Goal: Information Seeking & Learning: Find contact information

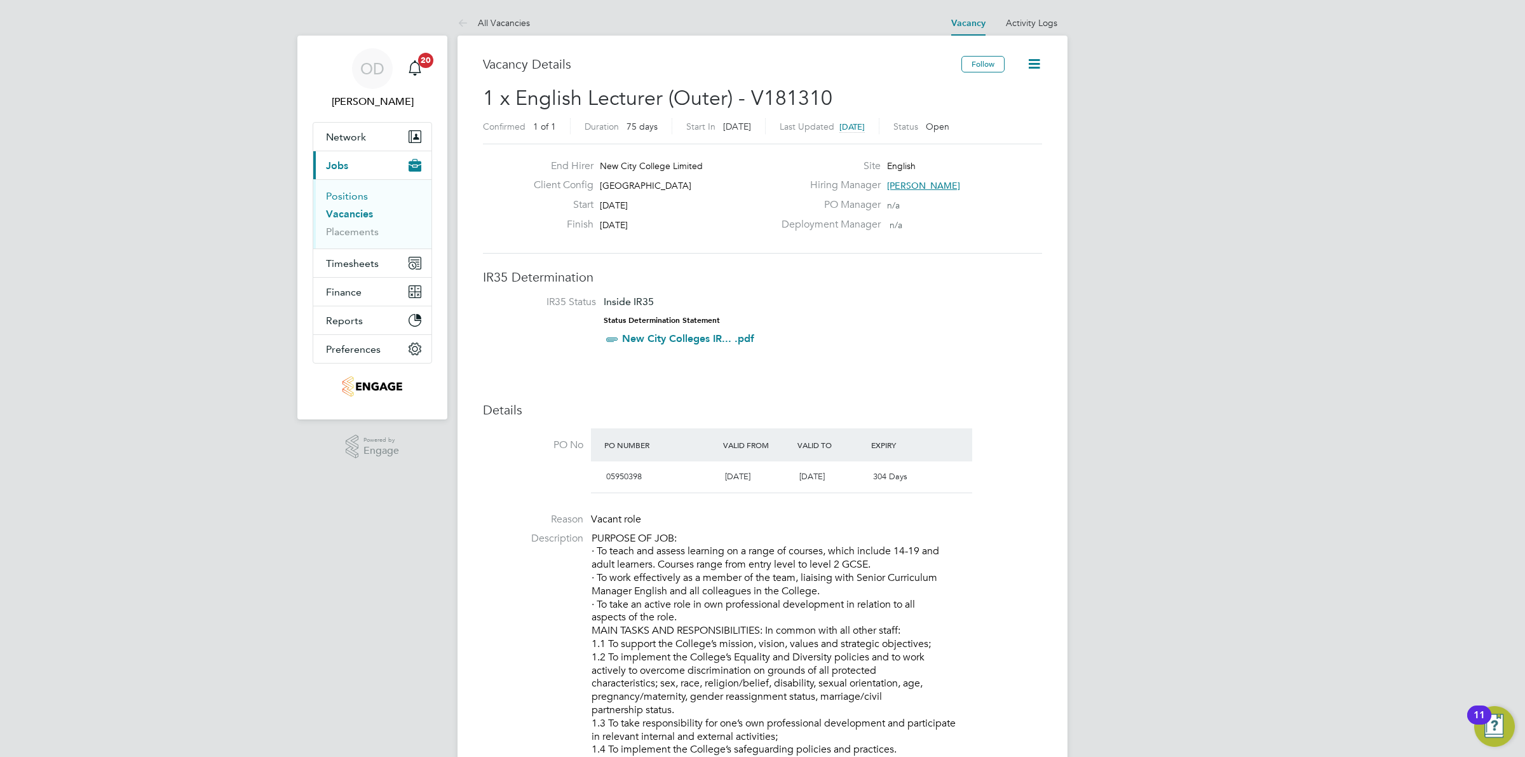
click at [347, 192] on link "Positions" at bounding box center [347, 196] width 42 height 12
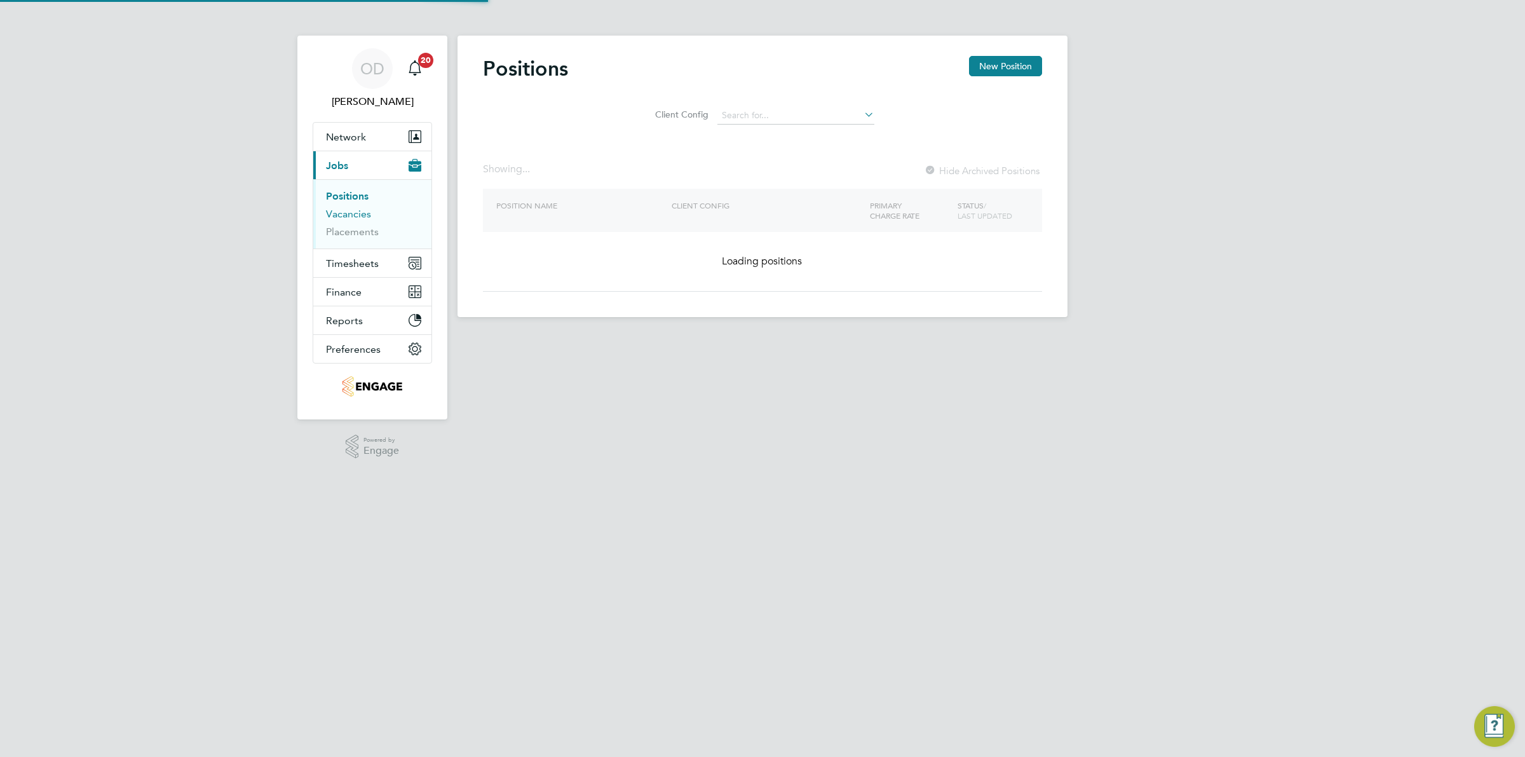
click at [349, 212] on link "Vacancies" at bounding box center [348, 214] width 45 height 12
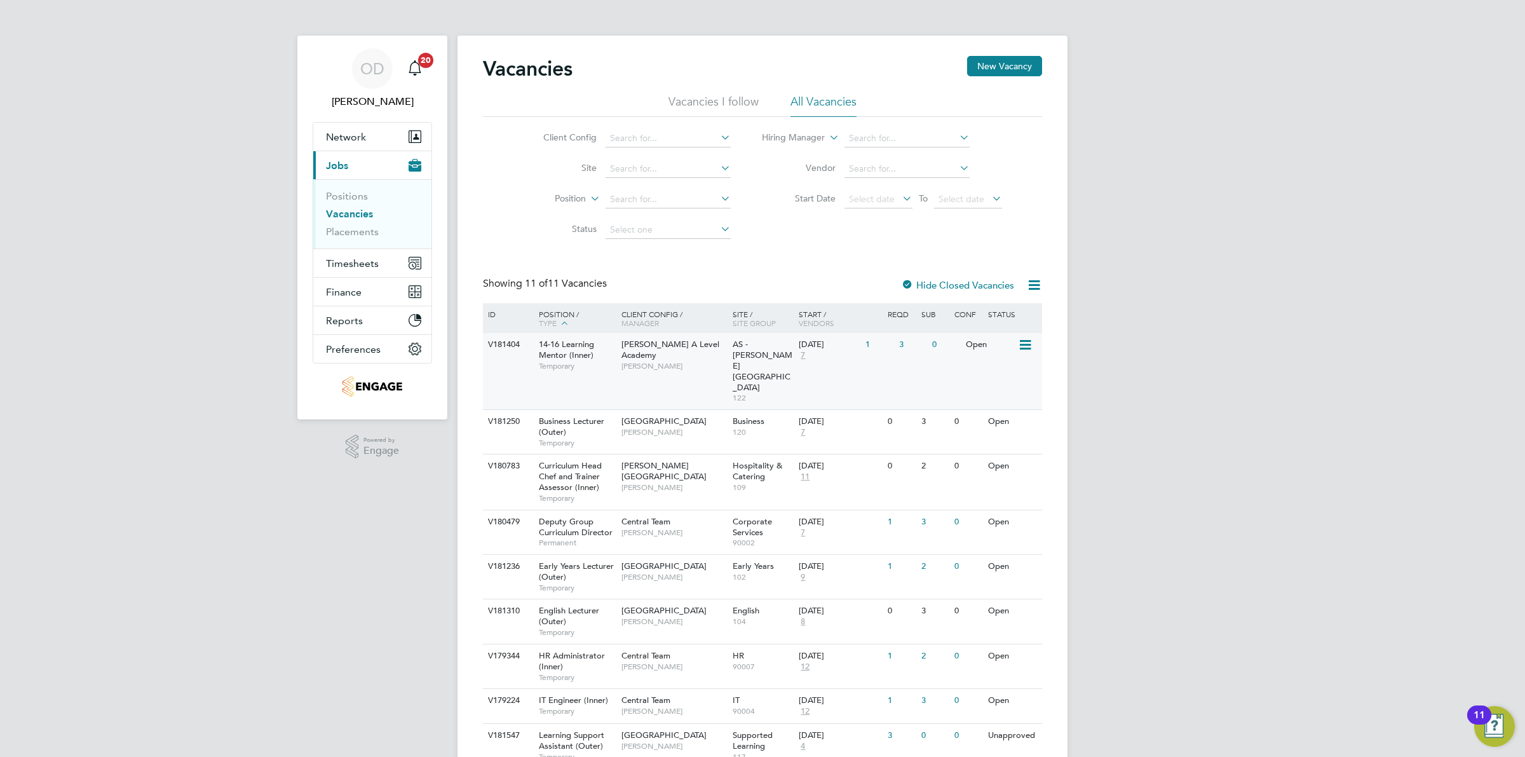
scroll to position [116, 0]
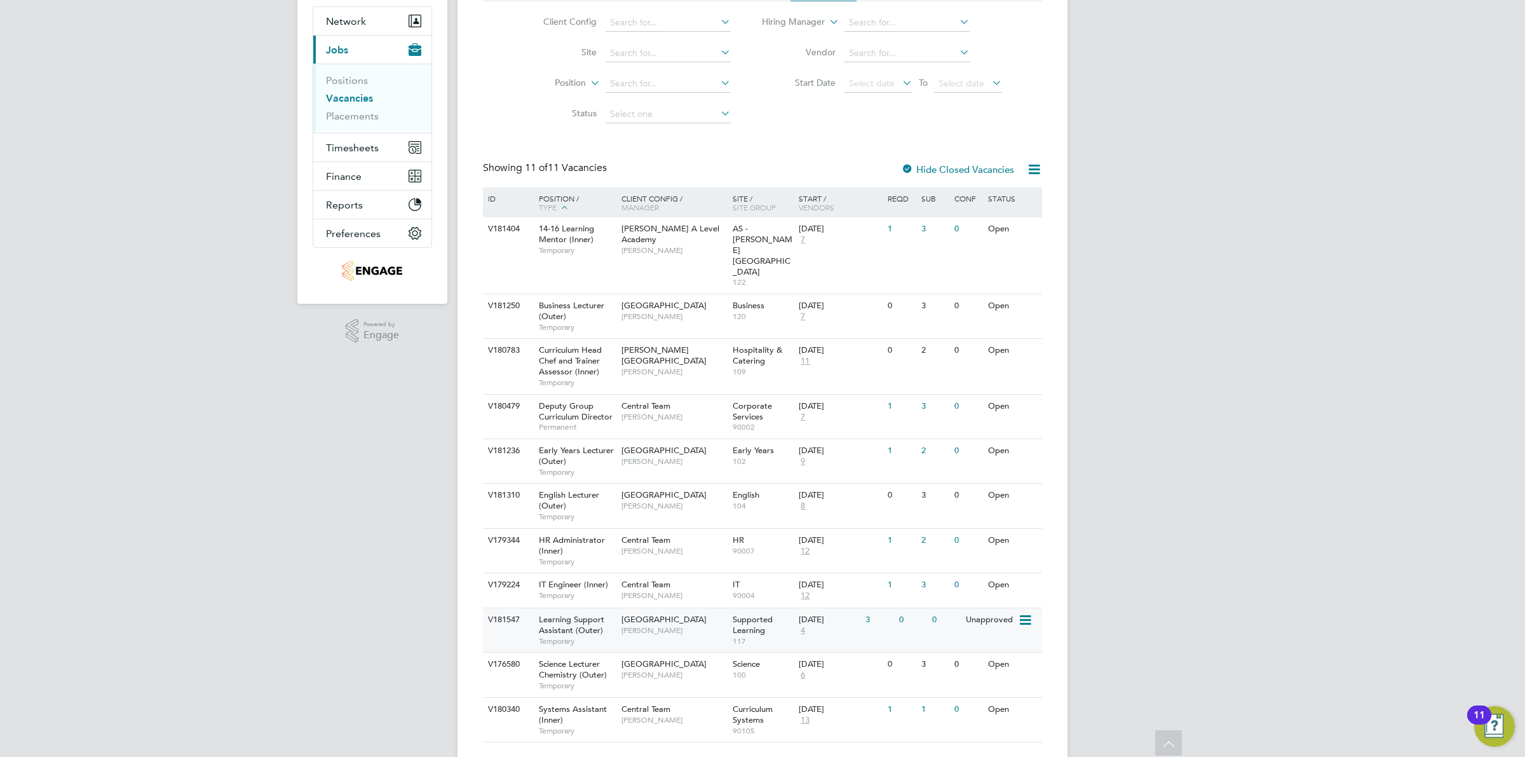
click at [902, 608] on div "0" at bounding box center [912, 620] width 33 height 24
click at [925, 608] on div "0" at bounding box center [912, 620] width 33 height 24
click at [328, 115] on link "Placements" at bounding box center [352, 116] width 53 height 12
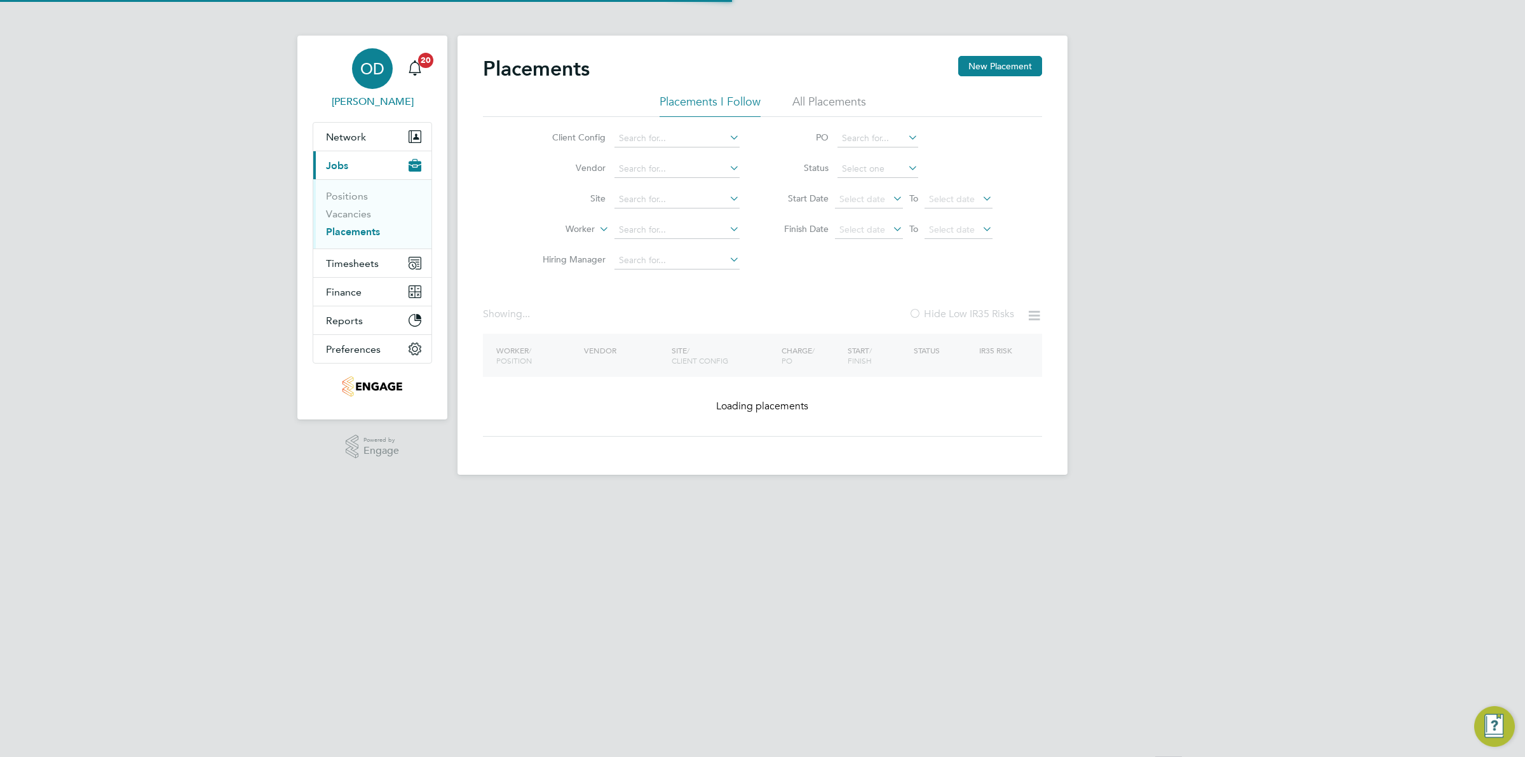
click at [334, 104] on span "[PERSON_NAME]" at bounding box center [372, 101] width 119 height 15
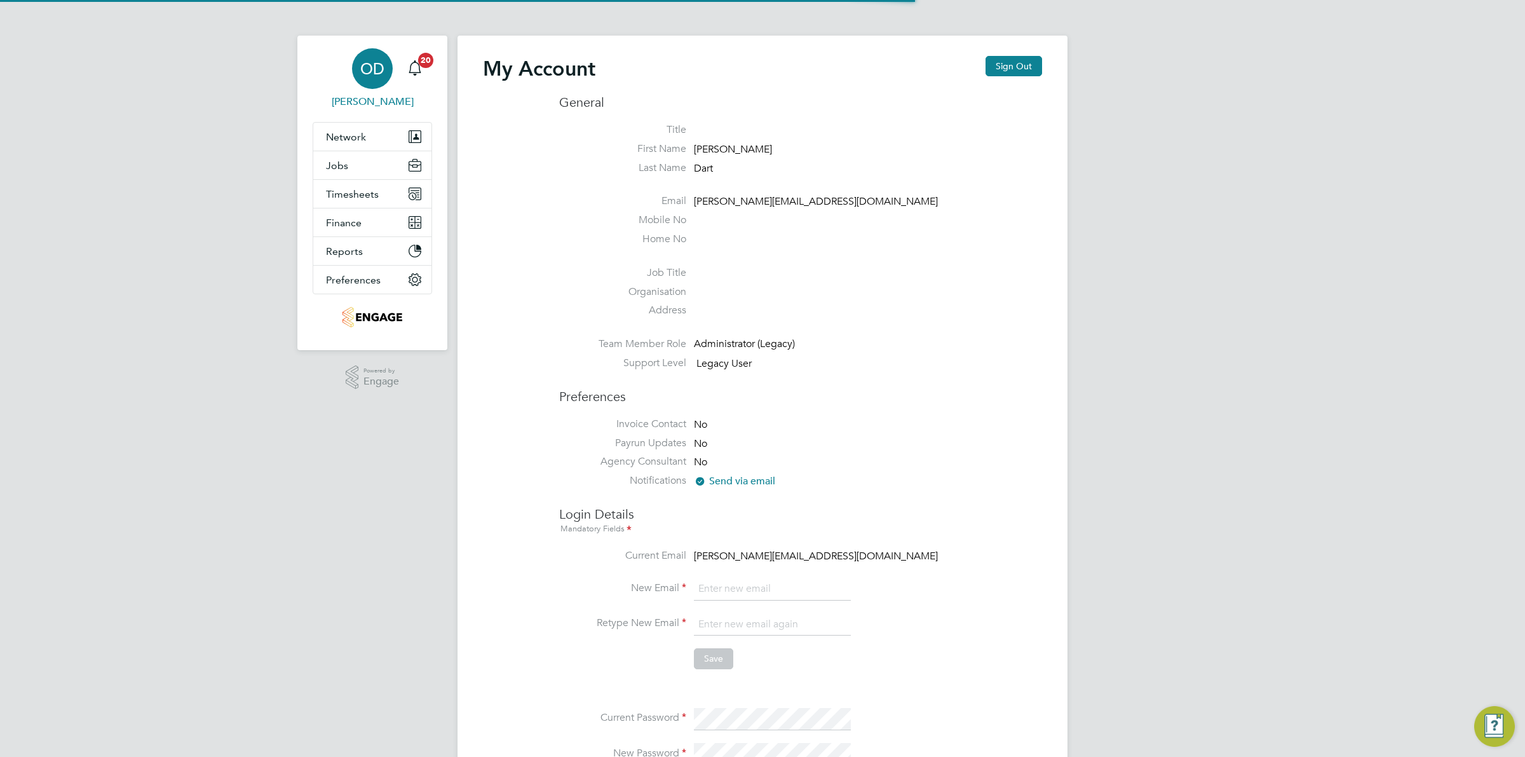
type input "[PERSON_NAME][EMAIL_ADDRESS][DOMAIN_NAME]"
click at [347, 162] on button "Jobs" at bounding box center [372, 165] width 118 height 28
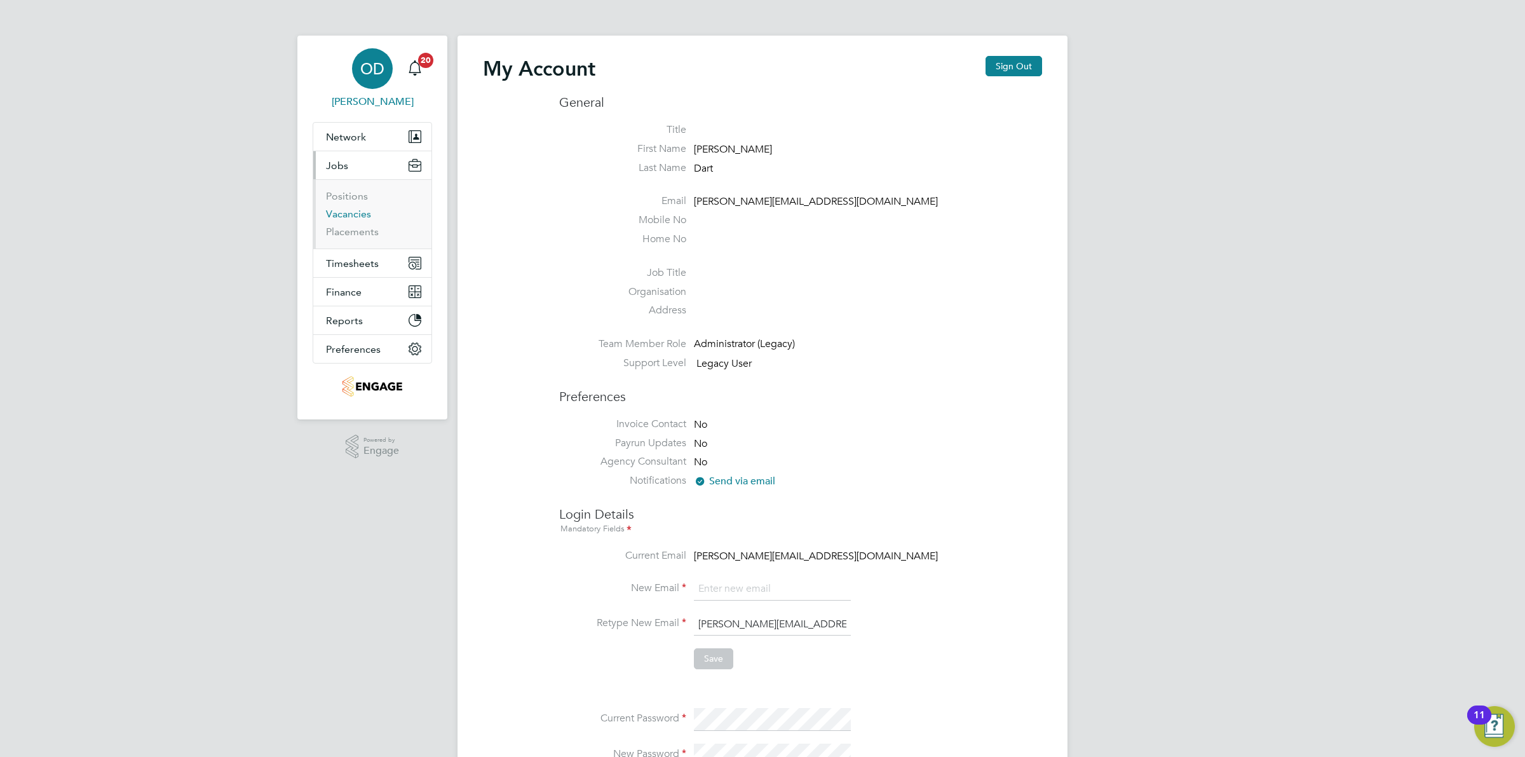
click at [342, 213] on link "Vacancies" at bounding box center [348, 214] width 45 height 12
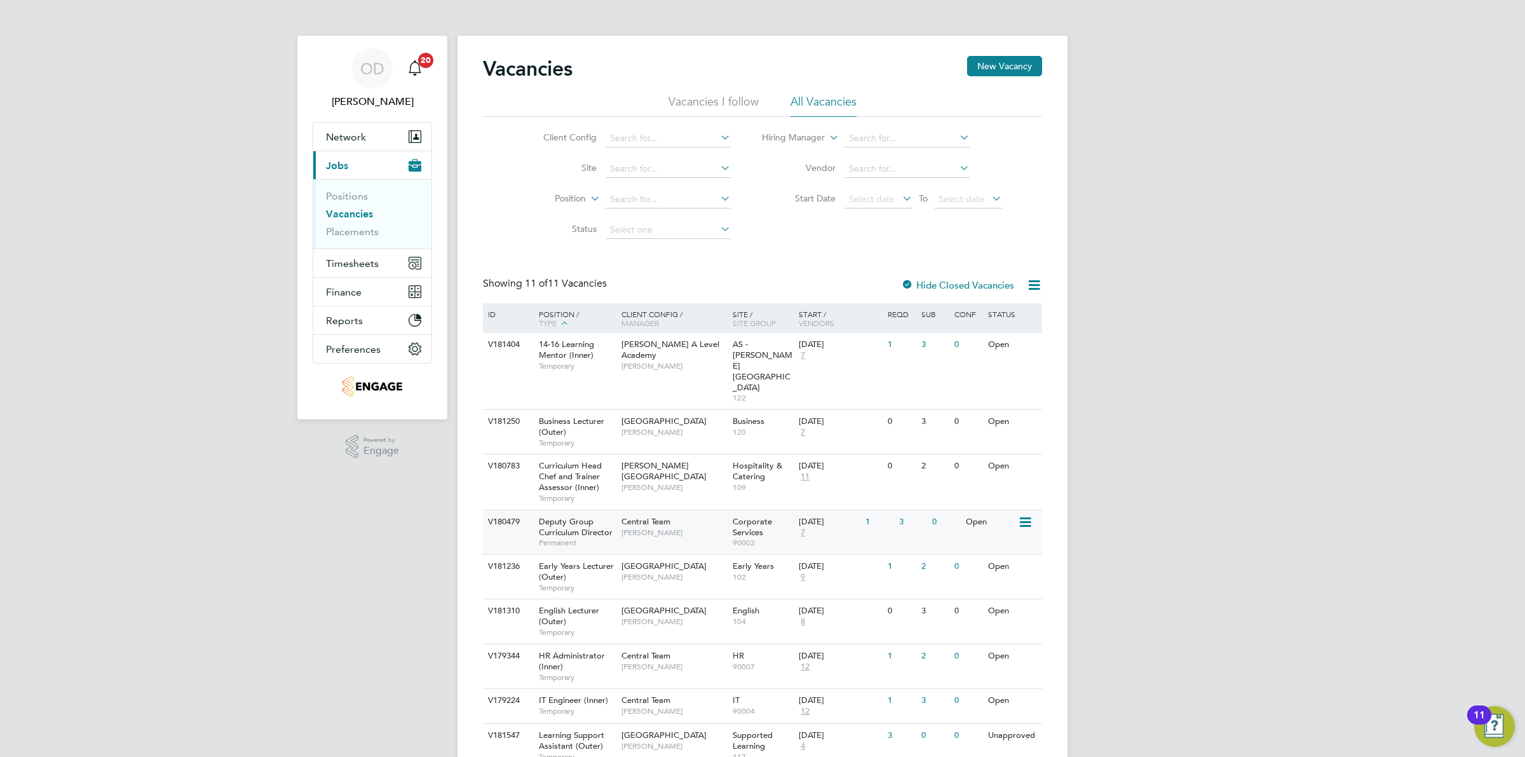
scroll to position [79, 0]
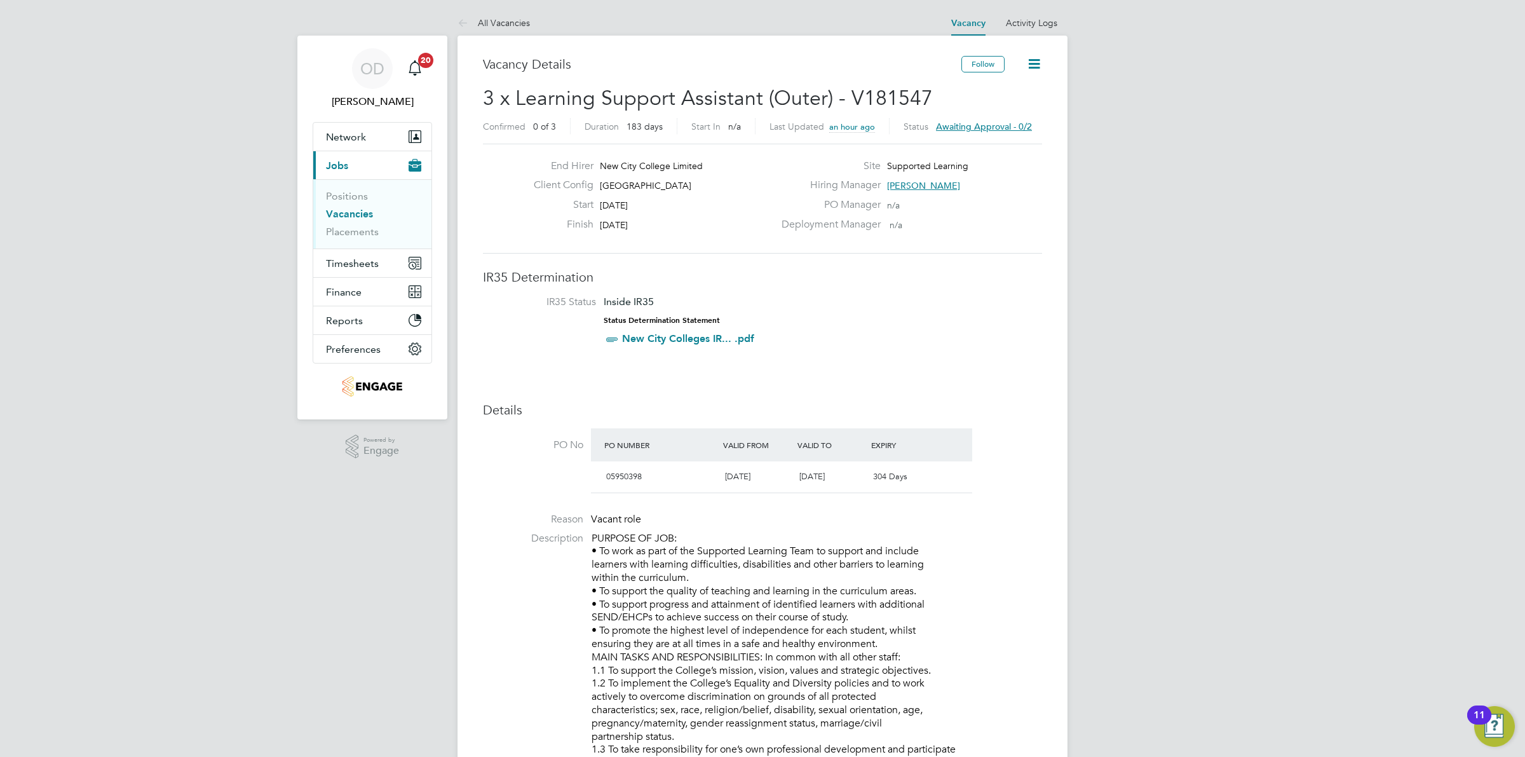
drag, startPoint x: 512, startPoint y: 90, endPoint x: 1033, endPoint y: 212, distance: 535.0
copy div "x Learning Support Assistant (Outer) - V181547 Confirmed 0 of 3 Duration 183 da…"
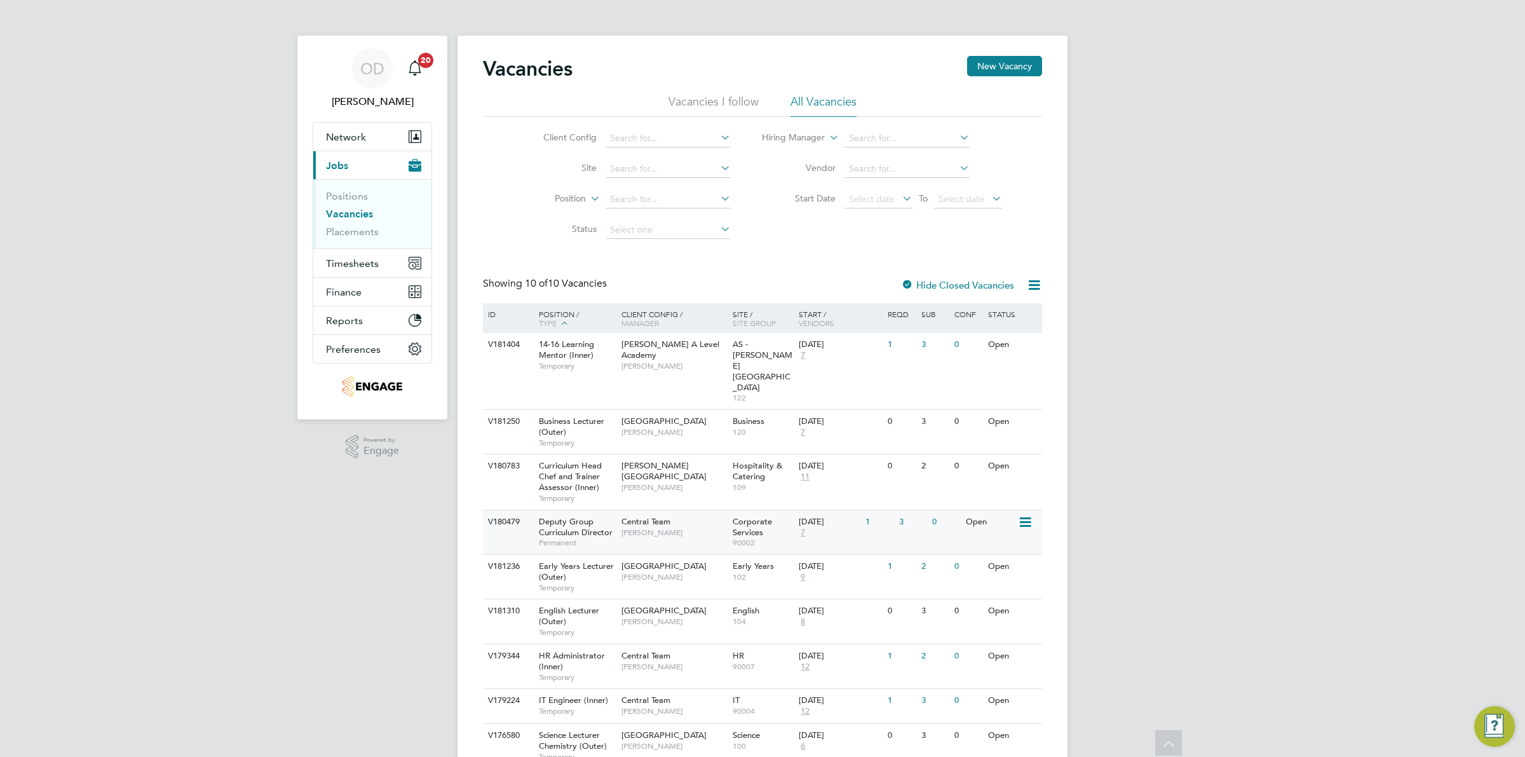
scroll to position [71, 0]
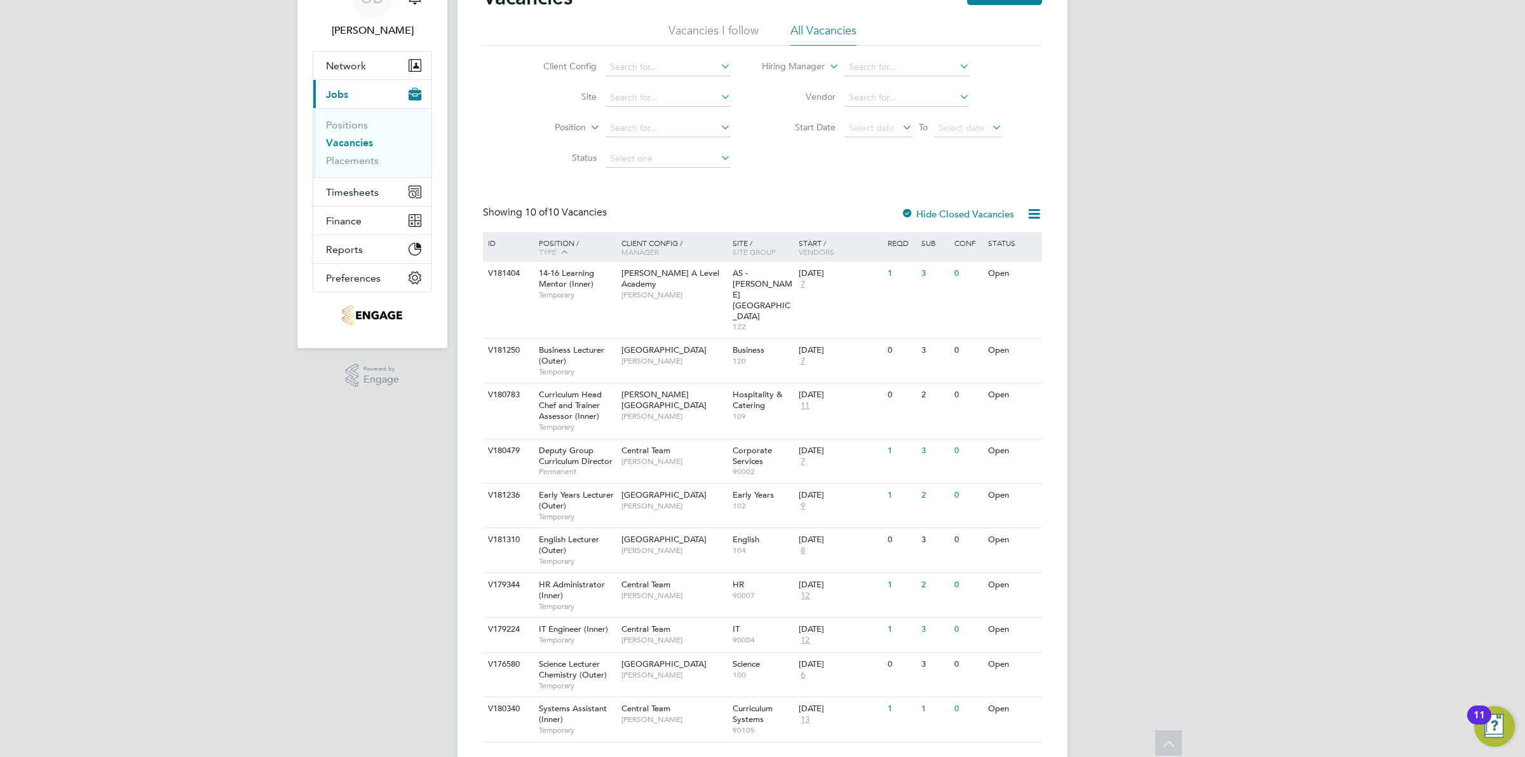
click at [351, 131] on li "Positions" at bounding box center [373, 128] width 95 height 18
click at [341, 127] on link "Positions" at bounding box center [347, 125] width 42 height 12
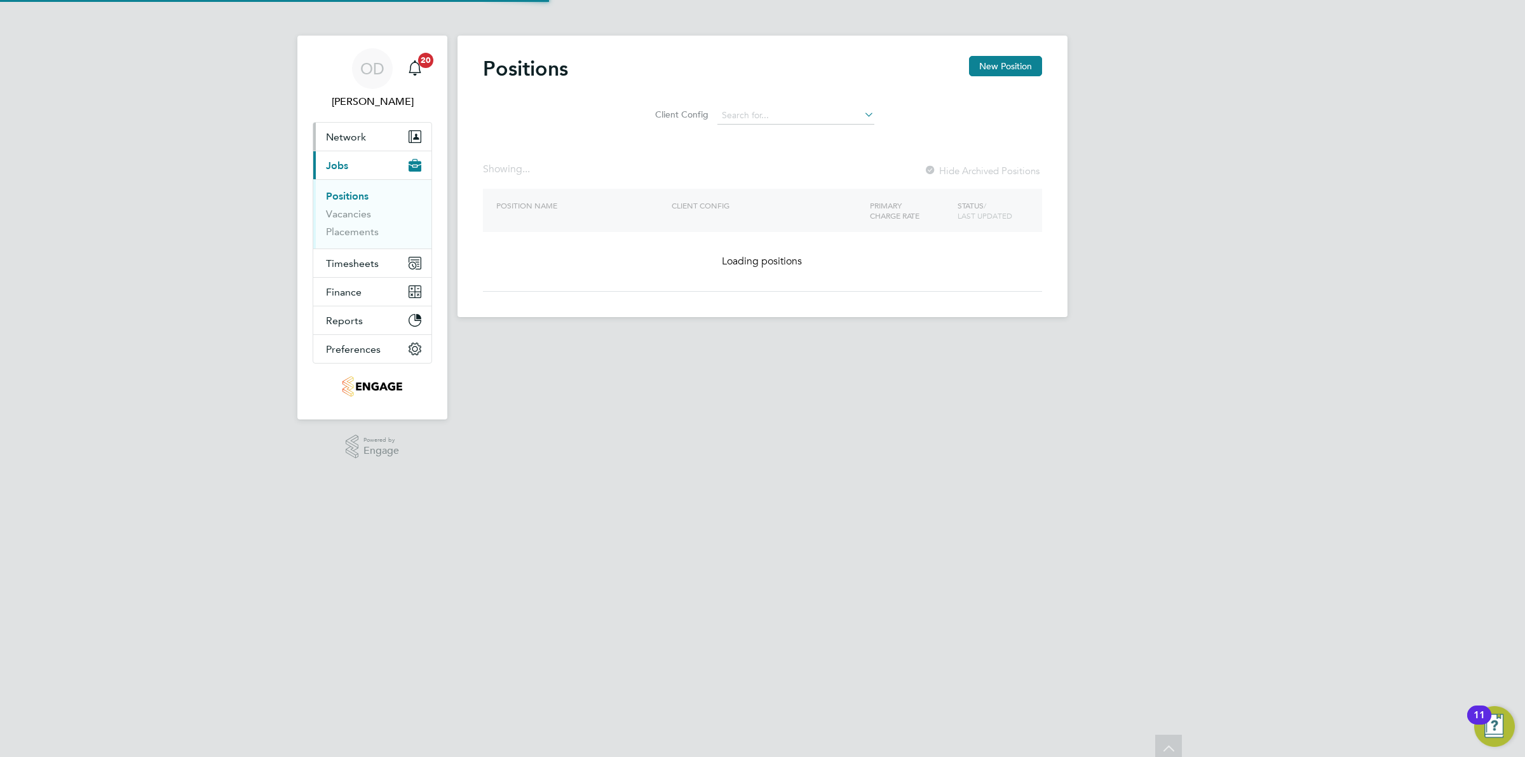
click at [341, 138] on span "Network" at bounding box center [346, 137] width 40 height 12
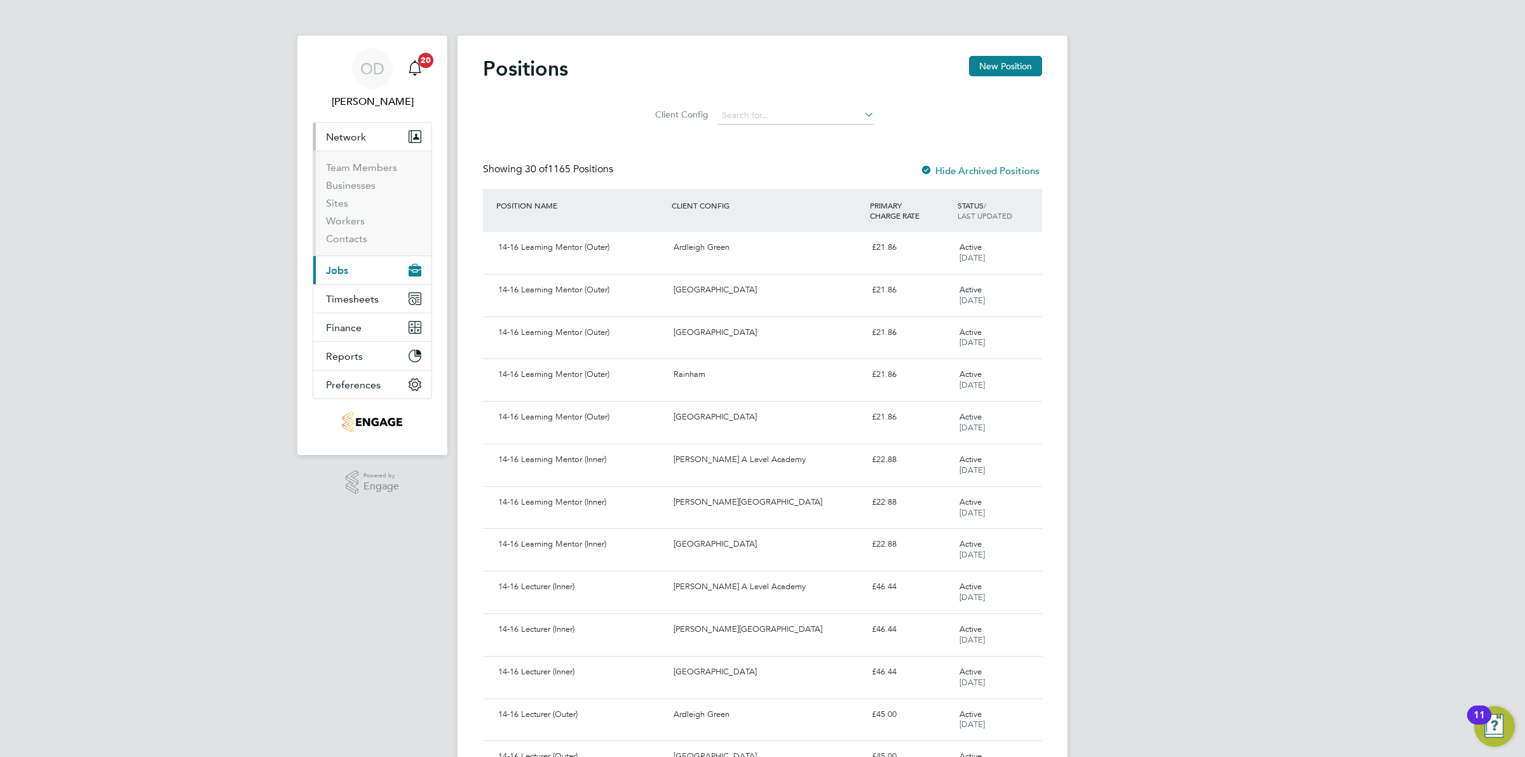
click at [344, 281] on button "Current page: Jobs" at bounding box center [372, 270] width 118 height 28
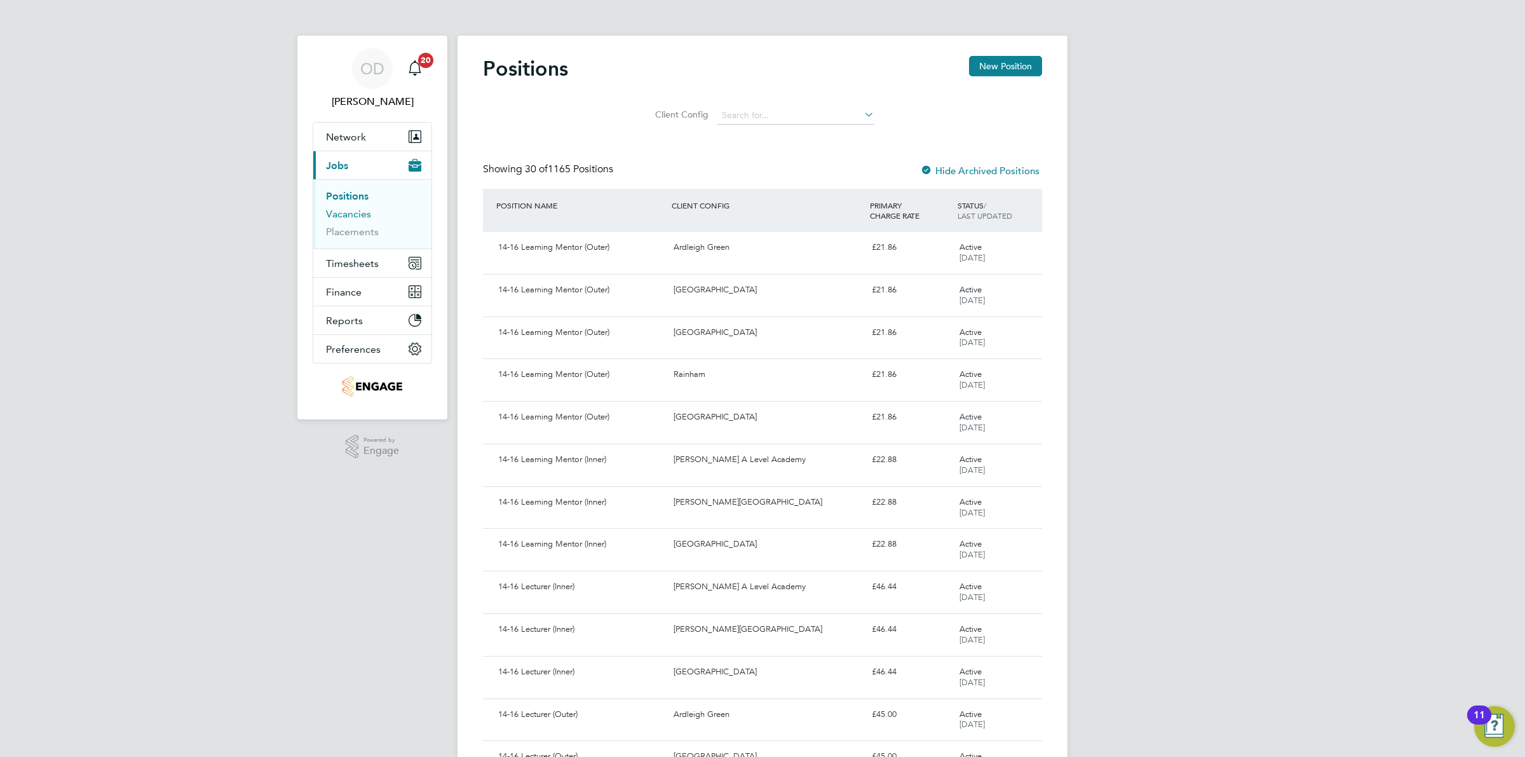
click at [348, 217] on link "Vacancies" at bounding box center [348, 214] width 45 height 12
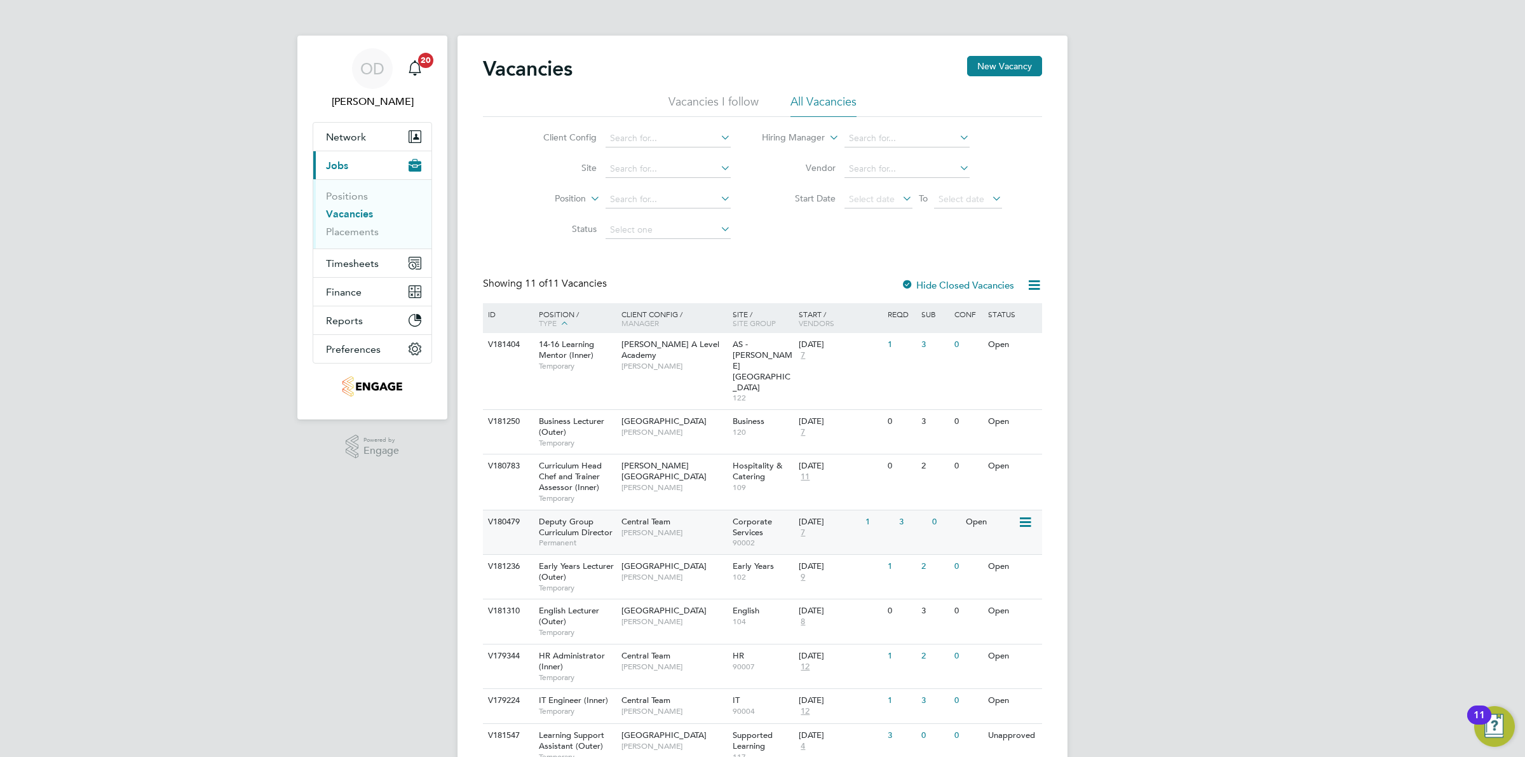
scroll to position [79, 0]
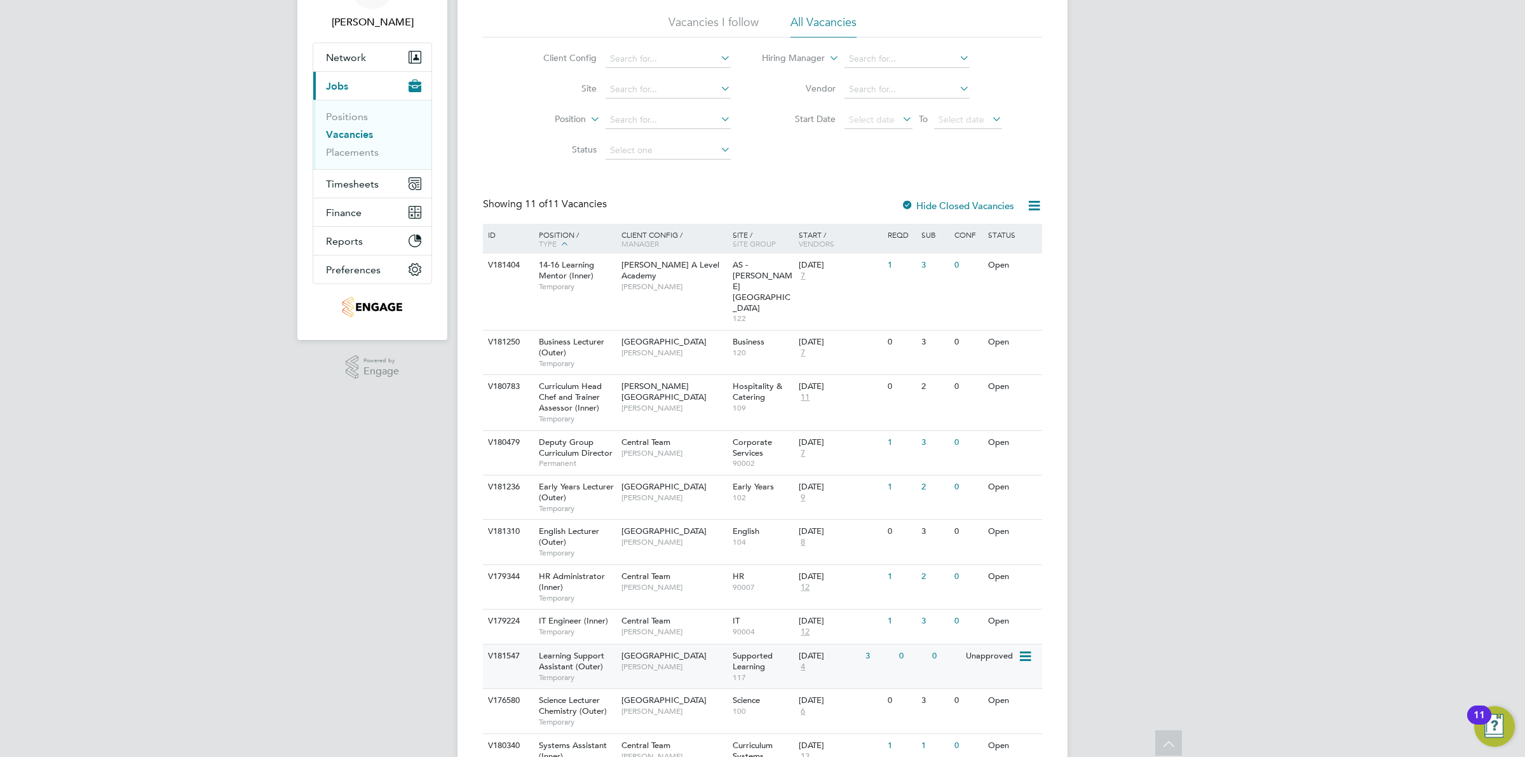
click at [815, 644] on div "30 Sep 2025 4" at bounding box center [828, 661] width 67 height 34
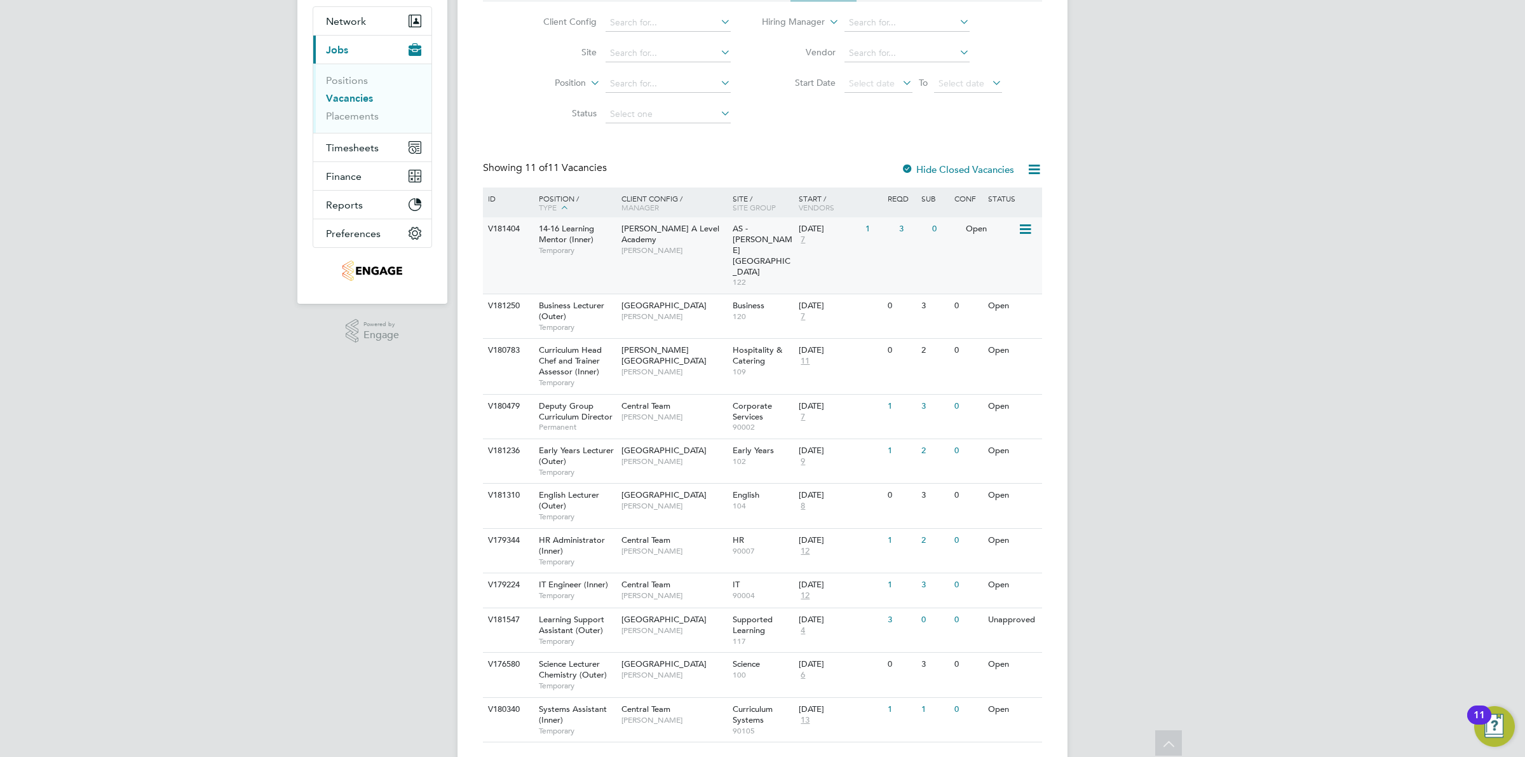
click at [735, 233] on span "AS - Attlee Academy" at bounding box center [762, 250] width 60 height 54
click at [340, 78] on link "Positions" at bounding box center [347, 80] width 42 height 12
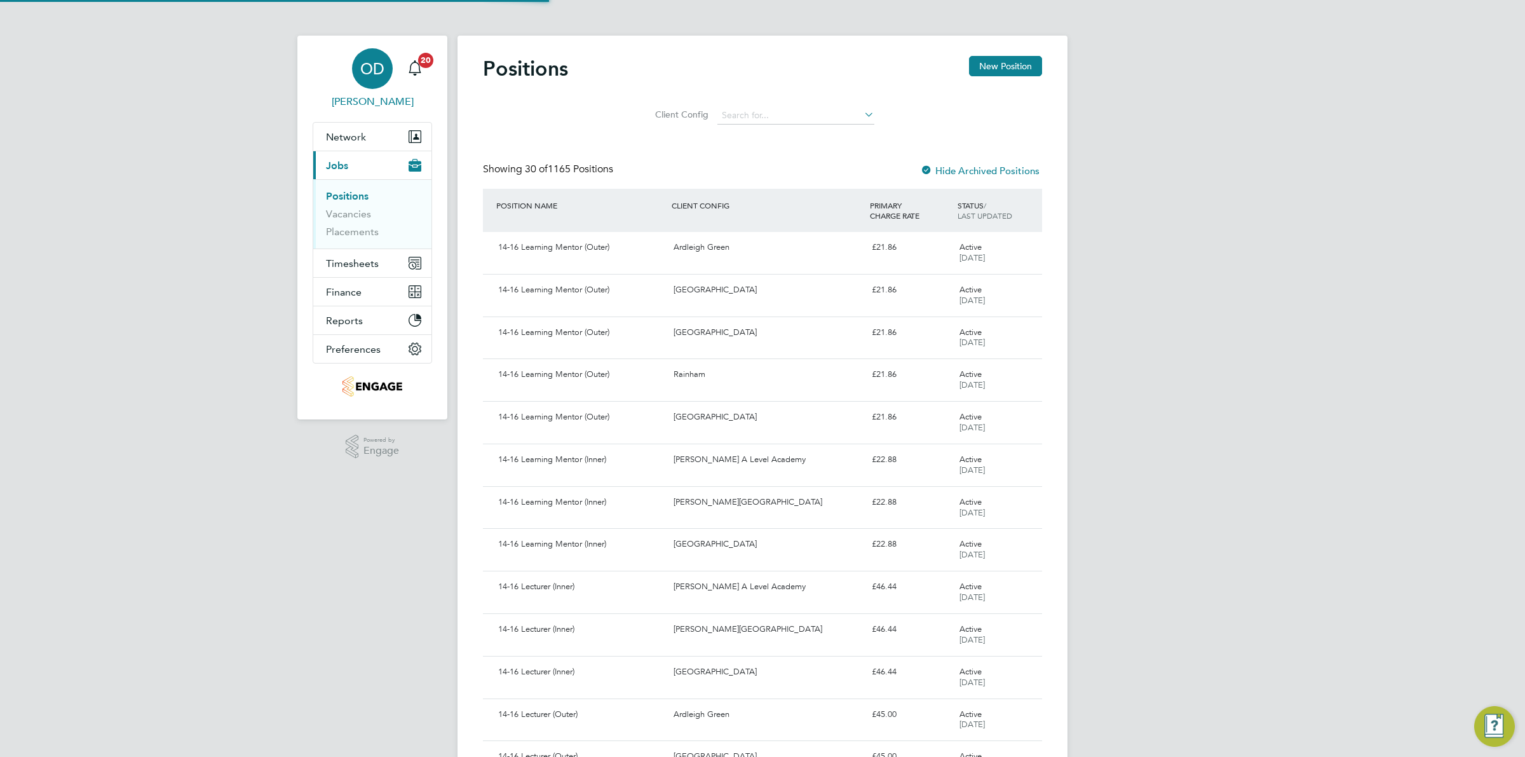
click at [341, 97] on span "[PERSON_NAME]" at bounding box center [372, 101] width 119 height 15
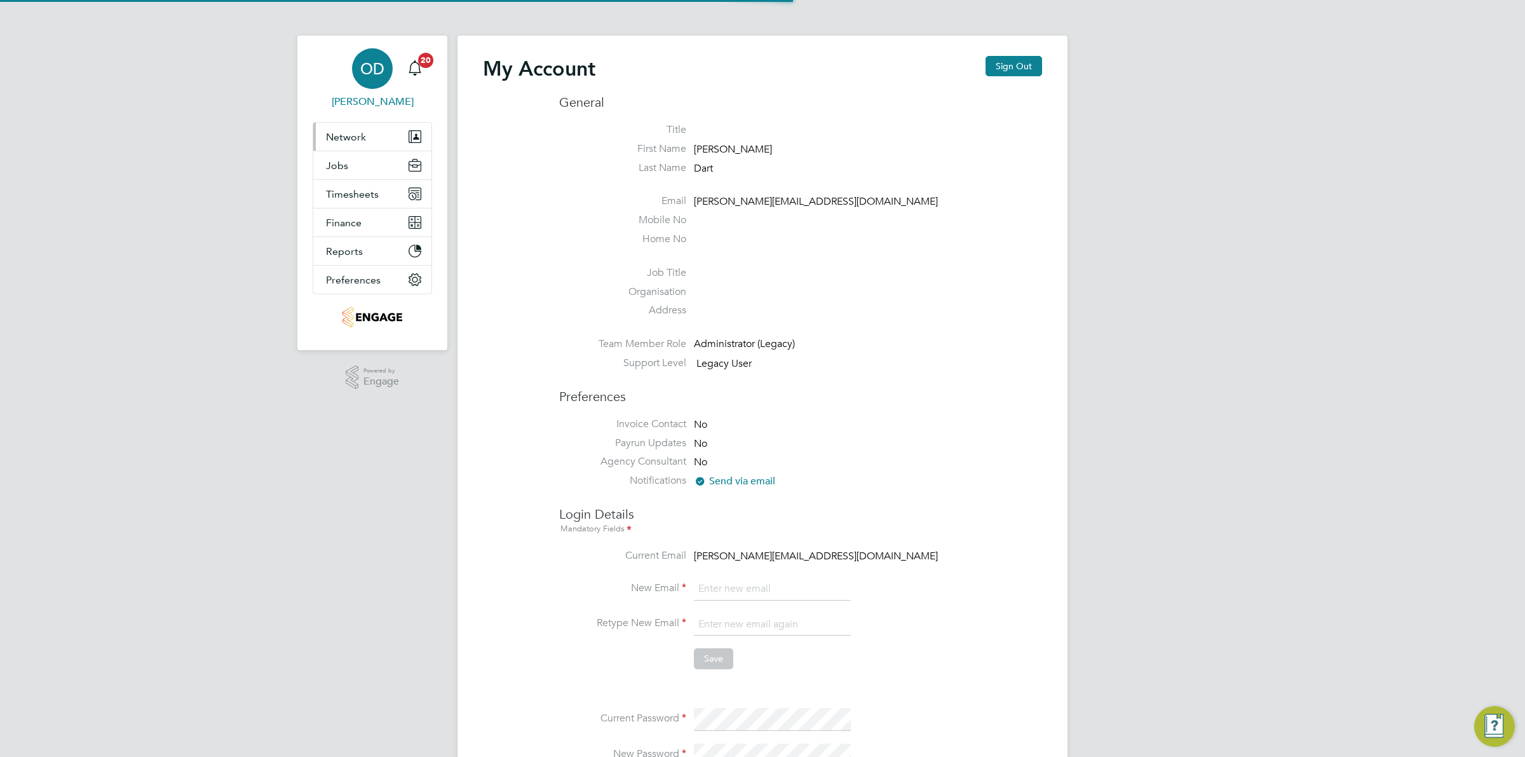
type input "ollie.dart@novaeducation.net"
click at [344, 168] on span "Jobs" at bounding box center [337, 165] width 22 height 12
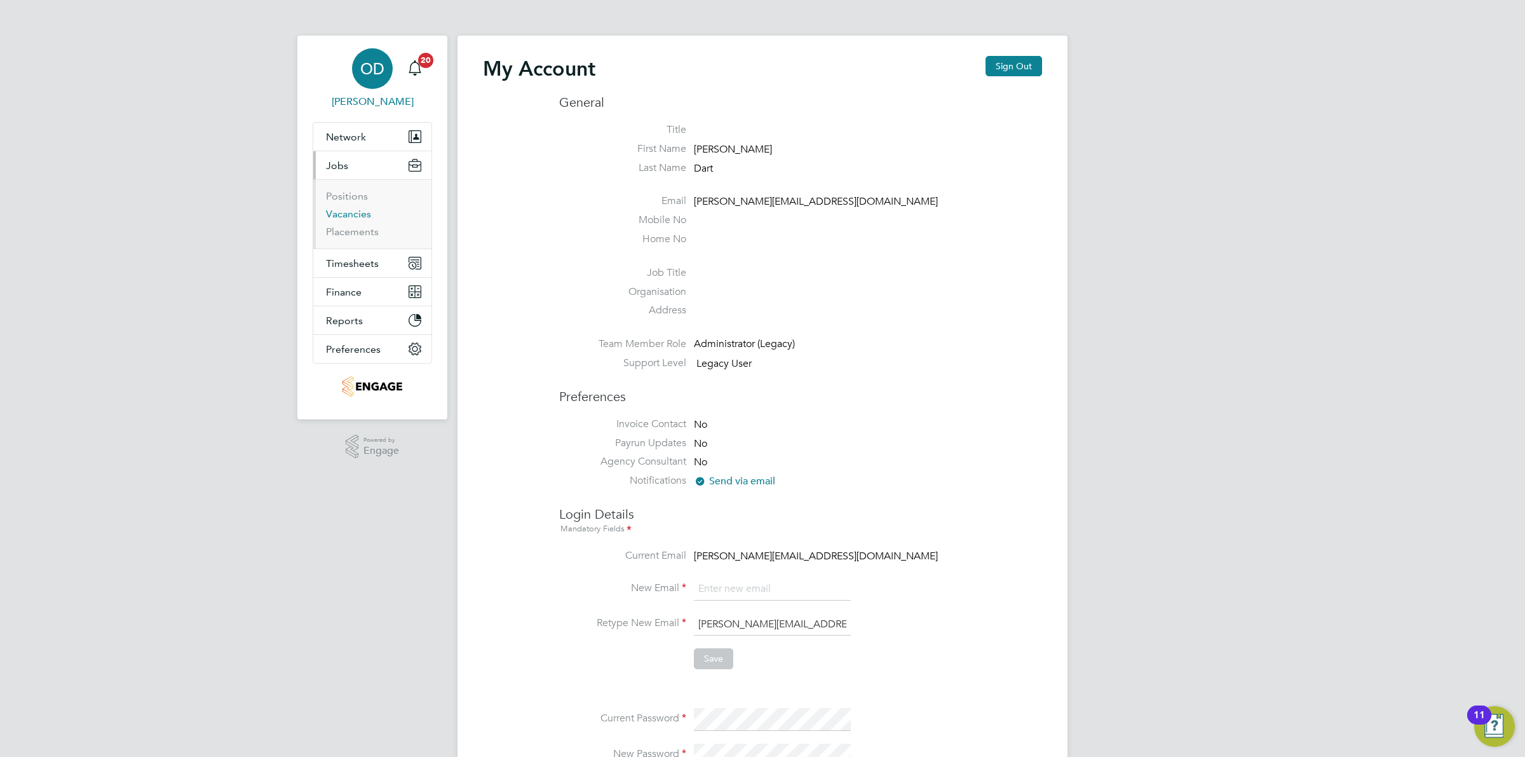
click at [351, 210] on link "Vacancies" at bounding box center [348, 214] width 45 height 12
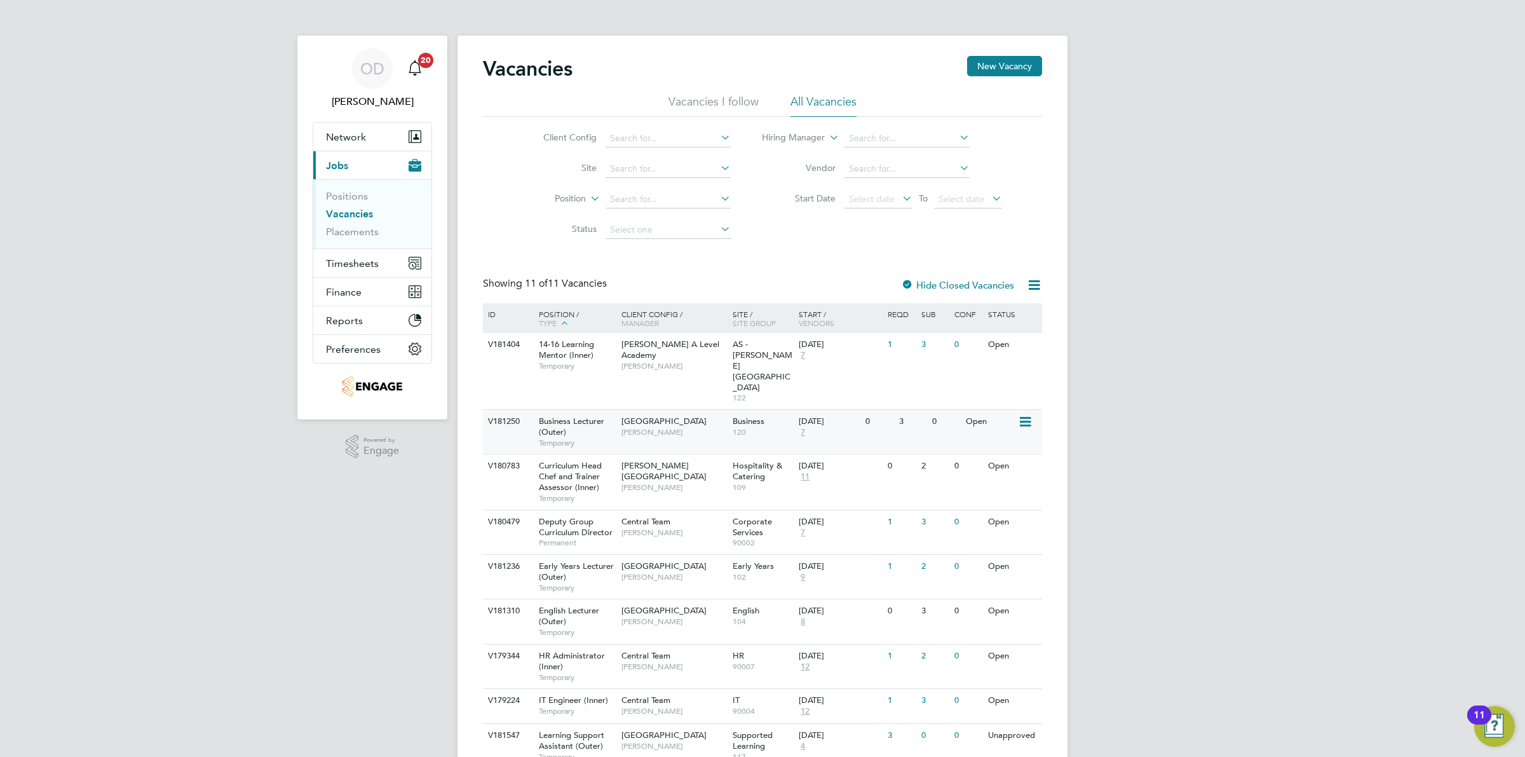
scroll to position [116, 0]
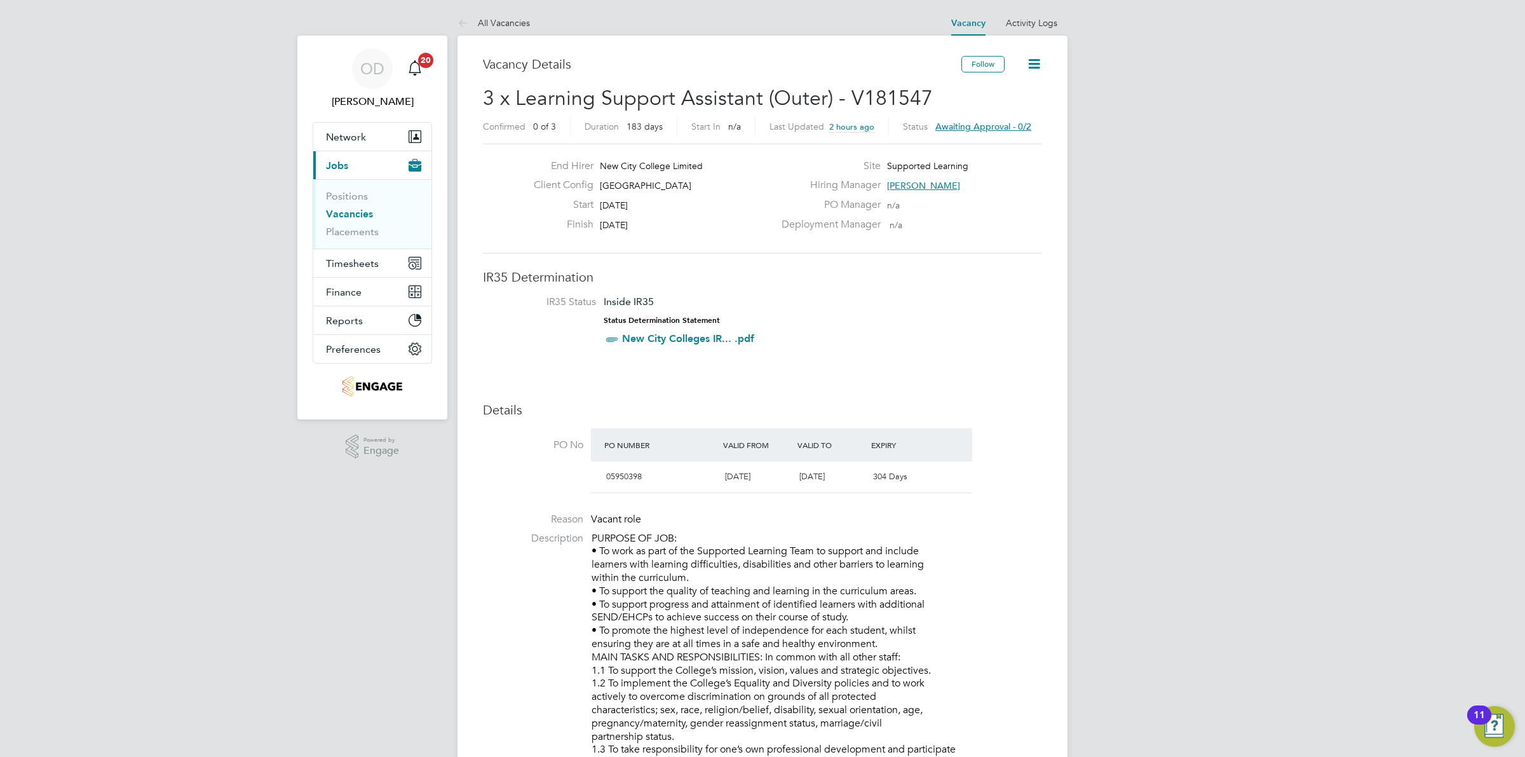
click at [347, 189] on ul "Positions Vacancies Placements" at bounding box center [372, 213] width 118 height 69
click at [347, 194] on link "Positions" at bounding box center [347, 196] width 42 height 12
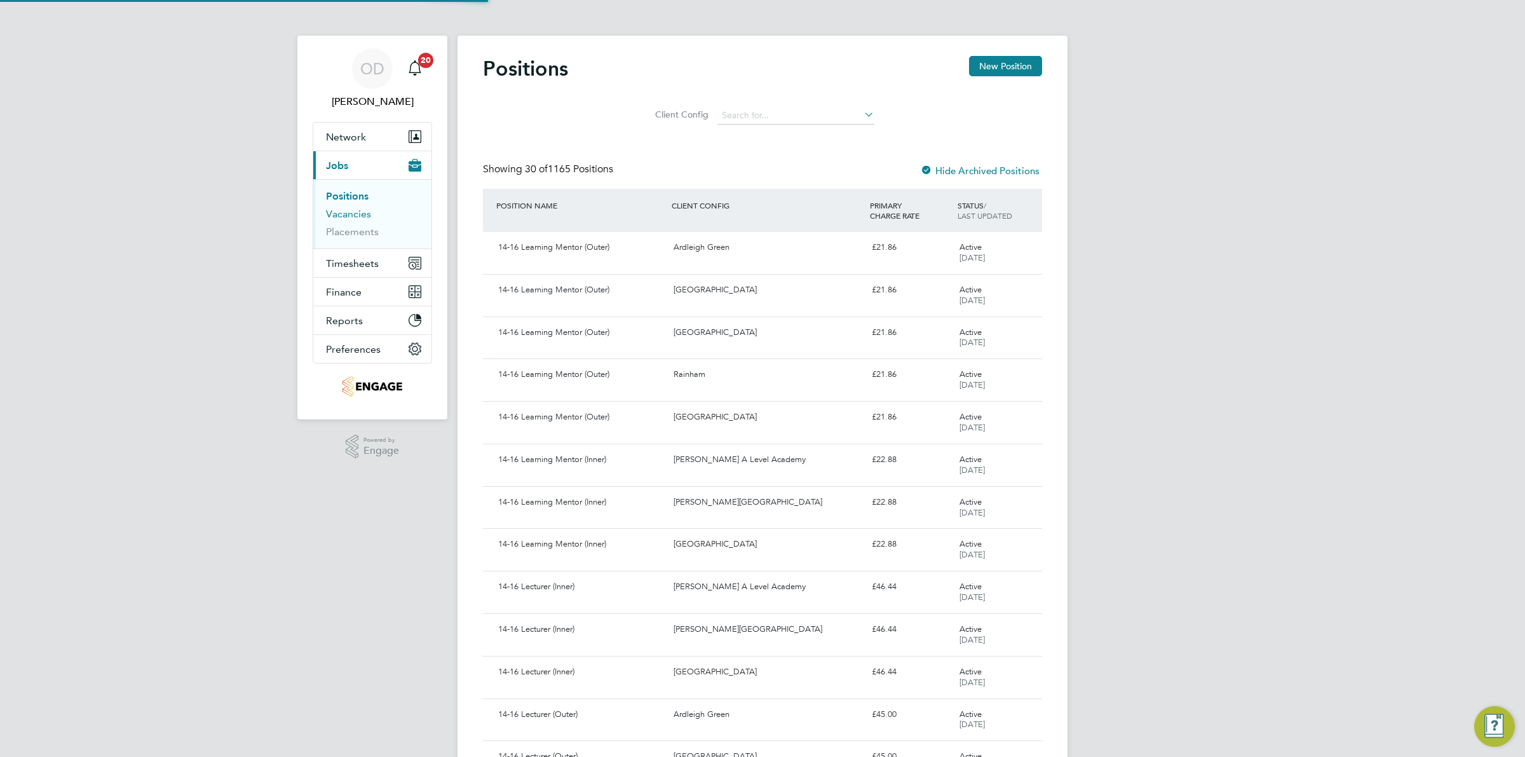
click at [356, 208] on link "Vacancies" at bounding box center [348, 214] width 45 height 12
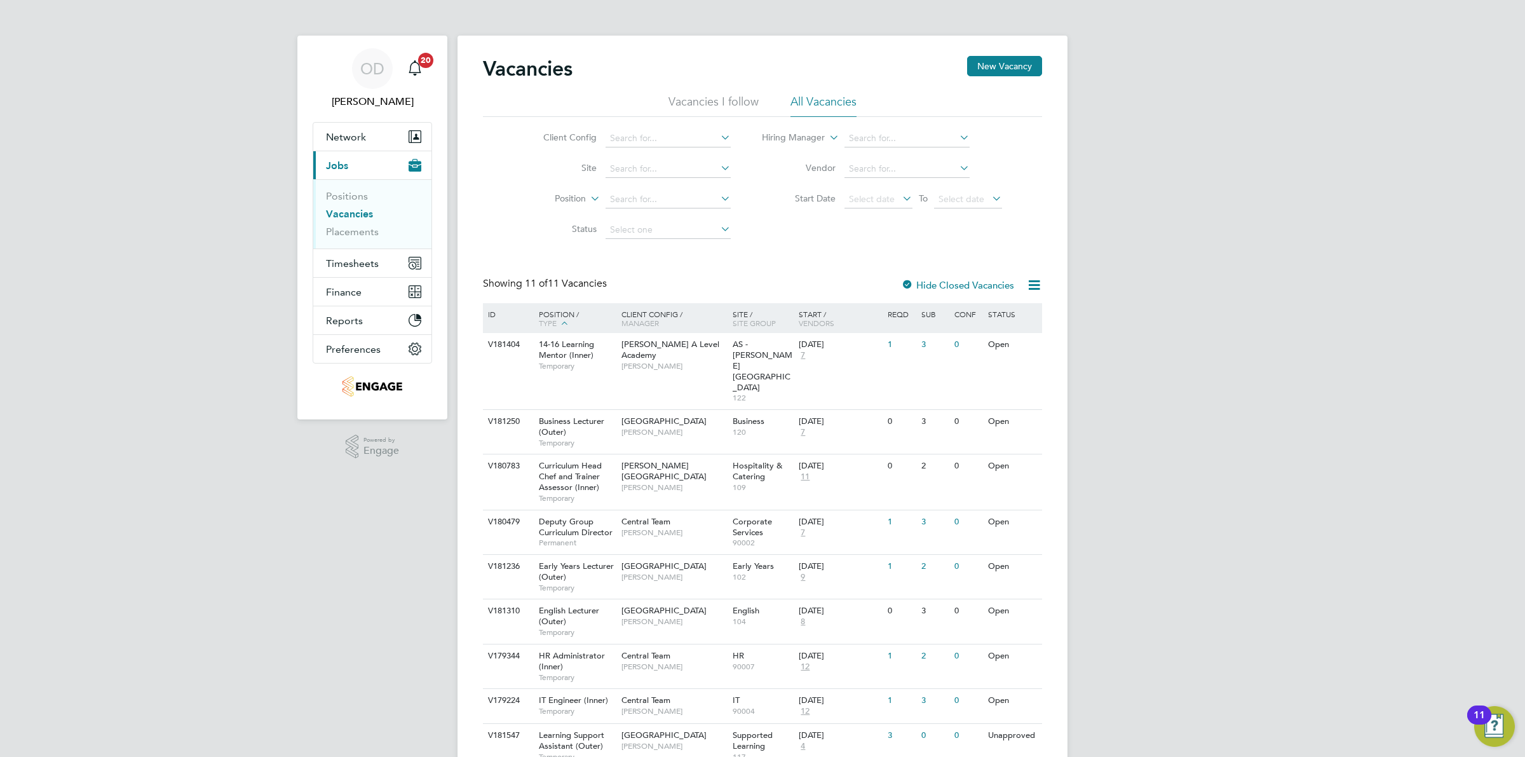
scroll to position [79, 0]
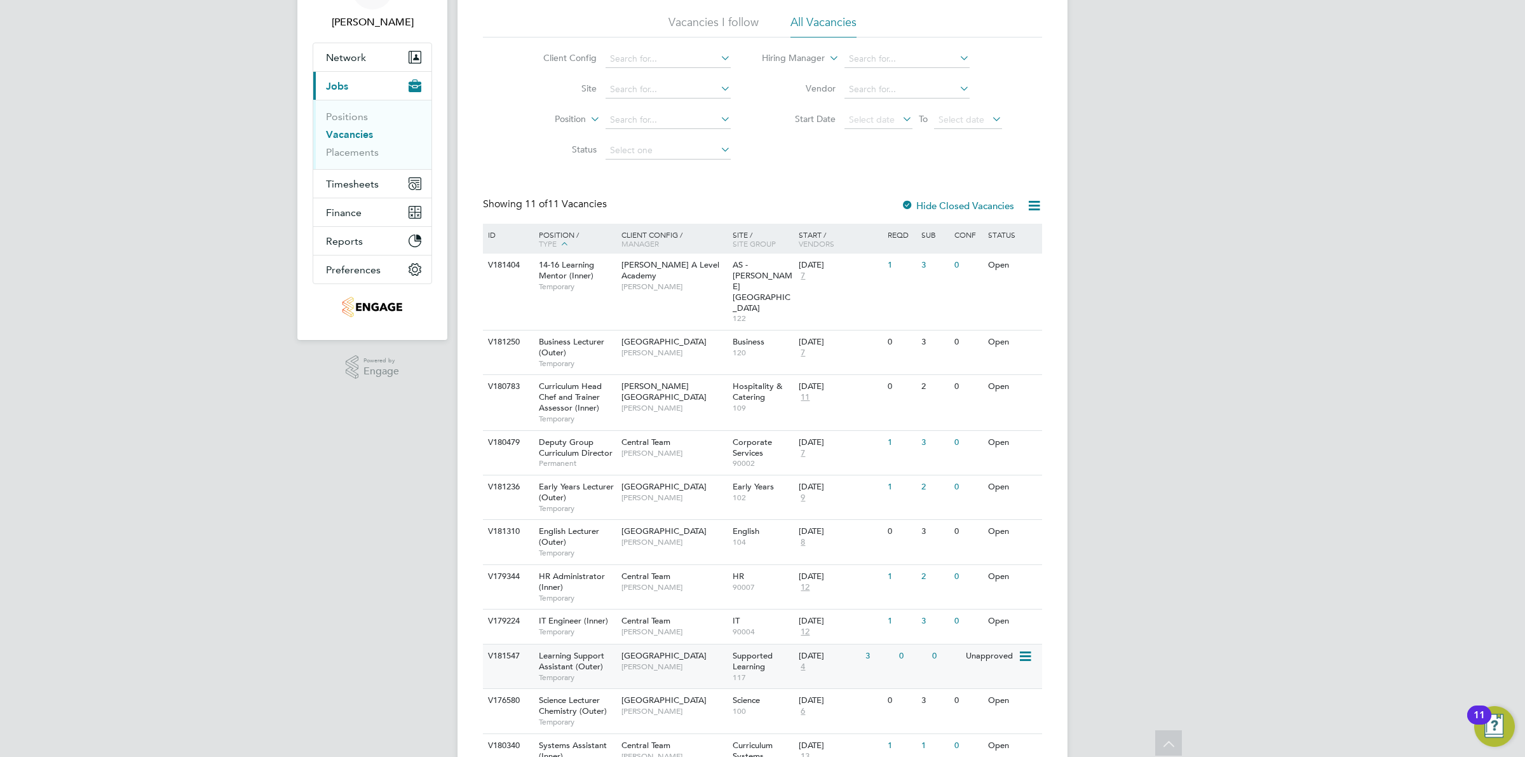
click at [871, 644] on div "3" at bounding box center [878, 656] width 33 height 24
click at [344, 147] on link "Placements" at bounding box center [352, 152] width 53 height 12
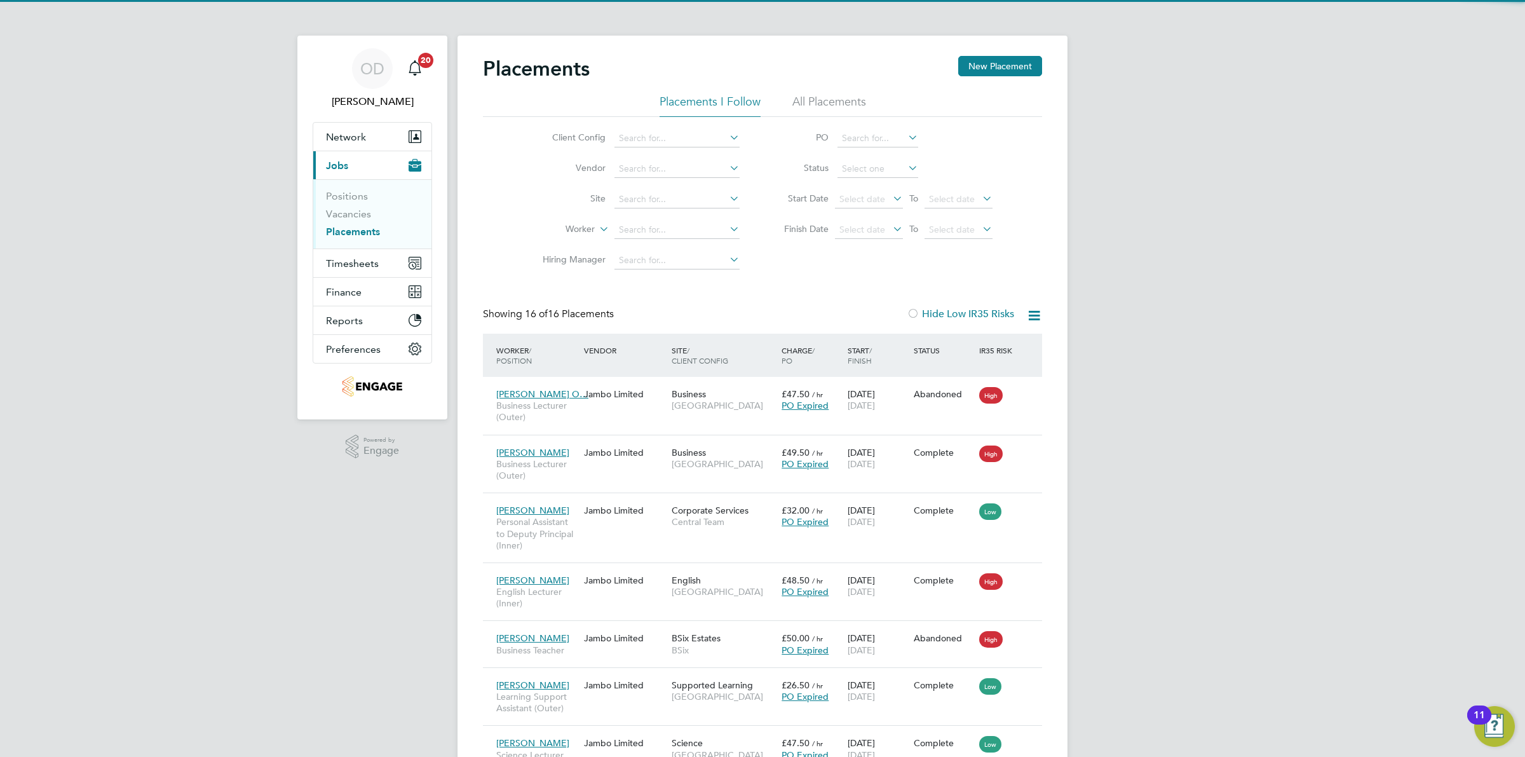
scroll to position [7, 6]
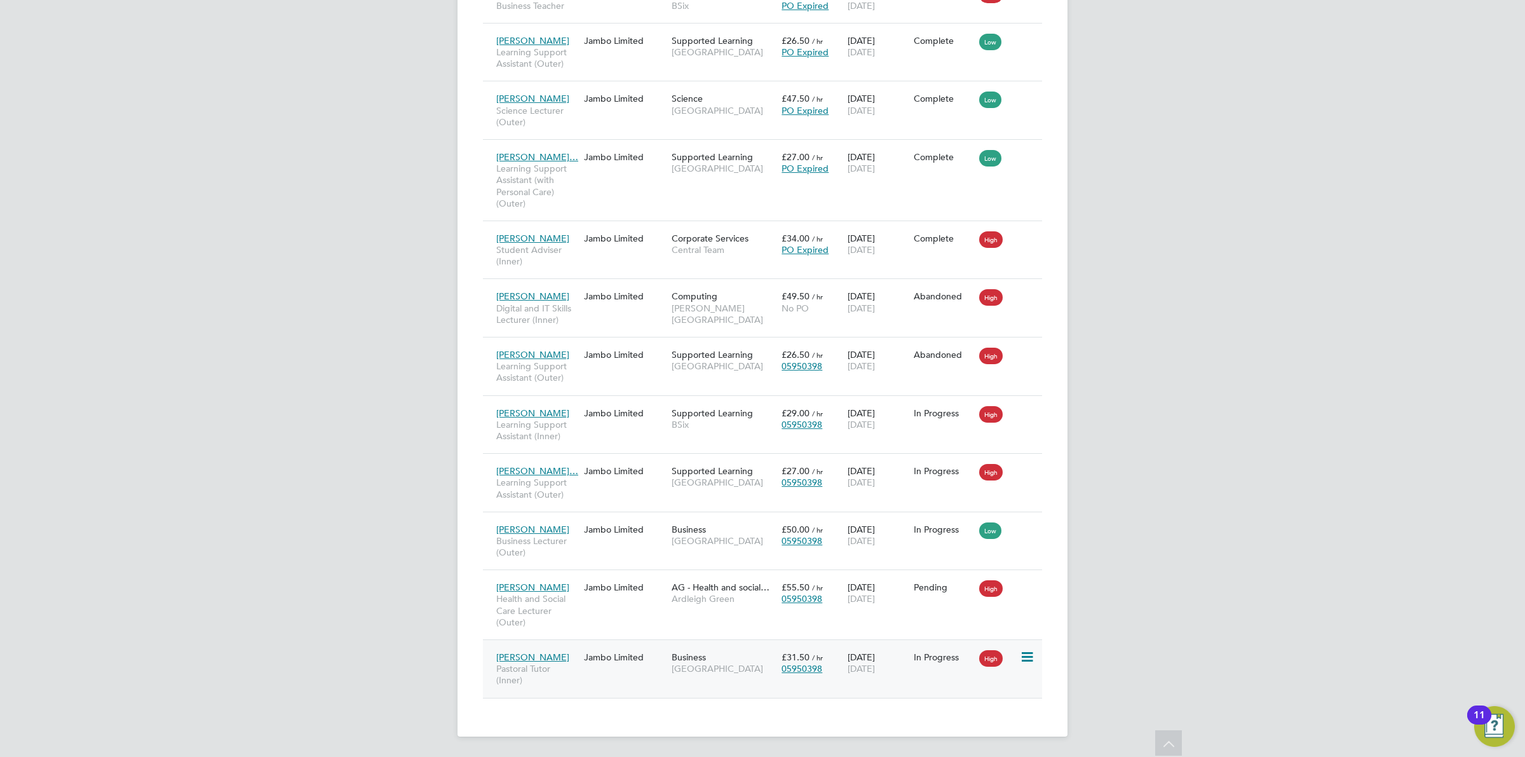
click at [947, 681] on div "Fateha Begum Pastoral Tutor (Inner) Jambo Limited Business Tower Hamlets Campus…" at bounding box center [762, 668] width 559 height 58
click at [939, 656] on div "In Progress" at bounding box center [944, 656] width 60 height 11
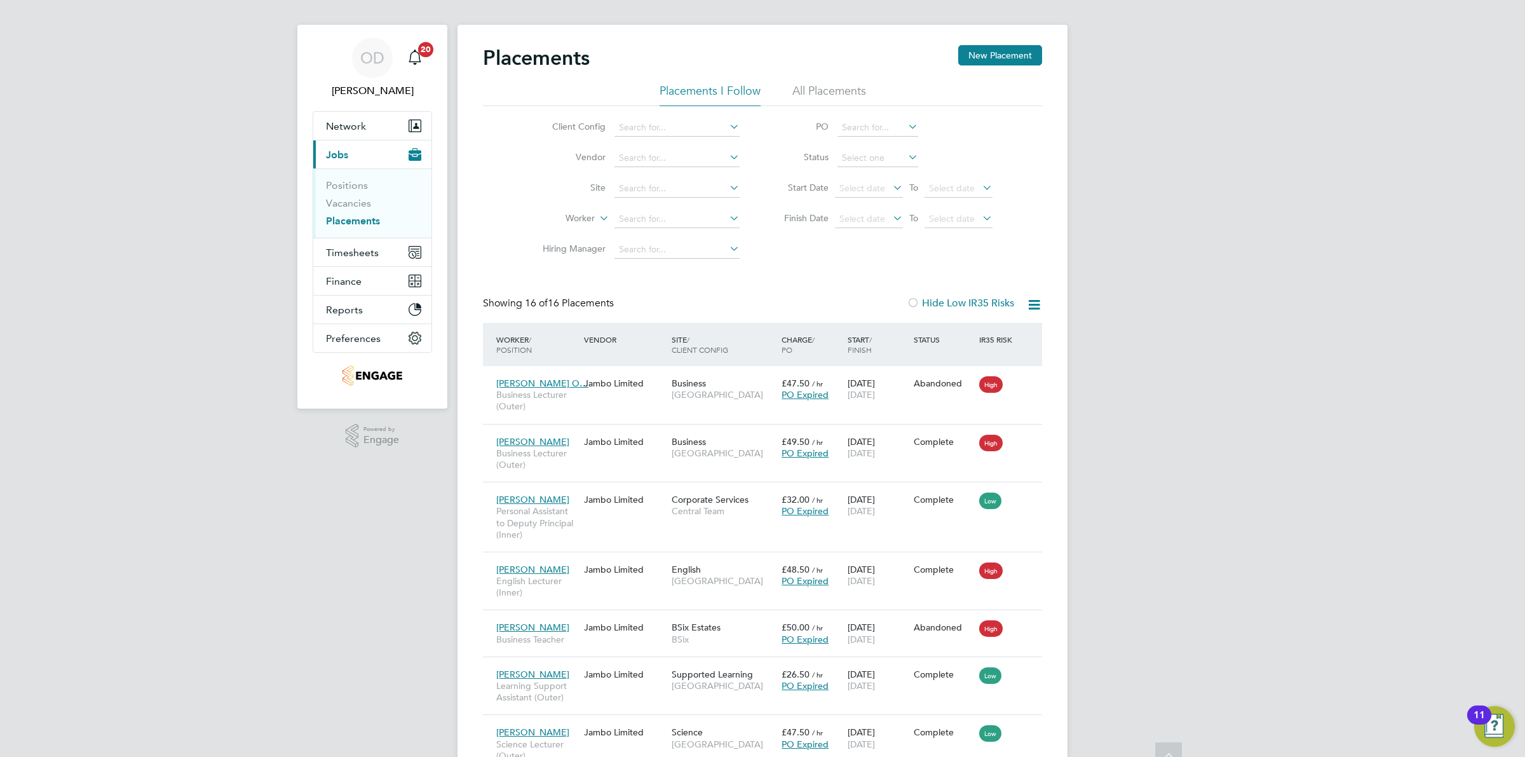
scroll to position [0, 0]
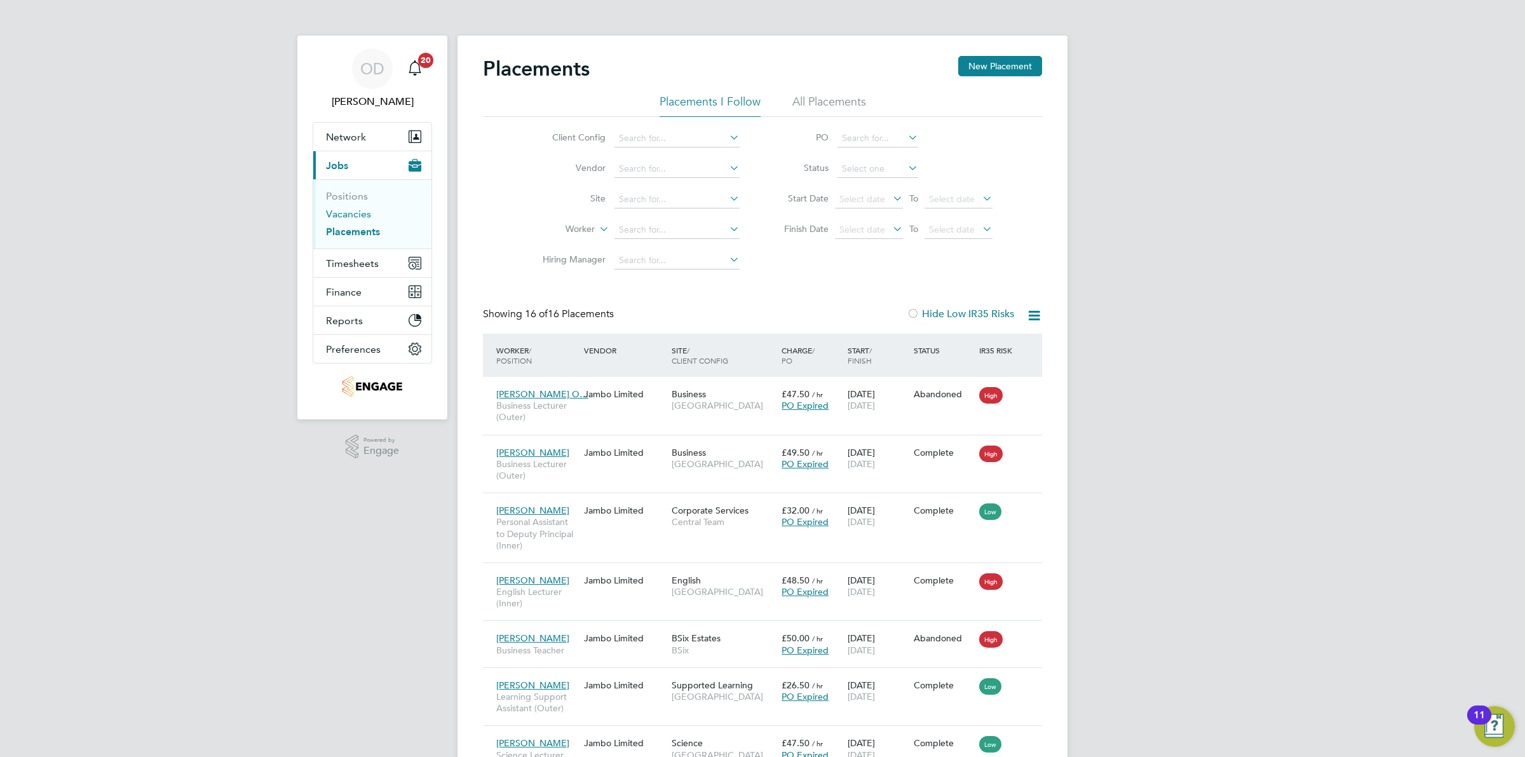
click at [361, 210] on link "Vacancies" at bounding box center [348, 214] width 45 height 12
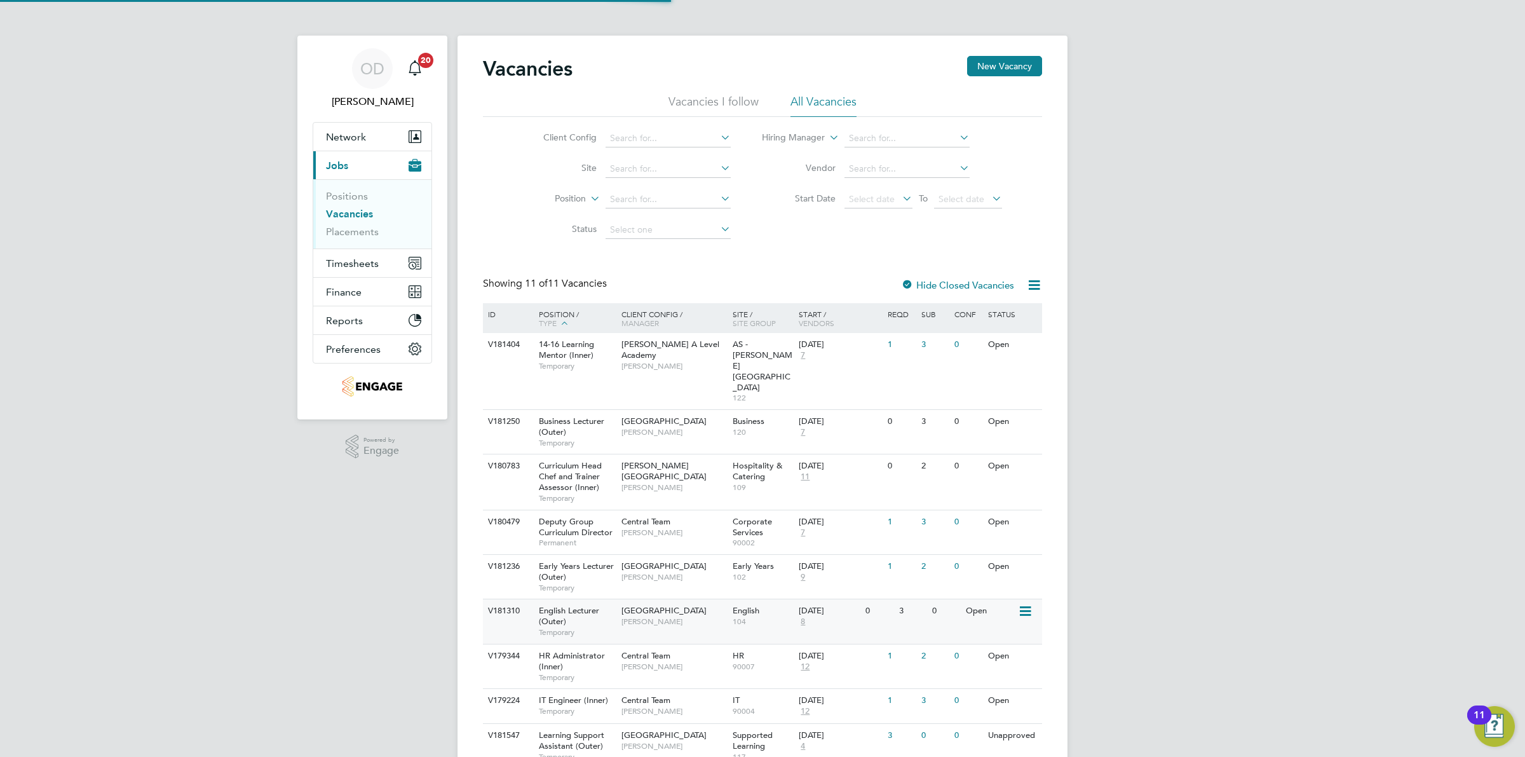
scroll to position [116, 0]
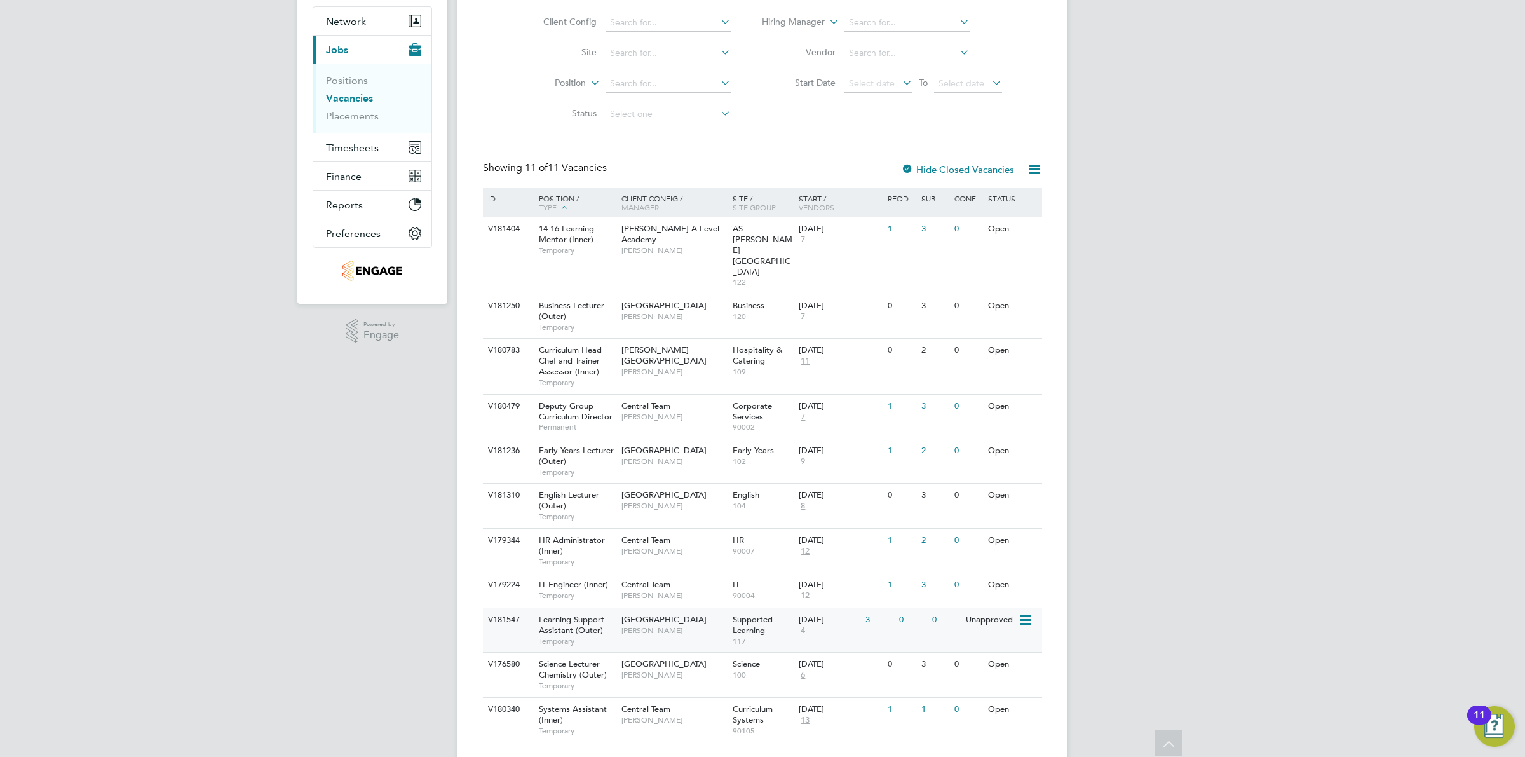
click at [983, 608] on div "Unapproved" at bounding box center [989, 620] width 55 height 24
click at [356, 109] on li "Vacancies" at bounding box center [373, 101] width 95 height 18
click at [356, 102] on link "Vacancies" at bounding box center [349, 98] width 47 height 12
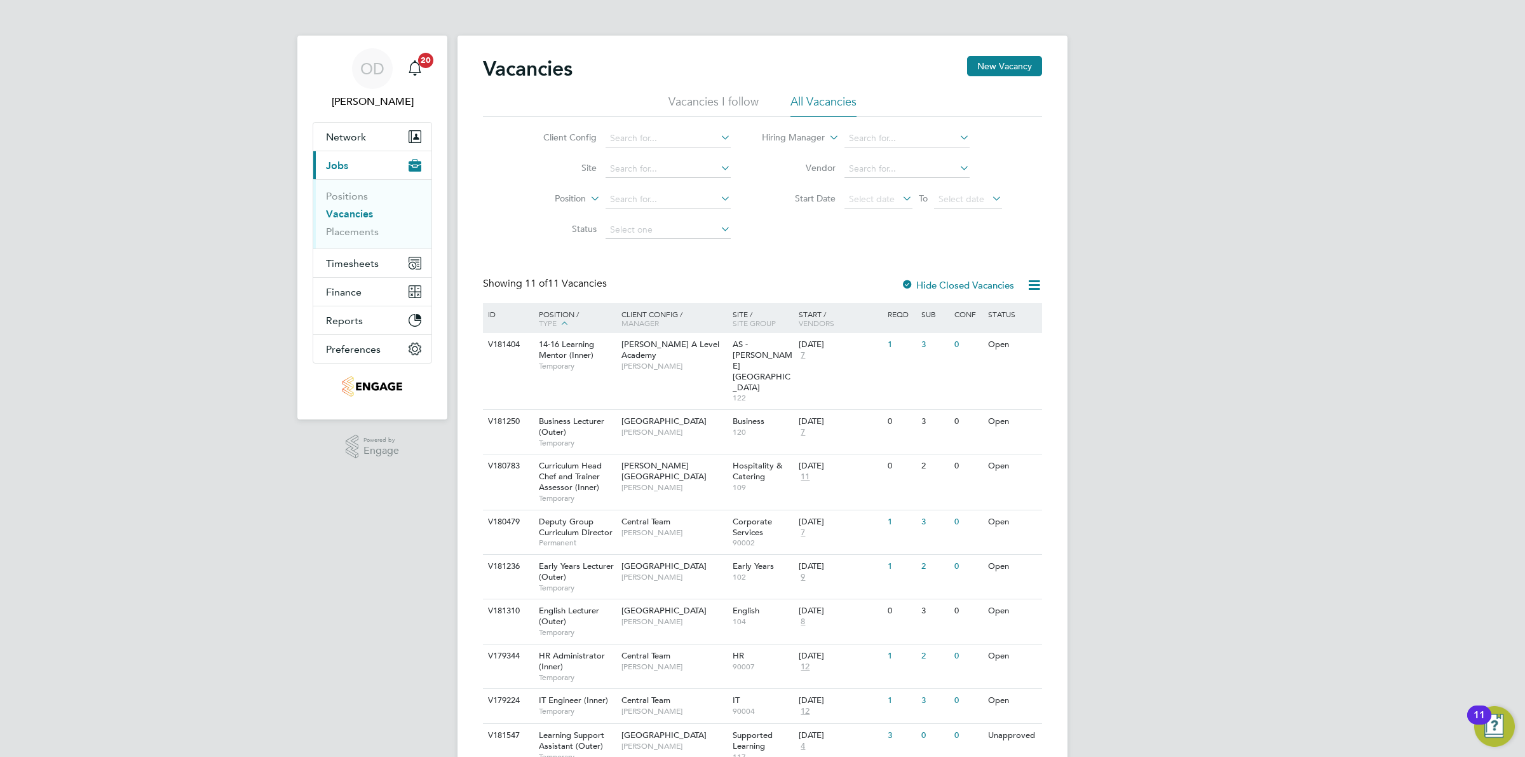
click at [348, 210] on link "Vacancies" at bounding box center [349, 214] width 47 height 12
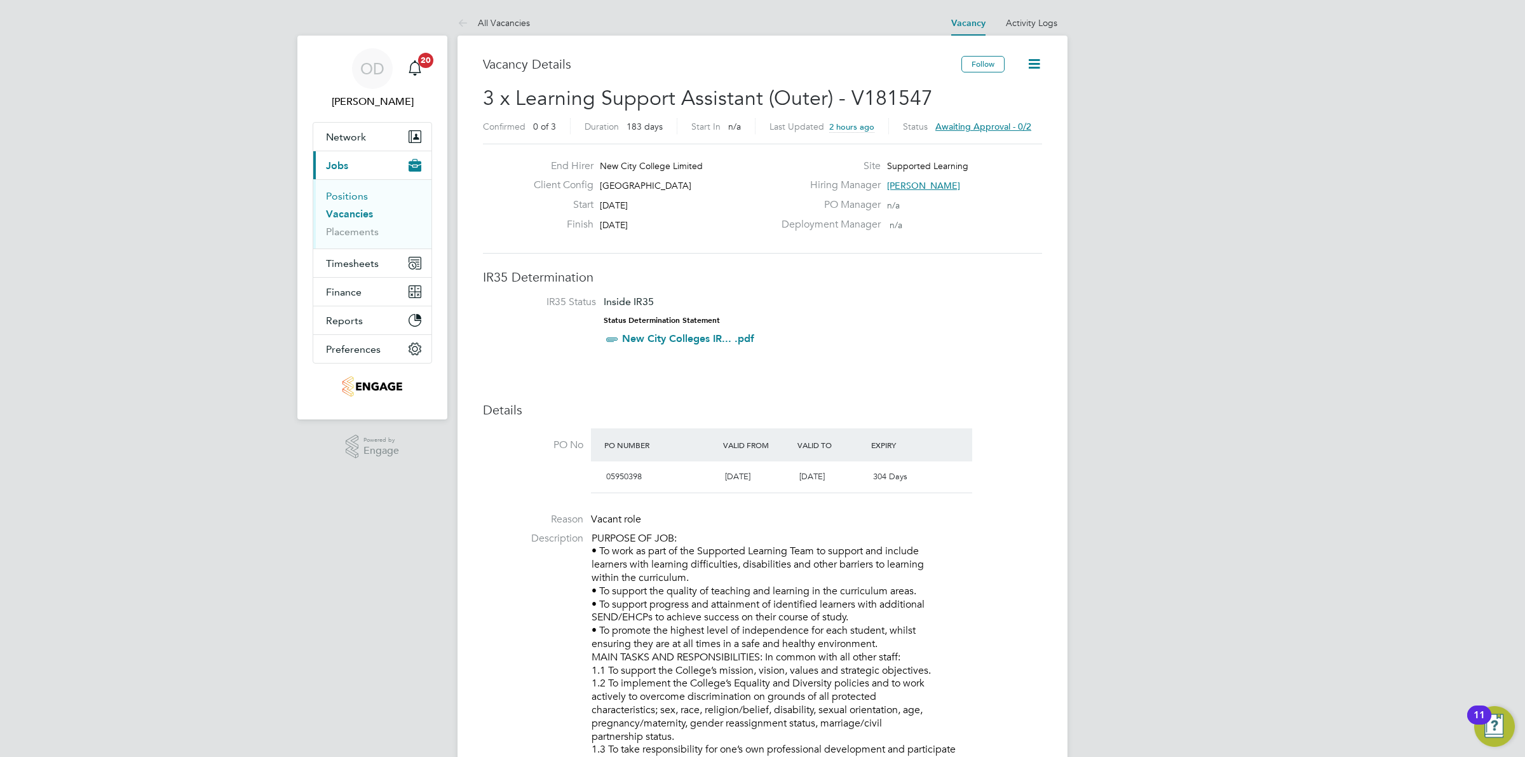
click at [359, 196] on link "Positions" at bounding box center [347, 196] width 42 height 12
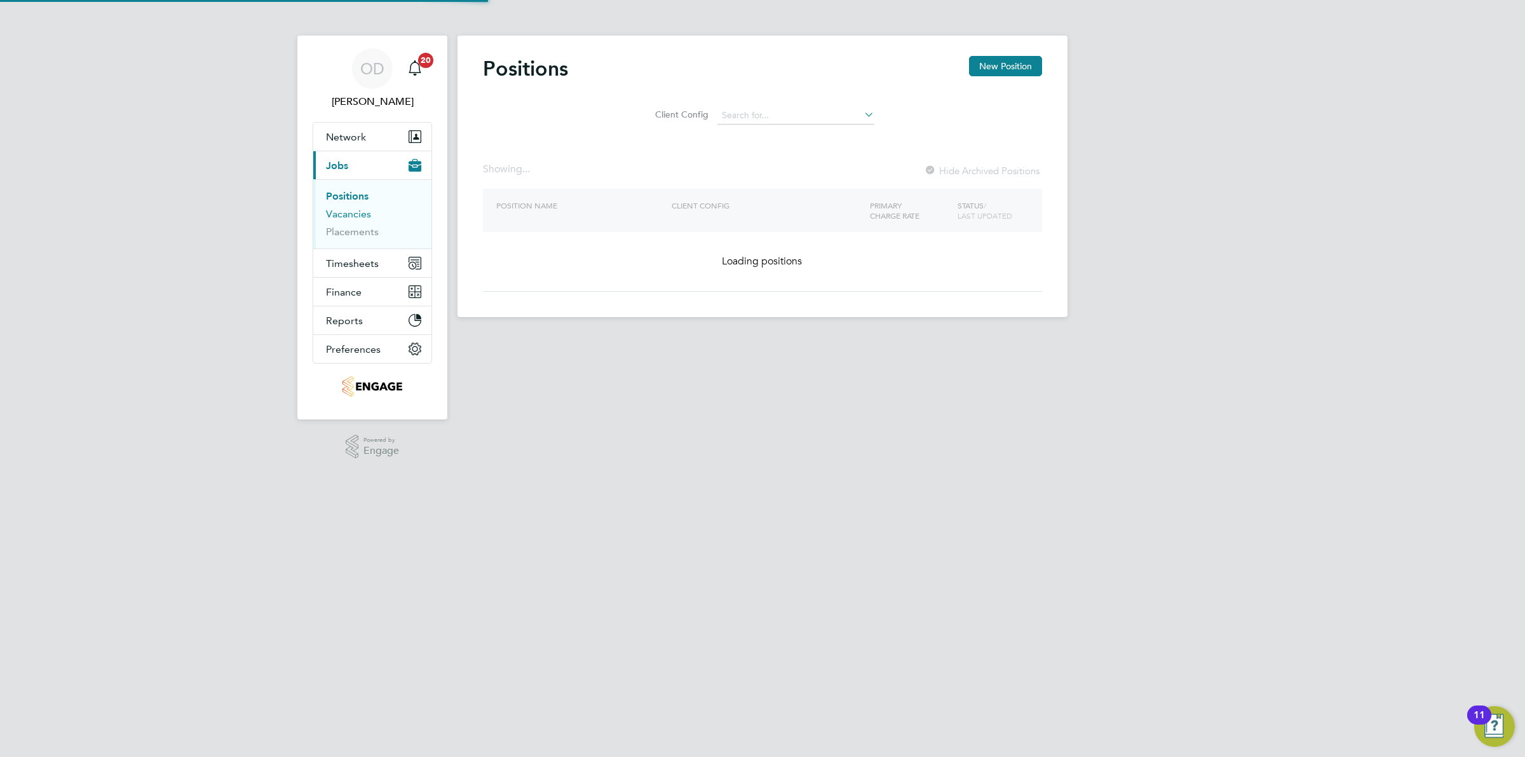
click at [363, 208] on link "Vacancies" at bounding box center [348, 214] width 45 height 12
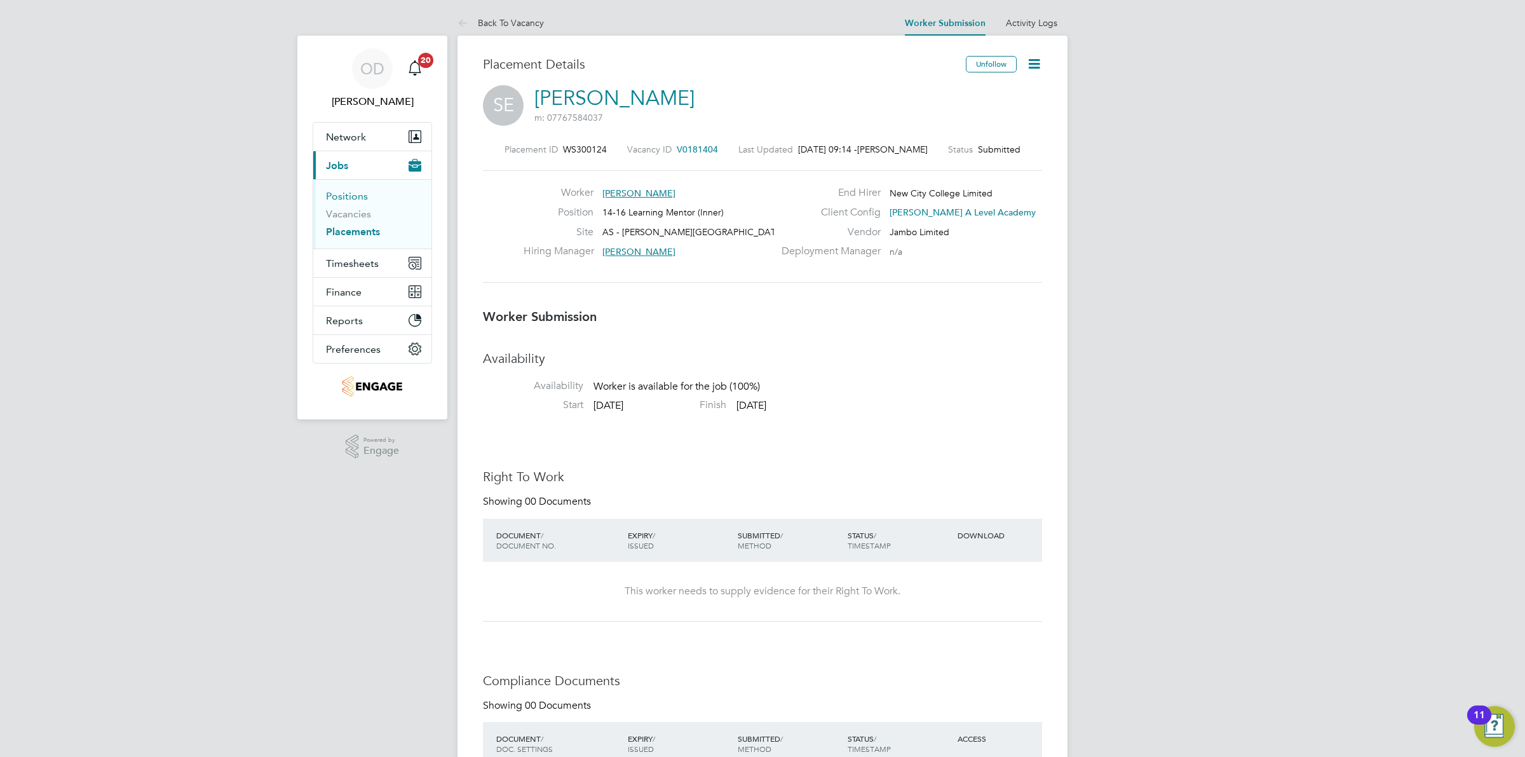
click at [351, 197] on link "Positions" at bounding box center [347, 196] width 42 height 12
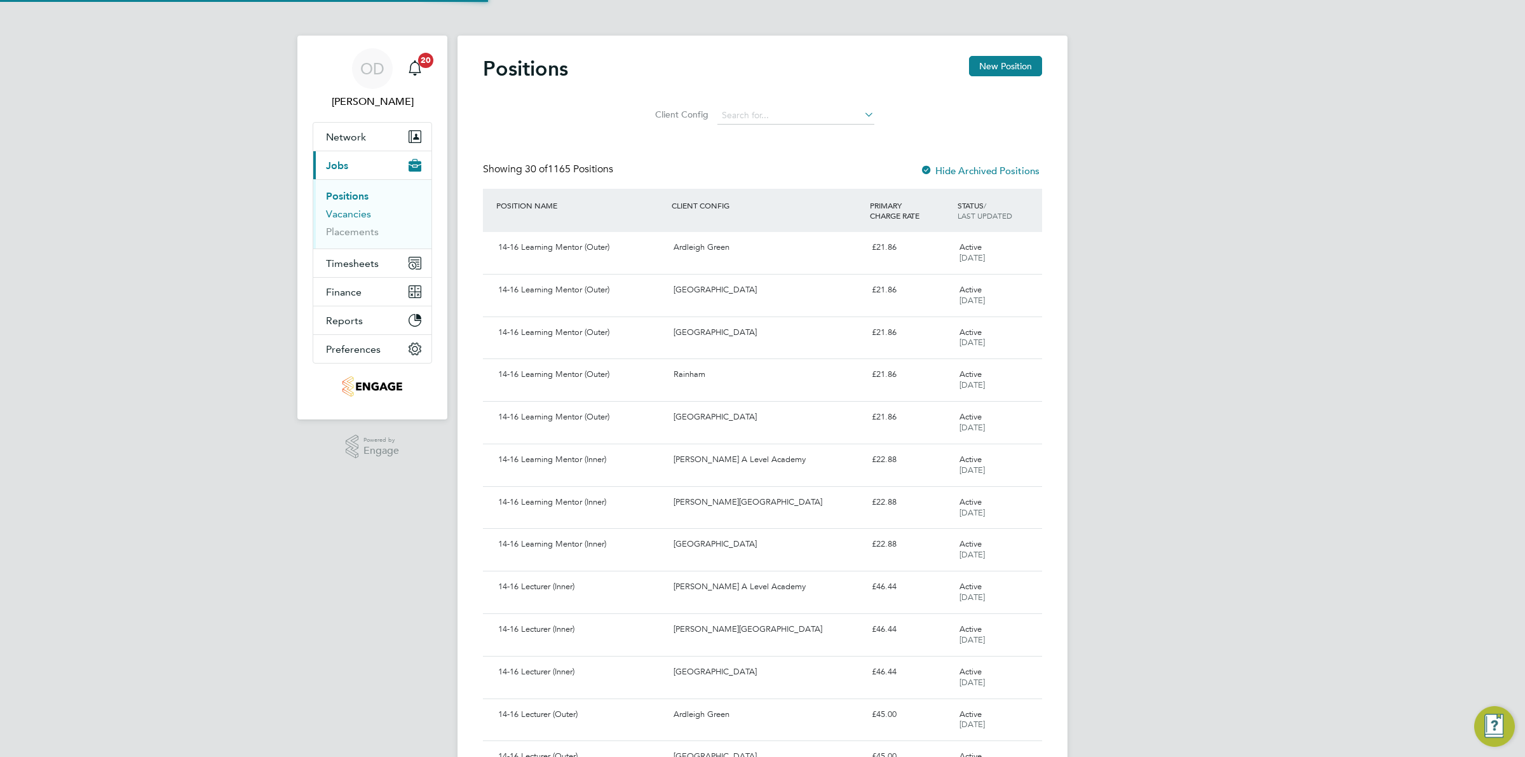
click at [354, 208] on link "Vacancies" at bounding box center [348, 214] width 45 height 12
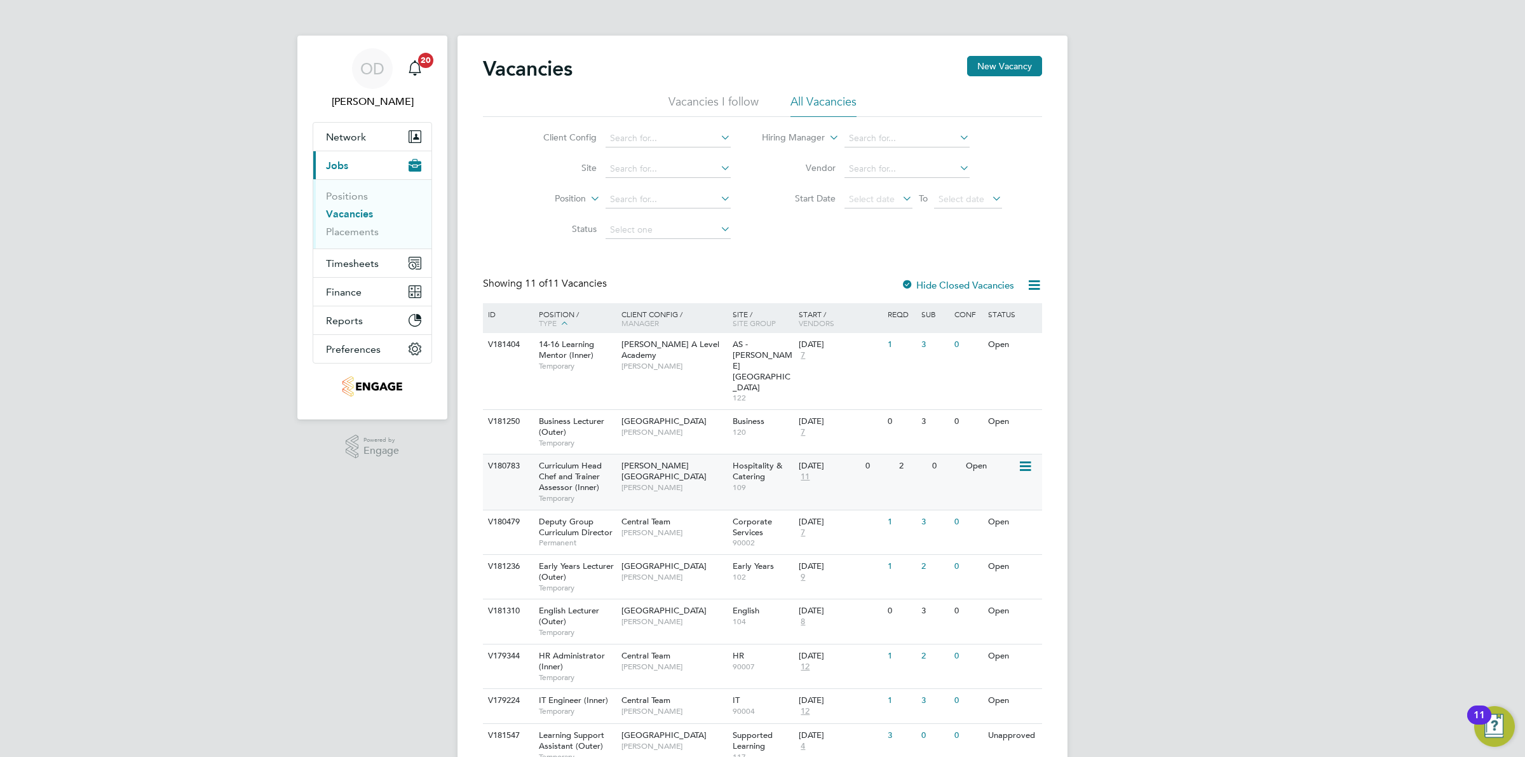
scroll to position [116, 0]
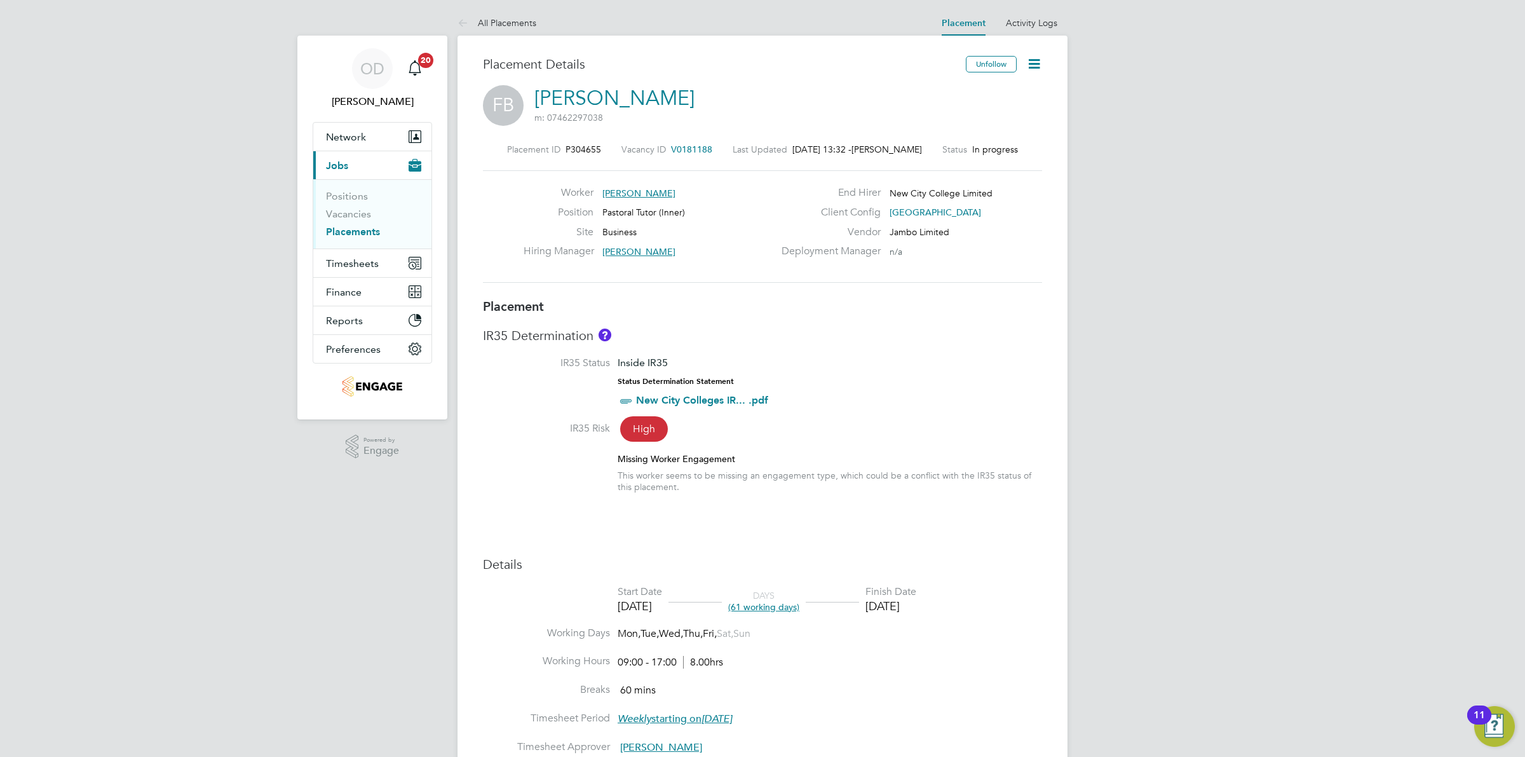
click at [1027, 69] on icon at bounding box center [1034, 64] width 16 height 16
click at [992, 90] on li "Edit Placement e" at bounding box center [992, 94] width 93 height 18
type input "[PERSON_NAME]"
type input "[DATE]"
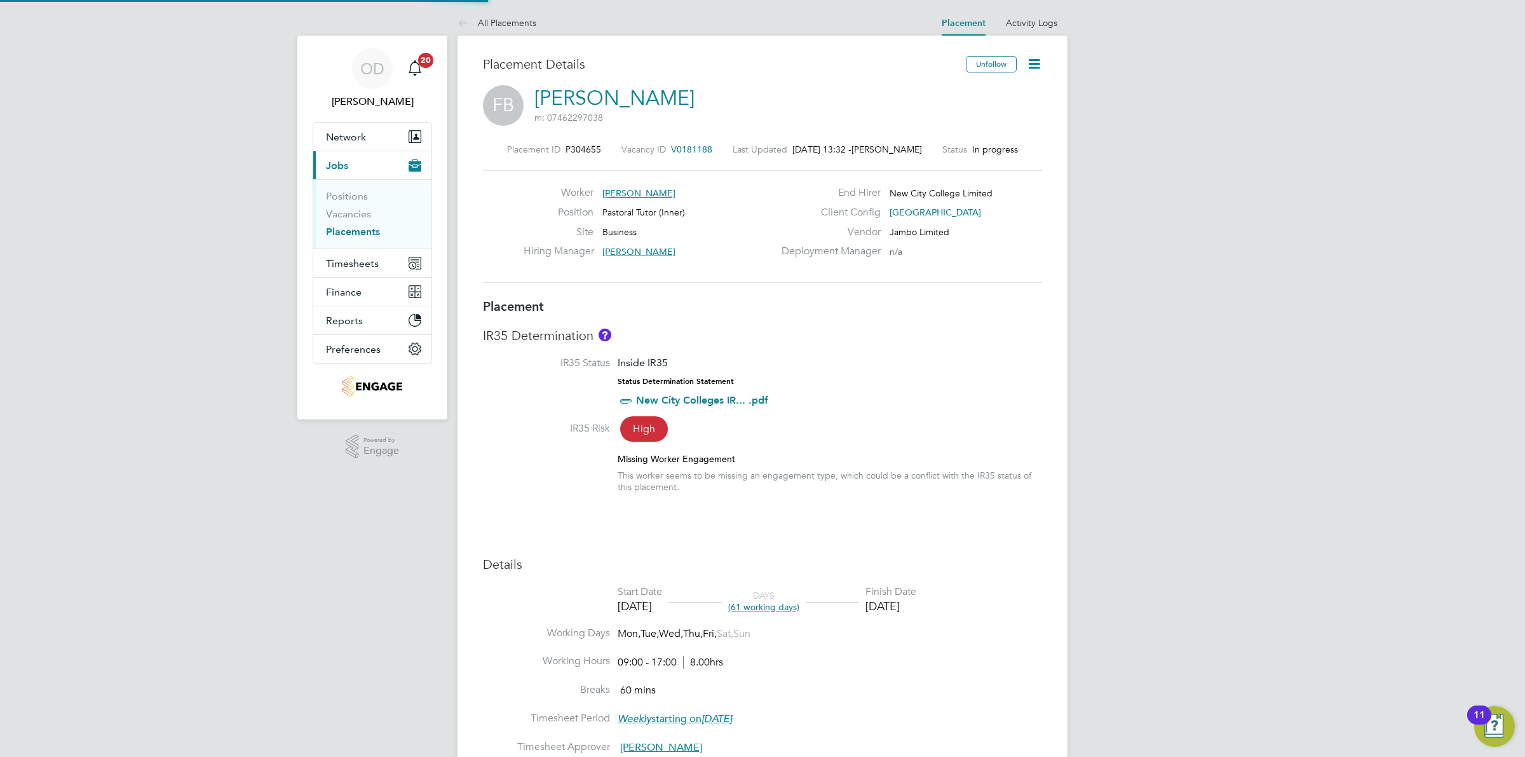
type input "[DATE]"
type input "09:00"
type input "17:00"
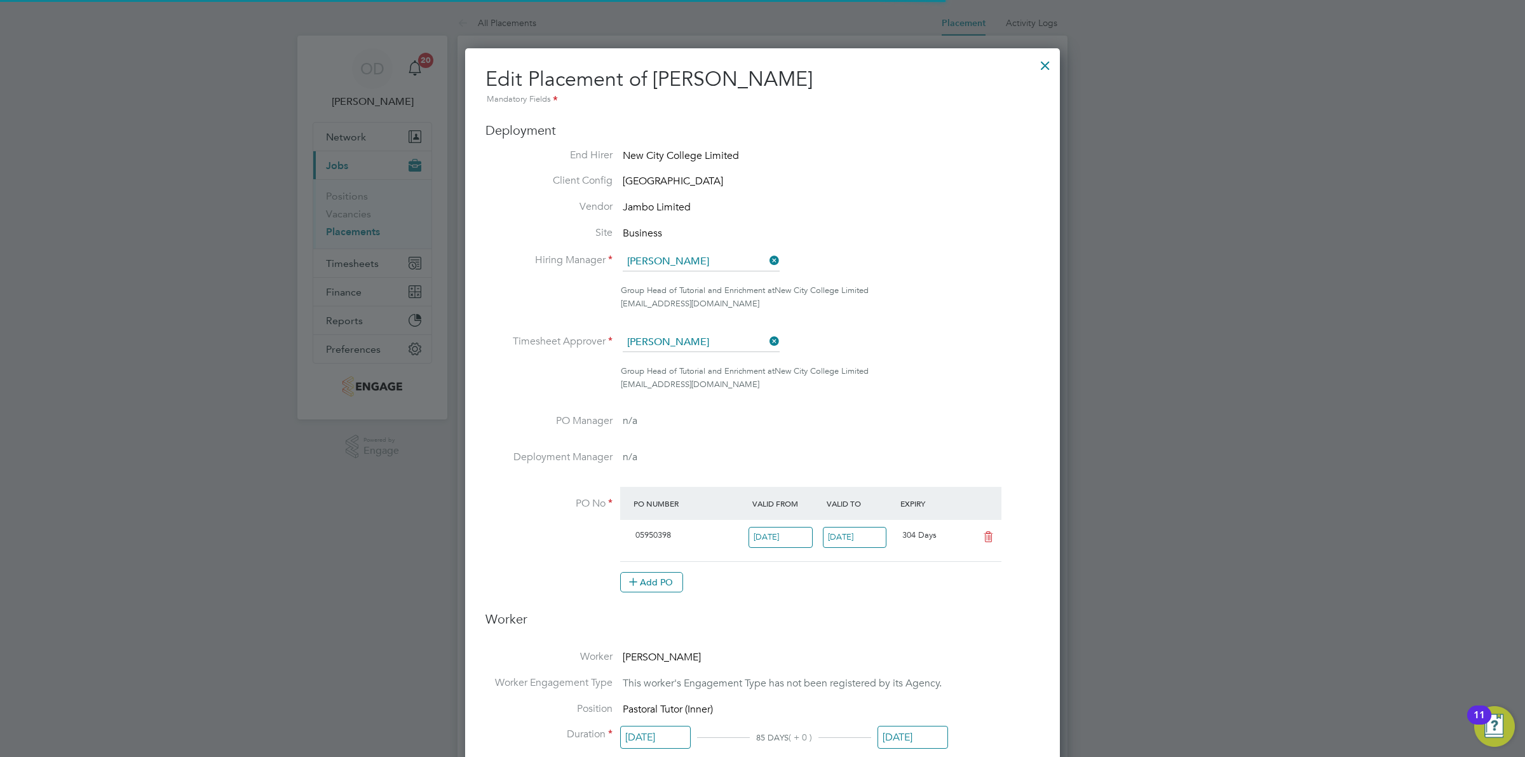
scroll to position [6, 6]
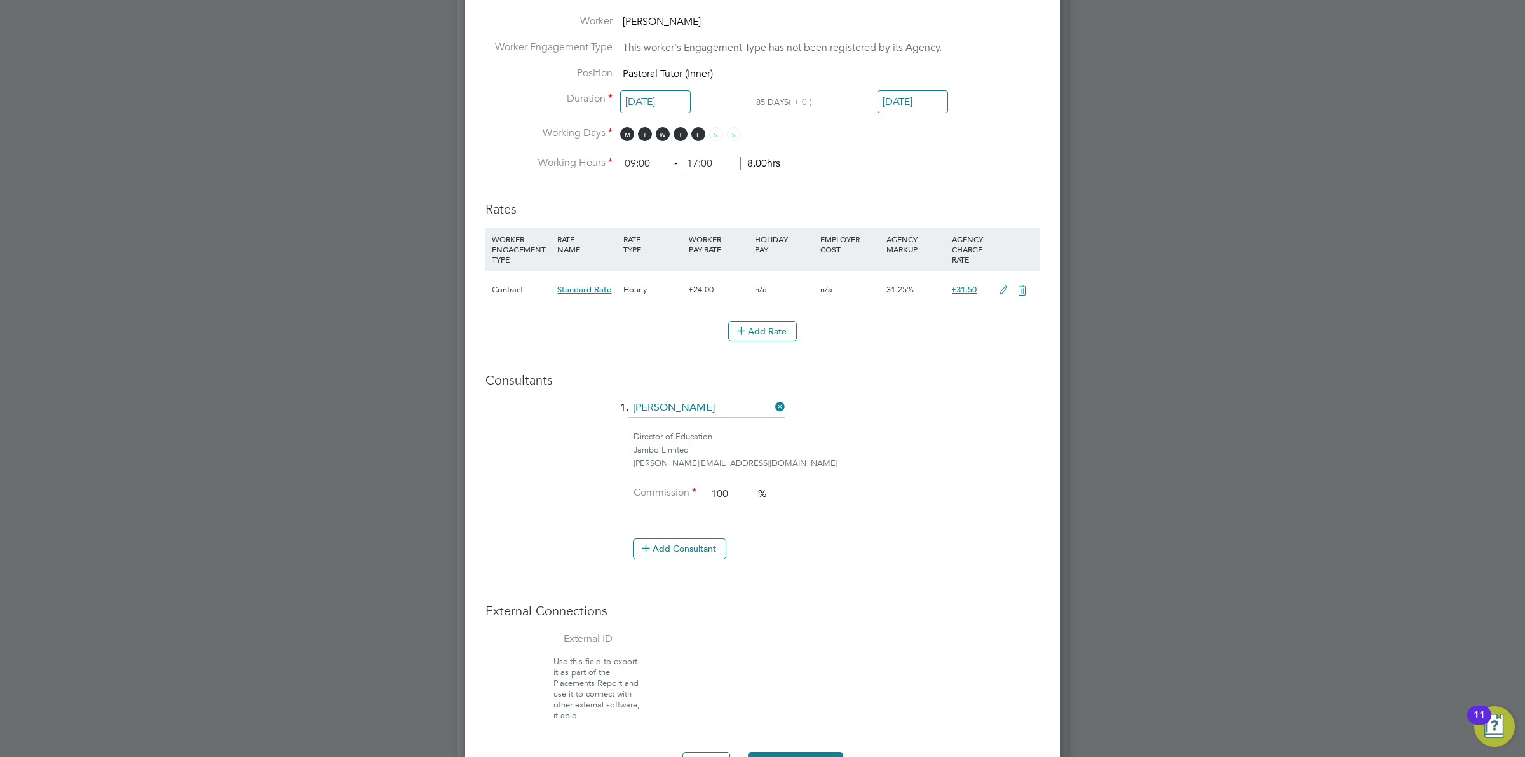
click at [996, 290] on icon at bounding box center [1003, 290] width 16 height 10
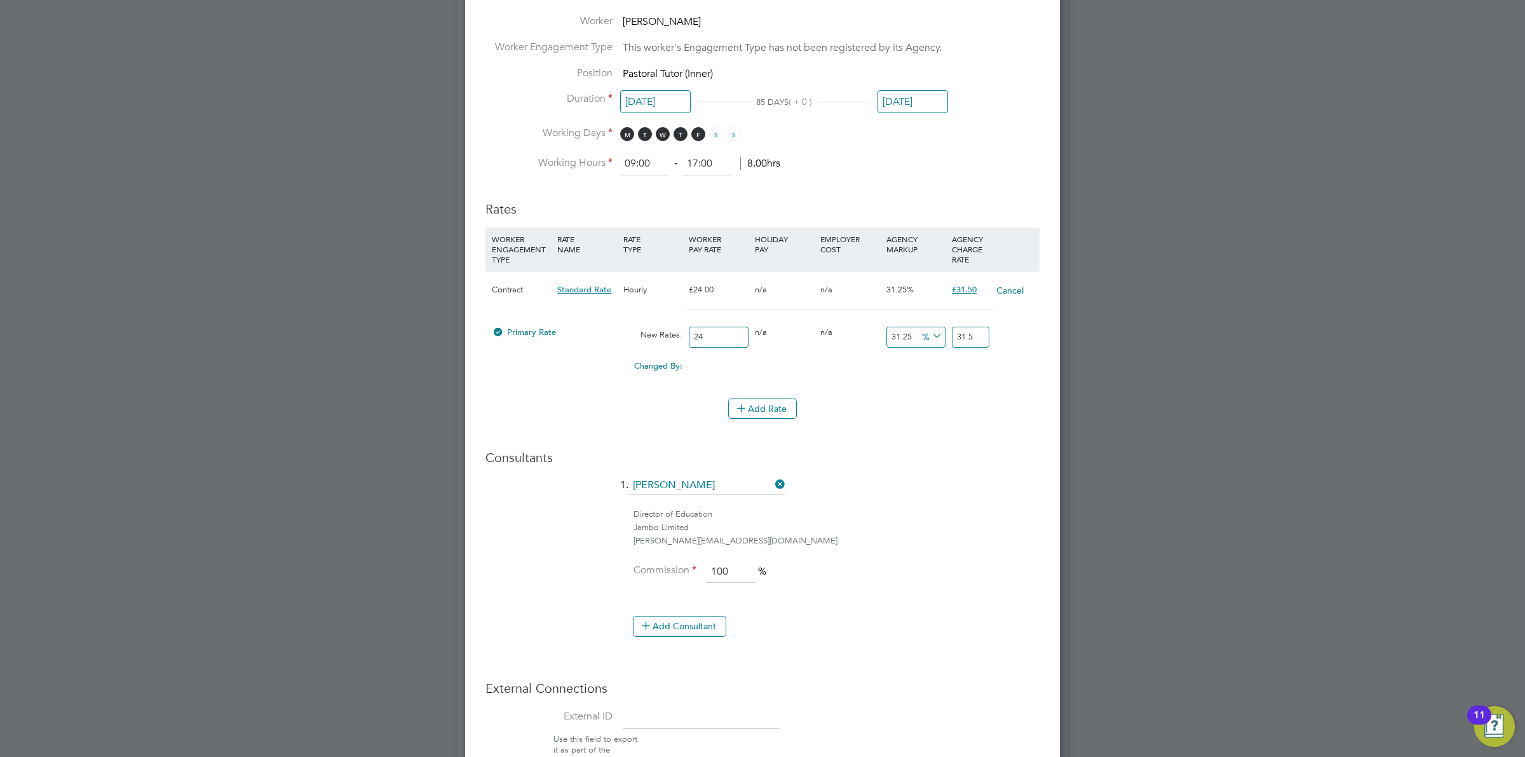
click at [929, 337] on icon at bounding box center [929, 336] width 0 height 18
click at [924, 364] on li "£" at bounding box center [932, 368] width 30 height 17
click at [910, 339] on input "0" at bounding box center [915, 337] width 59 height 21
drag, startPoint x: 907, startPoint y: 338, endPoint x: 845, endPoint y: 338, distance: 61.6
click at [846, 338] on div "Primary Rate New Rates: 24 0 n/a 0 n/a 31.25 0 £ 31.5" at bounding box center [762, 337] width 554 height 34
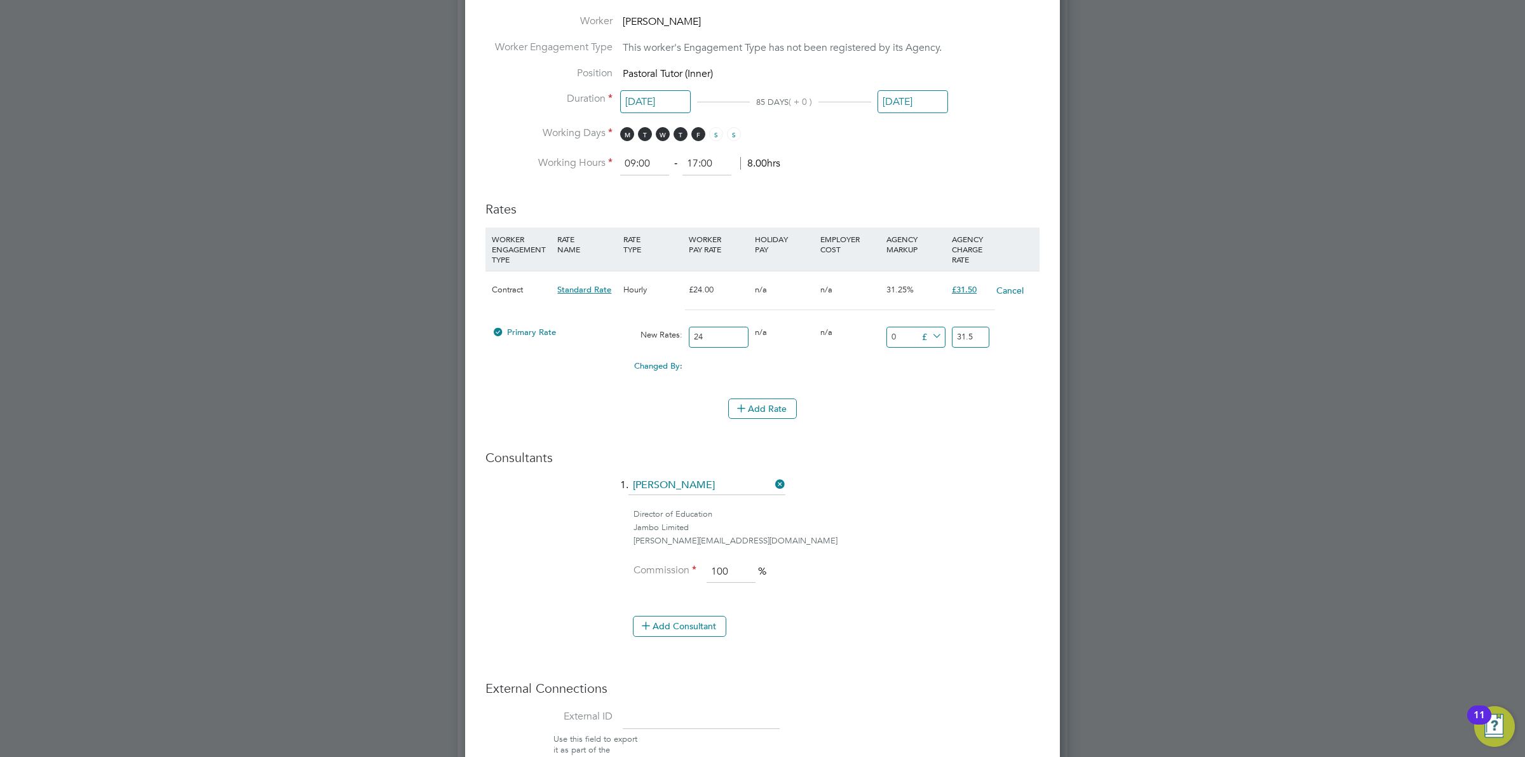
type input "8"
type input "32"
type input "8"
click at [950, 491] on li "1. [PERSON_NAME]" at bounding box center [762, 492] width 554 height 32
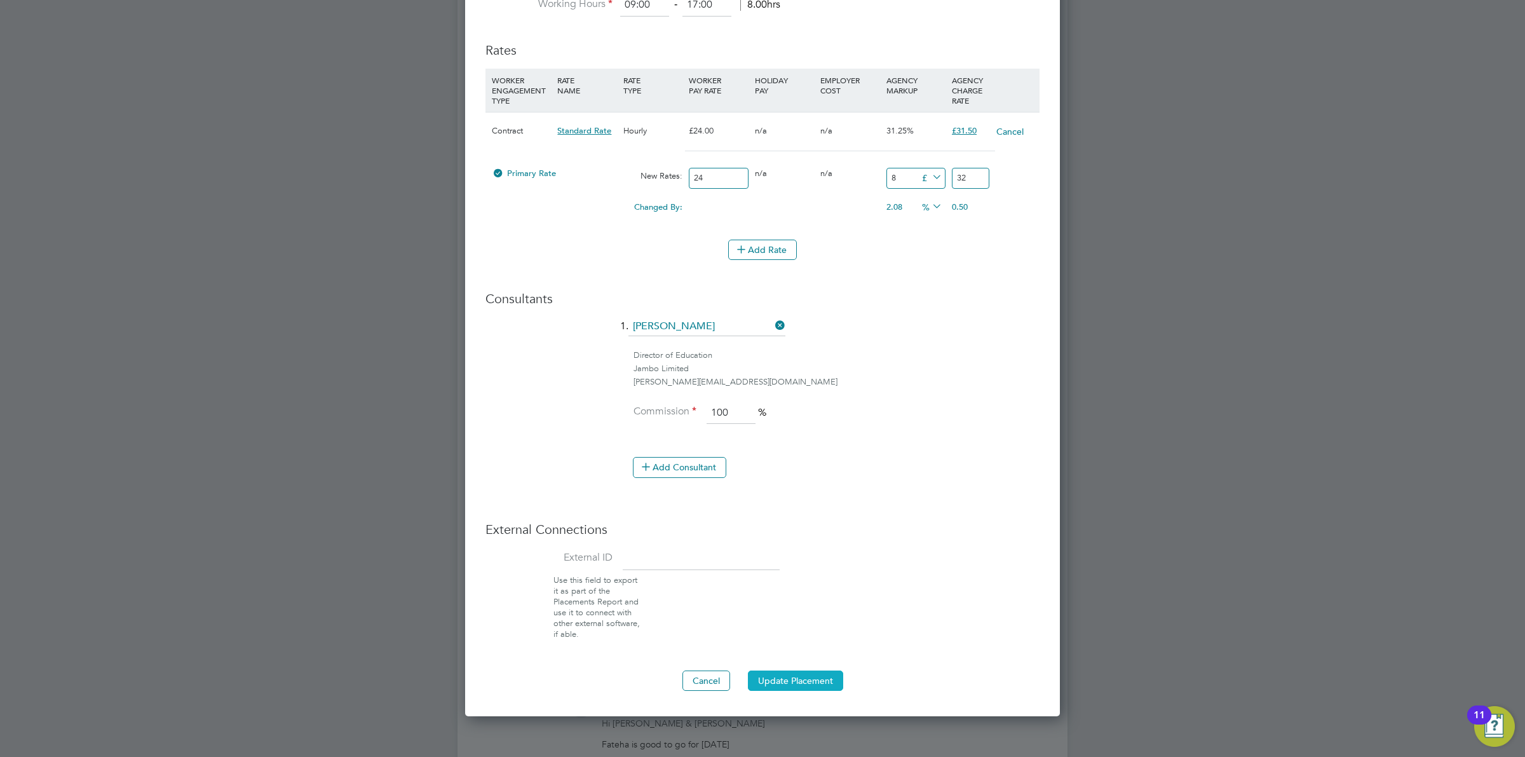
click at [783, 680] on button "Update Placement" at bounding box center [795, 680] width 95 height 20
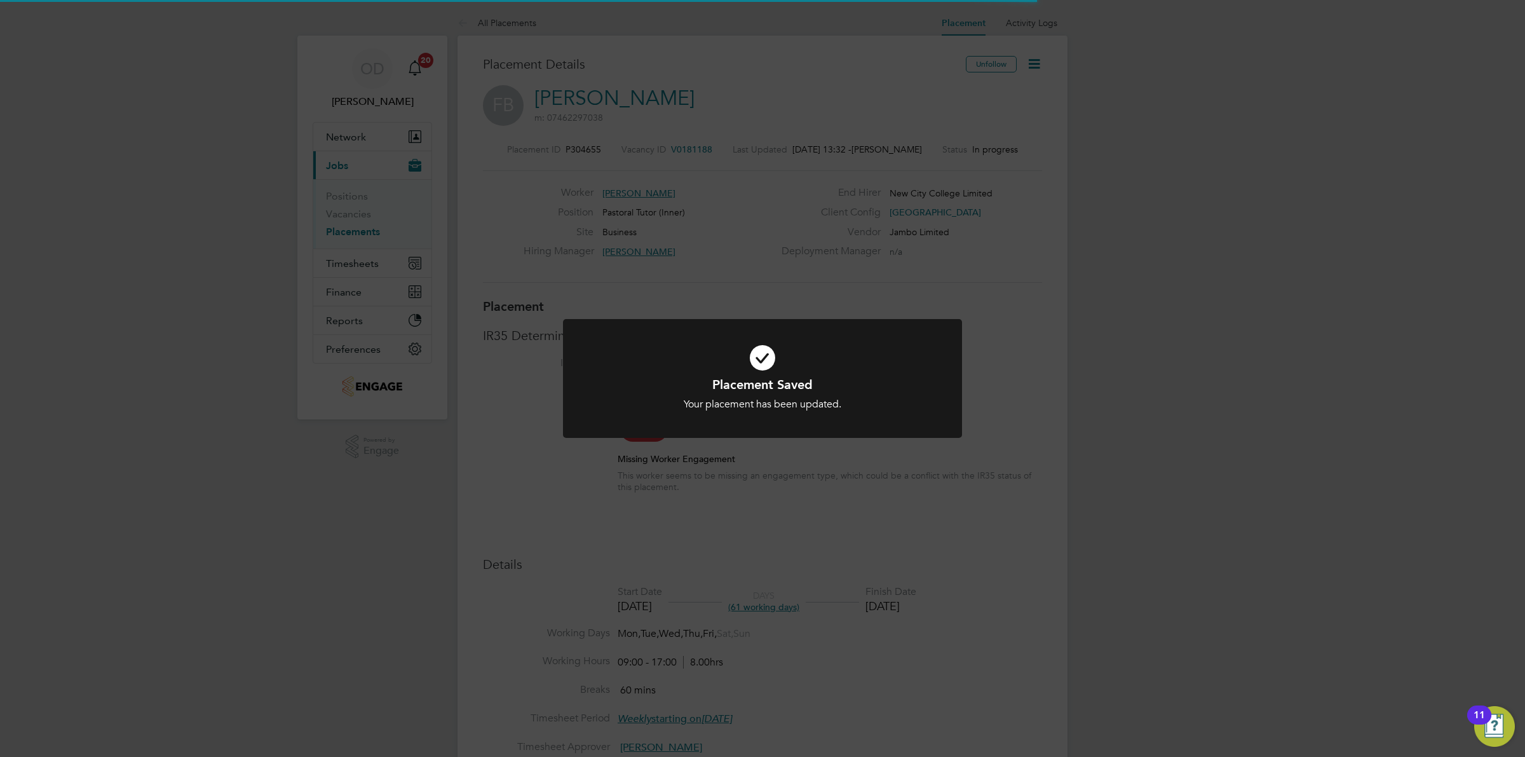
click at [947, 525] on div "Placement Saved Your placement has been updated. Cancel Okay" at bounding box center [762, 378] width 1525 height 757
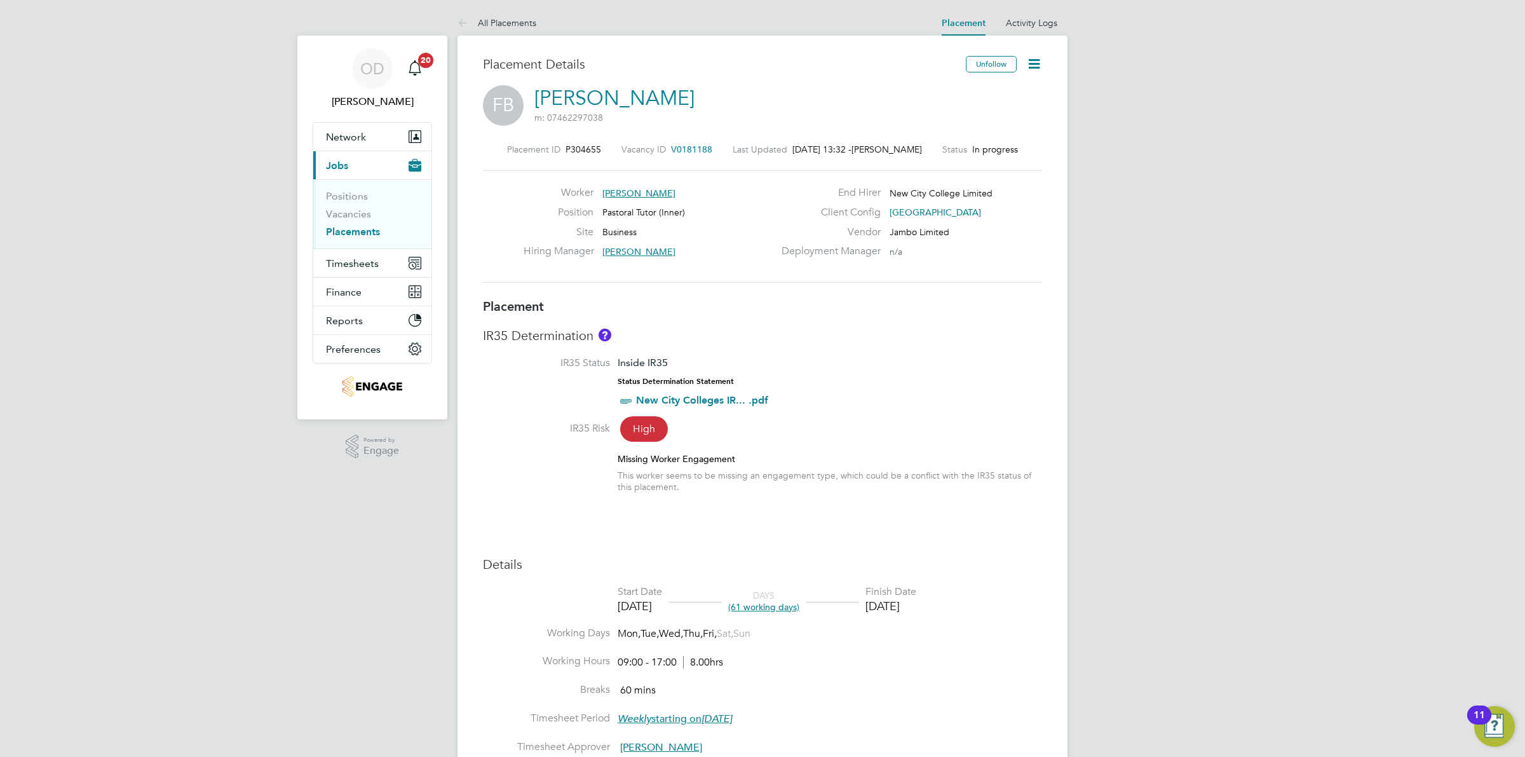
click at [1029, 65] on icon at bounding box center [1034, 64] width 16 height 16
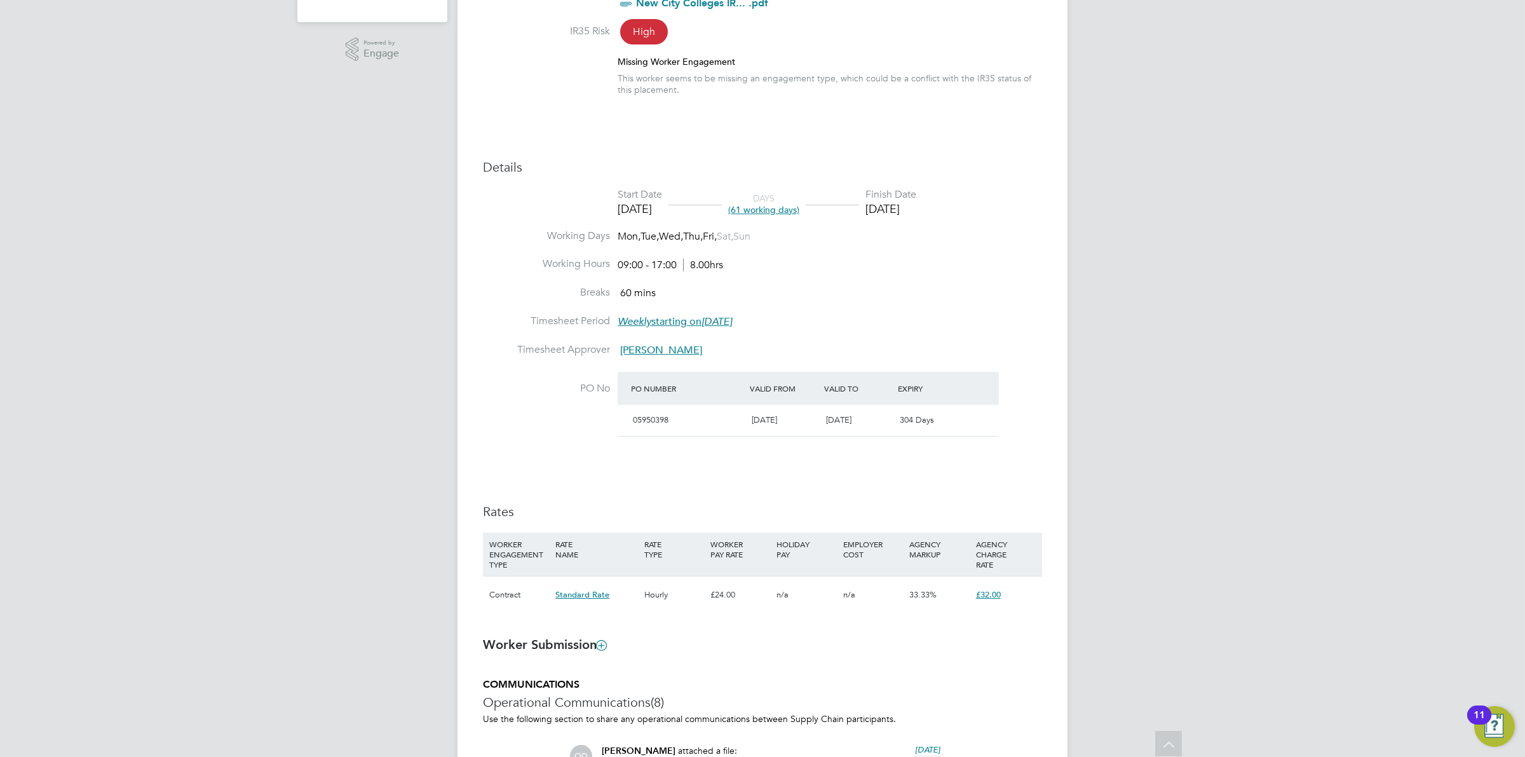
click at [964, 431] on div "05950398 [DATE] [DATE] 304 Days" at bounding box center [807, 420] width 381 height 31
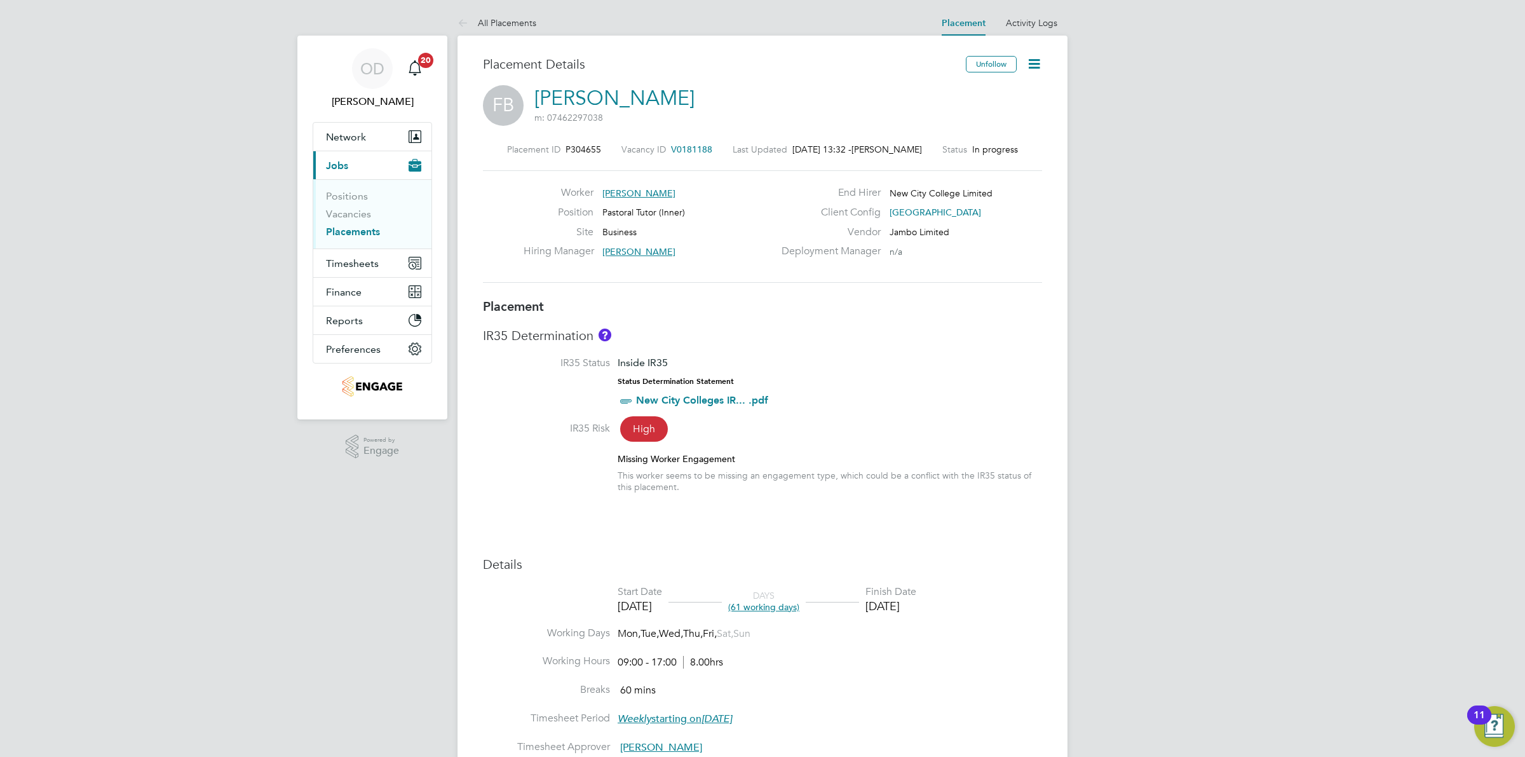
click at [372, 231] on link "Placements" at bounding box center [353, 232] width 54 height 12
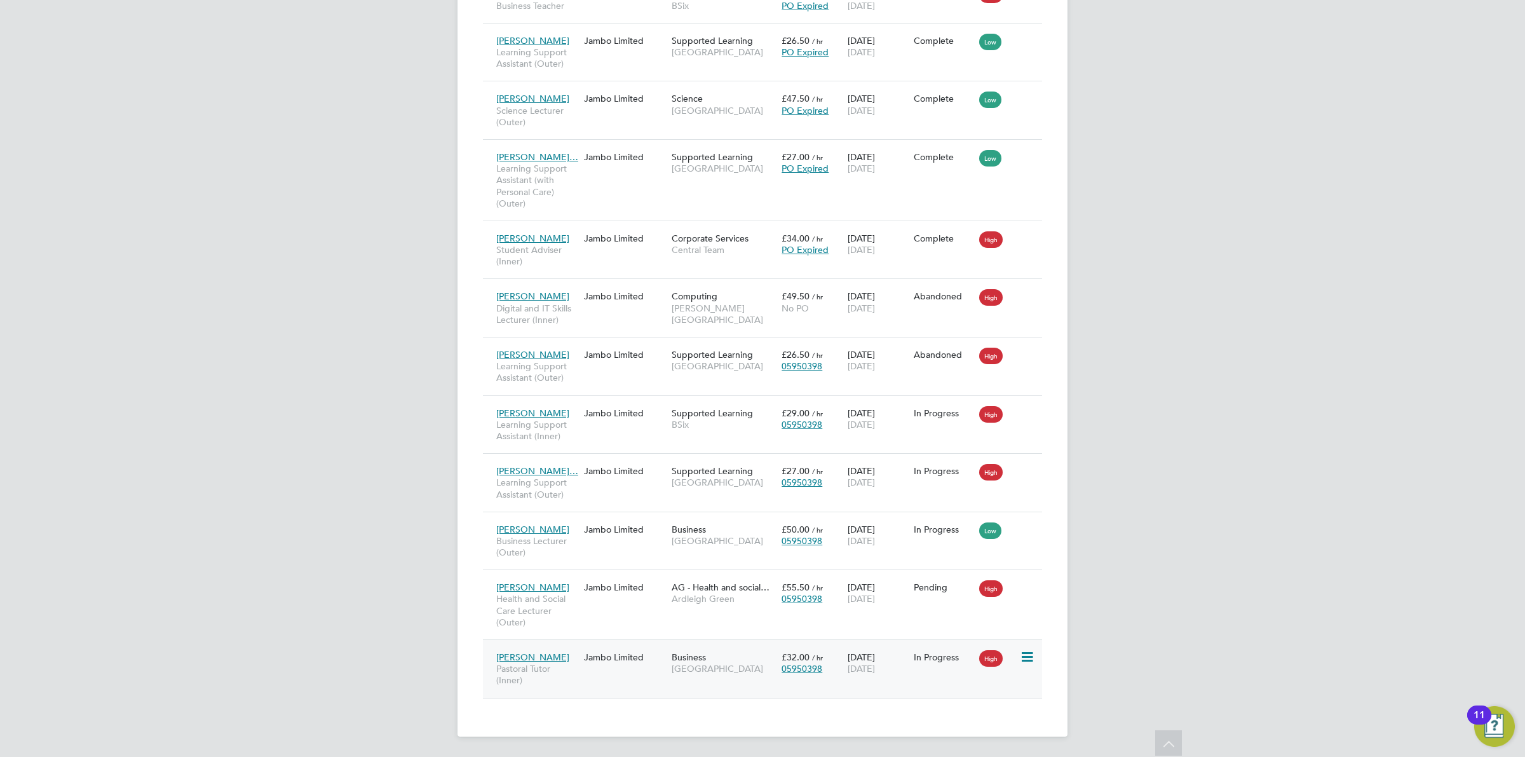
click at [1015, 657] on div "High" at bounding box center [997, 656] width 37 height 11
click at [1027, 657] on icon at bounding box center [1026, 656] width 13 height 15
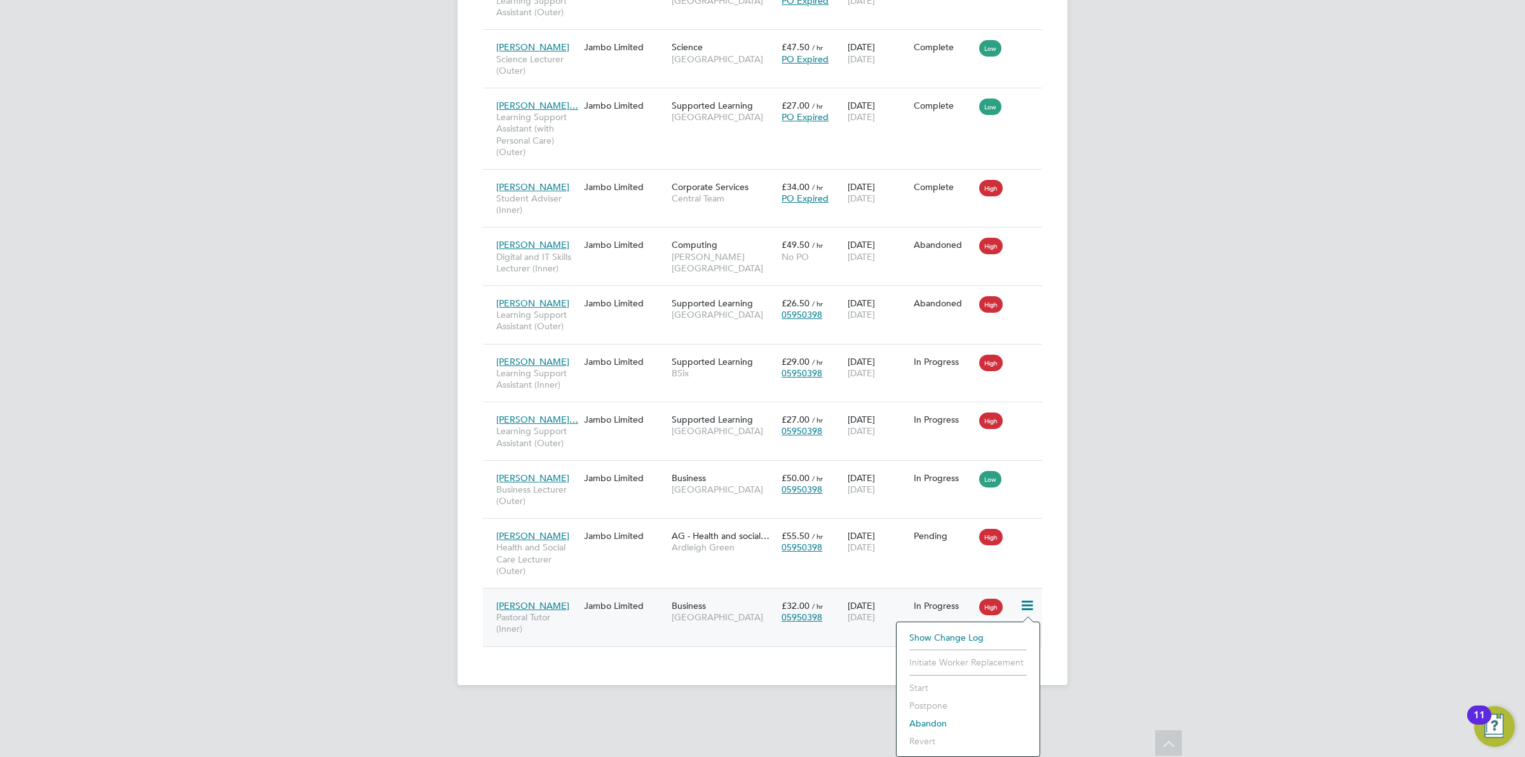
click at [1180, 608] on div "OD [PERSON_NAME] Notifications 20 Applications: Network Team Members Businesses…" at bounding box center [762, 4] width 1525 height 1401
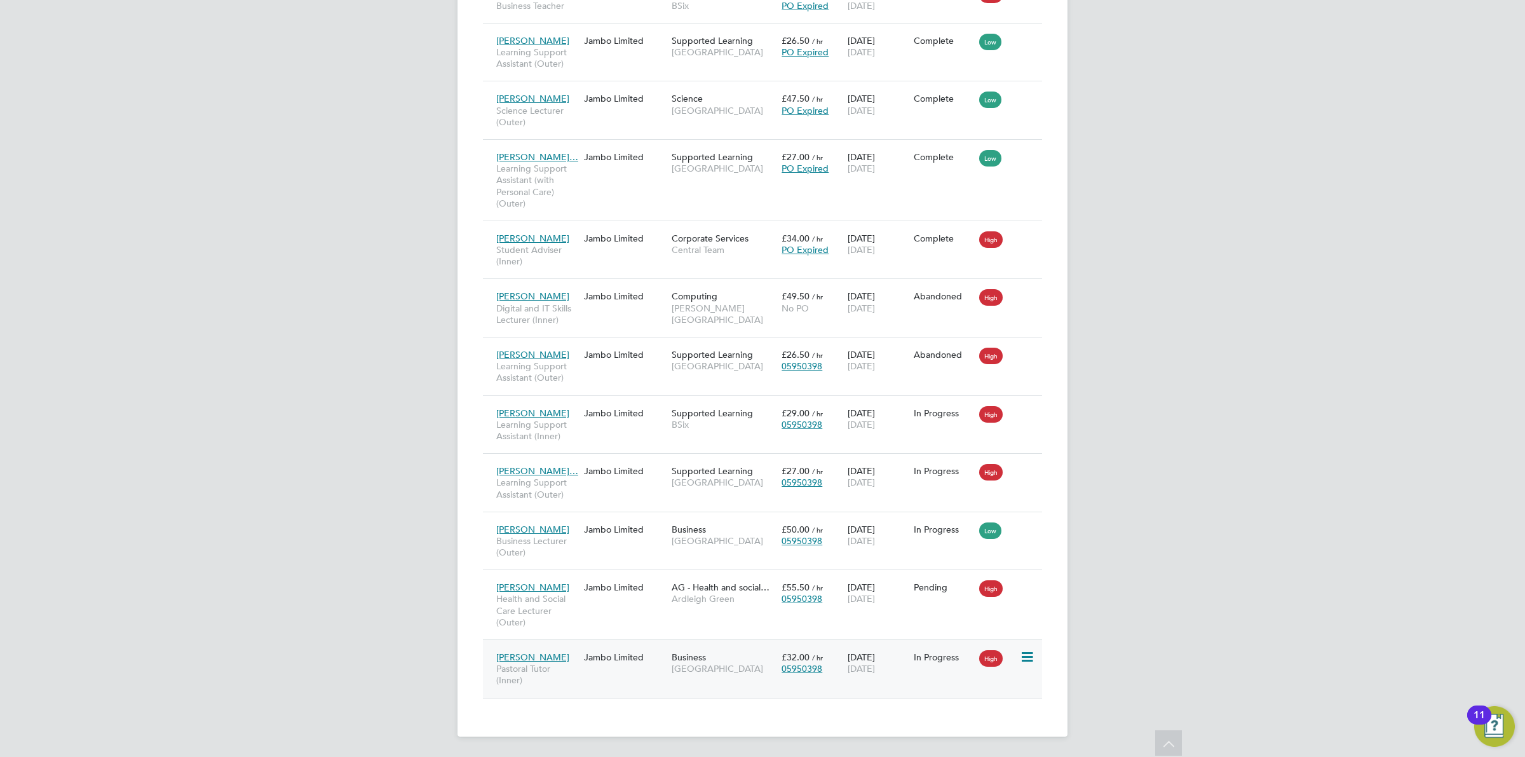
click at [1015, 659] on div "High" at bounding box center [997, 656] width 37 height 11
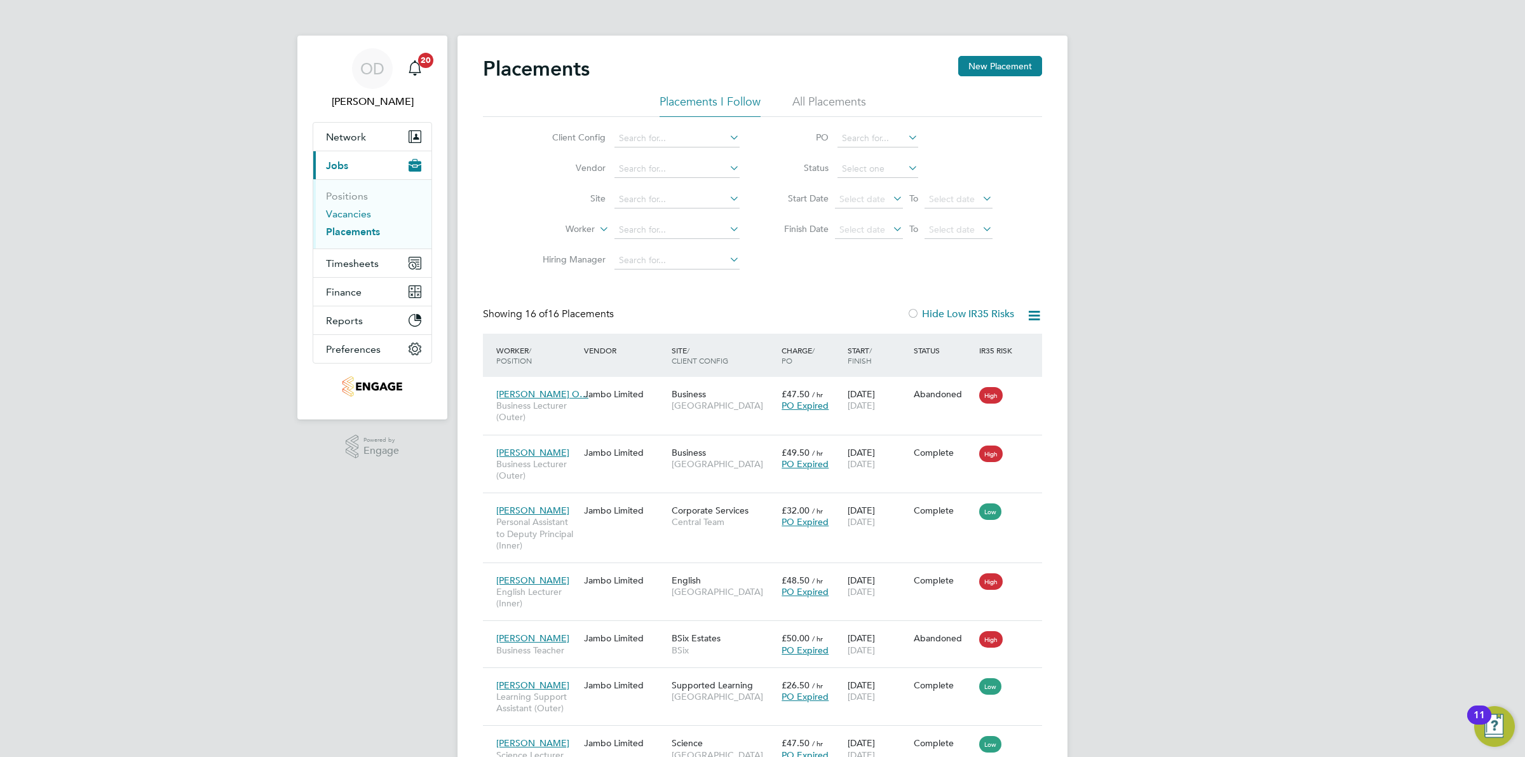
click at [346, 217] on link "Vacancies" at bounding box center [348, 214] width 45 height 12
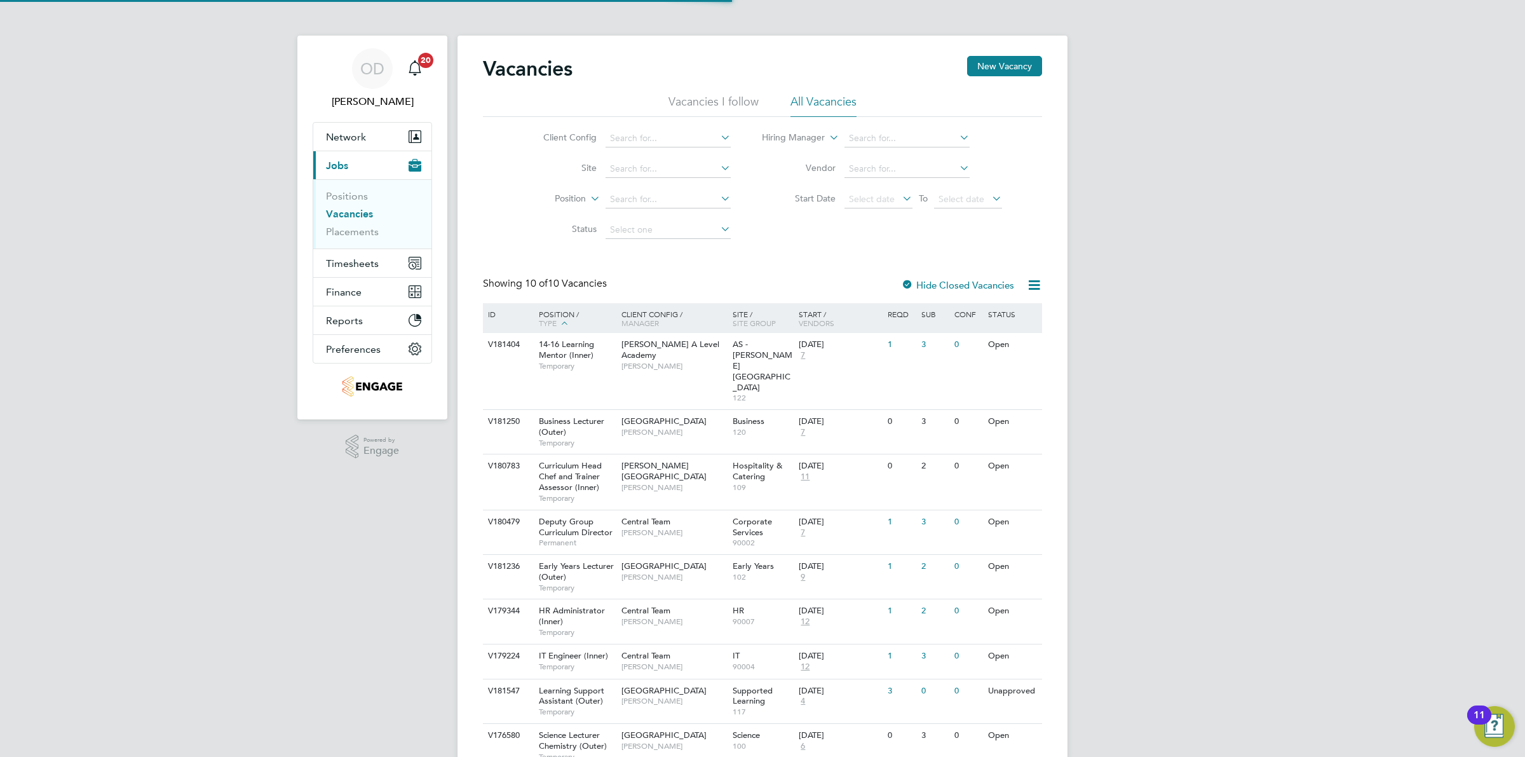
scroll to position [71, 0]
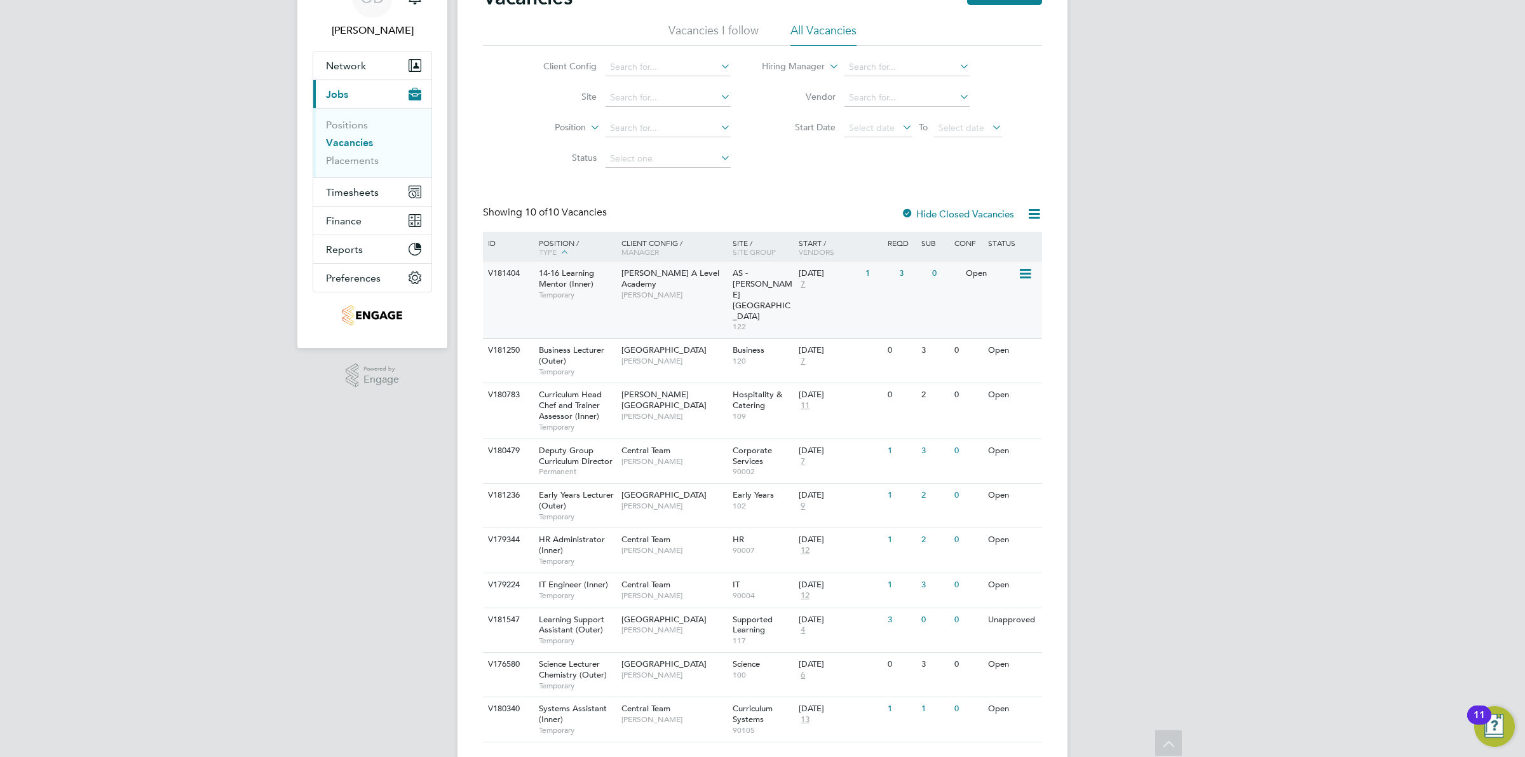
click at [917, 303] on div "V181404 14-16 Learning Mentor (Inner) Temporary [PERSON_NAME] A Level Academy […" at bounding box center [762, 300] width 559 height 76
click at [947, 608] on div "0" at bounding box center [945, 620] width 33 height 24
click at [346, 164] on link "Placements" at bounding box center [352, 160] width 53 height 12
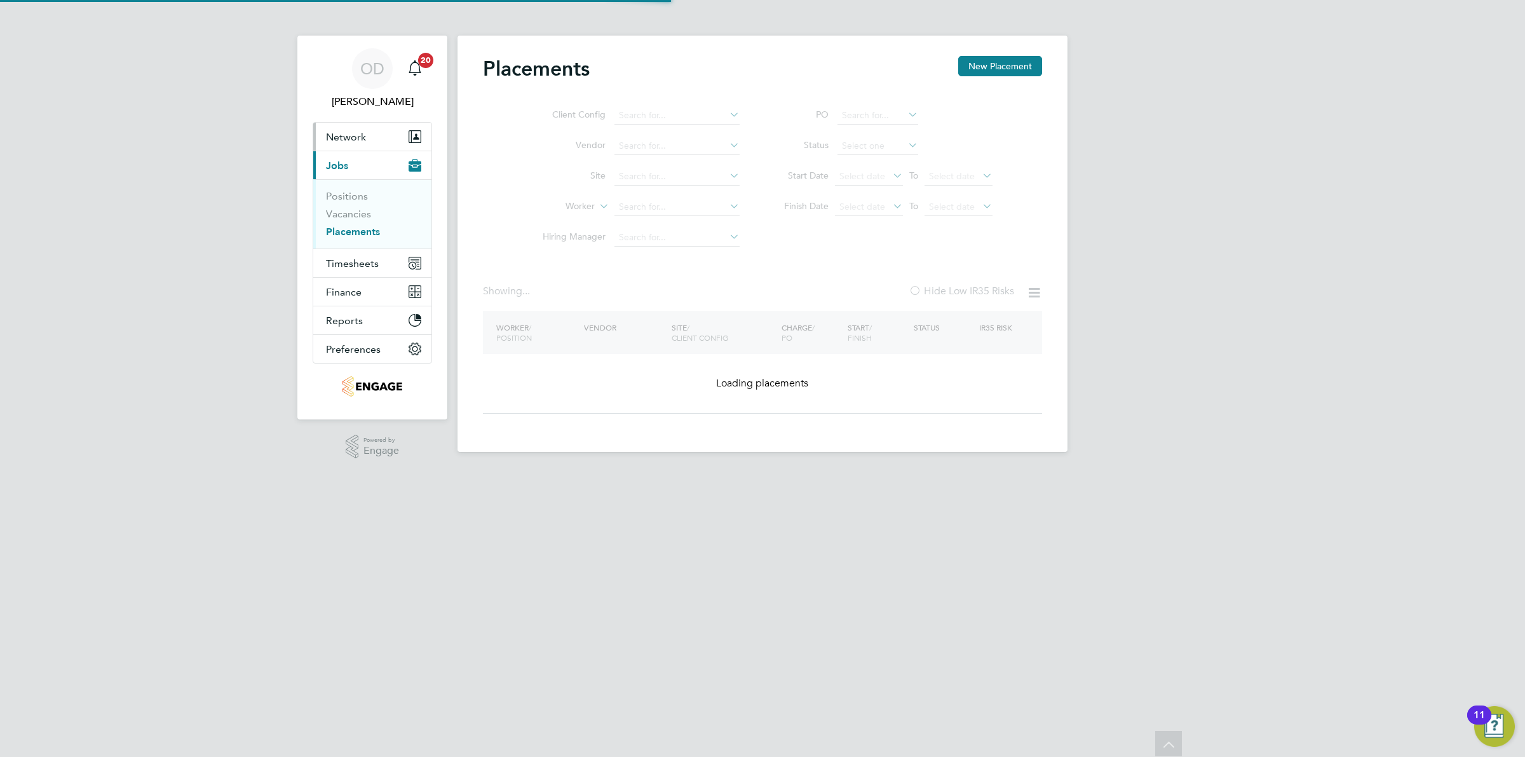
click at [347, 144] on button "Network" at bounding box center [372, 137] width 118 height 28
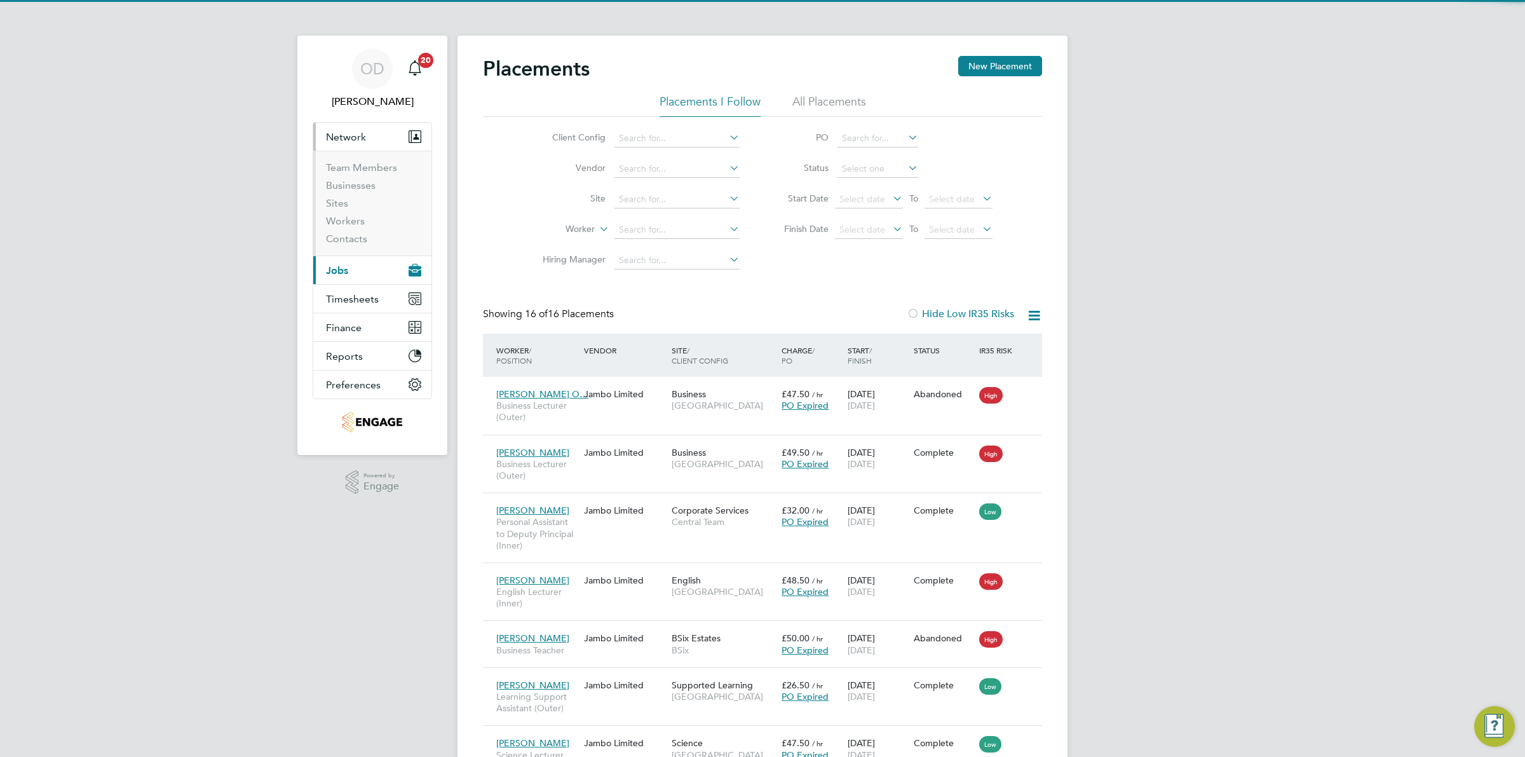
scroll to position [7, 6]
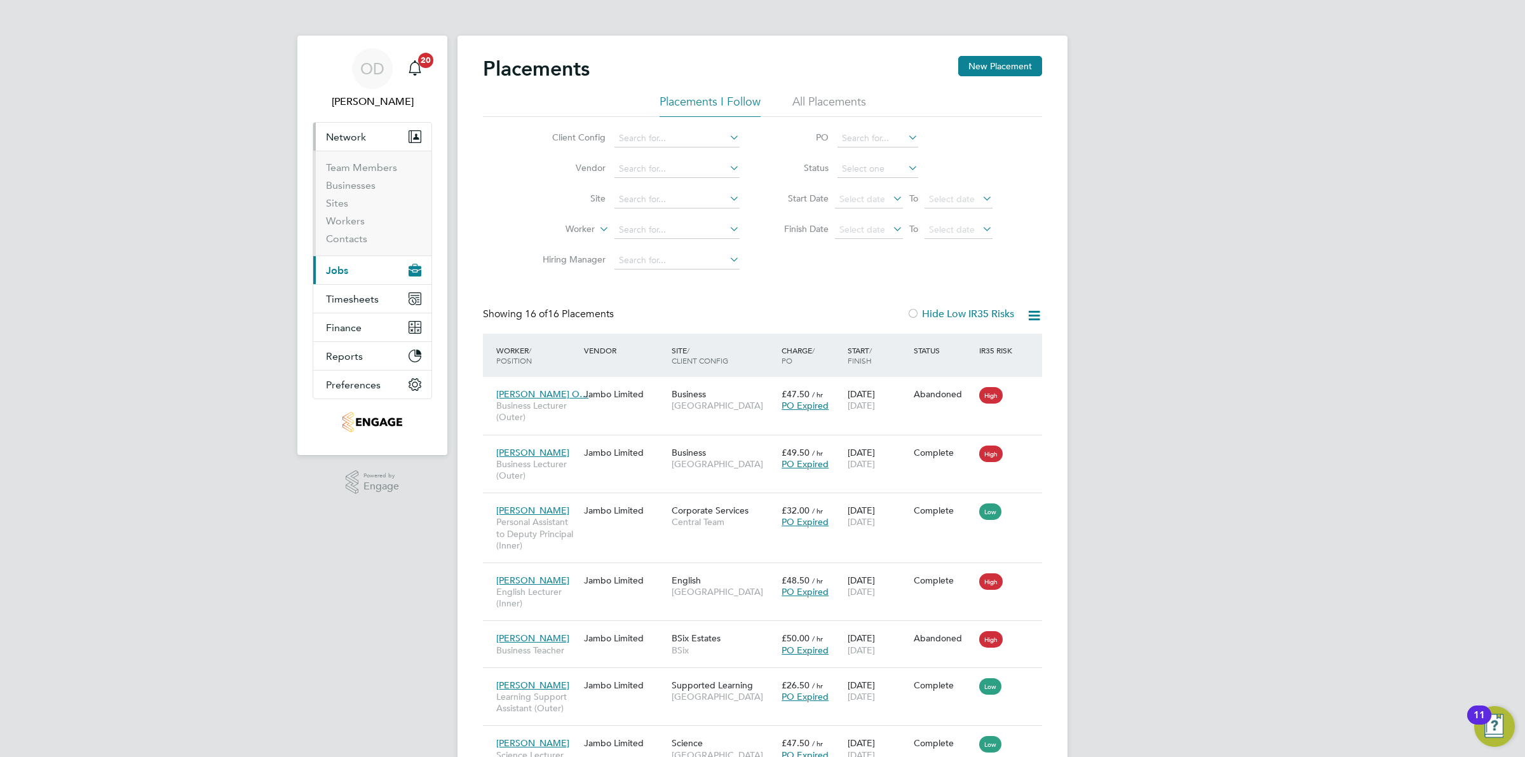
click at [358, 274] on button "Current page: Jobs" at bounding box center [372, 270] width 118 height 28
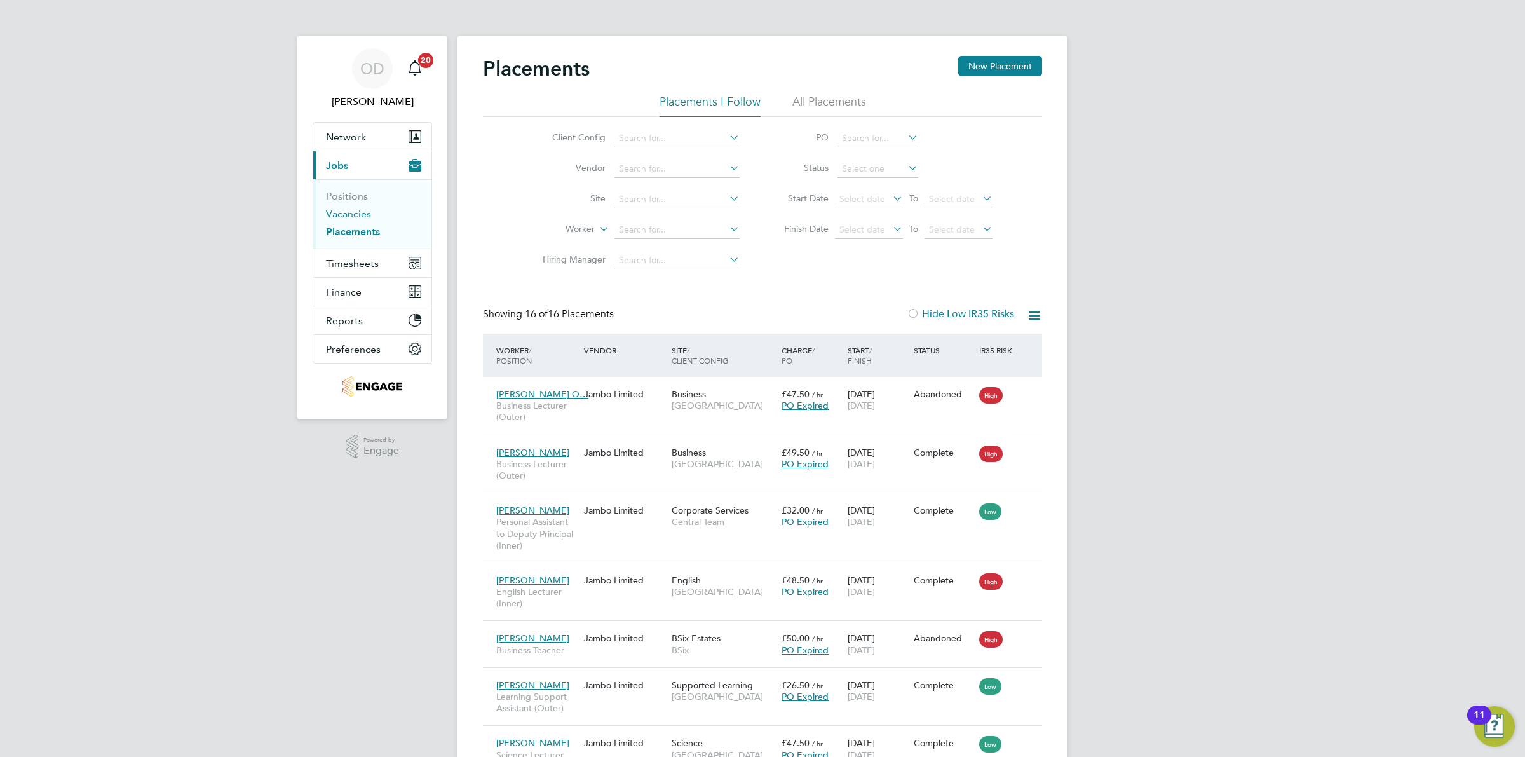
click at [360, 215] on link "Vacancies" at bounding box center [348, 214] width 45 height 12
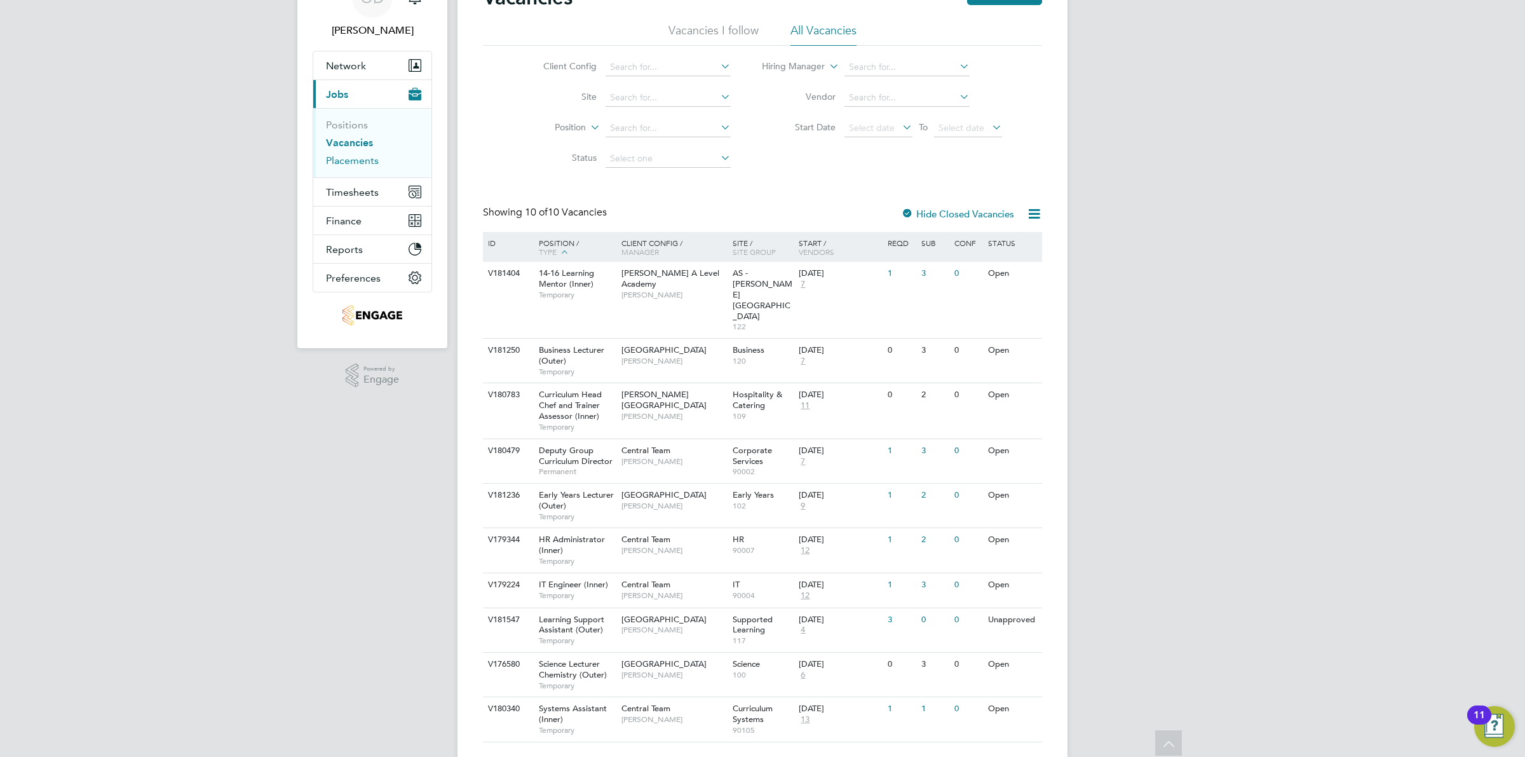
click at [359, 156] on link "Placements" at bounding box center [352, 160] width 53 height 12
drag, startPoint x: 359, startPoint y: 156, endPoint x: 353, endPoint y: 145, distance: 12.2
click at [359, 108] on button "Current page: Jobs" at bounding box center [372, 94] width 118 height 28
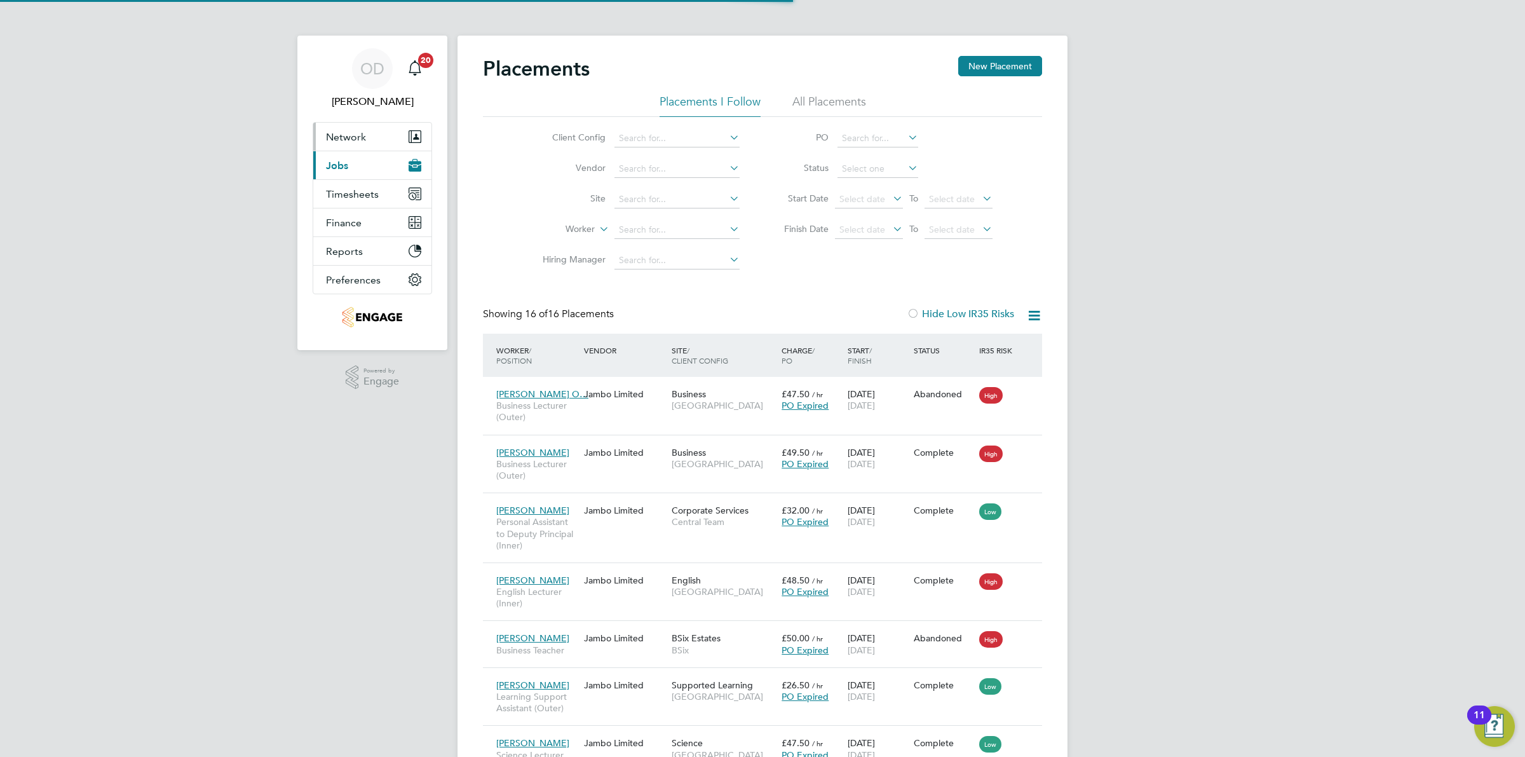
scroll to position [7, 6]
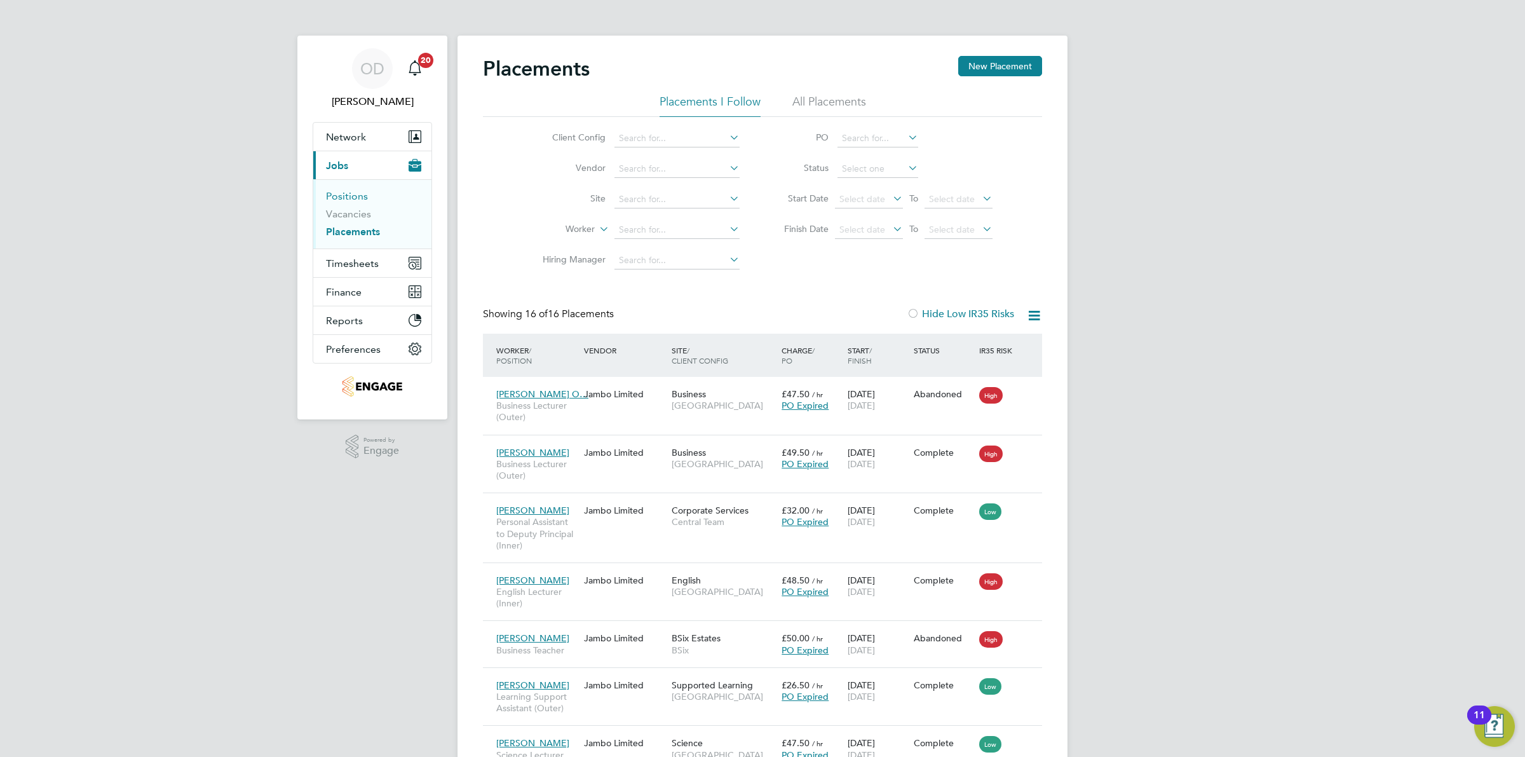
click at [360, 192] on link "Positions" at bounding box center [347, 196] width 42 height 12
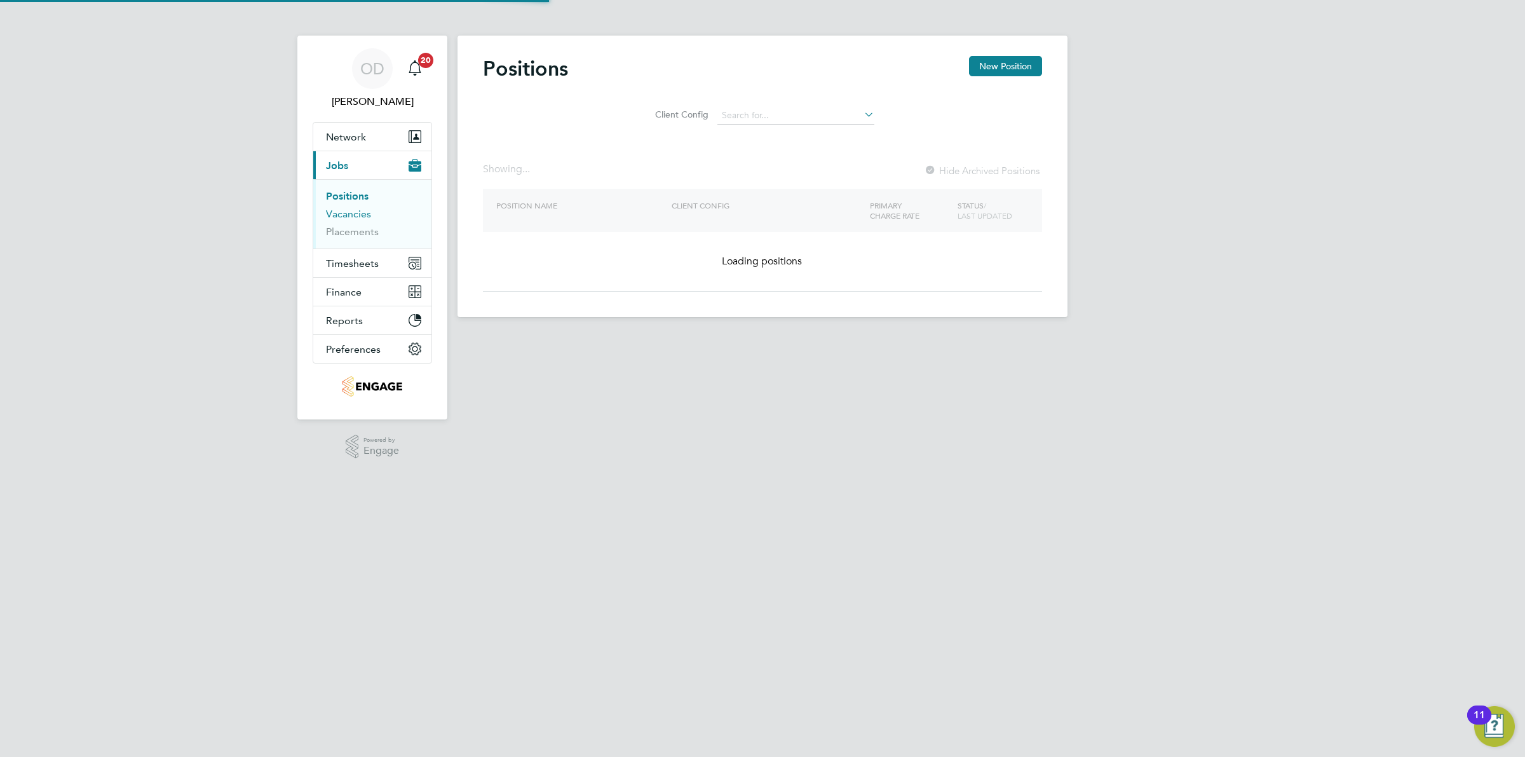
click at [360, 213] on link "Vacancies" at bounding box center [348, 214] width 45 height 12
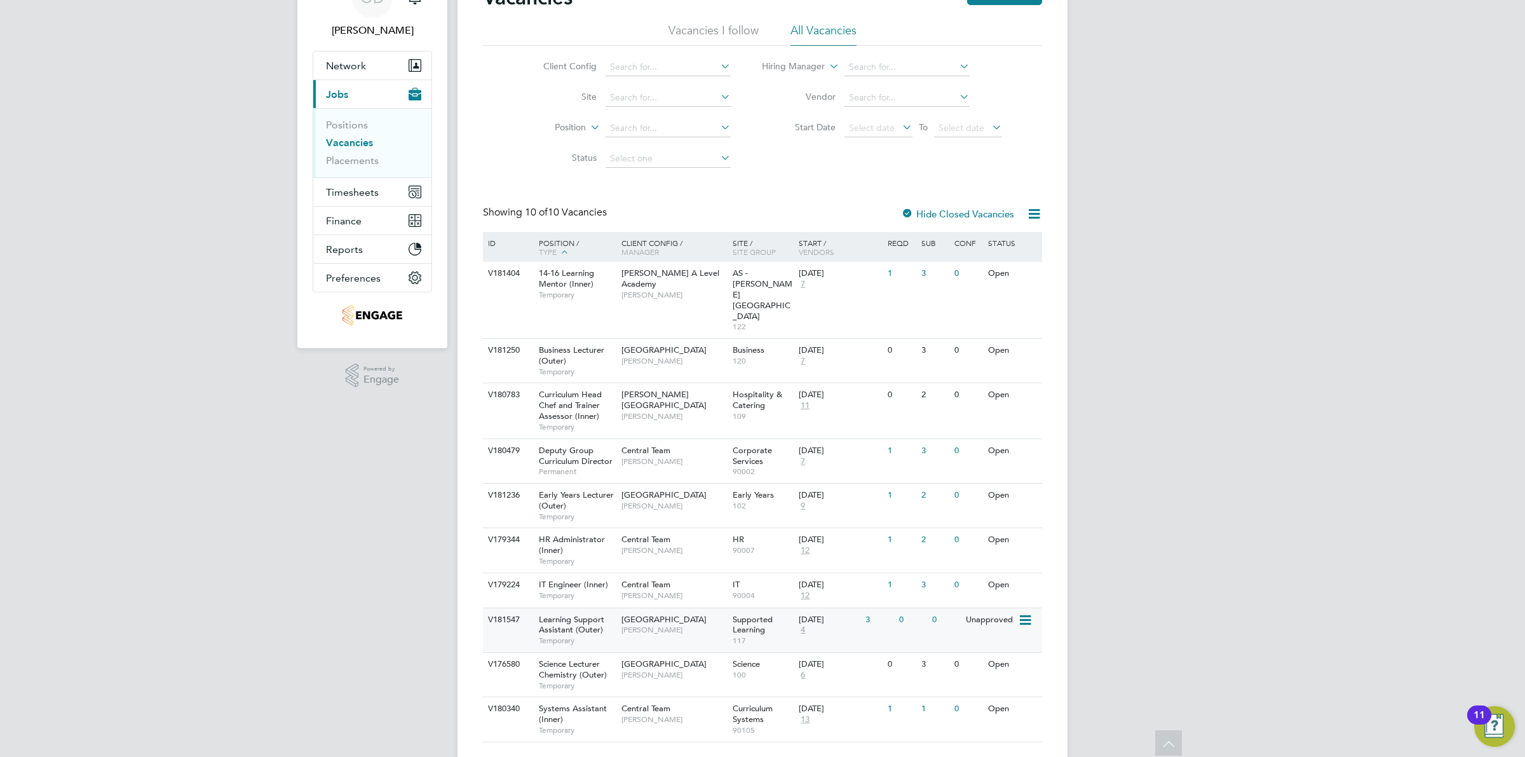
click at [620, 608] on div "Epping Forest Campus Joanna Duncan" at bounding box center [673, 624] width 111 height 33
click at [360, 133] on li "Positions" at bounding box center [373, 128] width 95 height 18
click at [360, 131] on li "Positions" at bounding box center [373, 128] width 95 height 18
click at [360, 138] on link "Vacancies" at bounding box center [349, 143] width 47 height 12
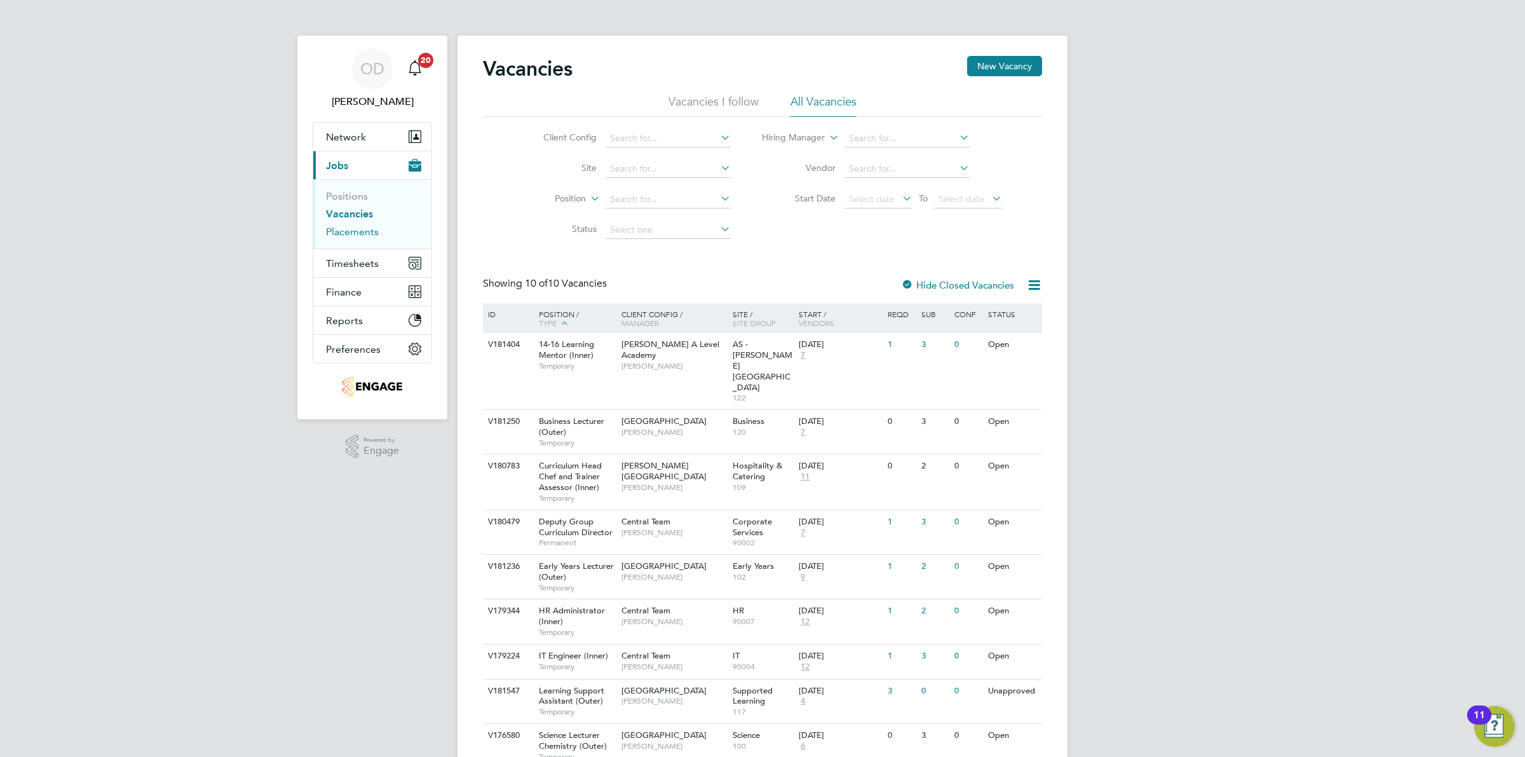
click at [368, 227] on link "Placements" at bounding box center [352, 232] width 53 height 12
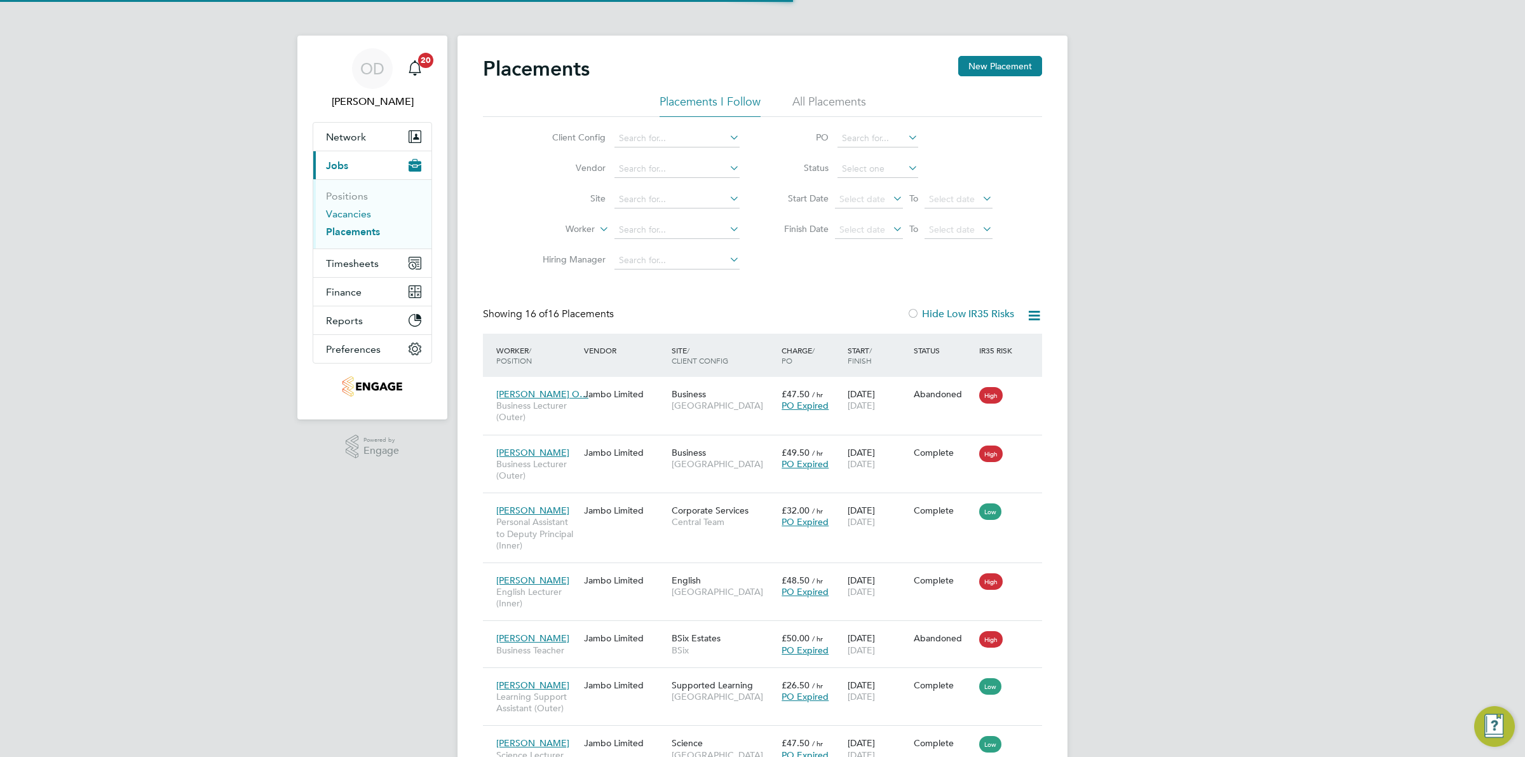
click at [367, 213] on link "Vacancies" at bounding box center [348, 214] width 45 height 12
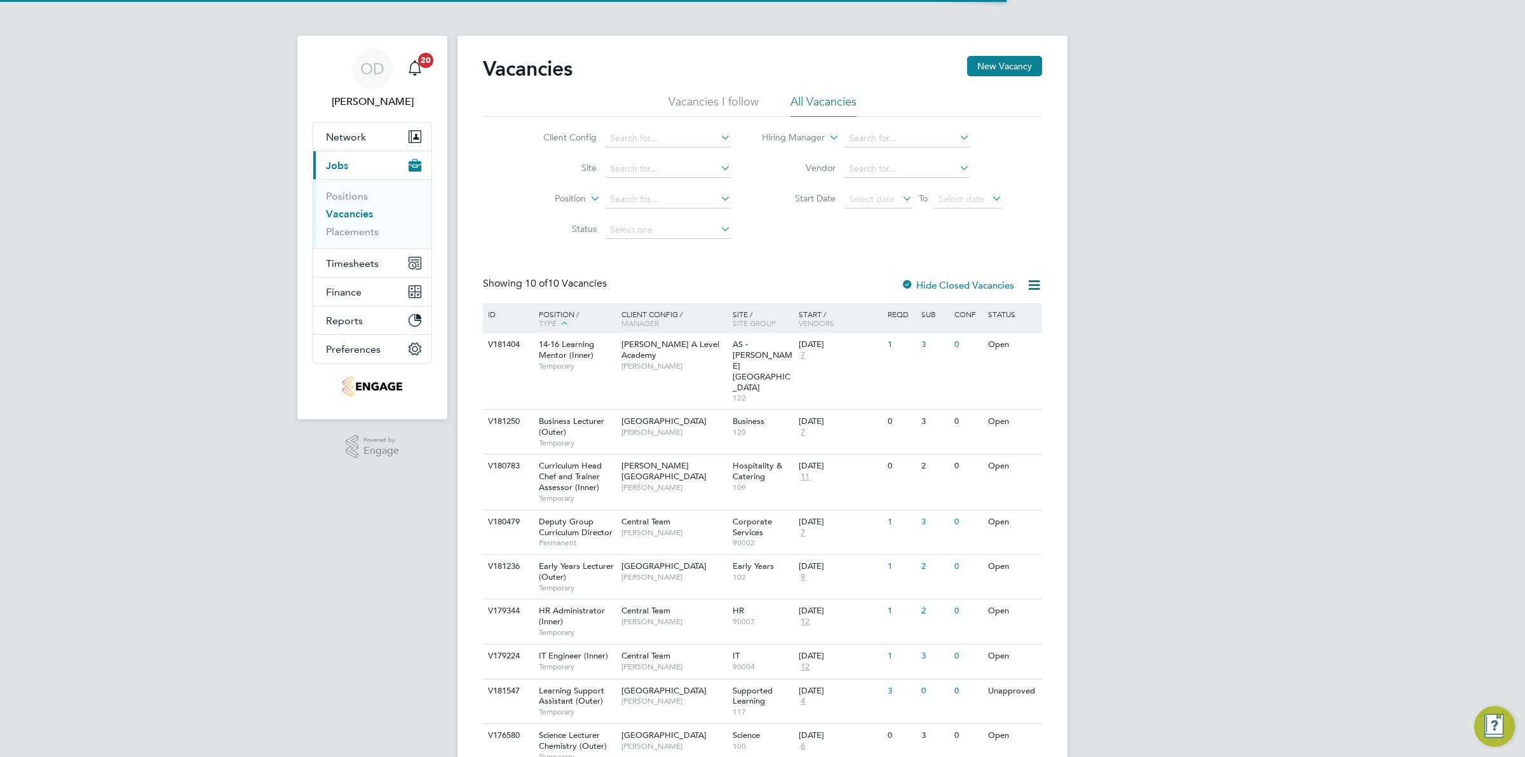
scroll to position [71, 0]
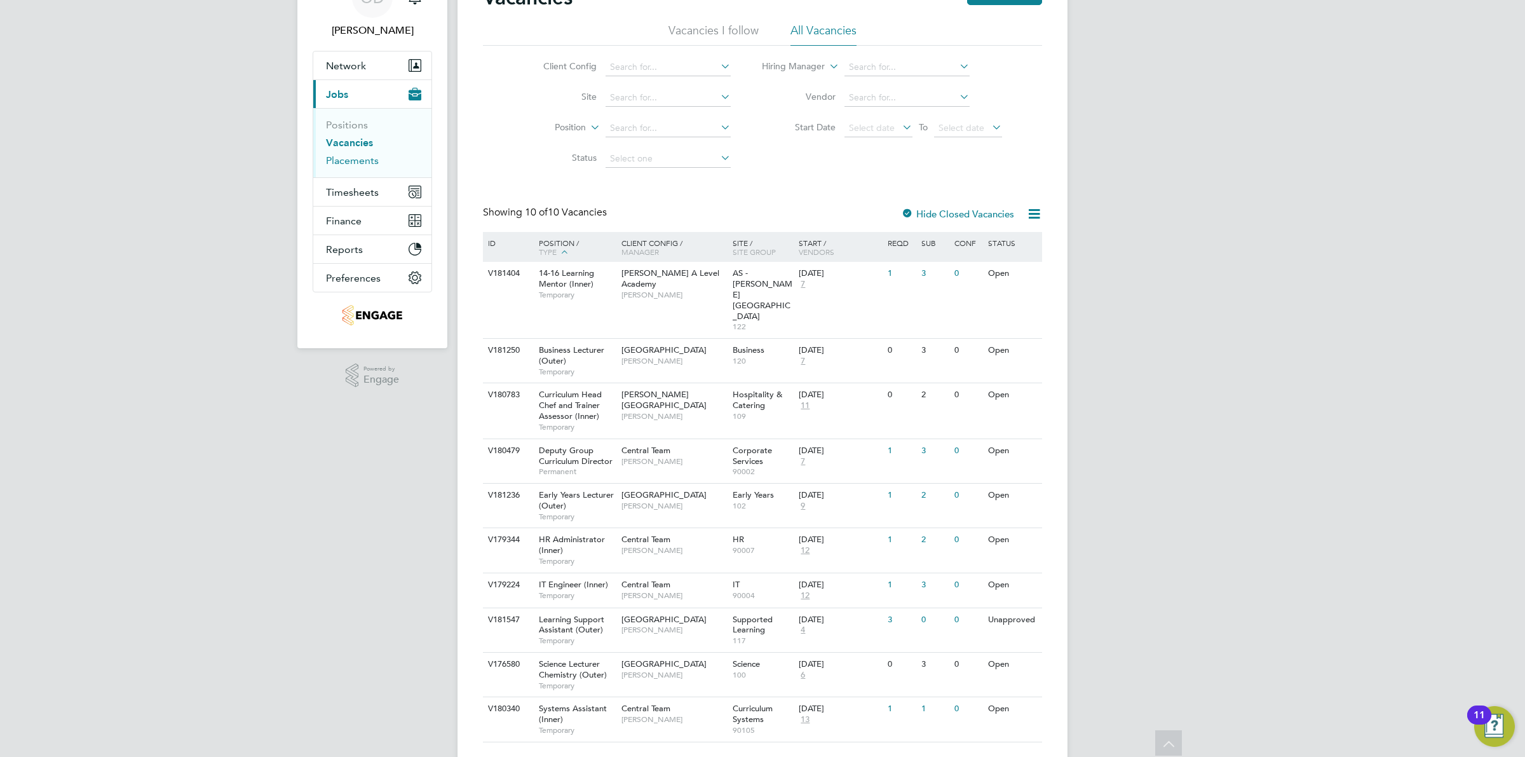
click at [363, 158] on link "Placements" at bounding box center [352, 160] width 53 height 12
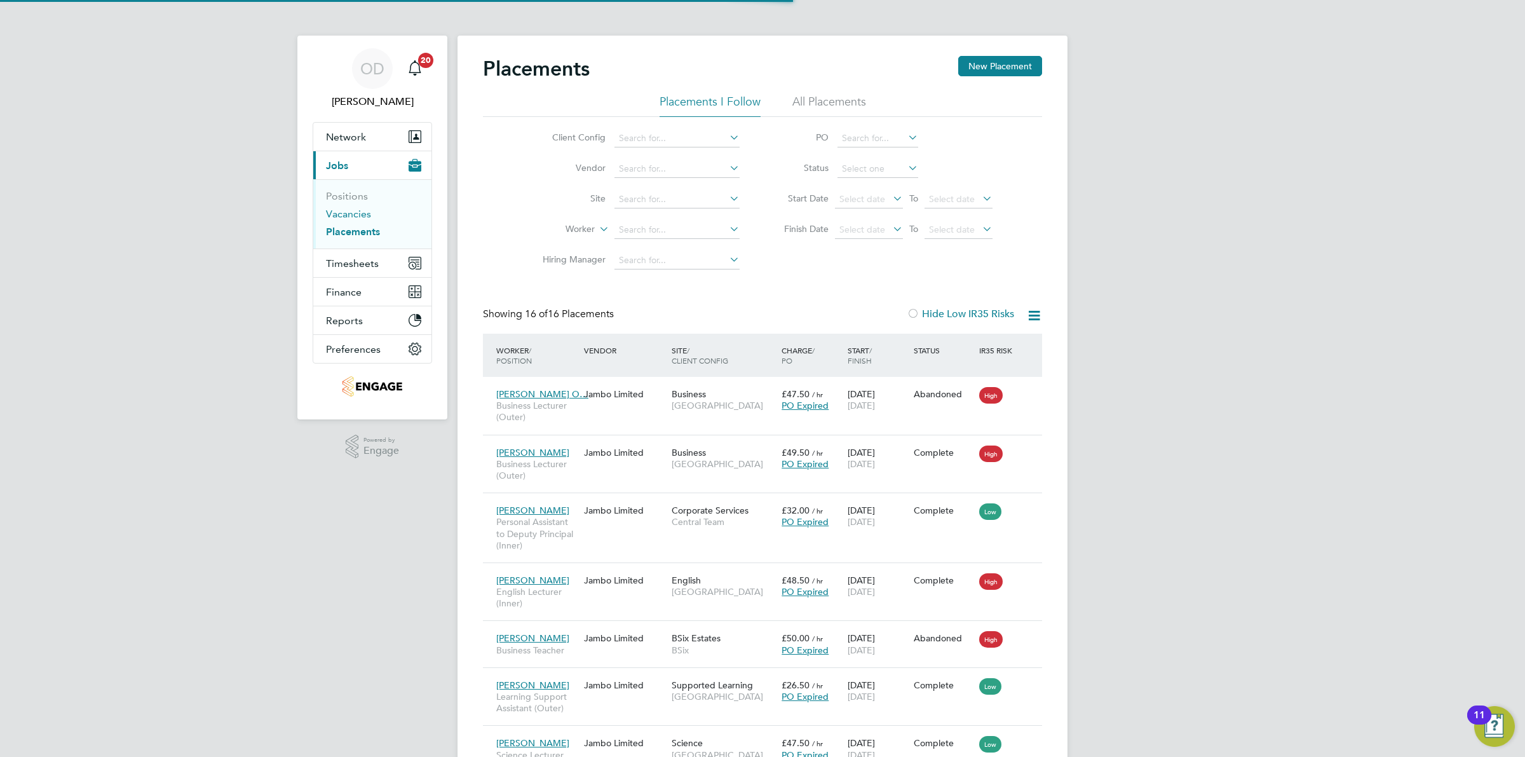
scroll to position [7, 6]
click at [346, 210] on link "Vacancies" at bounding box center [348, 214] width 45 height 12
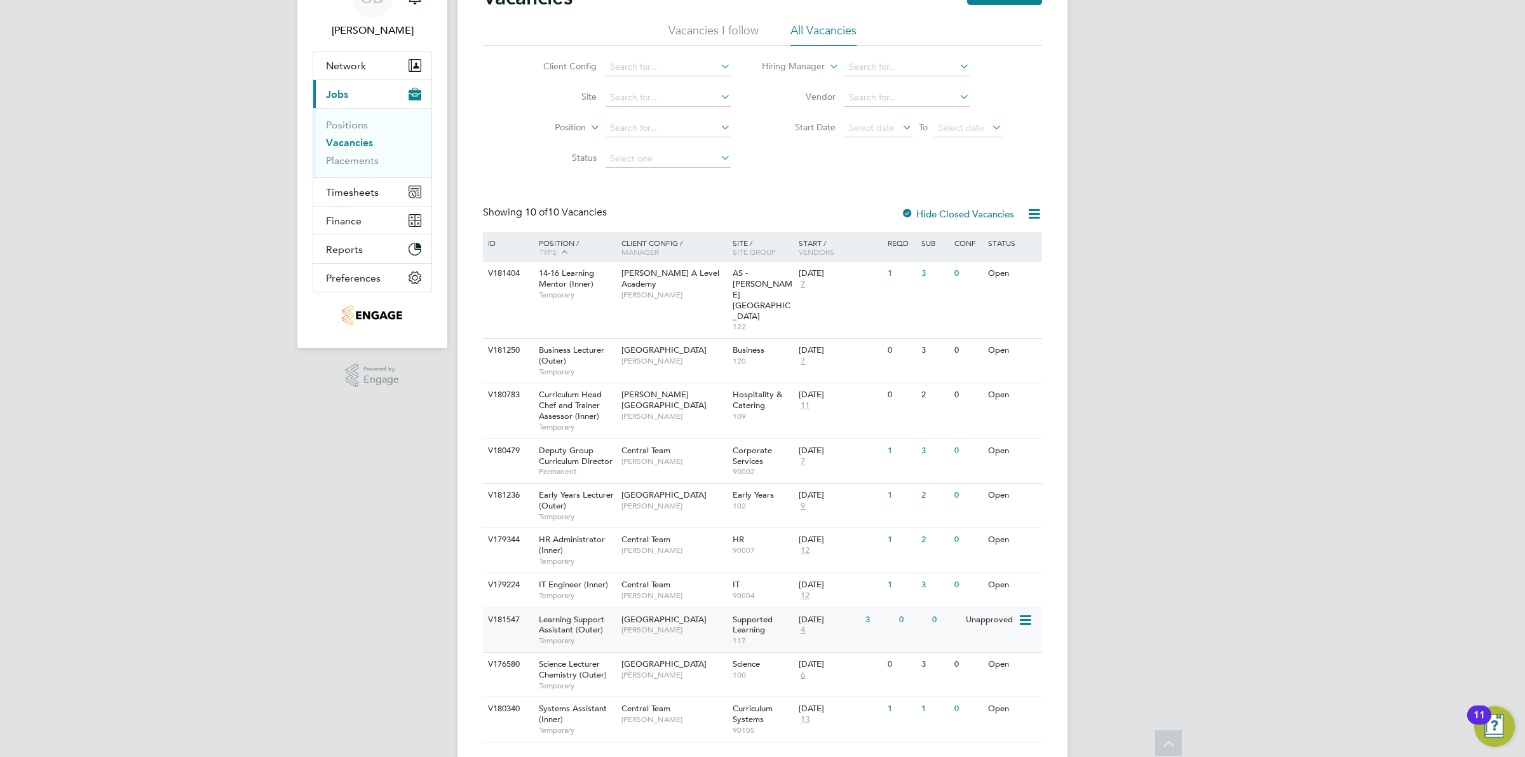
click at [952, 608] on div "0" at bounding box center [945, 620] width 33 height 24
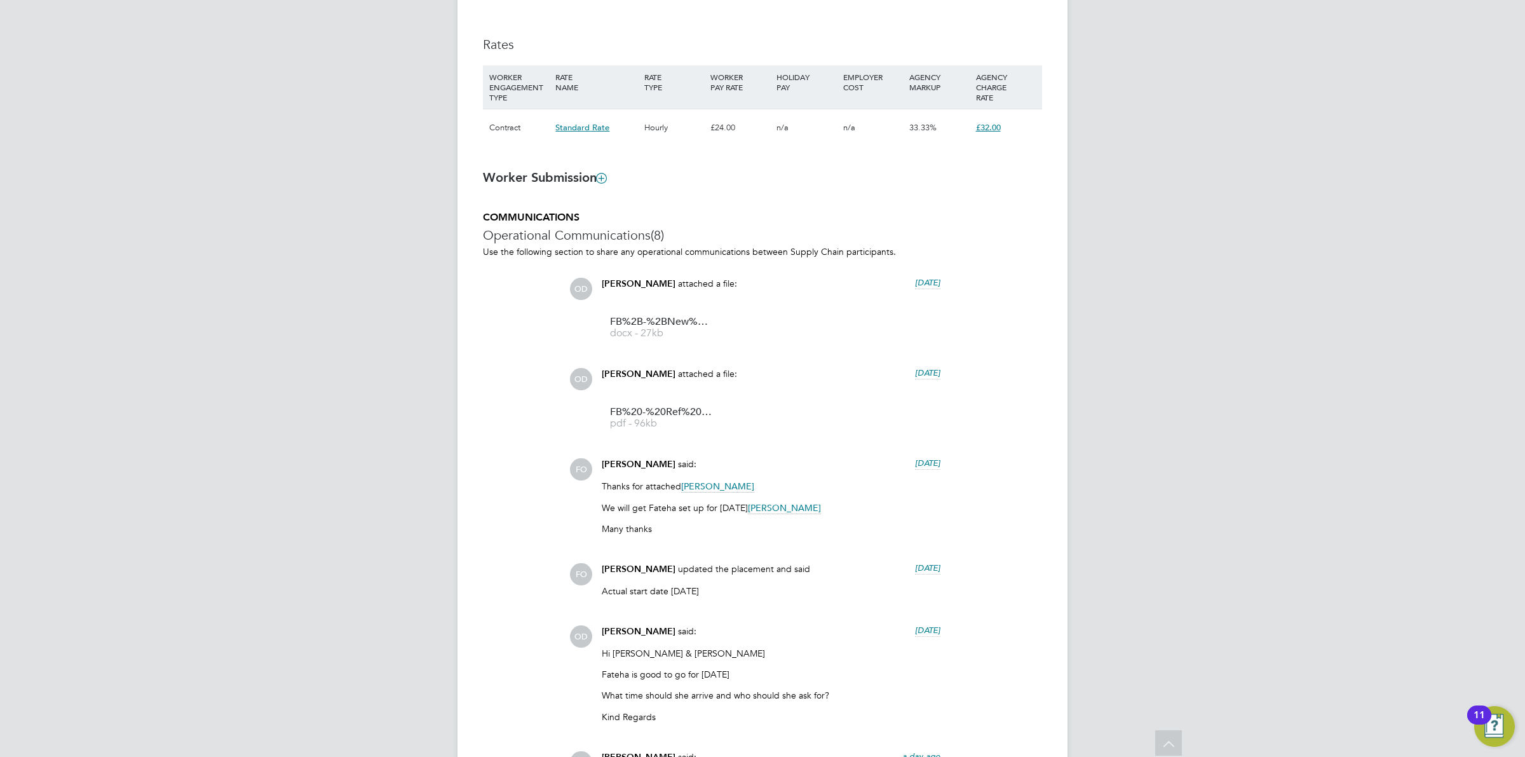
scroll to position [229, 0]
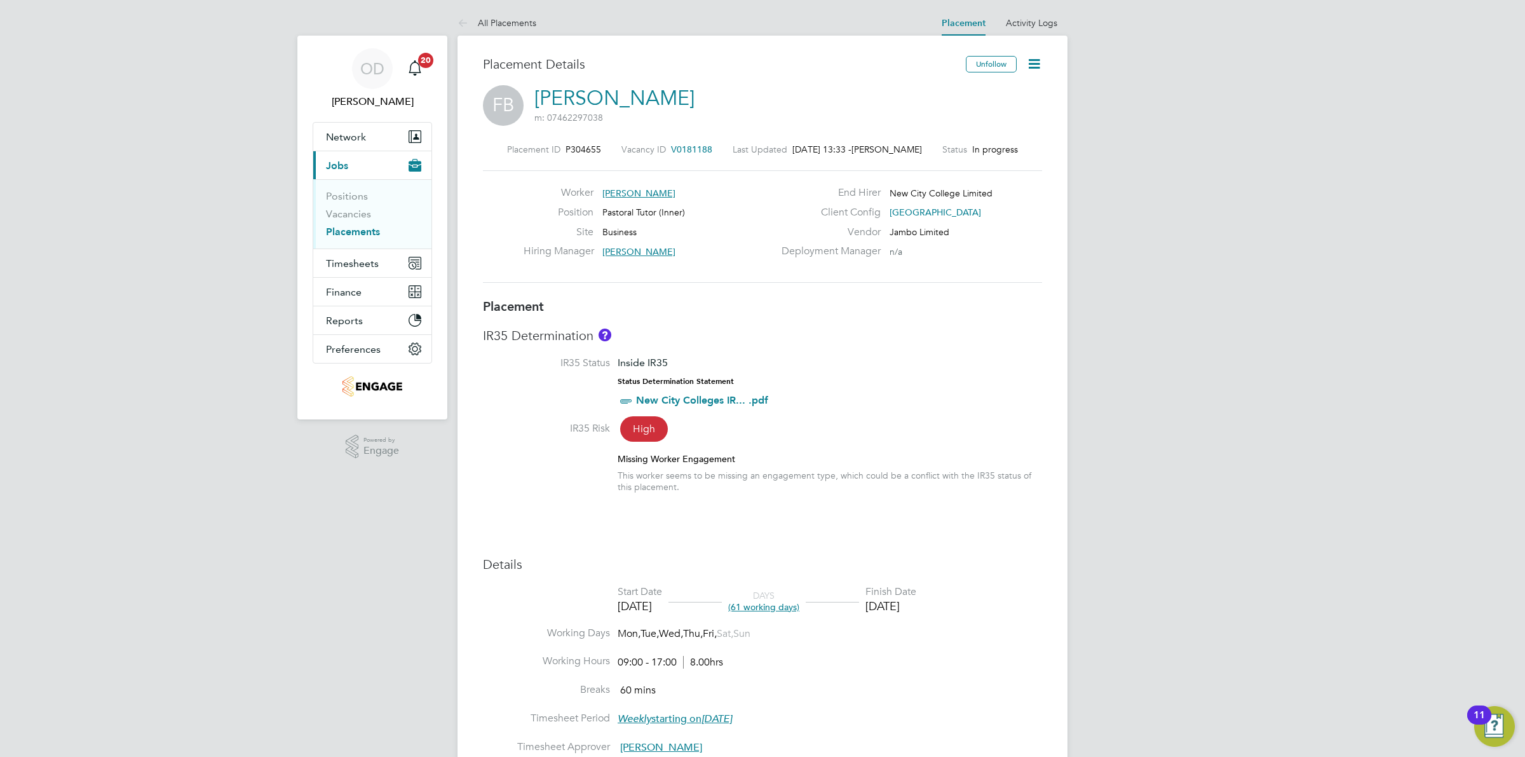
click at [1026, 64] on icon at bounding box center [1034, 64] width 16 height 16
click at [957, 134] on li "Start" at bounding box center [992, 137] width 93 height 18
click at [988, 94] on li "Edit Placement e" at bounding box center [992, 94] width 93 height 18
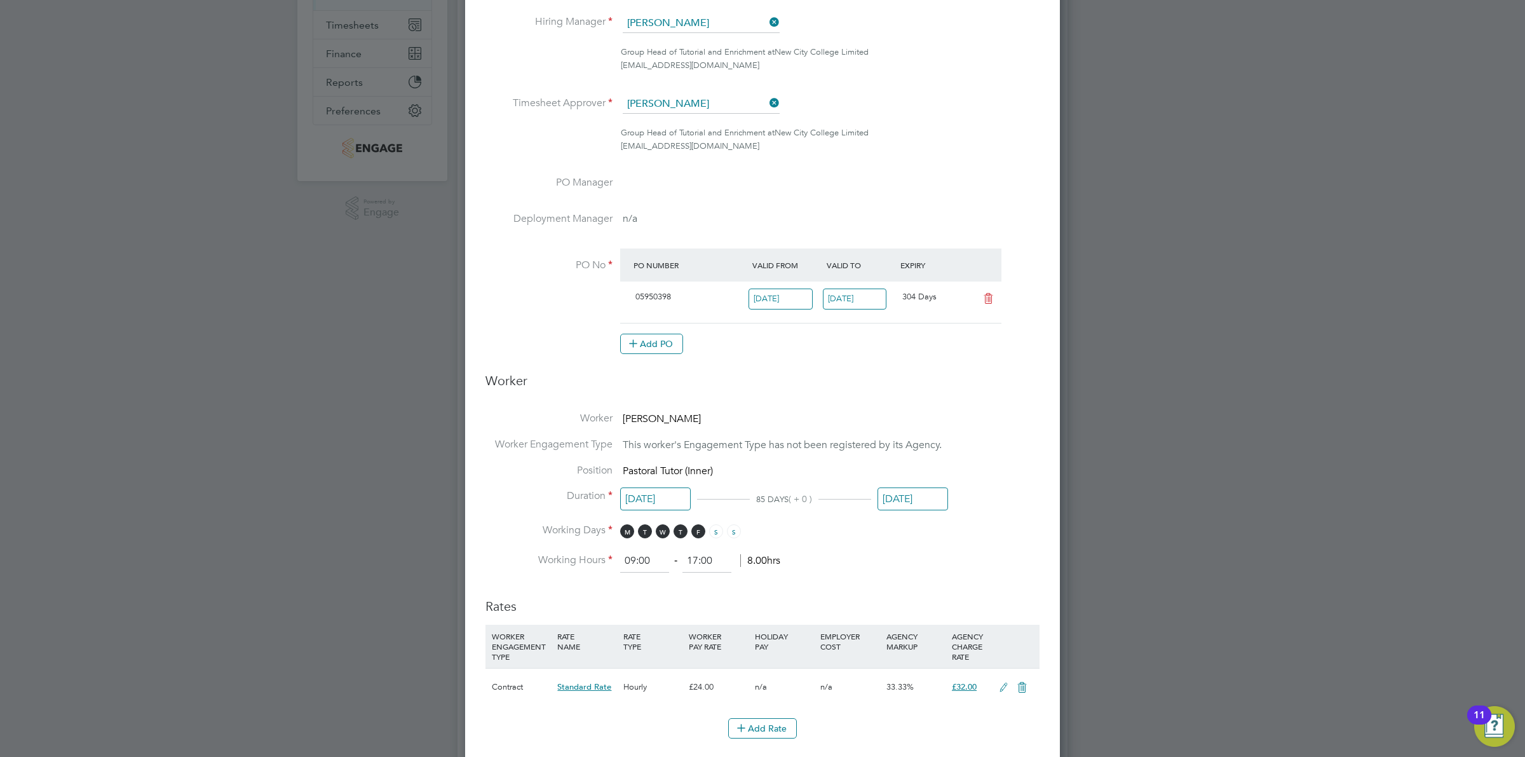
click at [670, 492] on input "26 Sep 2025" at bounding box center [655, 499] width 71 height 24
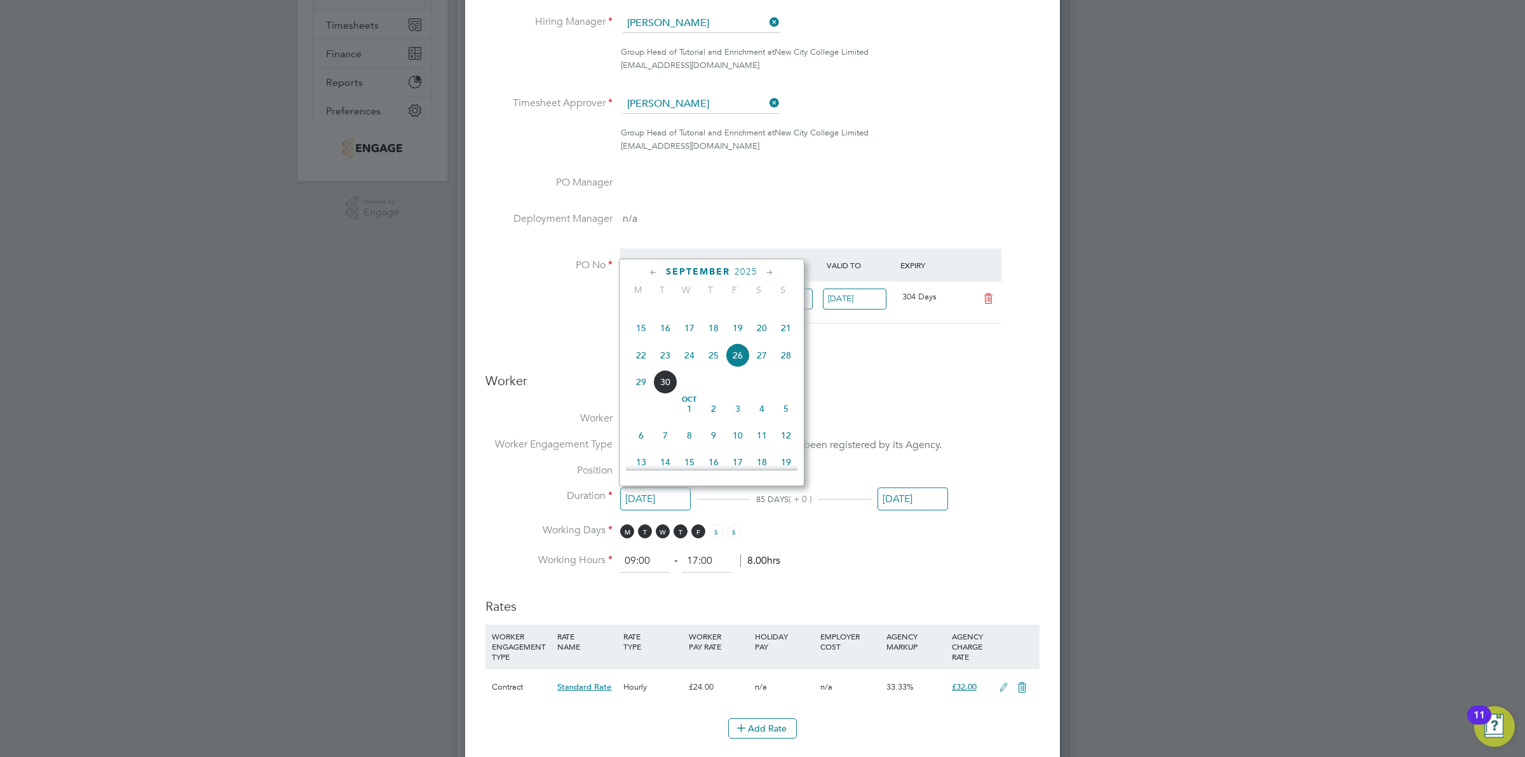
click at [642, 394] on span "29" at bounding box center [641, 382] width 24 height 24
type input "[DATE]"
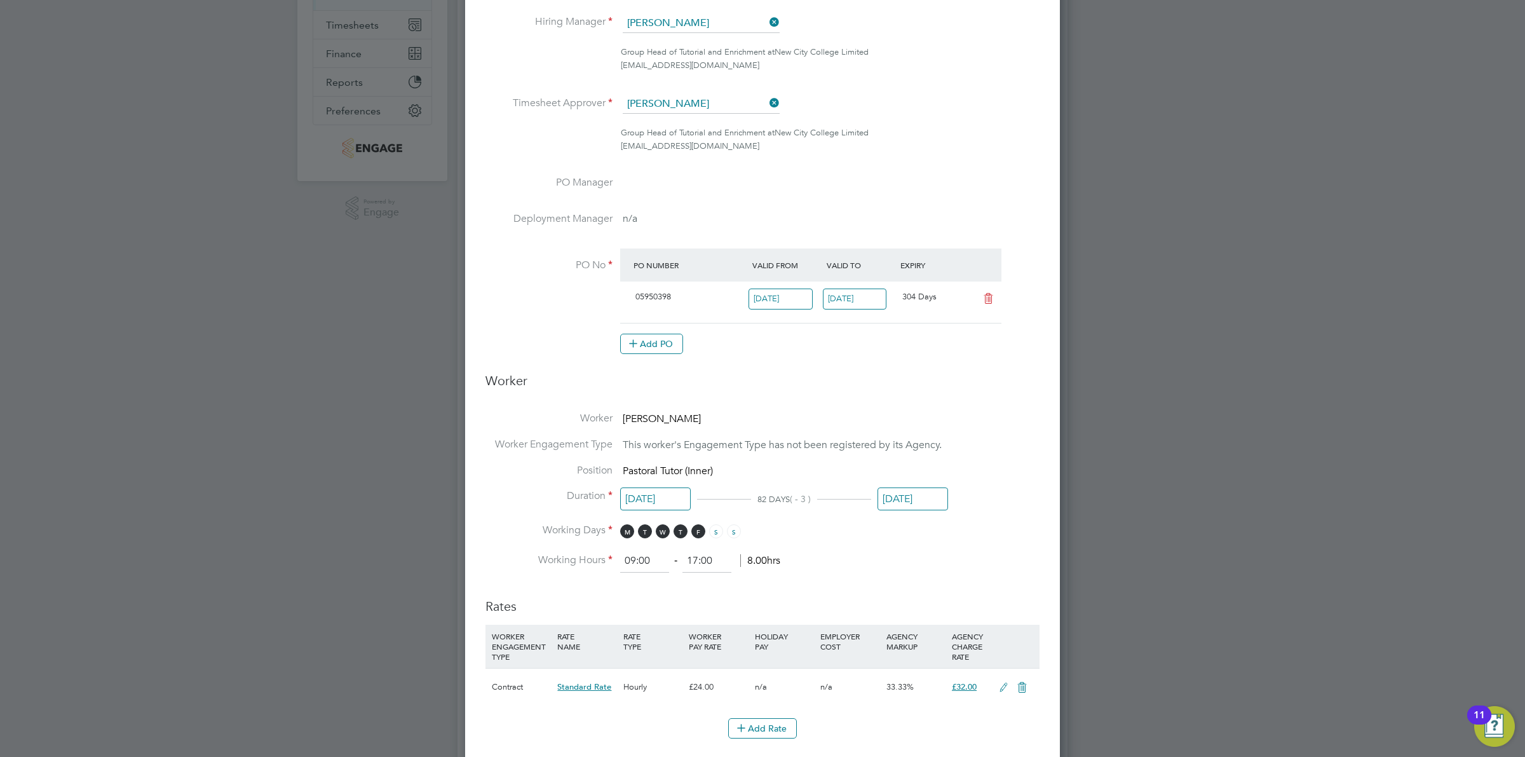
click at [1001, 421] on li "Worker Fateha Begum" at bounding box center [762, 425] width 554 height 26
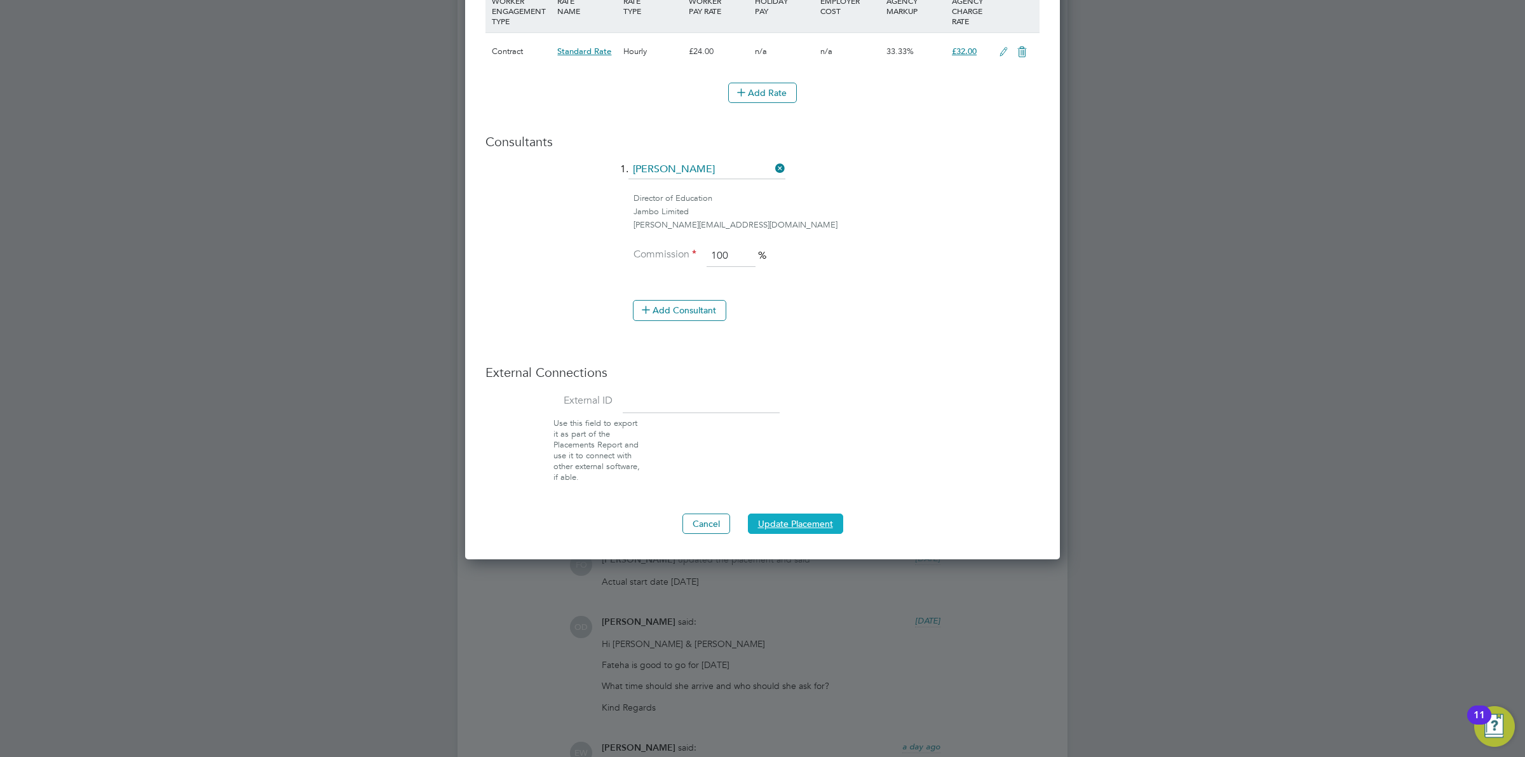
click at [773, 524] on button "Update Placement" at bounding box center [795, 523] width 95 height 20
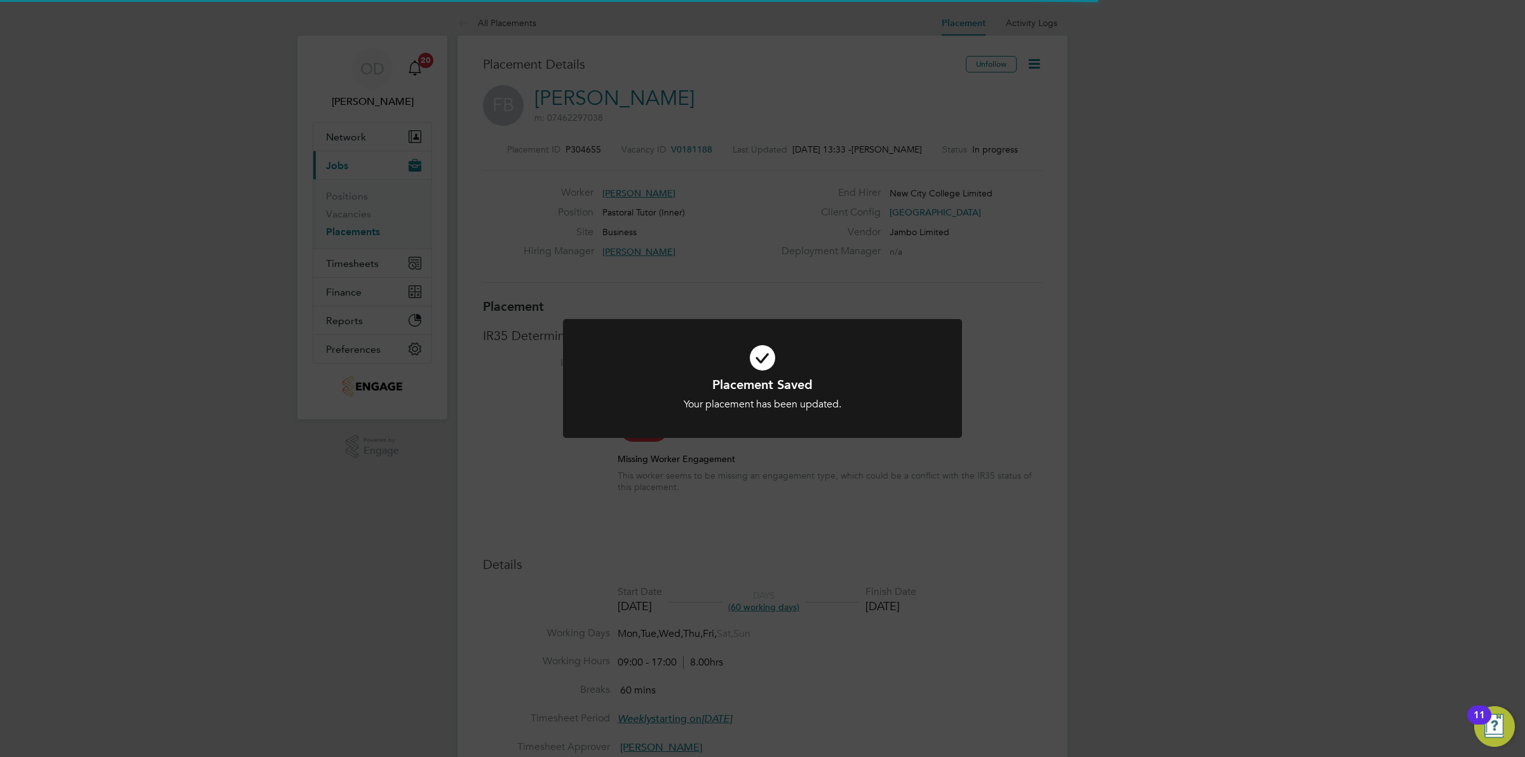
click at [830, 507] on div "Placement Saved Your placement has been updated. Cancel Okay" at bounding box center [762, 378] width 1525 height 757
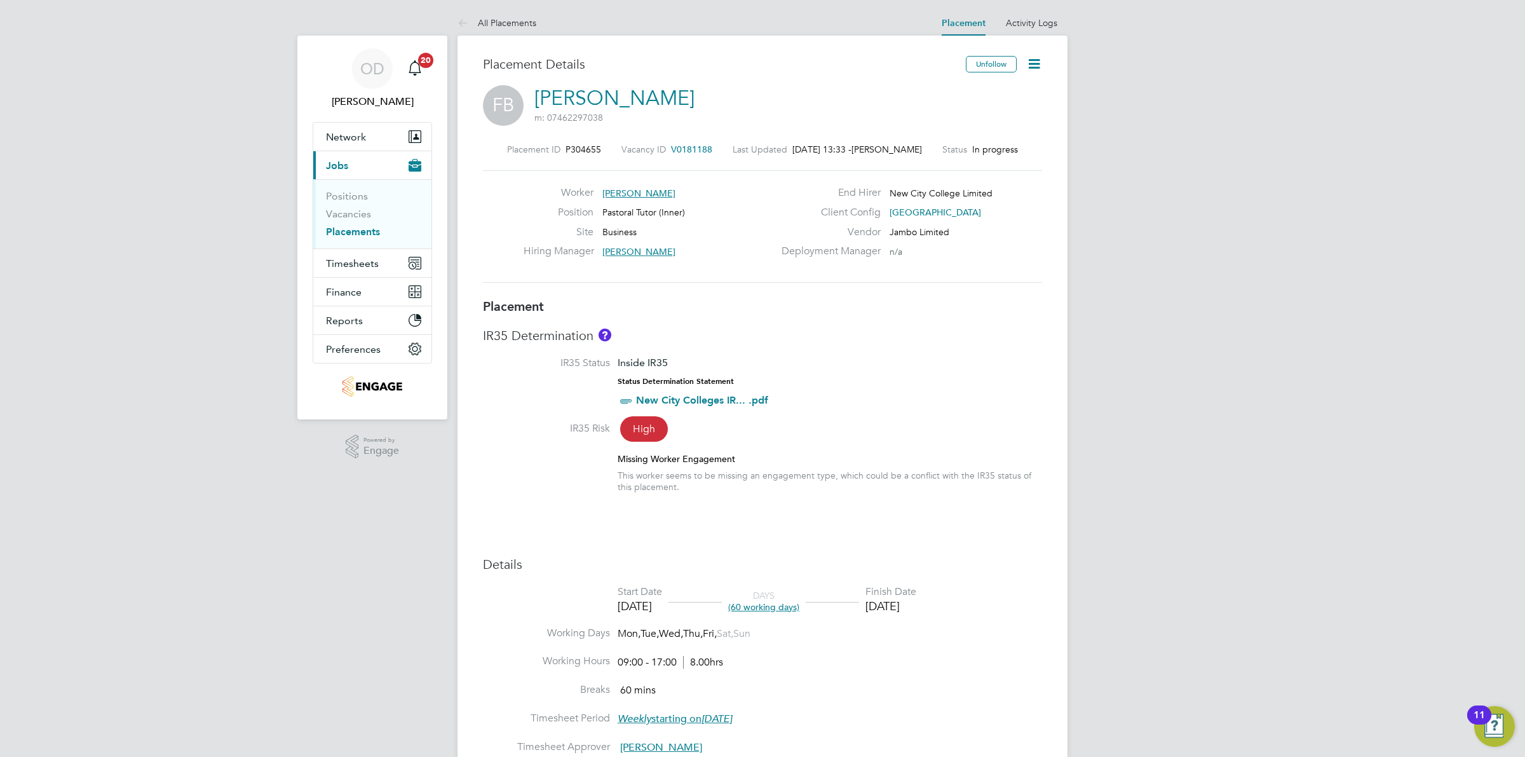
click at [345, 236] on link "Placements" at bounding box center [353, 232] width 54 height 12
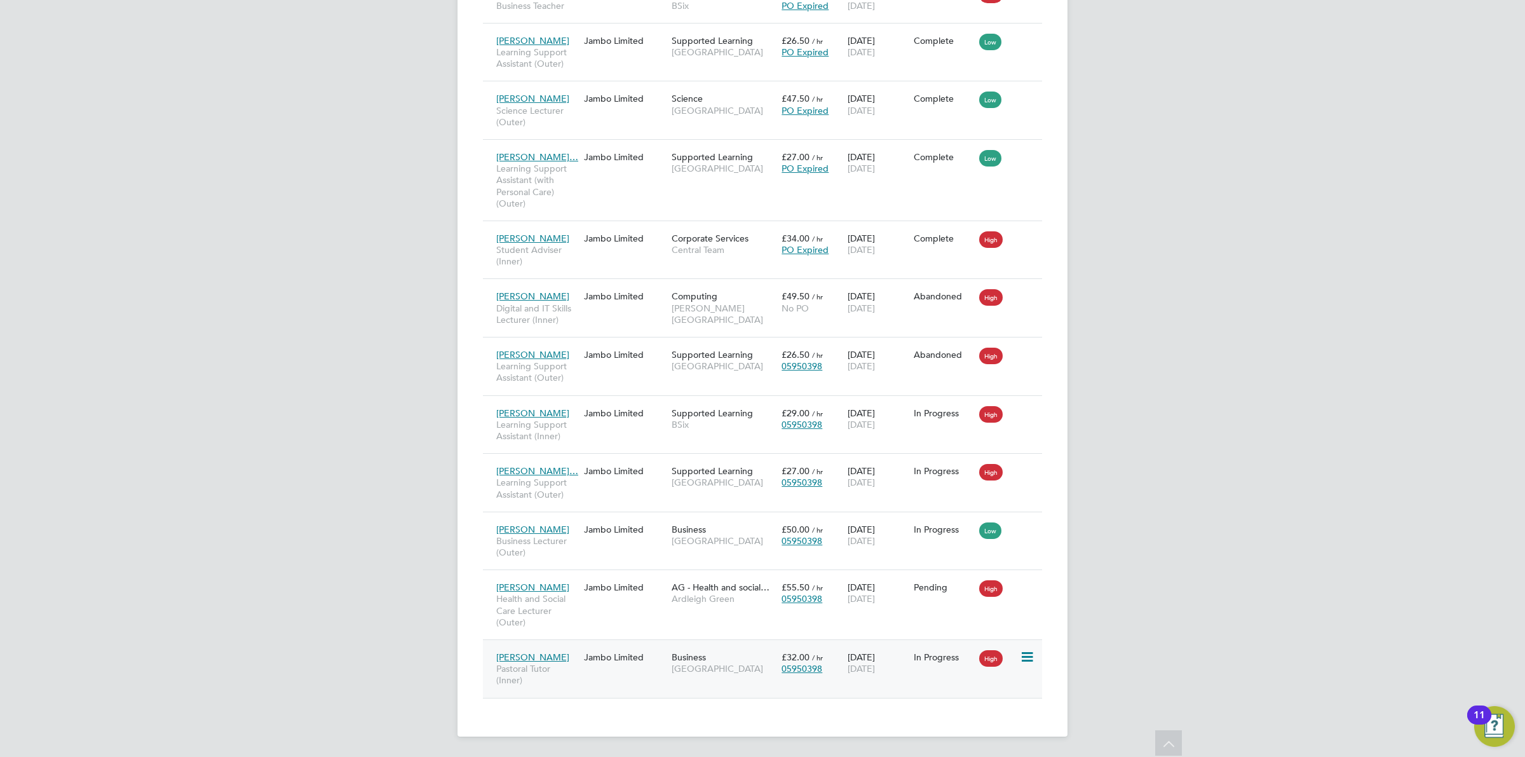
click at [1032, 651] on icon at bounding box center [1026, 656] width 13 height 15
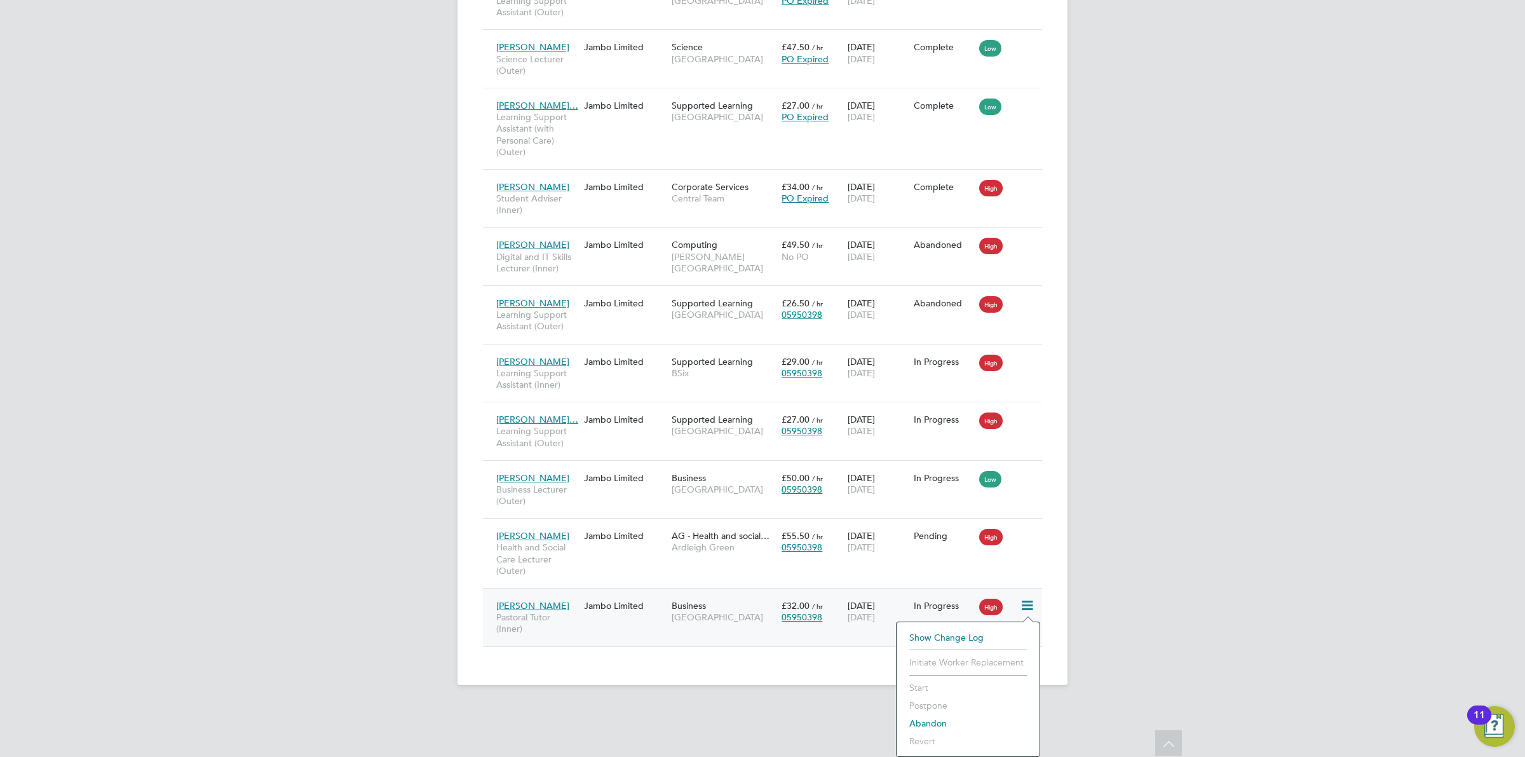
click at [1104, 600] on div "OD Ollie Dart Notifications 20 Applications: Network Team Members Businesses Si…" at bounding box center [762, 4] width 1525 height 1401
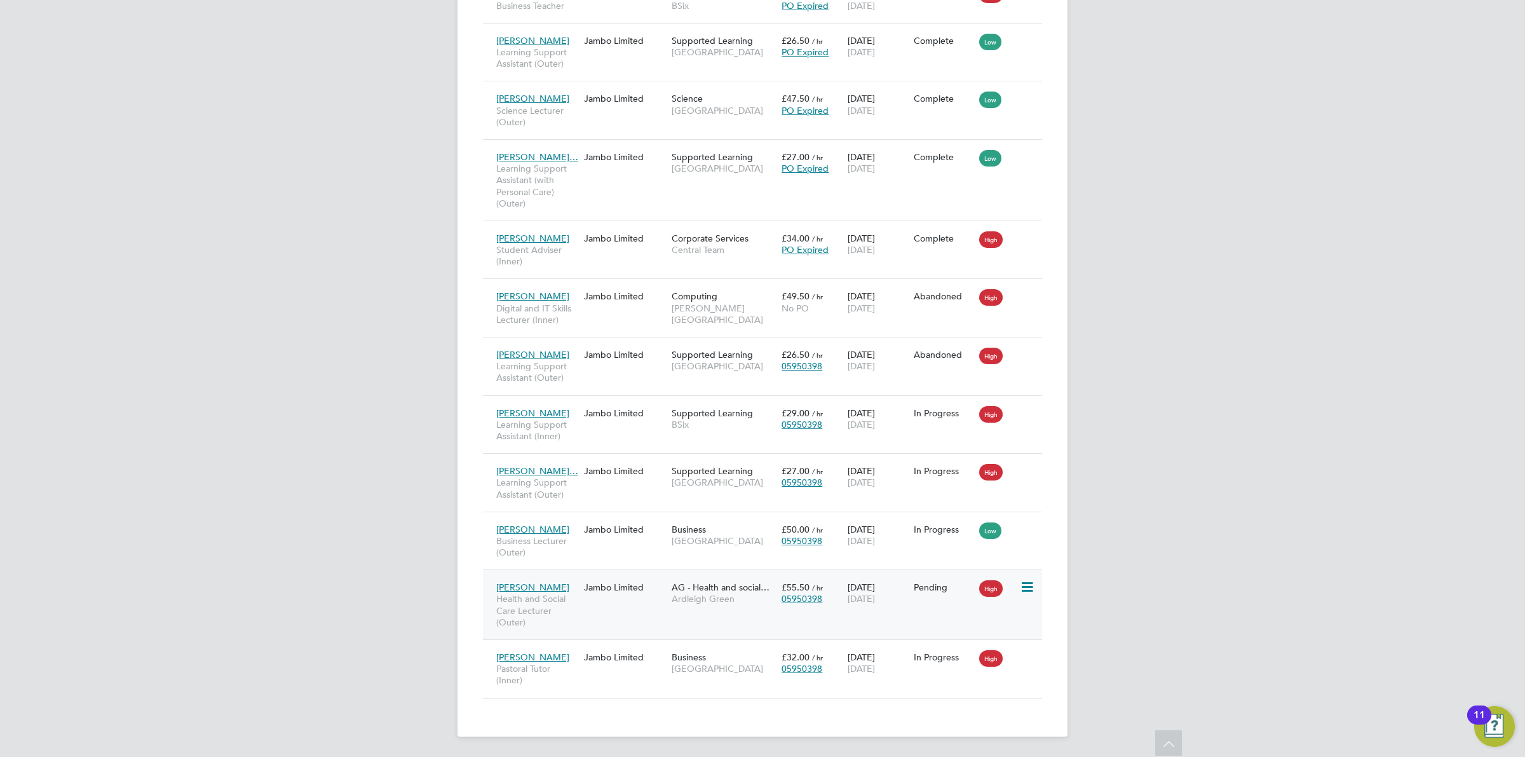
click at [1031, 585] on icon at bounding box center [1026, 586] width 13 height 15
click at [1356, 573] on div "OD Ollie Dart Notifications 20 Applications: Network Team Members Businesses Si…" at bounding box center [762, 56] width 1525 height 1401
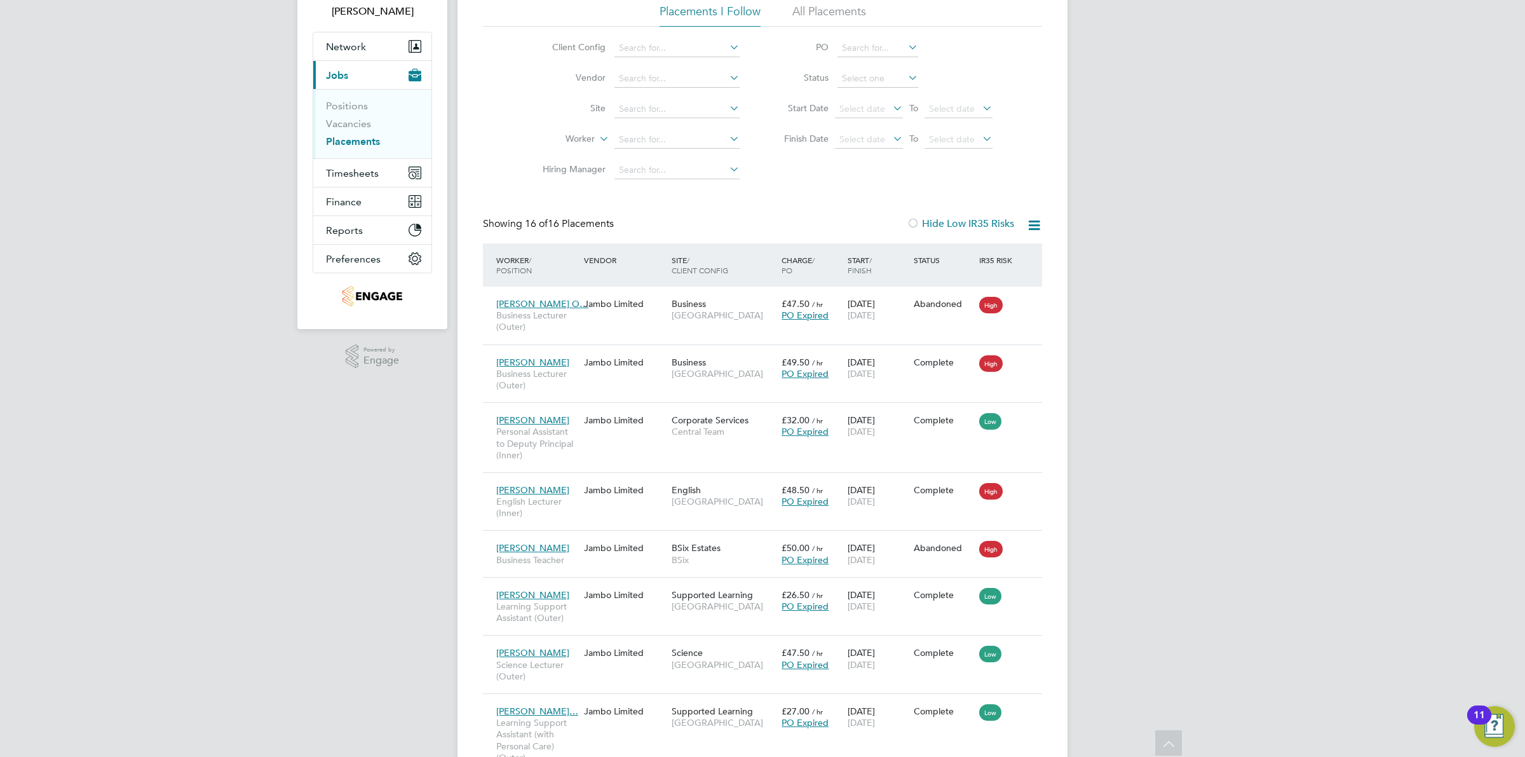
click at [328, 143] on link "Placements" at bounding box center [353, 141] width 54 height 12
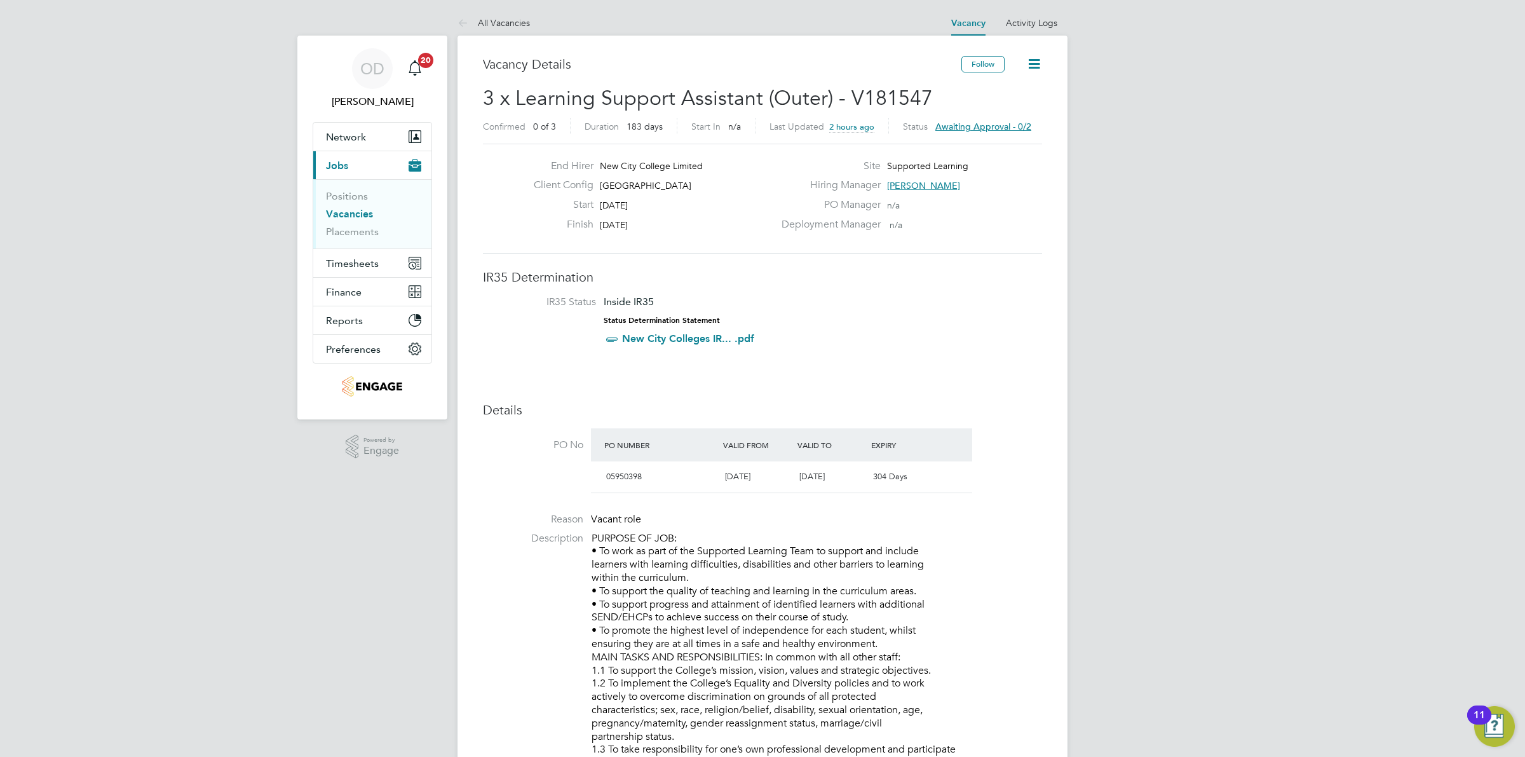
click at [351, 208] on link "Vacancies" at bounding box center [349, 214] width 47 height 12
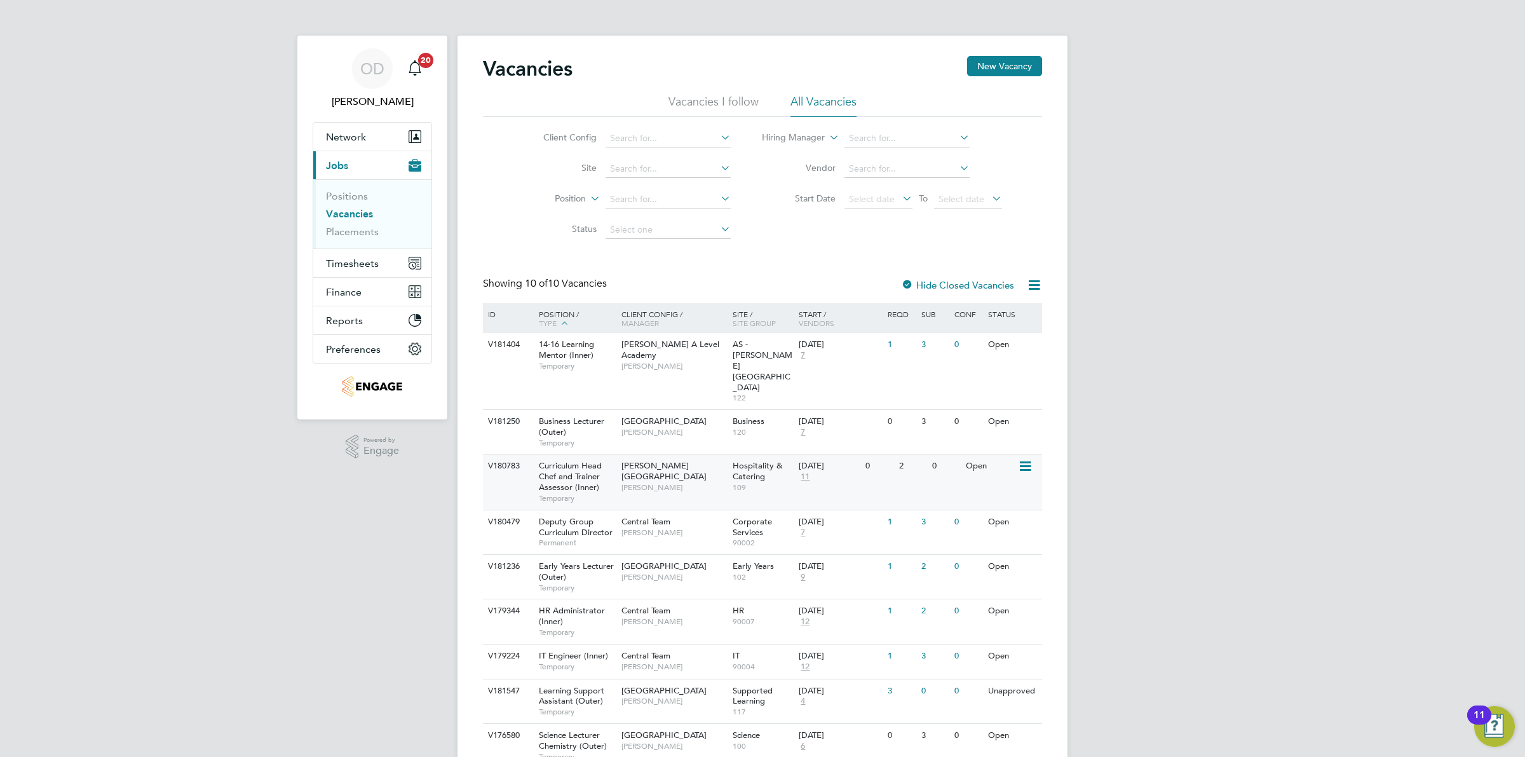
scroll to position [71, 0]
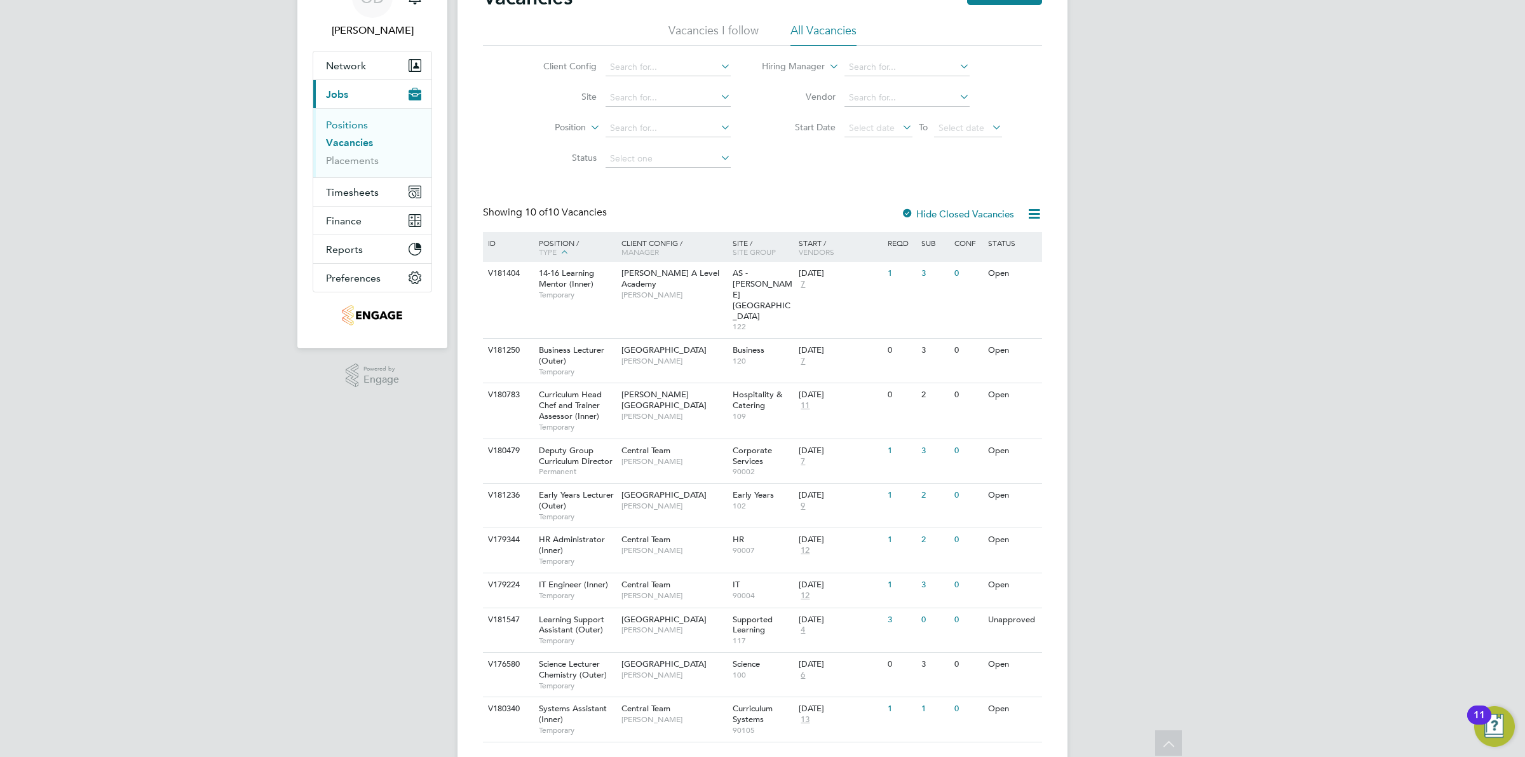
click at [361, 128] on link "Positions" at bounding box center [347, 125] width 42 height 12
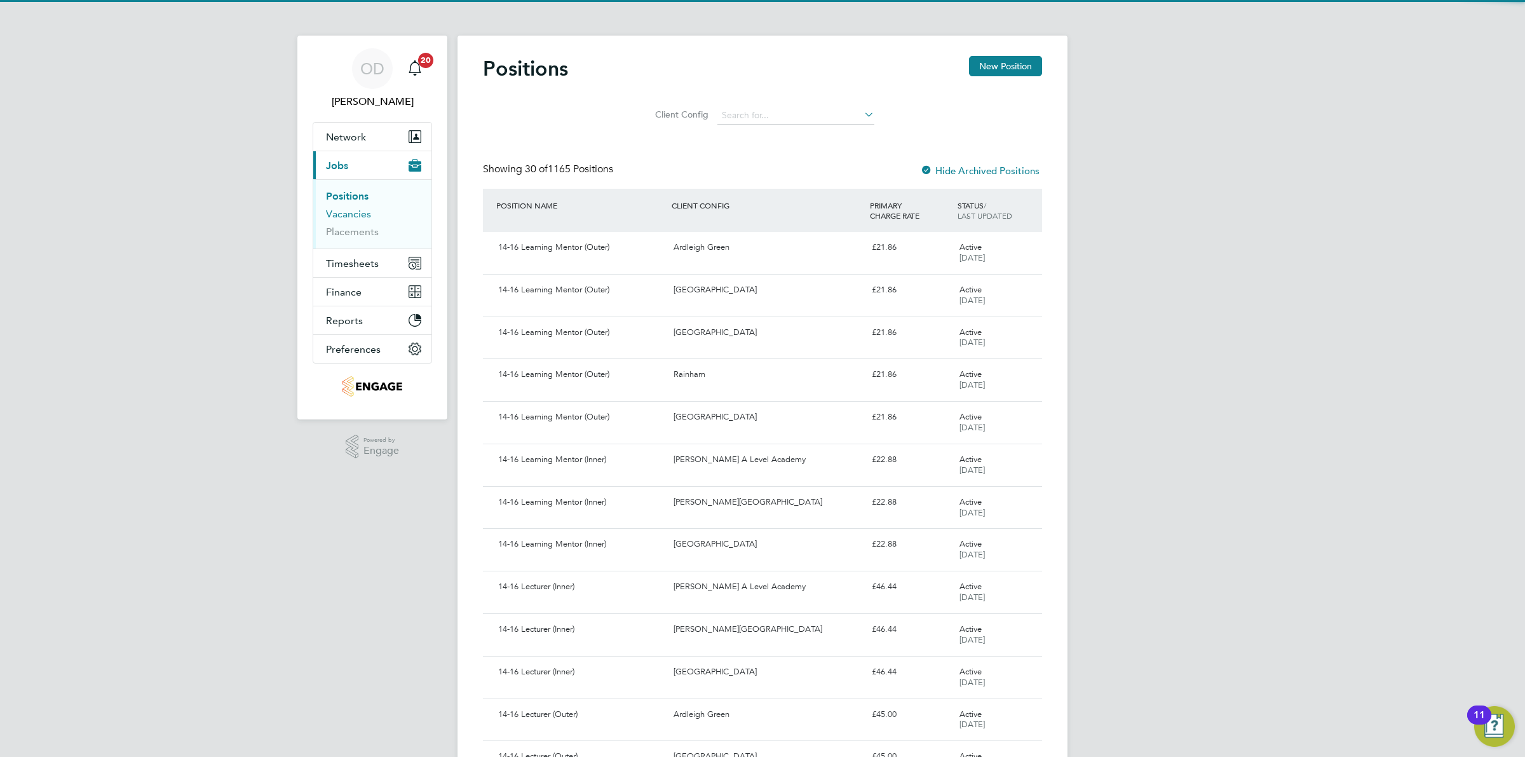
click at [347, 213] on link "Vacancies" at bounding box center [348, 214] width 45 height 12
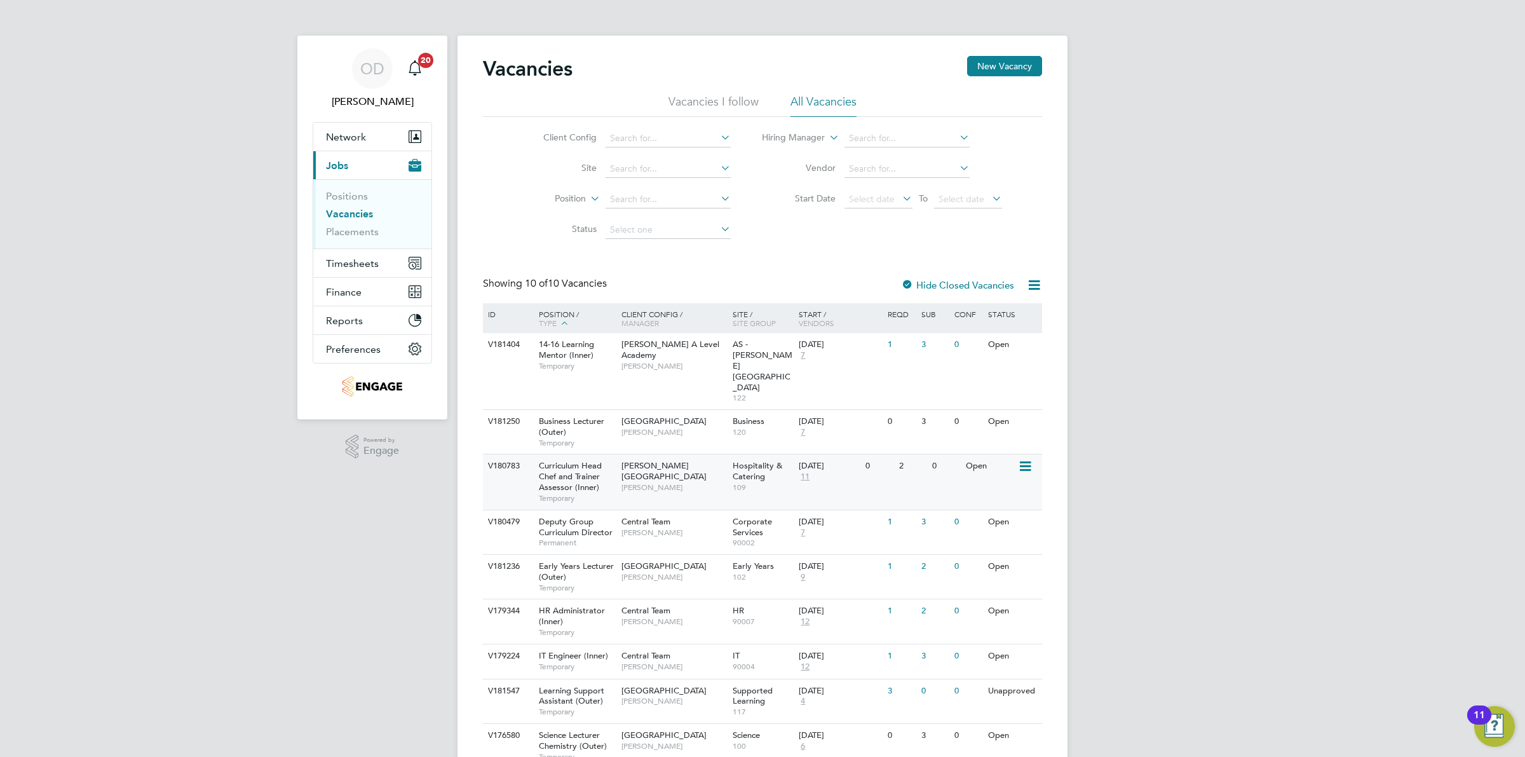
scroll to position [71, 0]
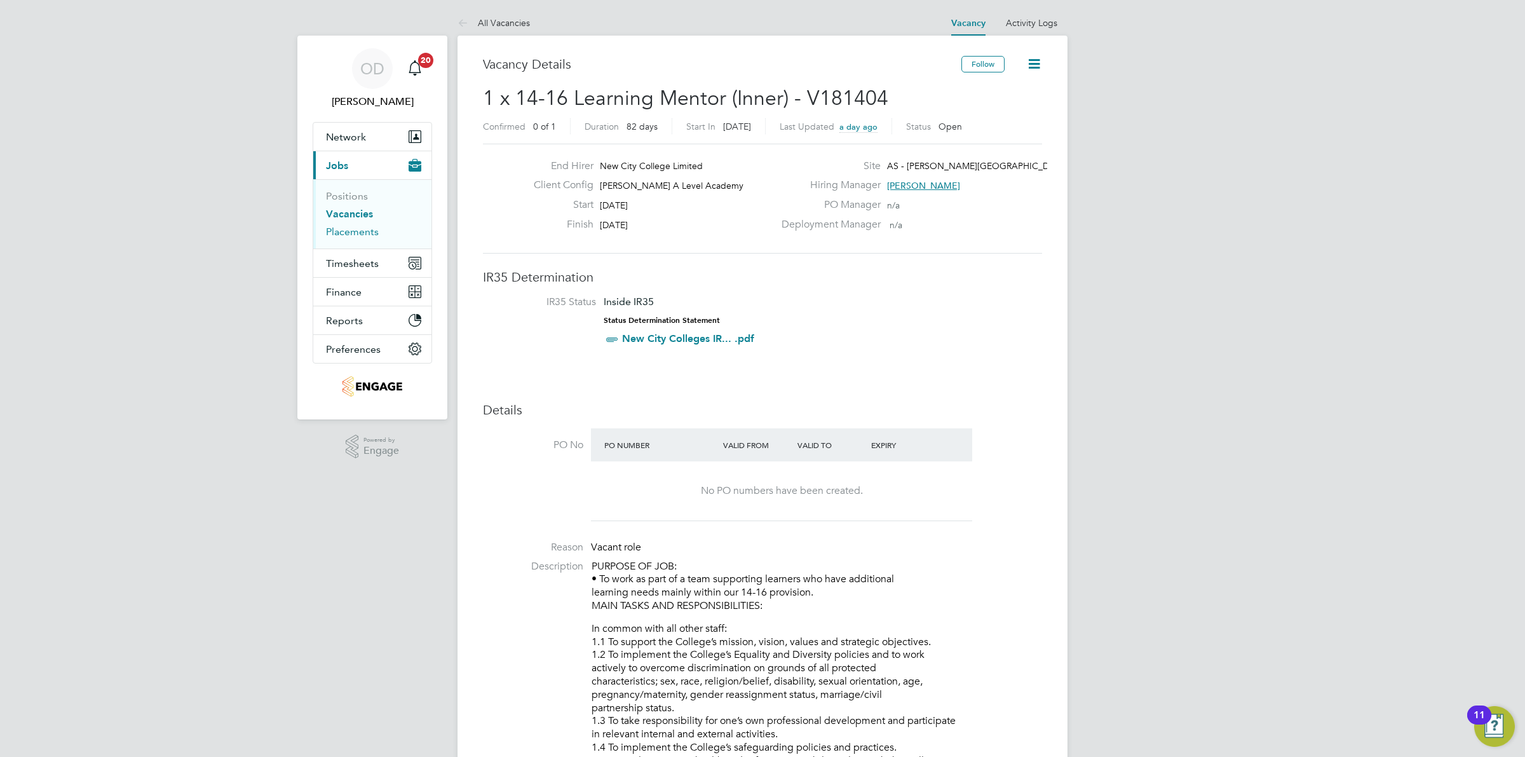
click at [344, 233] on link "Placements" at bounding box center [352, 232] width 53 height 12
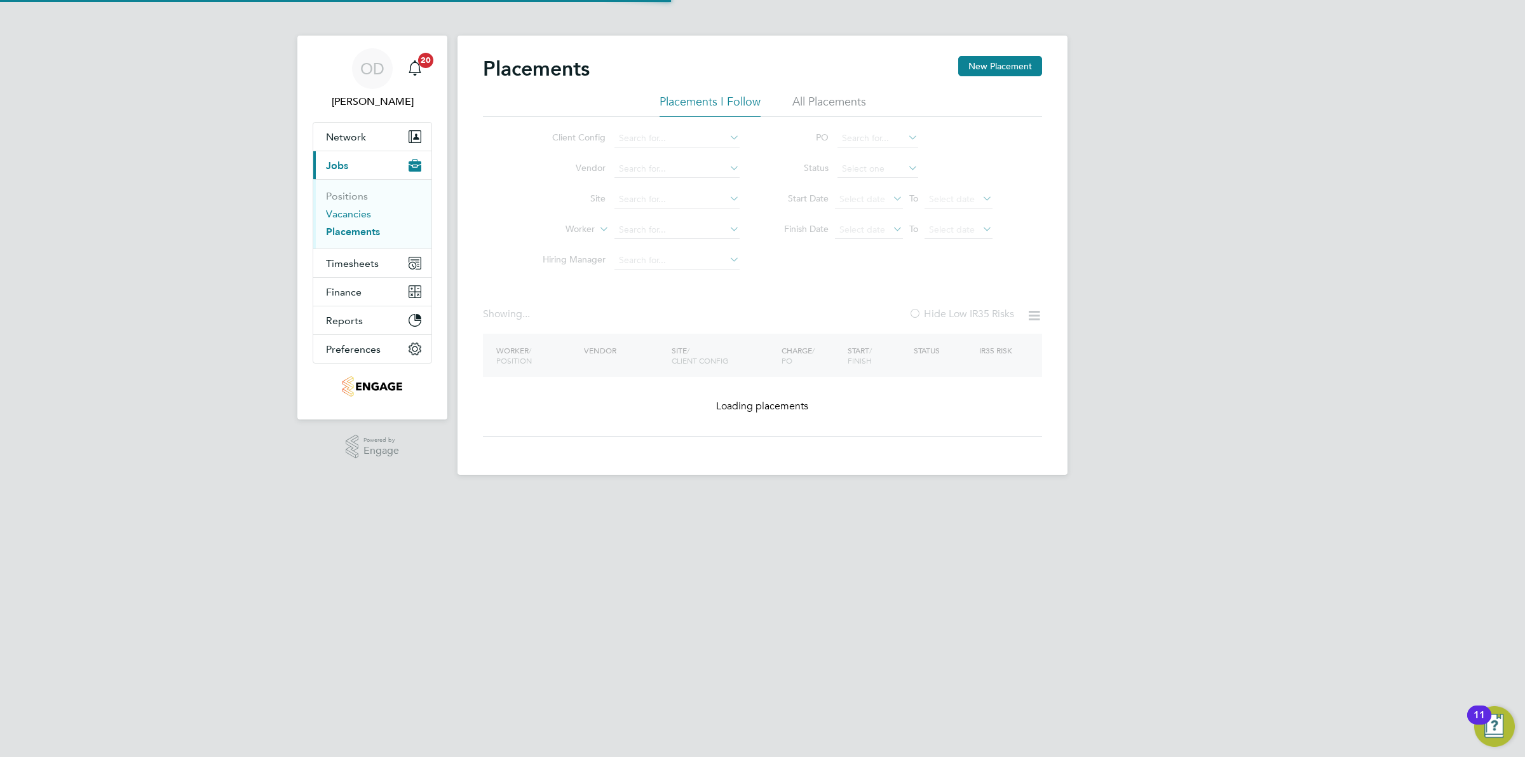
click at [346, 217] on link "Vacancies" at bounding box center [348, 214] width 45 height 12
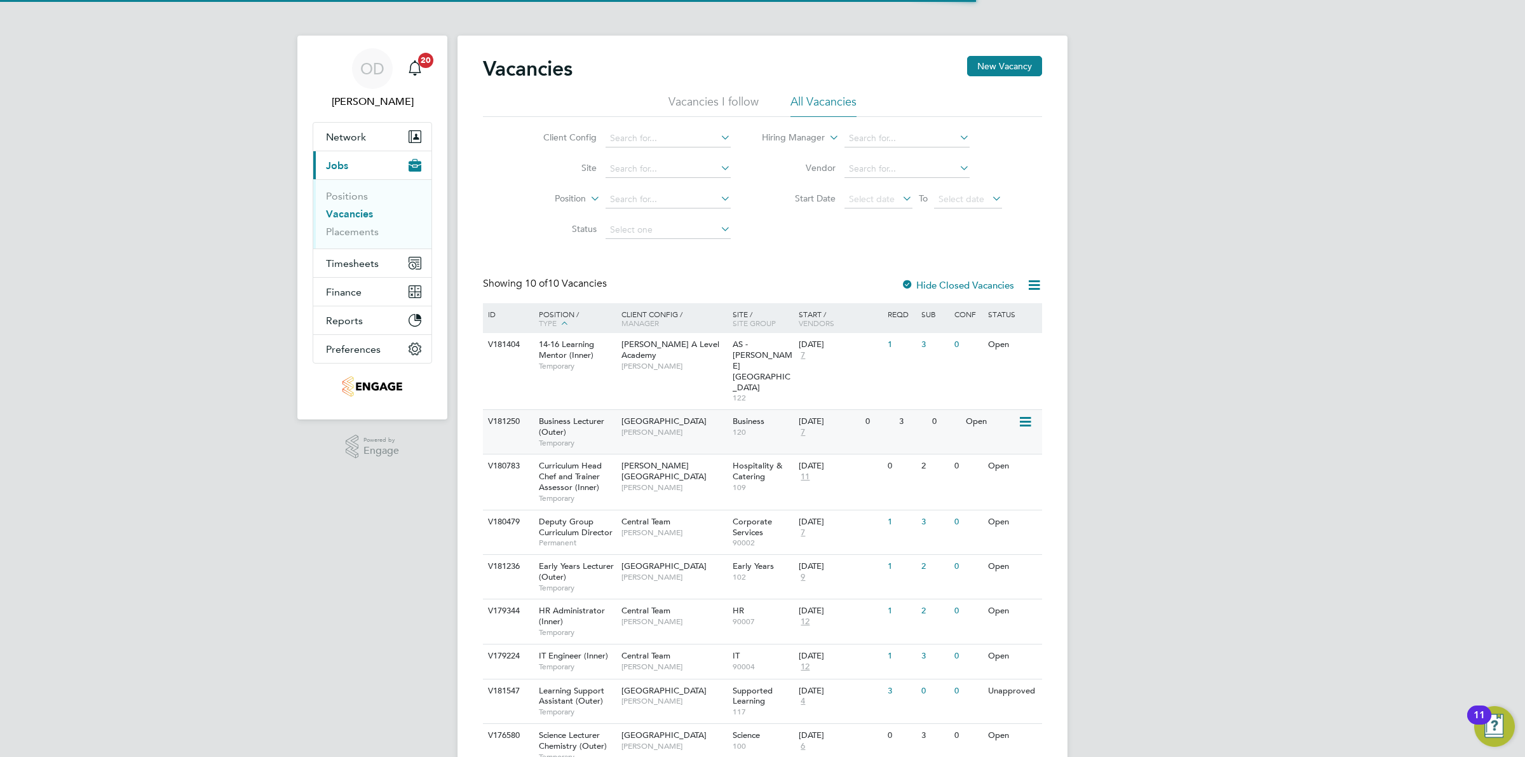
scroll to position [71, 0]
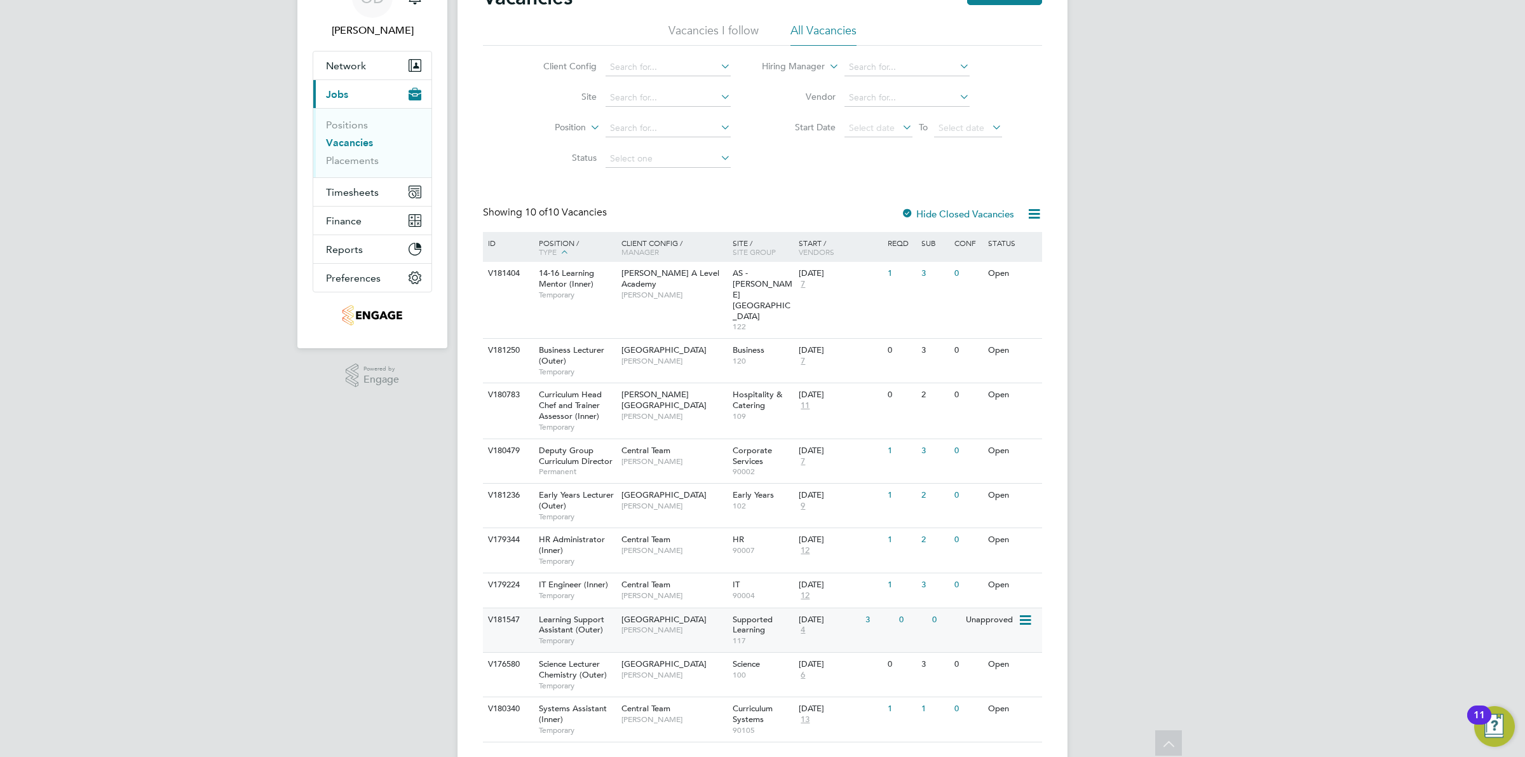
click at [780, 608] on div "Supported Learning 117" at bounding box center [762, 630] width 67 height 44
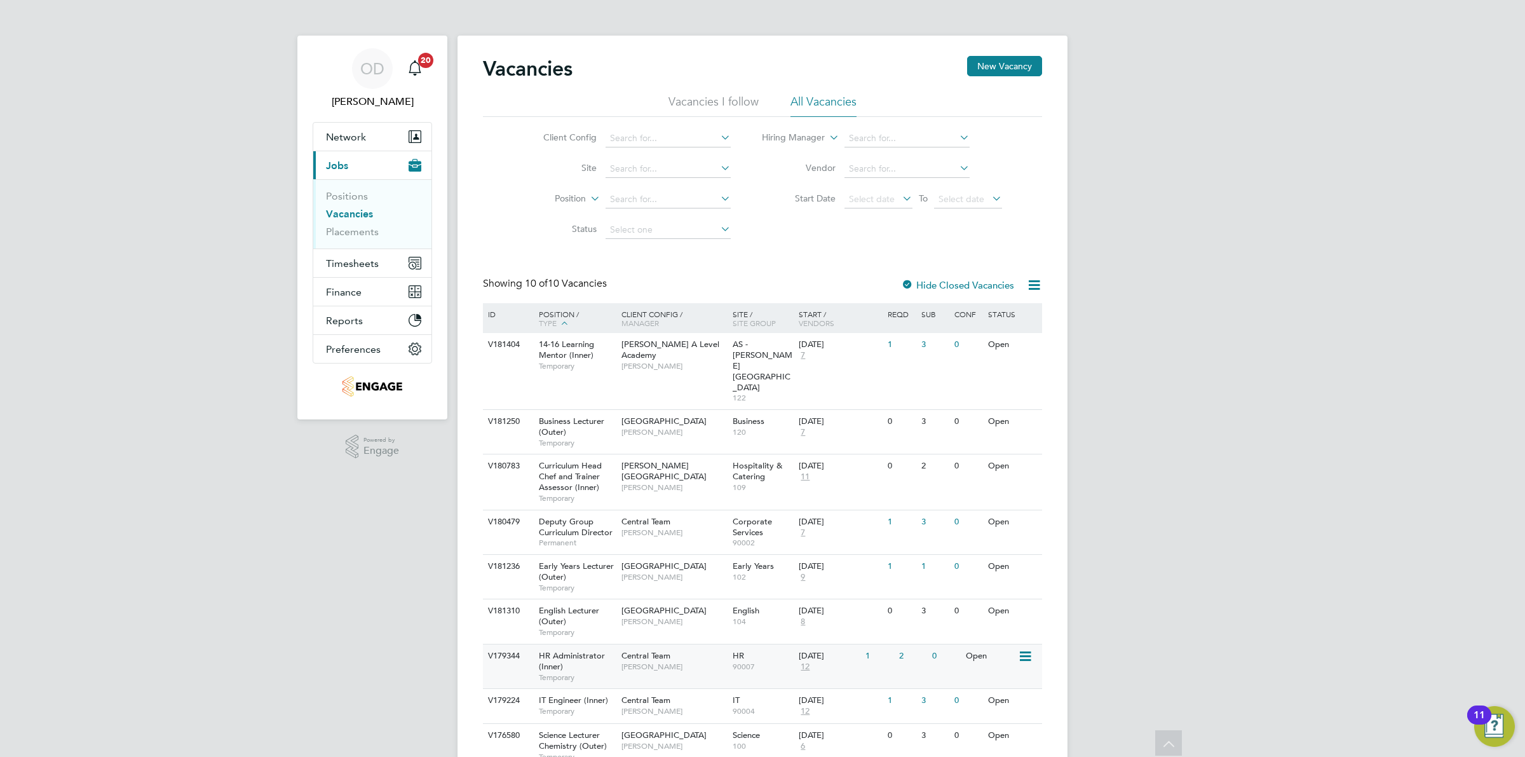
scroll to position [71, 0]
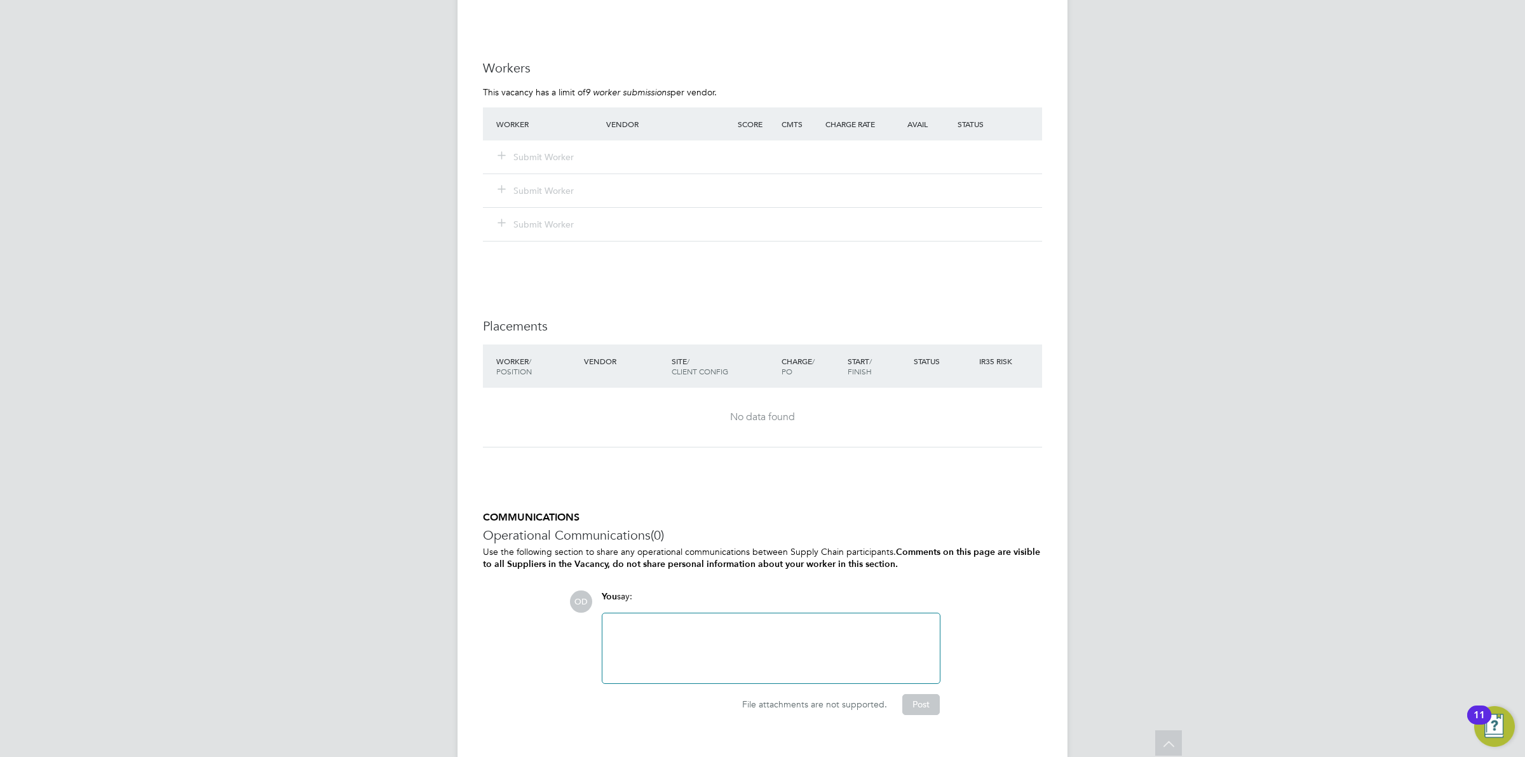
scroll to position [2326, 0]
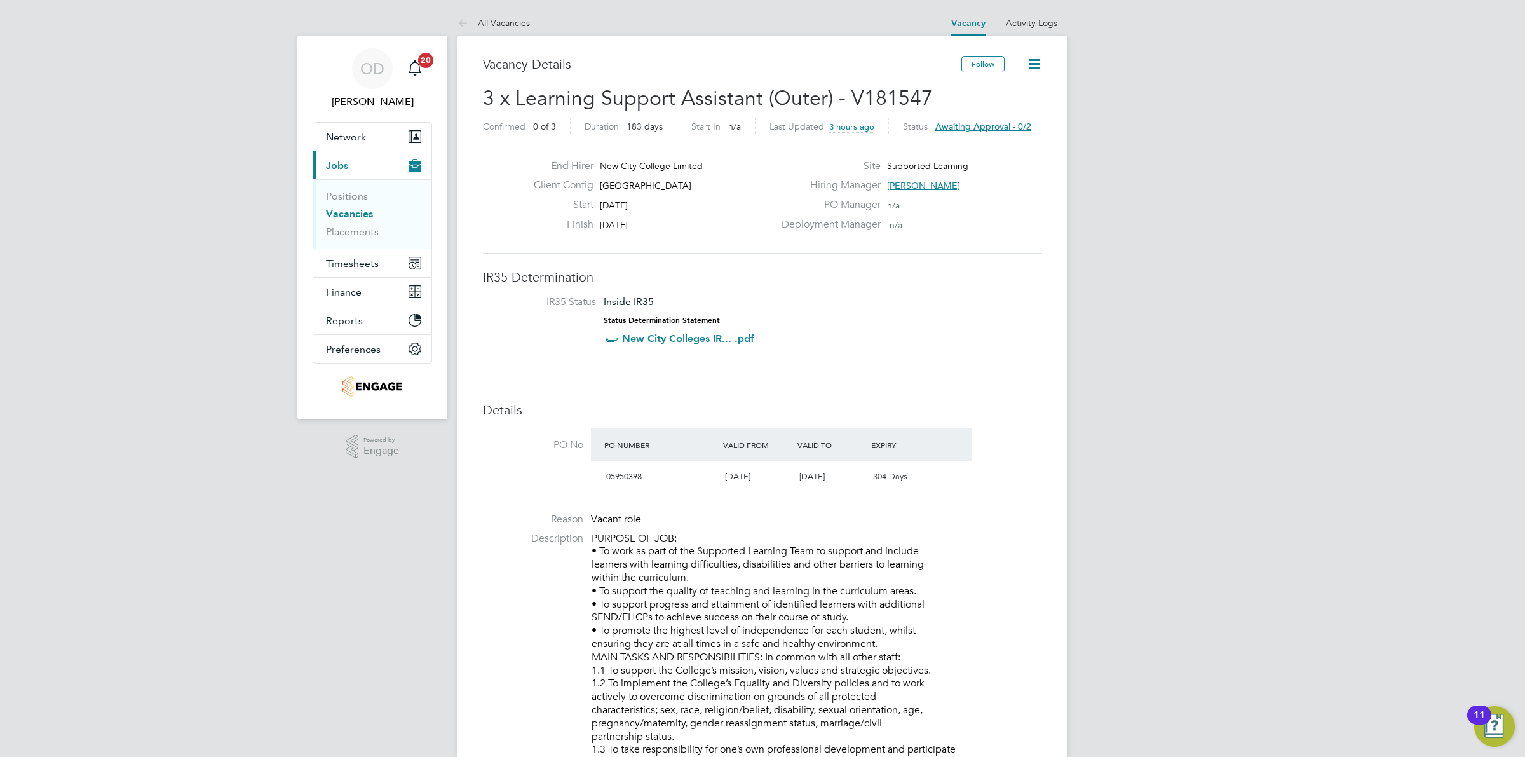
click at [948, 182] on div "Hiring Manager [PERSON_NAME]" at bounding box center [910, 189] width 273 height 20
click at [934, 182] on span "Joanna Duncan" at bounding box center [923, 185] width 73 height 11
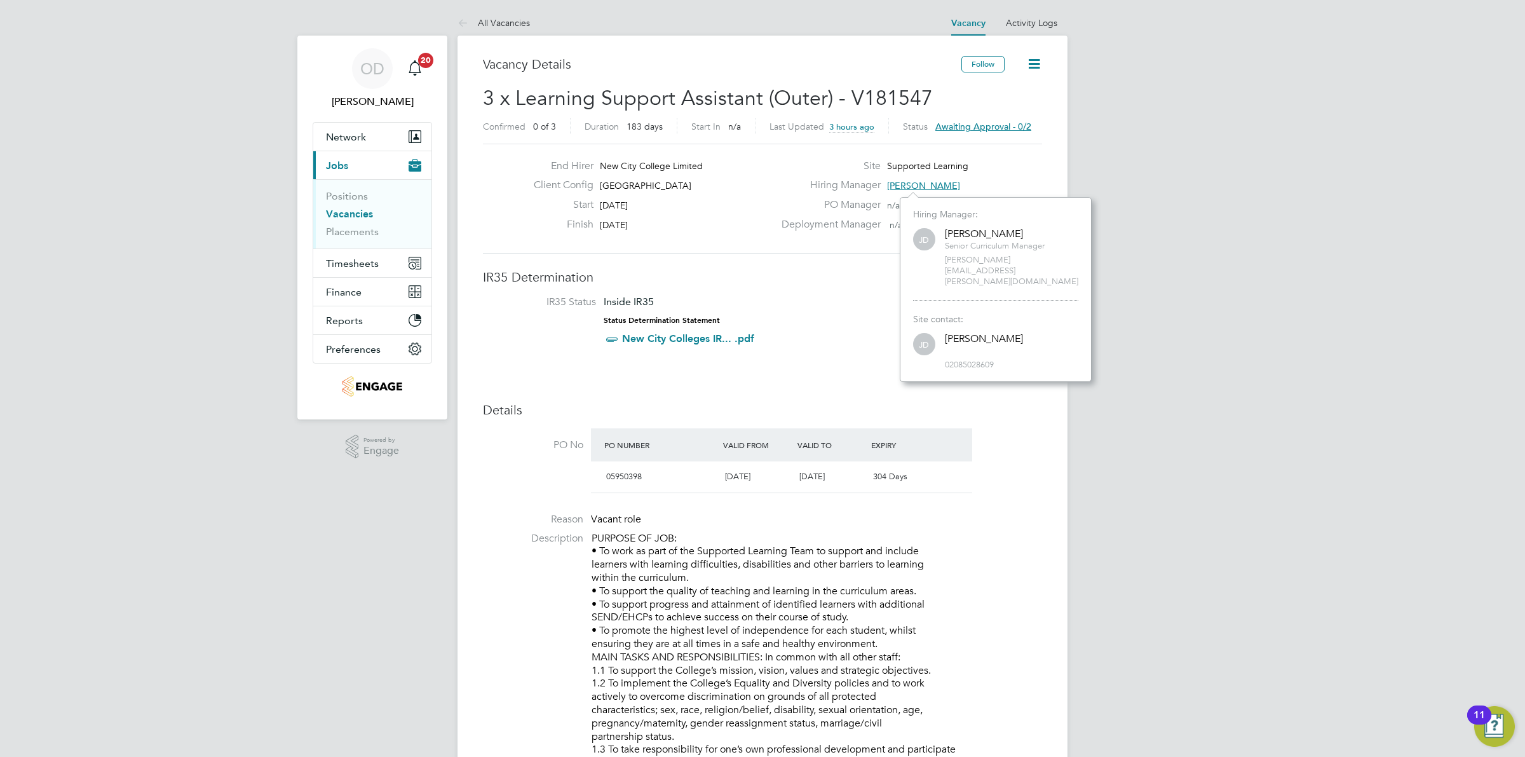
click at [945, 360] on span "02085028609" at bounding box center [1011, 365] width 133 height 11
drag, startPoint x: 947, startPoint y: 345, endPoint x: 1006, endPoint y: 346, distance: 58.5
click at [1006, 360] on span "02085028609" at bounding box center [1011, 365] width 133 height 11
click at [363, 236] on link "Placements" at bounding box center [352, 232] width 53 height 12
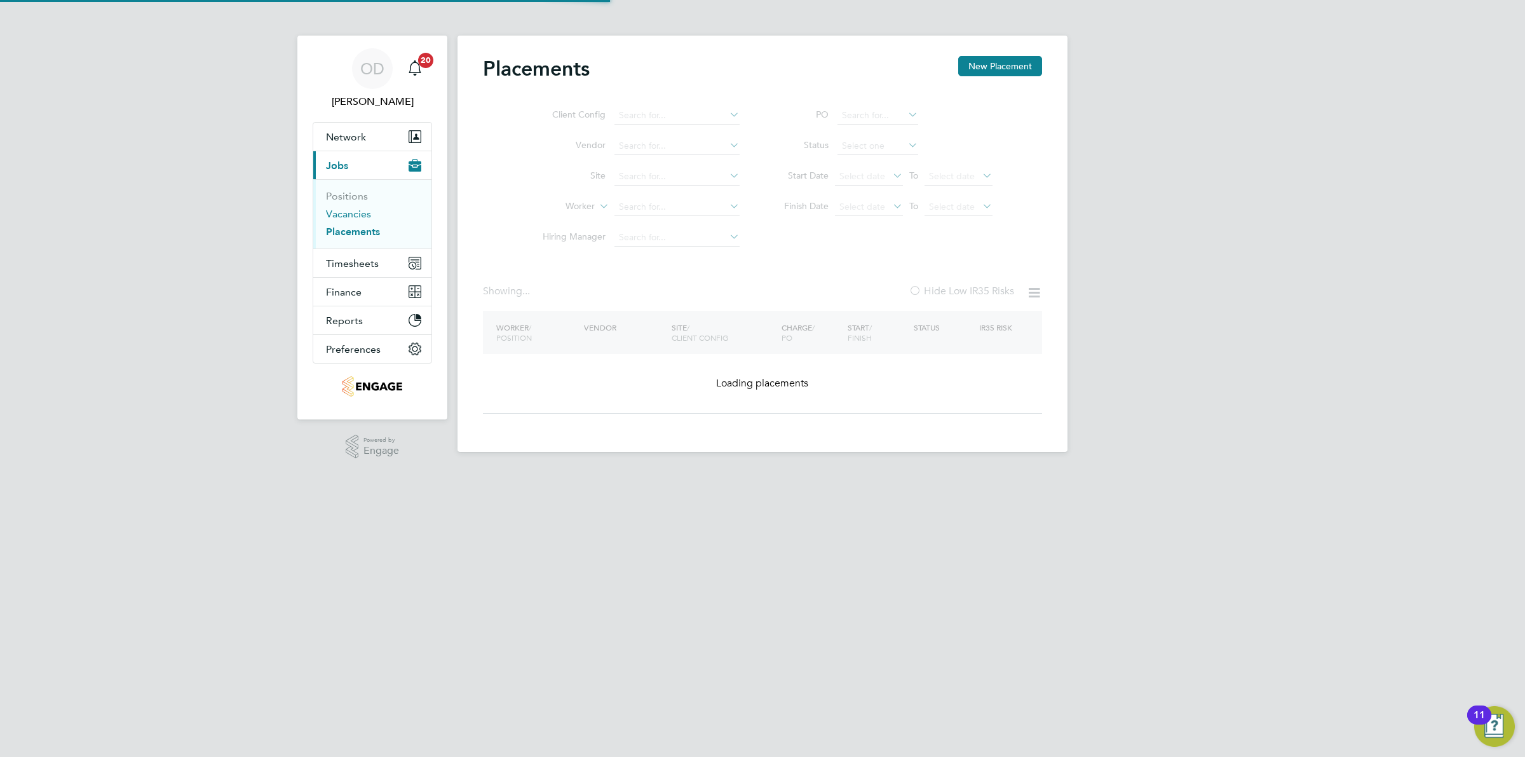
click at [361, 210] on link "Vacancies" at bounding box center [348, 214] width 45 height 12
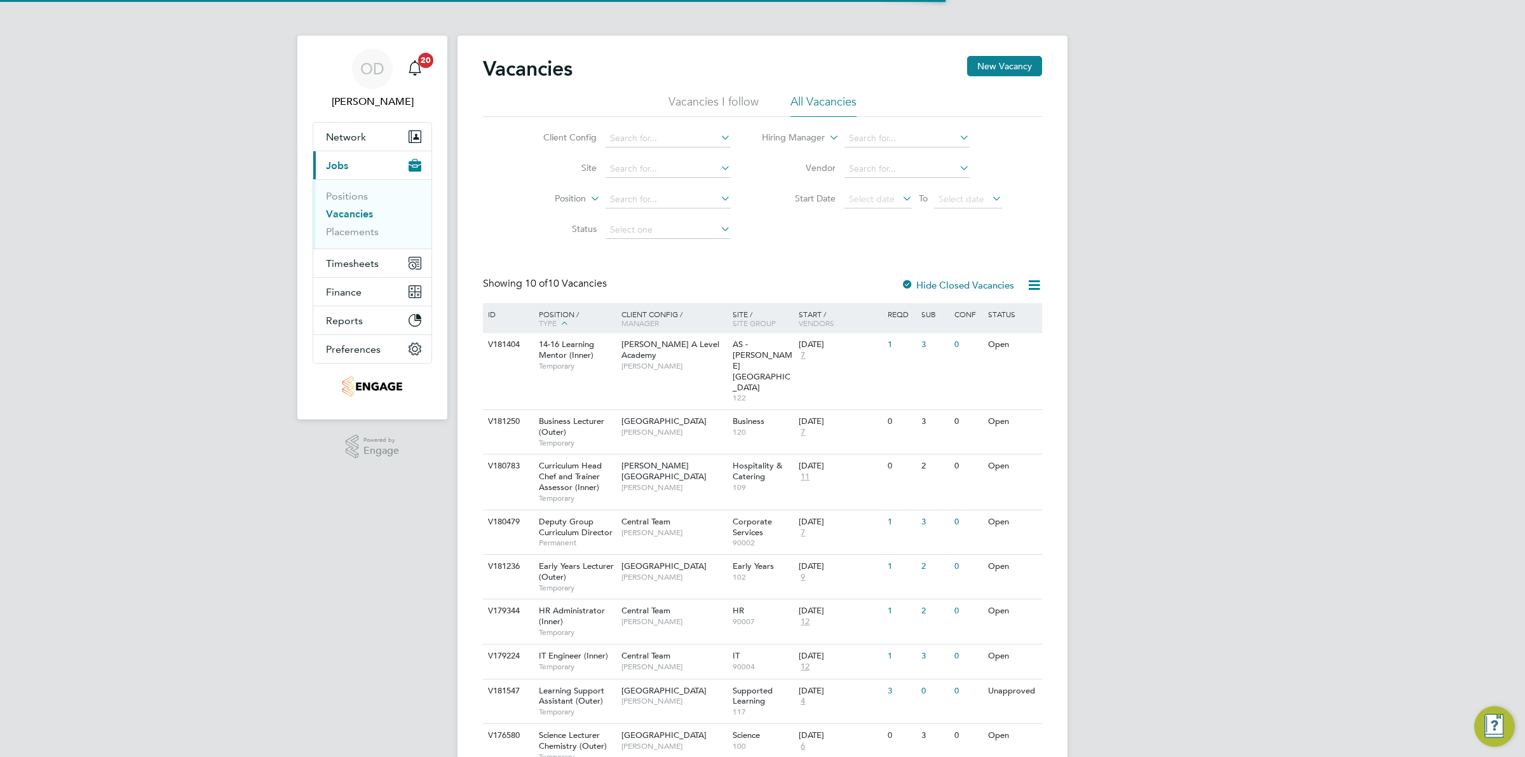
scroll to position [71, 0]
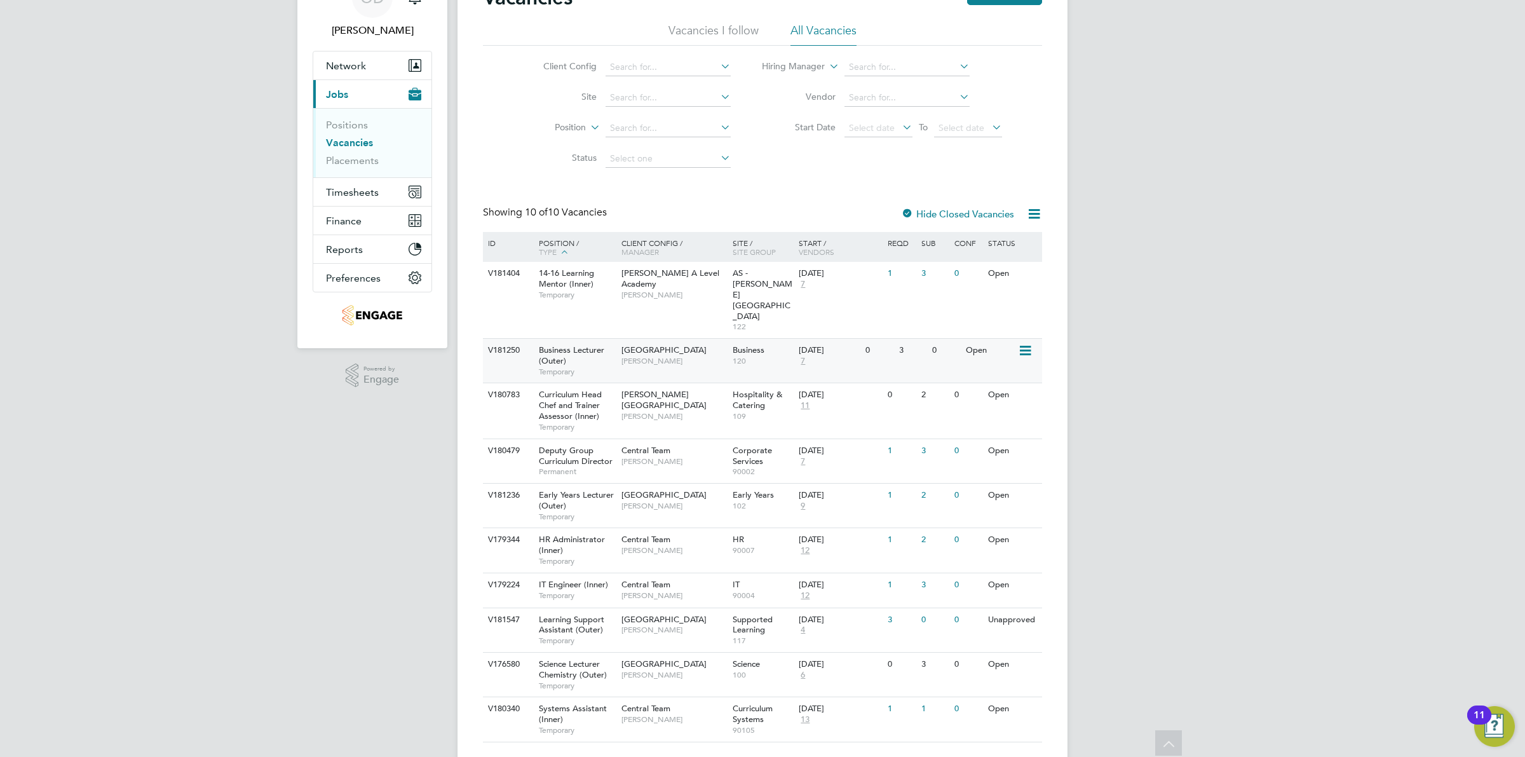
drag, startPoint x: 723, startPoint y: 389, endPoint x: 773, endPoint y: 335, distance: 73.3
click at [773, 335] on div "ID Position / Type Client Config / Manager Site / Site Group Start / Vendors Re…" at bounding box center [762, 487] width 559 height 510
click at [773, 339] on div "Business 120" at bounding box center [762, 355] width 67 height 33
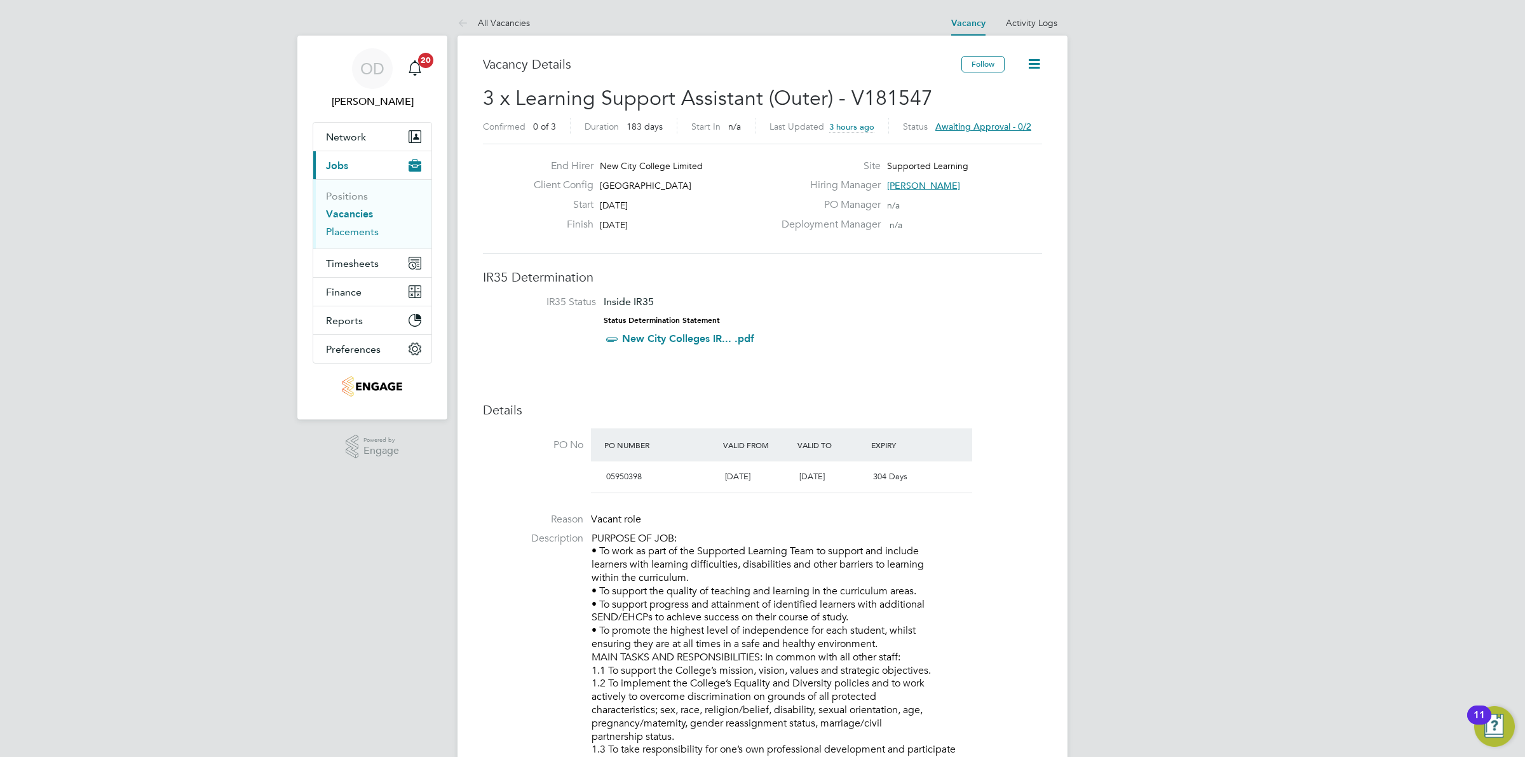
click at [367, 226] on link "Placements" at bounding box center [352, 232] width 53 height 12
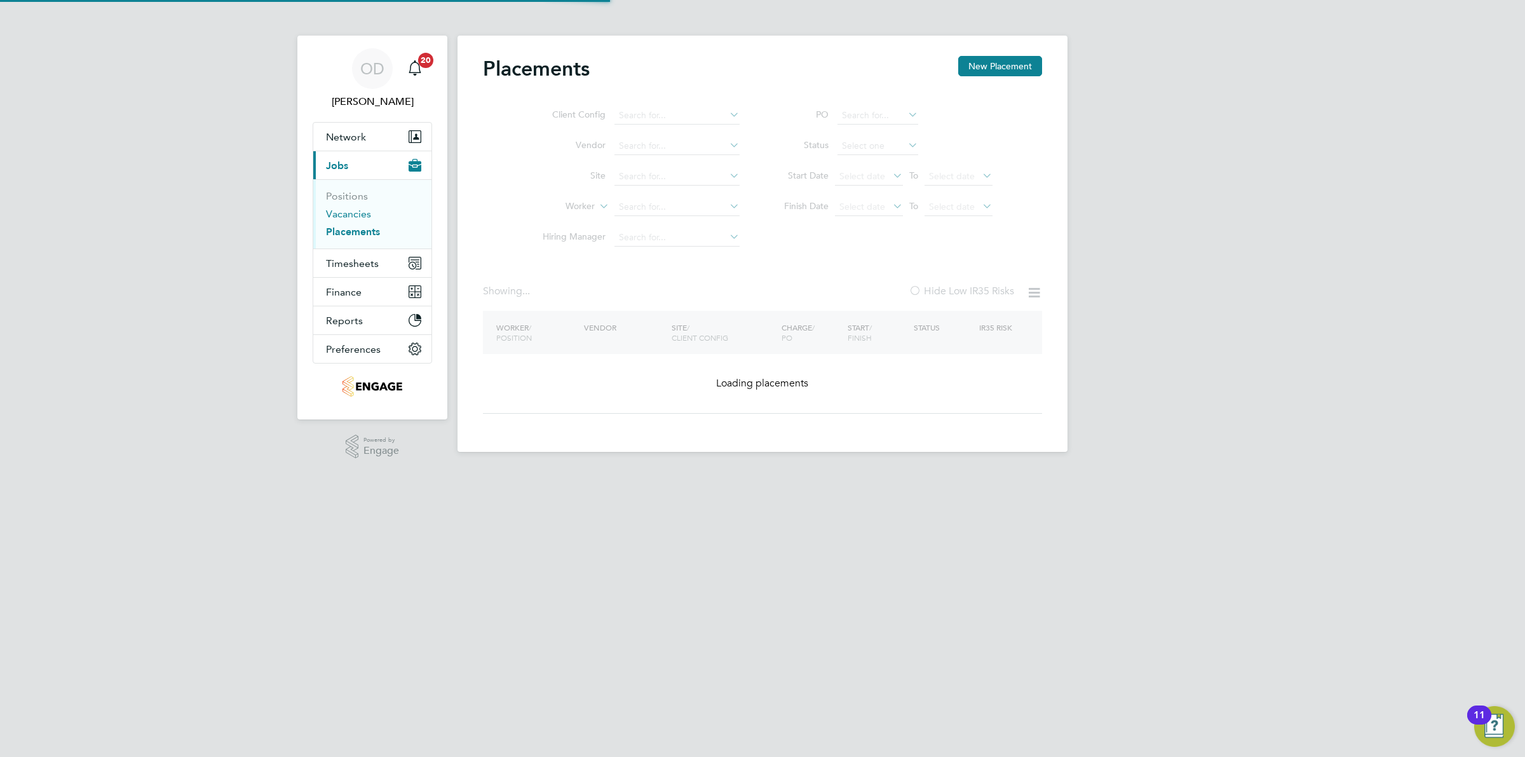
click at [364, 212] on link "Vacancies" at bounding box center [348, 214] width 45 height 12
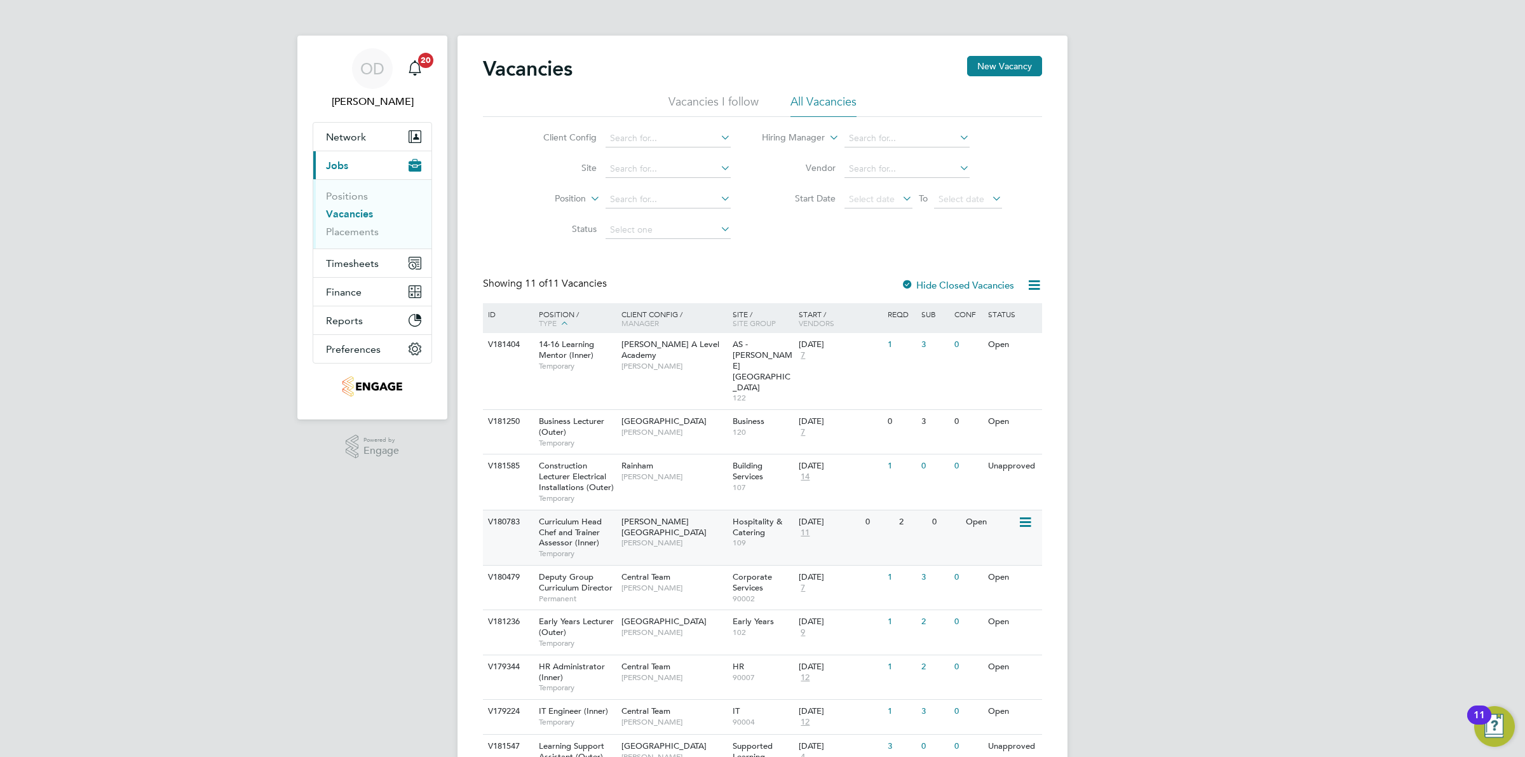
scroll to position [127, 0]
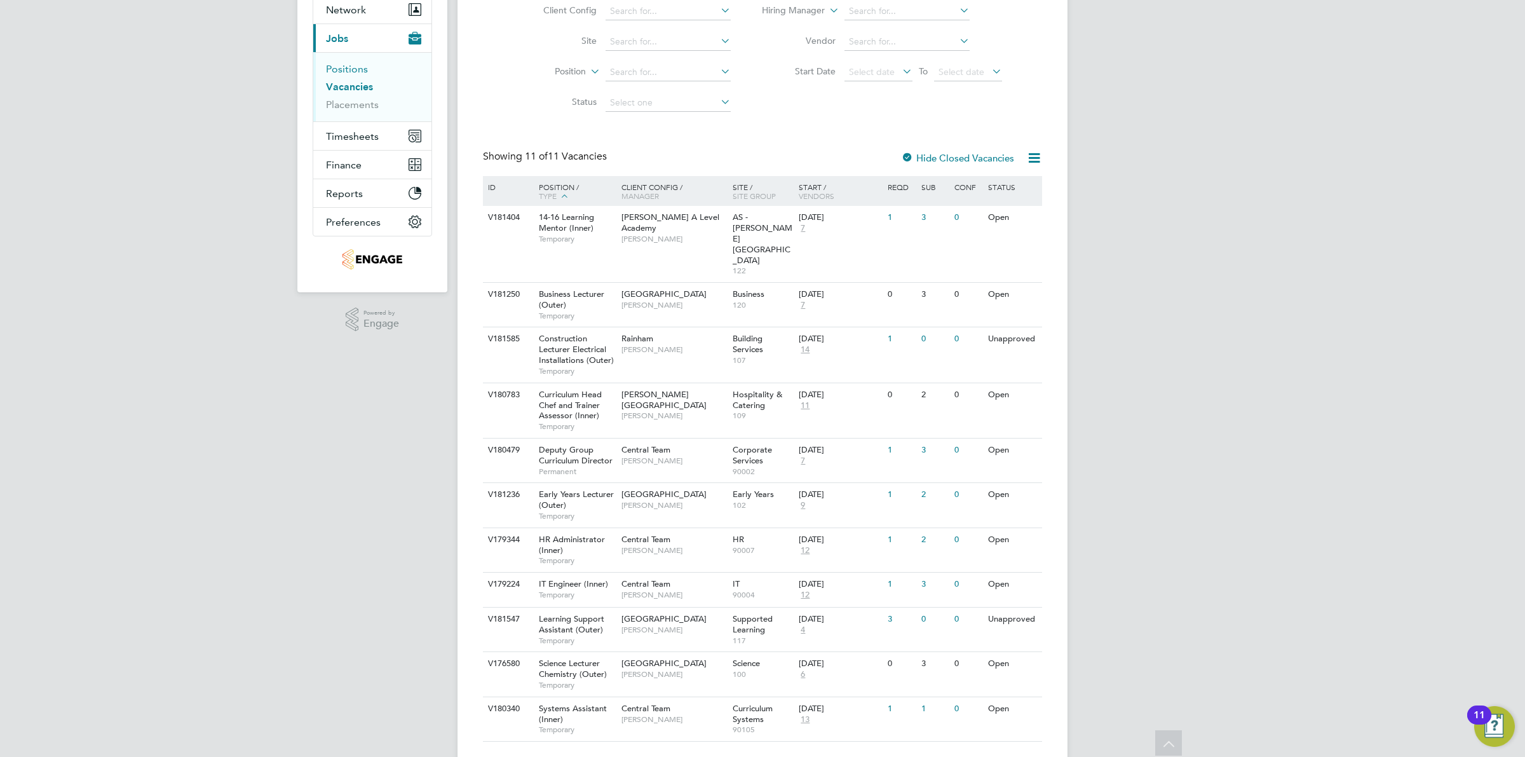
click at [357, 72] on link "Positions" at bounding box center [347, 69] width 42 height 12
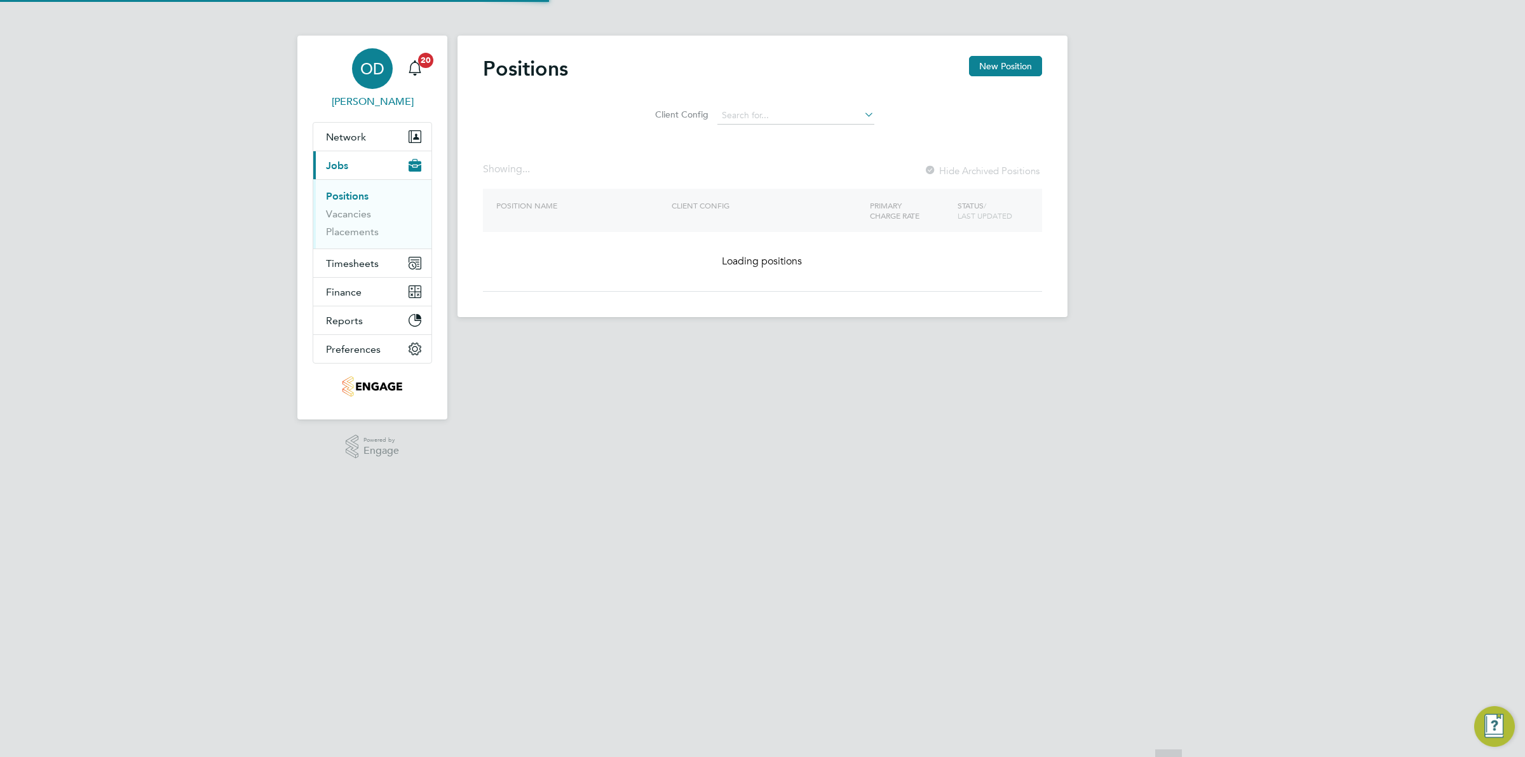
click at [354, 95] on span "[PERSON_NAME]" at bounding box center [372, 101] width 119 height 15
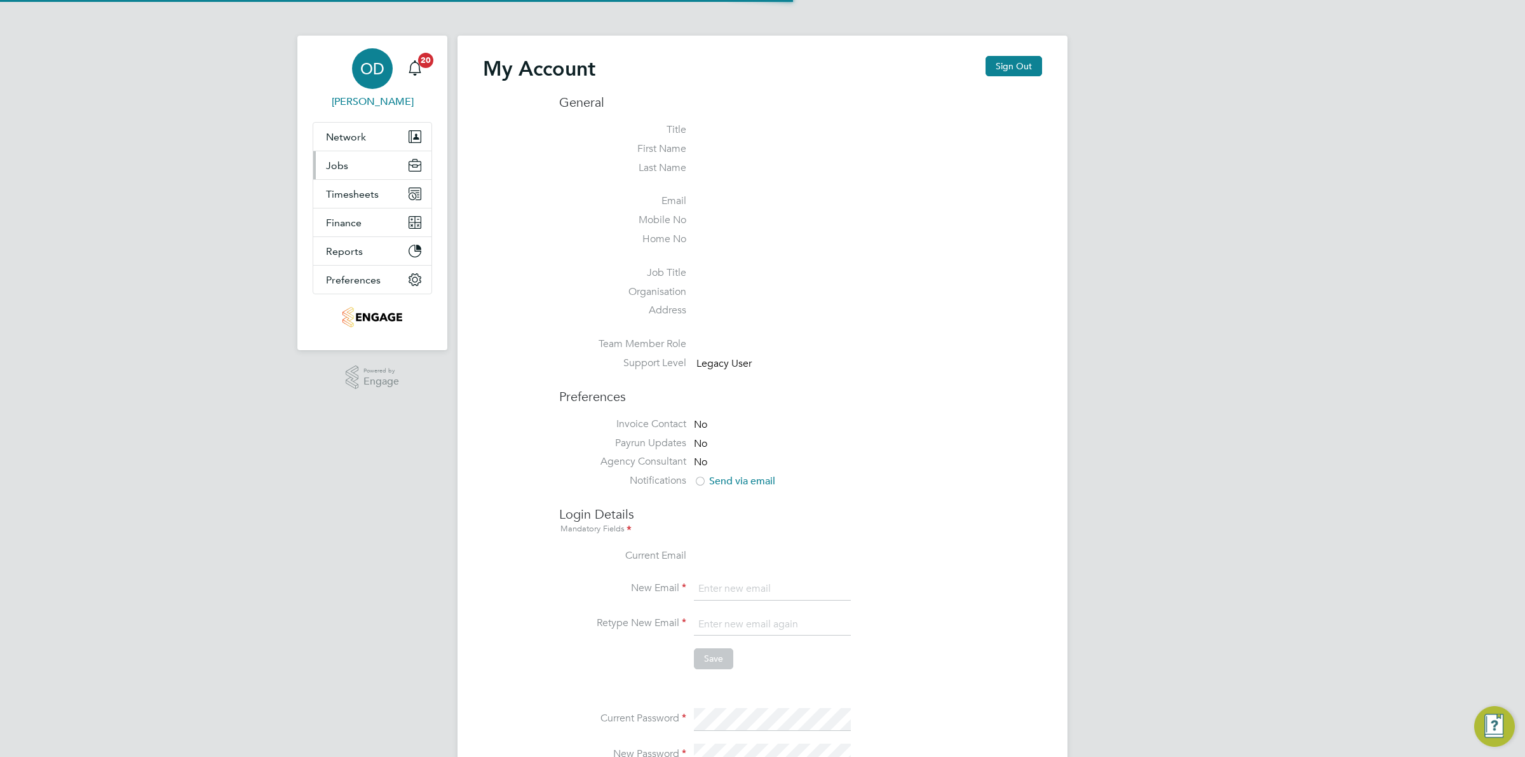
type input "[PERSON_NAME][EMAIL_ADDRESS][DOMAIN_NAME]"
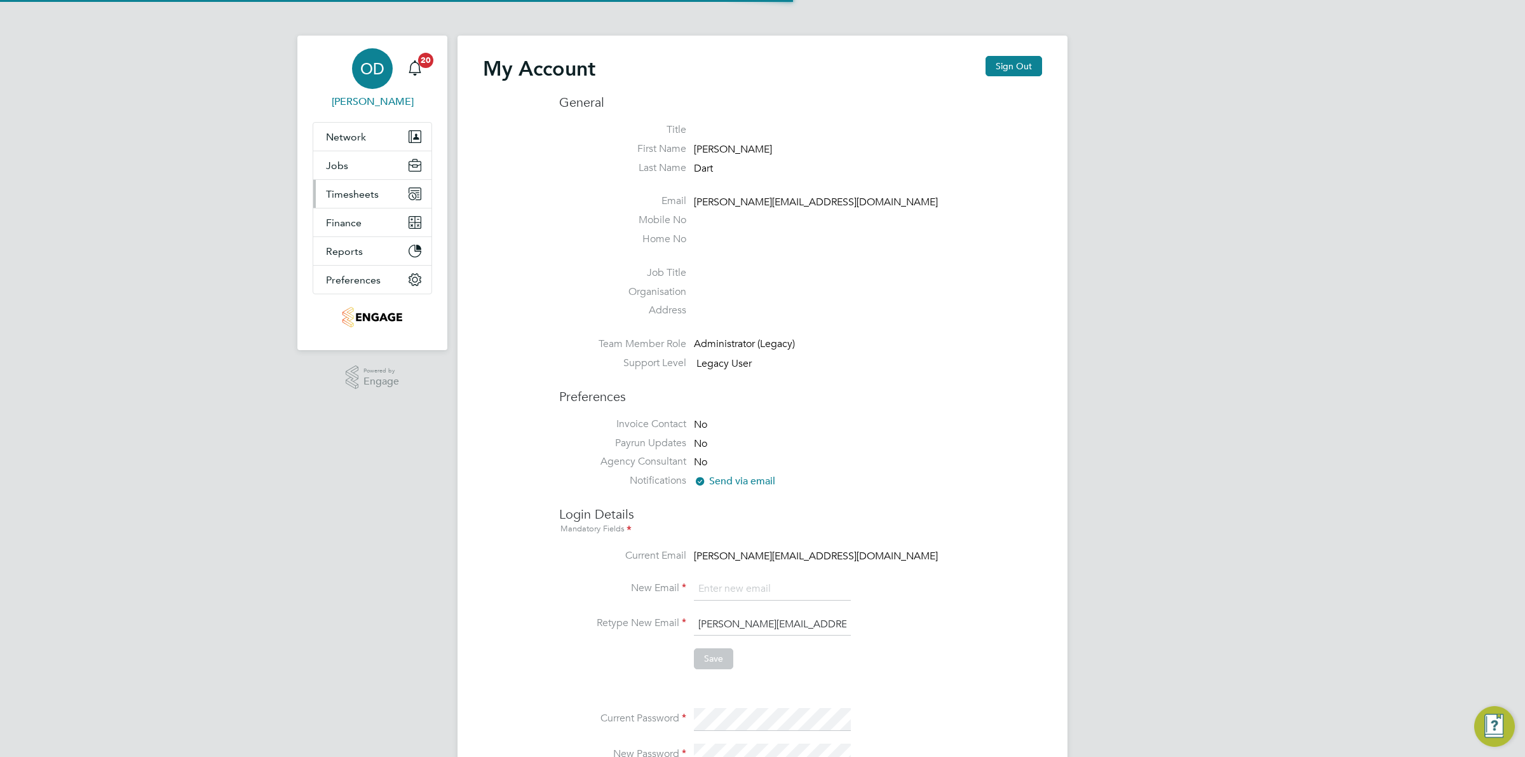
click at [353, 200] on span "Timesheets" at bounding box center [352, 194] width 53 height 12
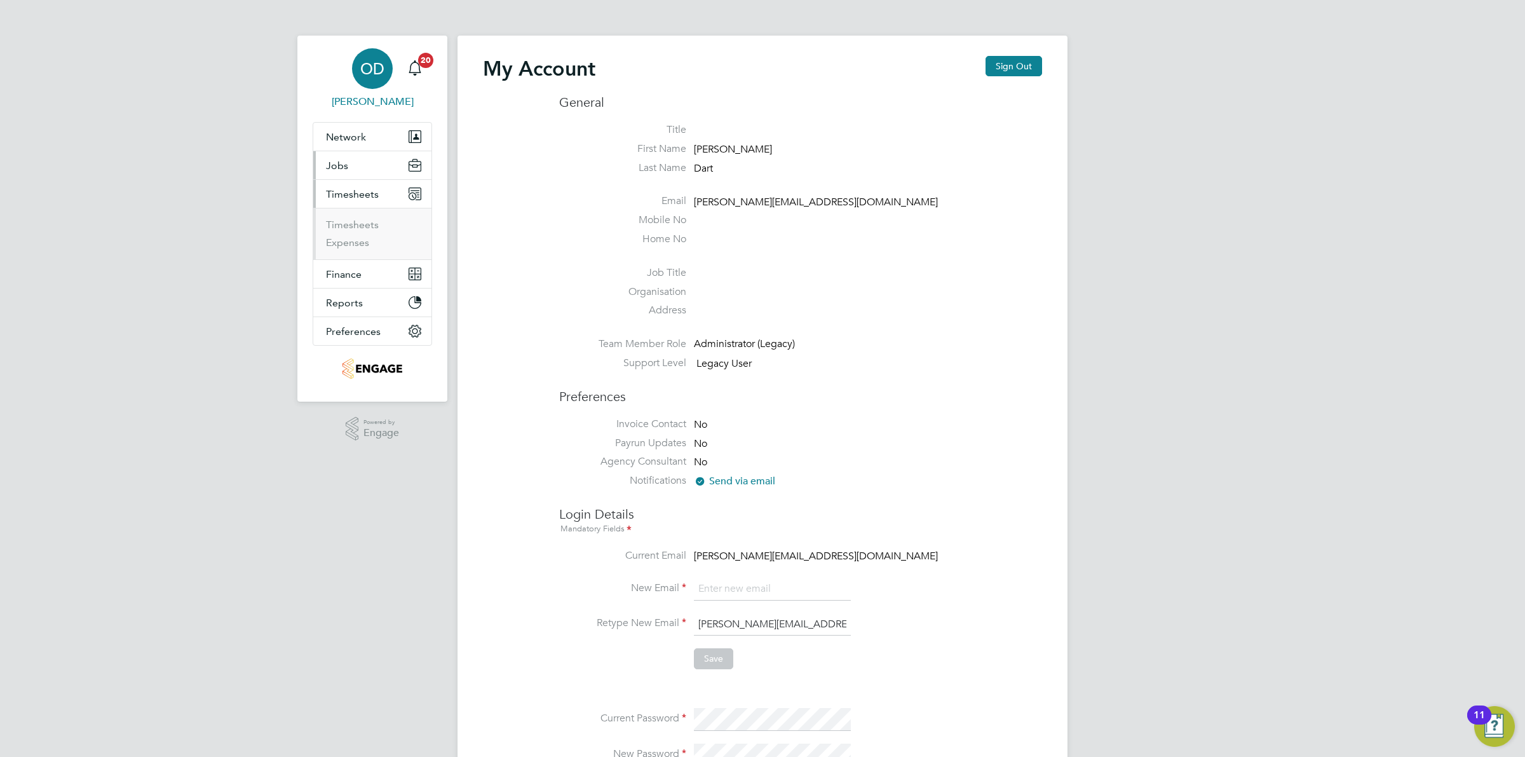
click at [353, 170] on button "Jobs" at bounding box center [372, 165] width 118 height 28
click at [361, 208] on link "Vacancies" at bounding box center [348, 214] width 45 height 12
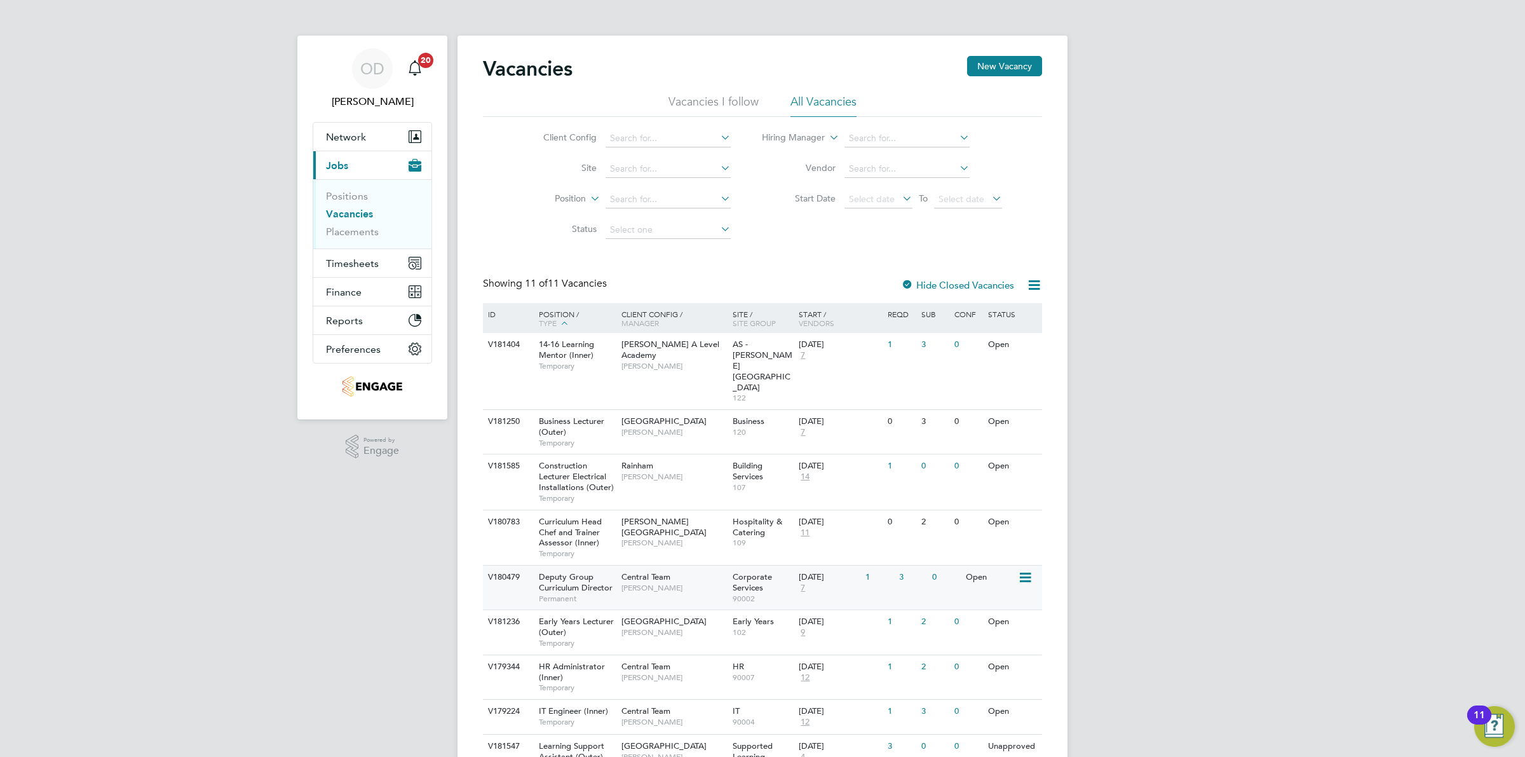
scroll to position [127, 0]
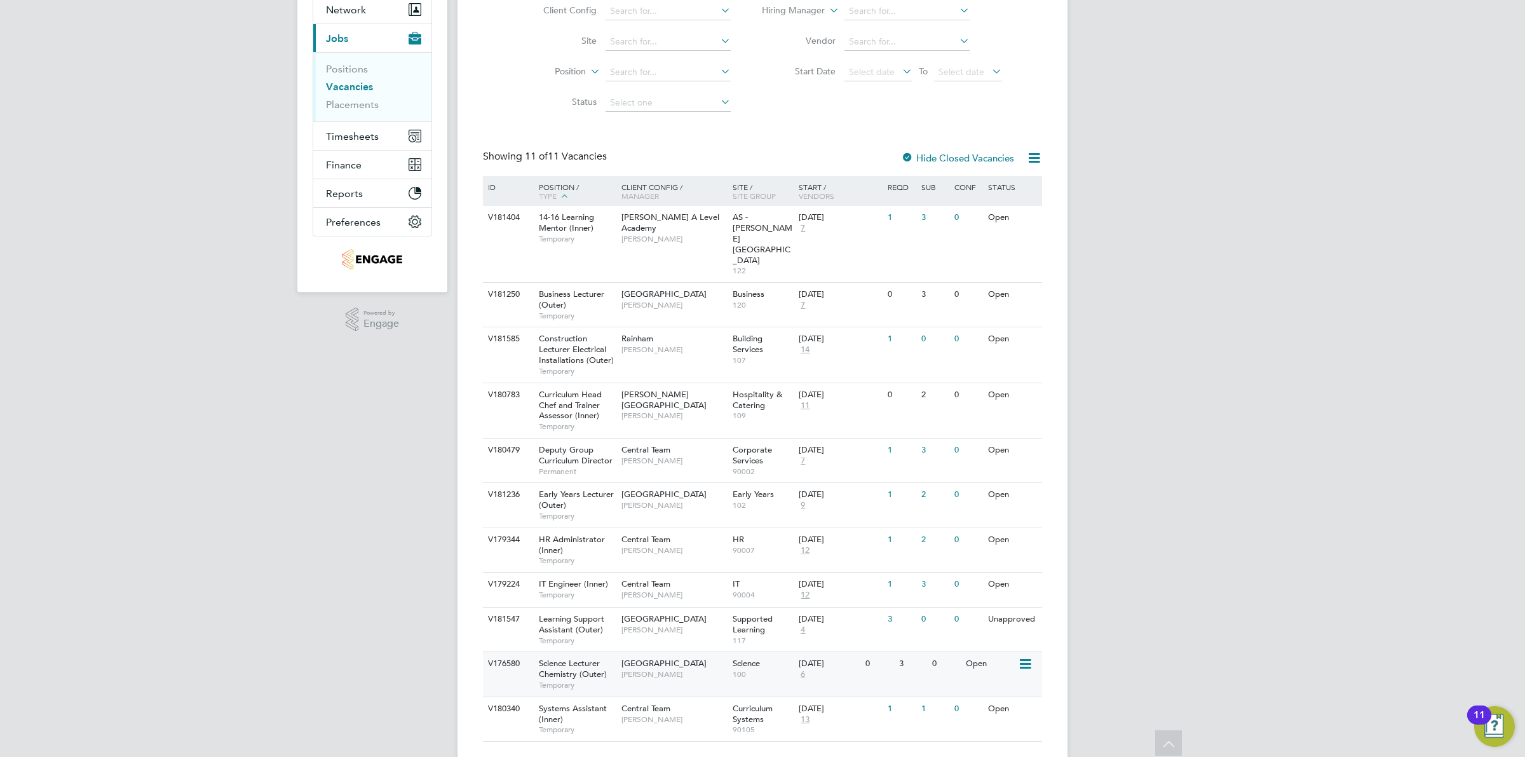
click at [709, 652] on div "Havering Sixth Form Campus Kavita Phakey" at bounding box center [673, 668] width 111 height 33
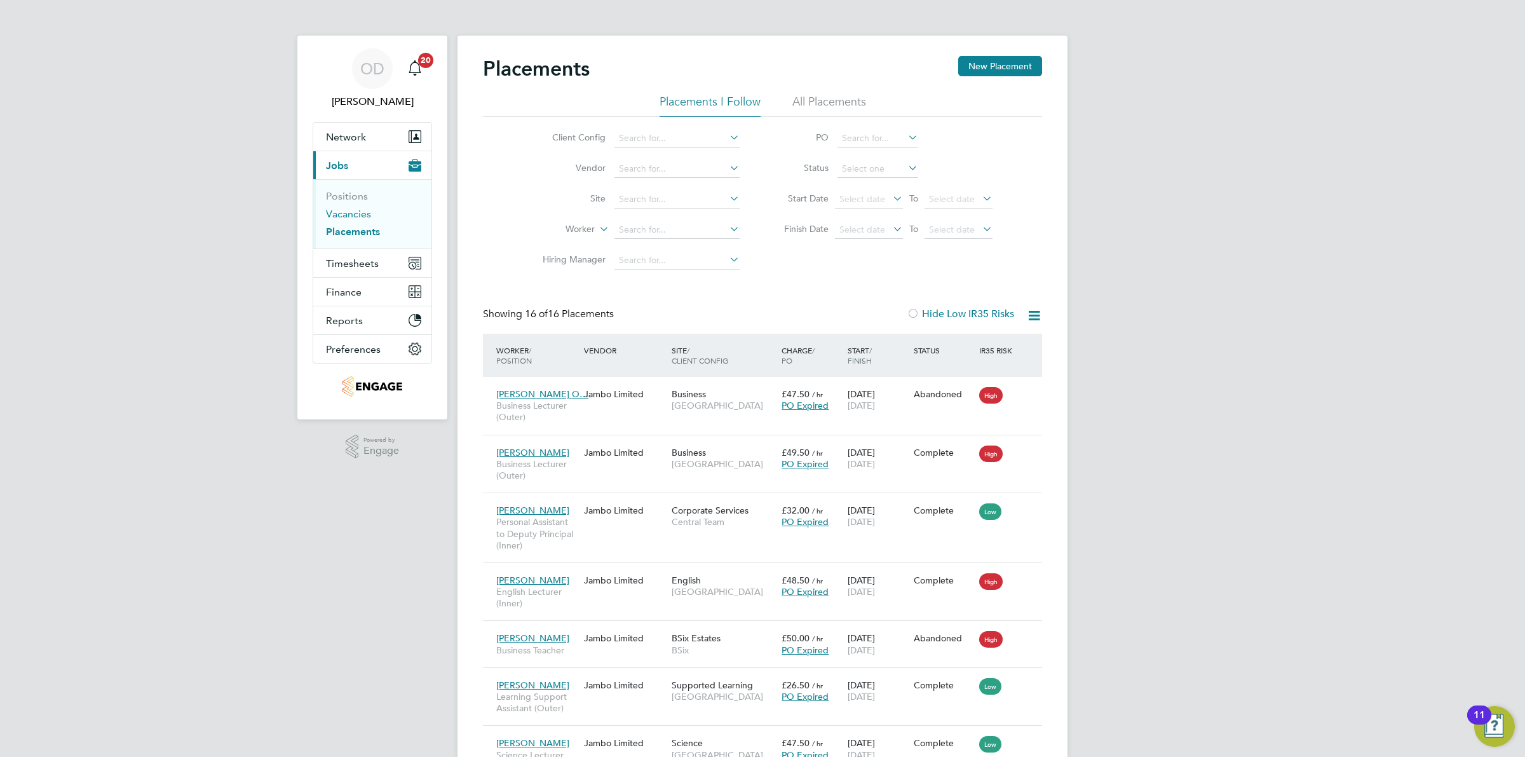
click at [360, 213] on link "Vacancies" at bounding box center [348, 214] width 45 height 12
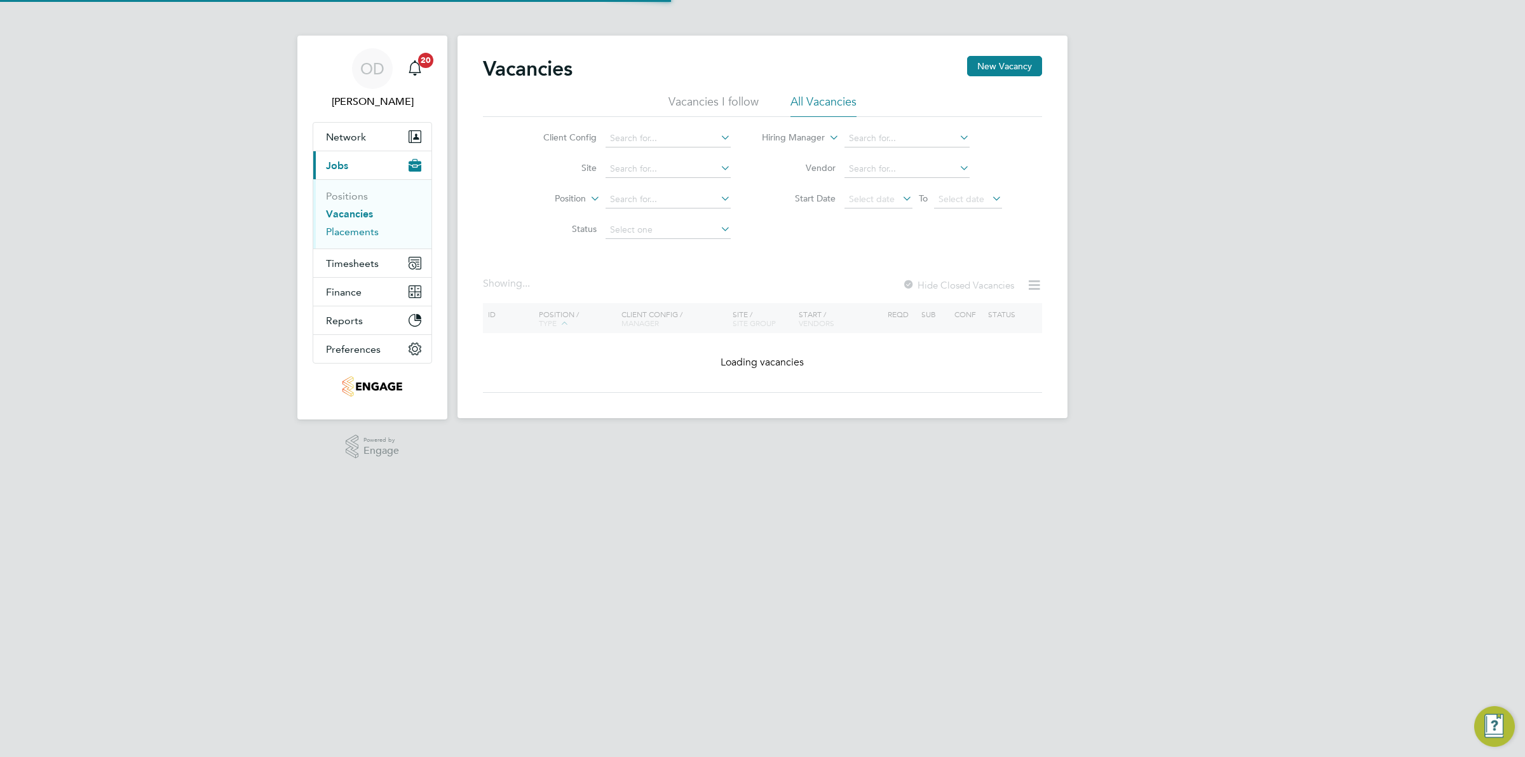
click at [360, 229] on link "Placements" at bounding box center [352, 232] width 53 height 12
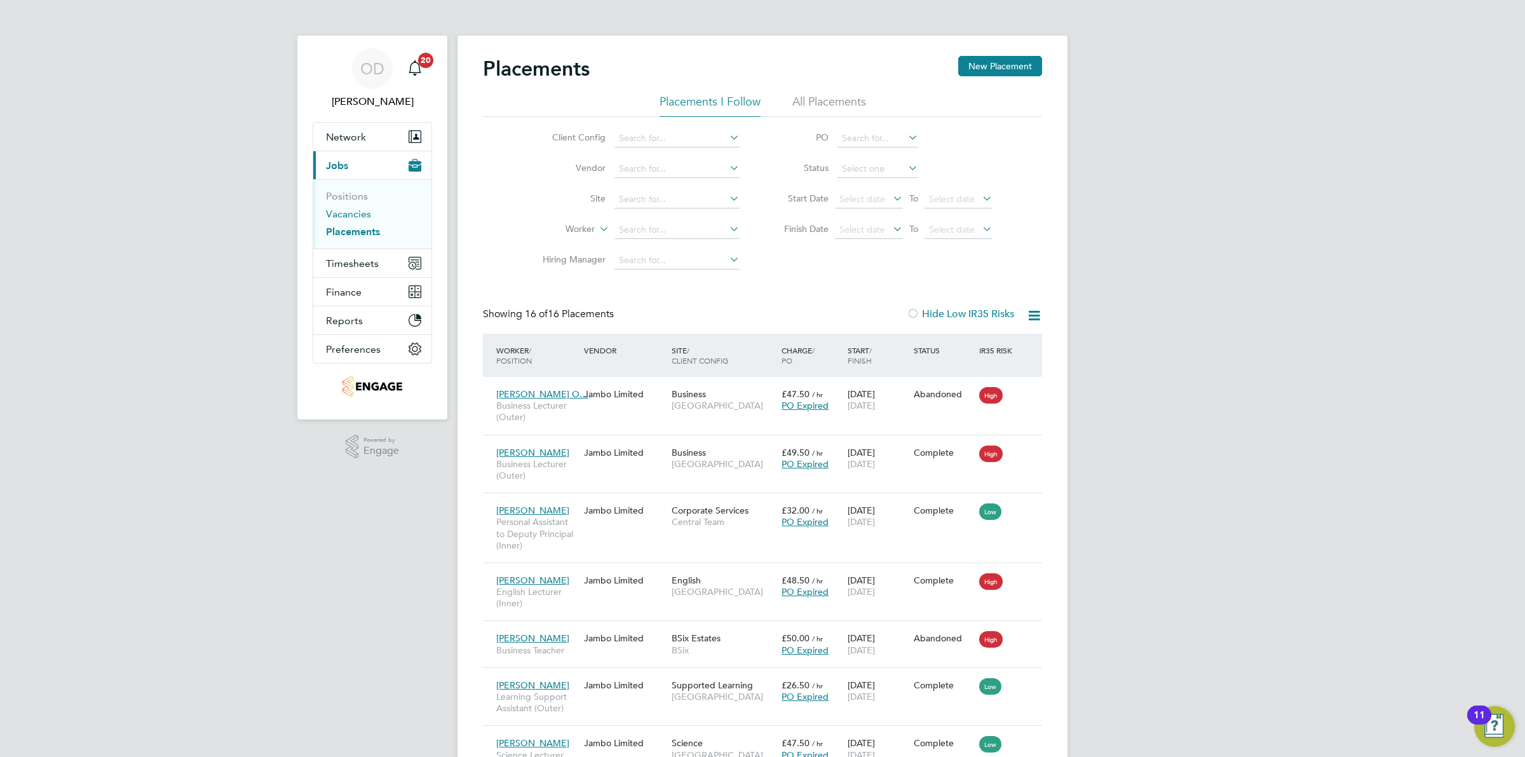
click at [360, 217] on link "Vacancies" at bounding box center [348, 214] width 45 height 12
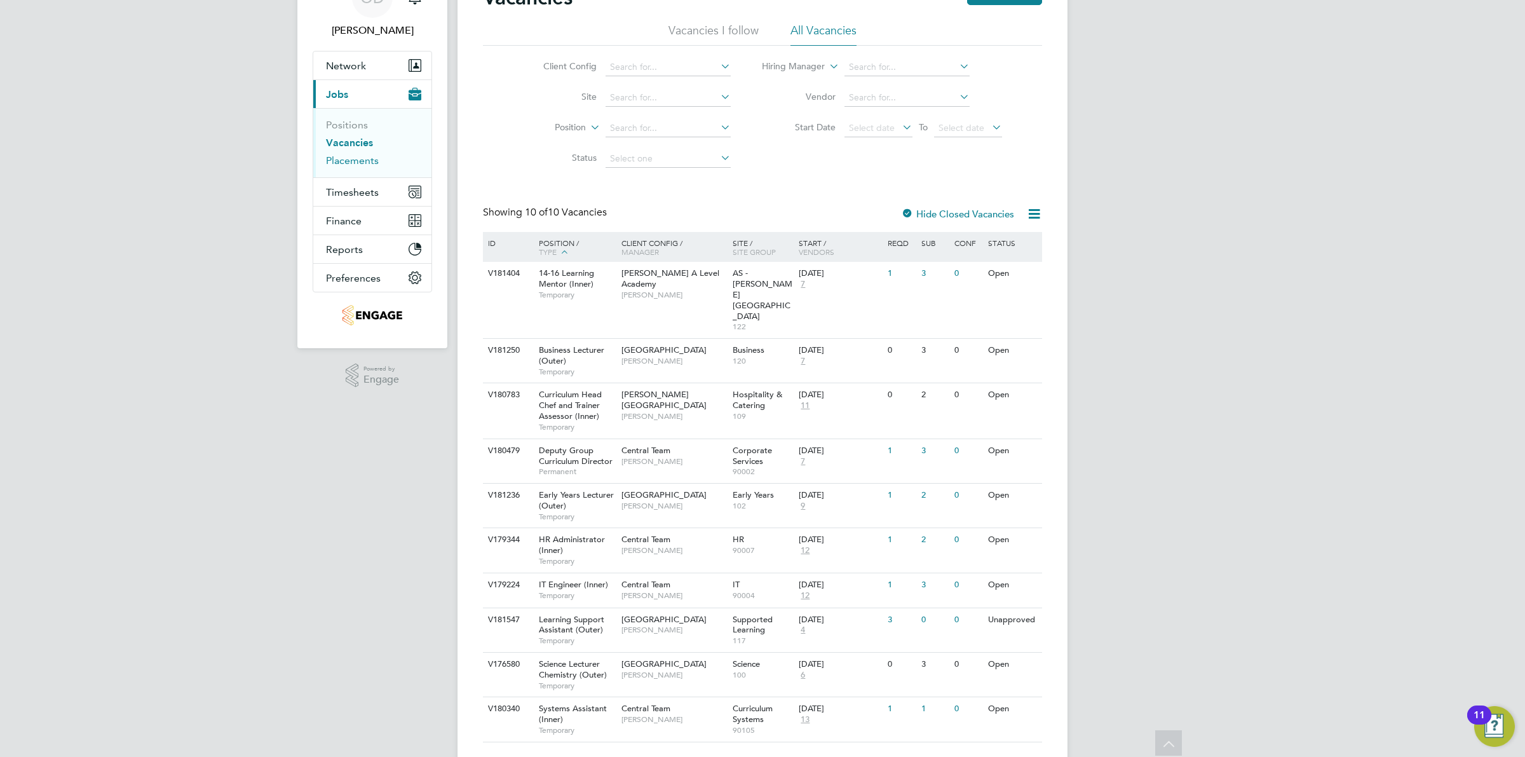
click at [354, 159] on link "Placements" at bounding box center [352, 160] width 53 height 12
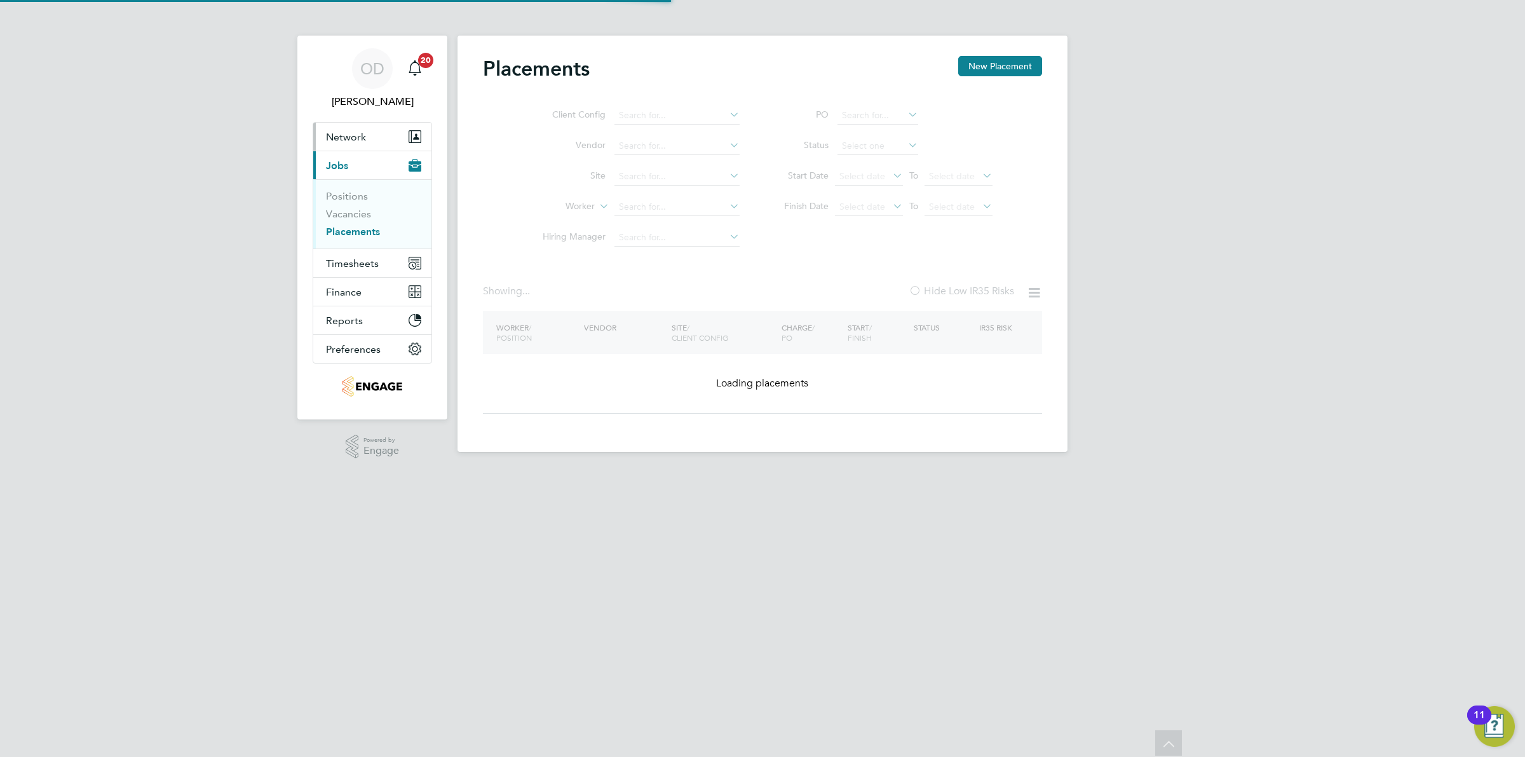
click at [360, 135] on span "Network" at bounding box center [346, 137] width 40 height 12
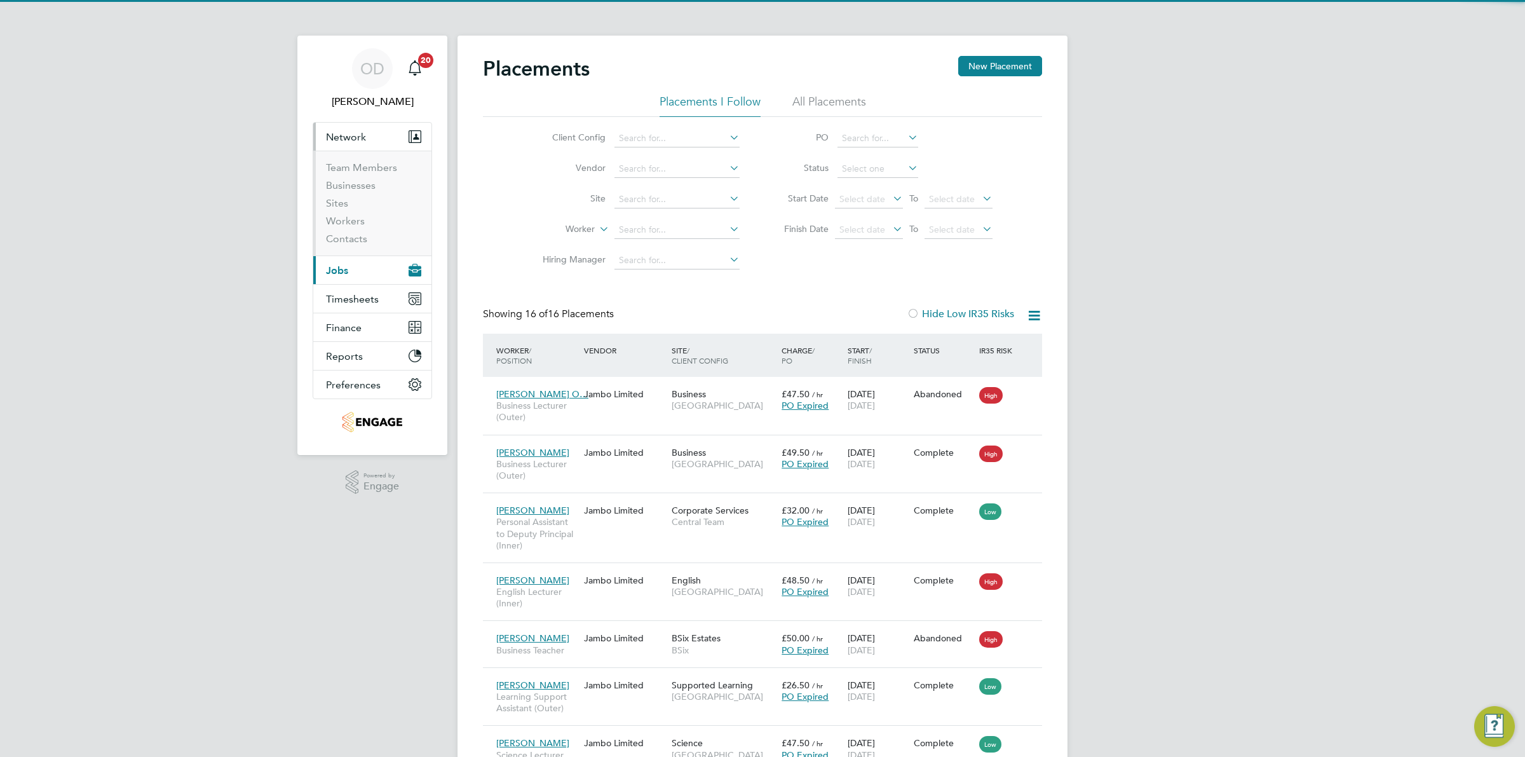
scroll to position [7, 6]
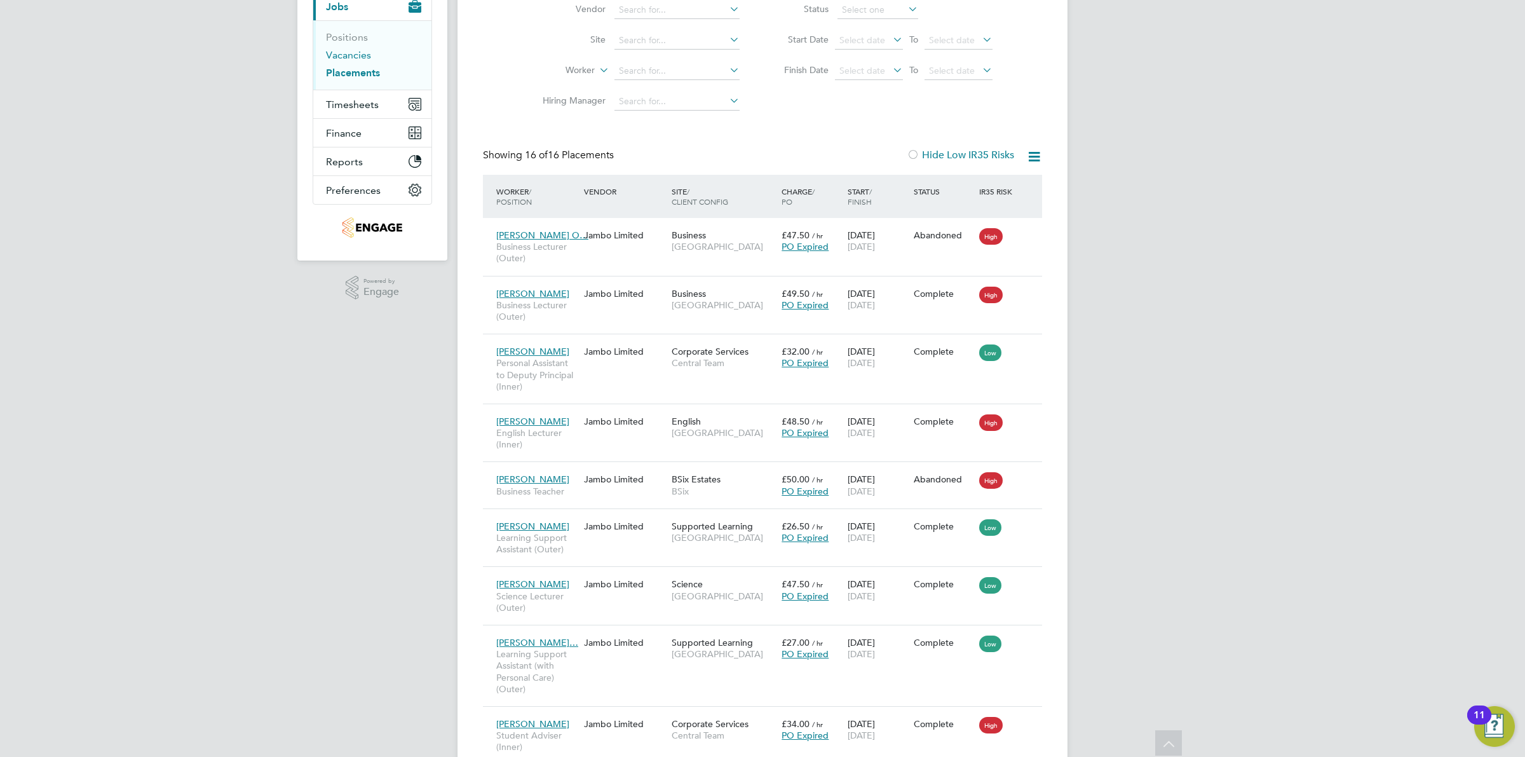
click at [356, 55] on link "Vacancies" at bounding box center [348, 55] width 45 height 12
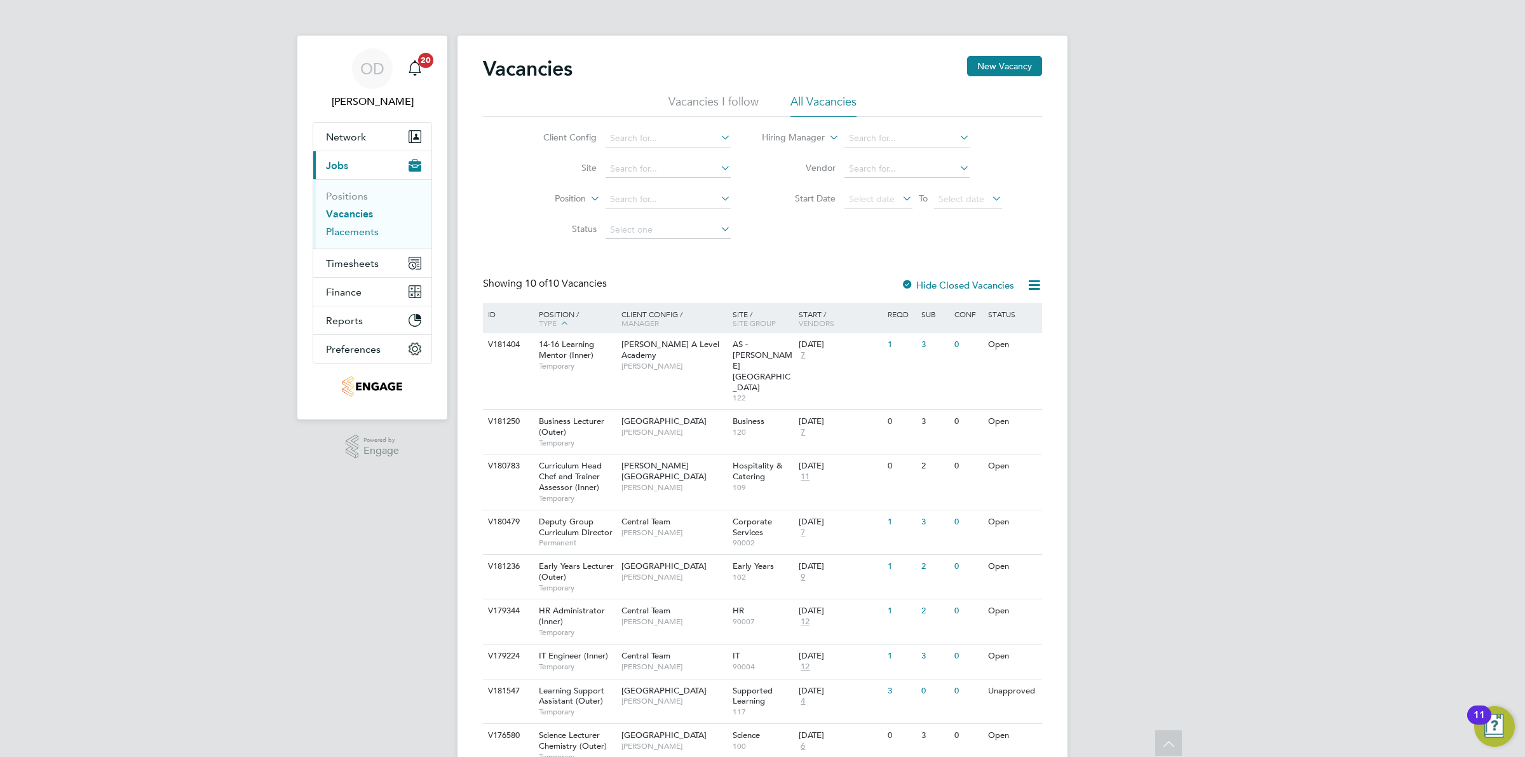
scroll to position [71, 0]
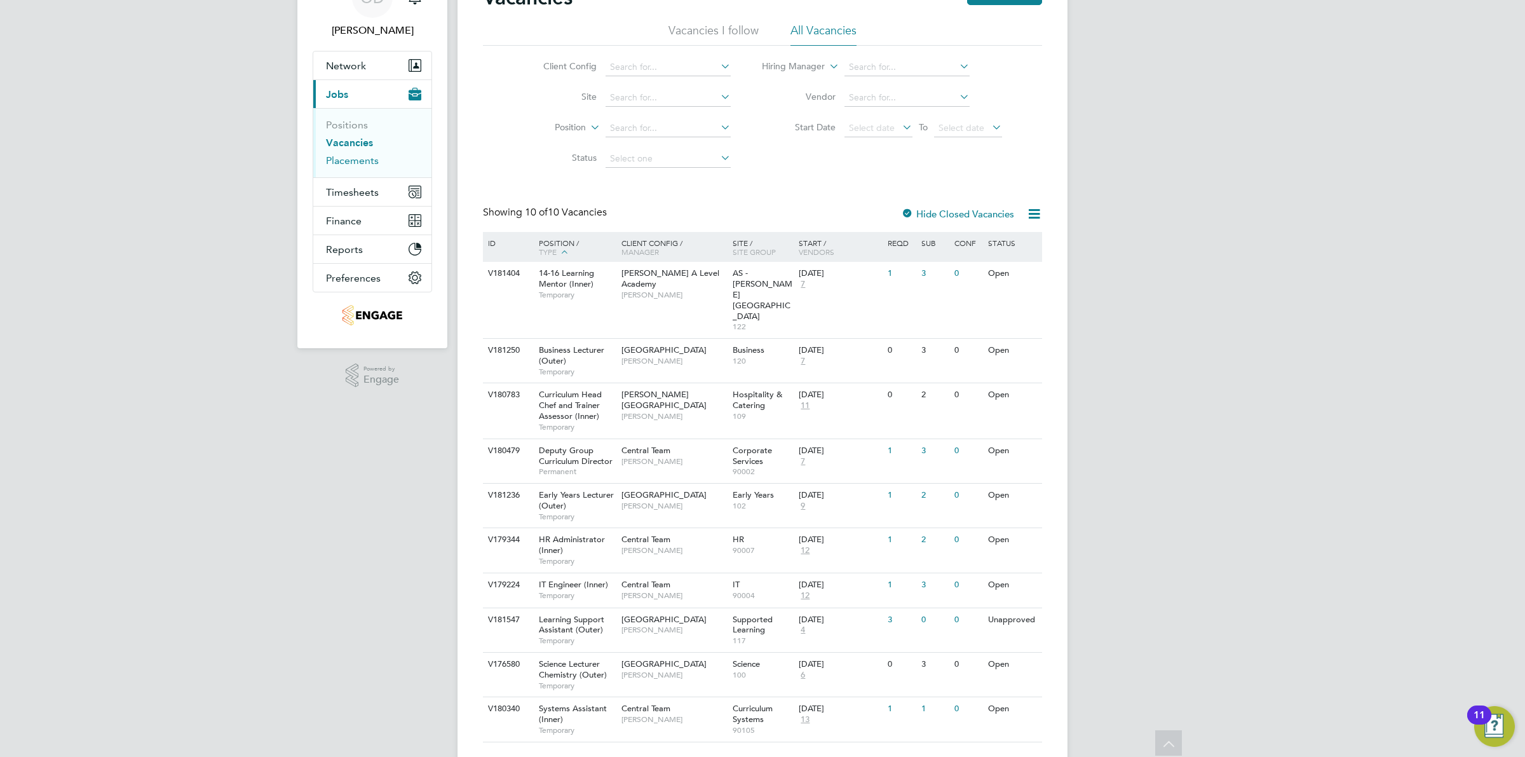
click at [351, 154] on link "Placements" at bounding box center [352, 160] width 53 height 12
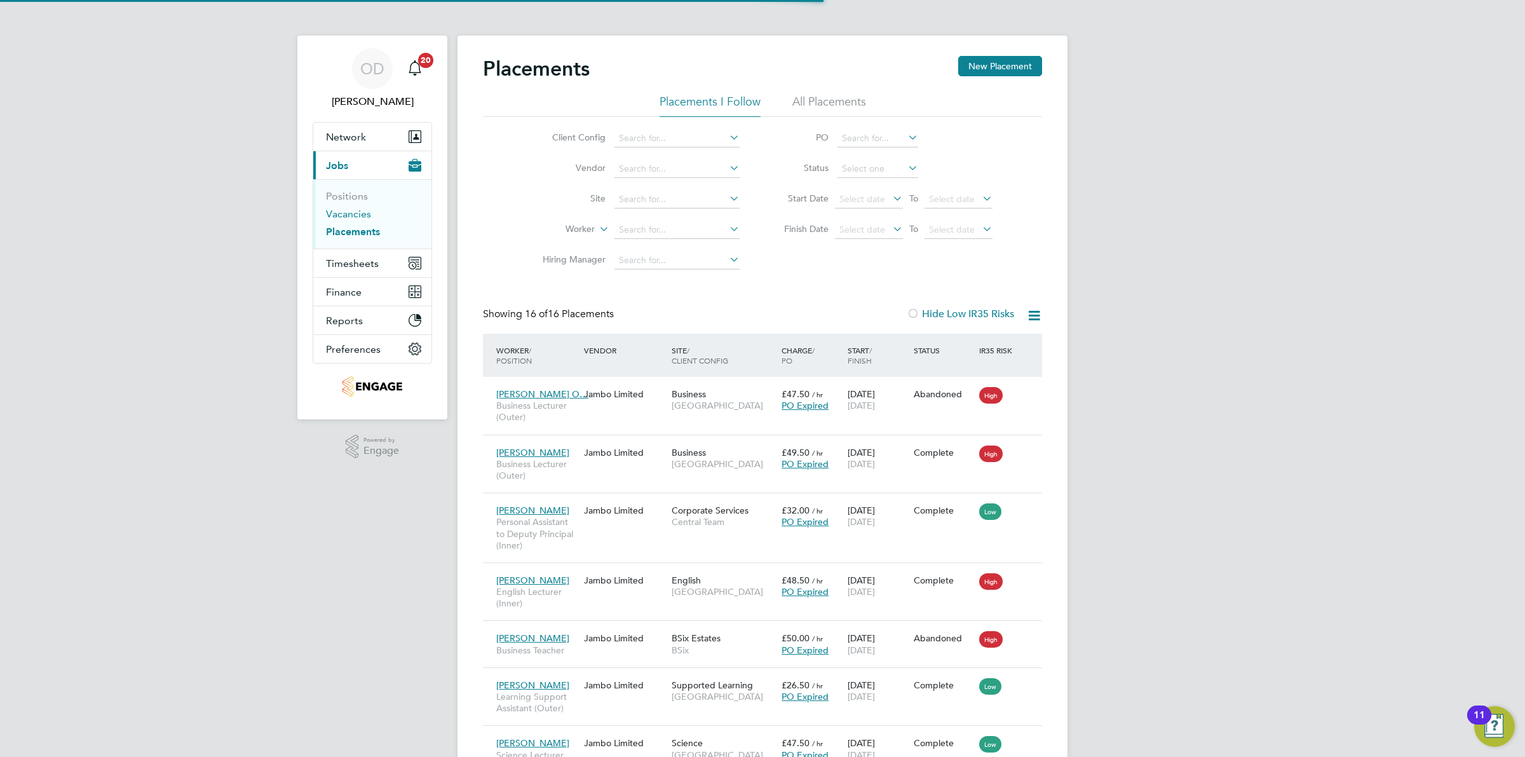
click at [353, 213] on link "Vacancies" at bounding box center [348, 214] width 45 height 12
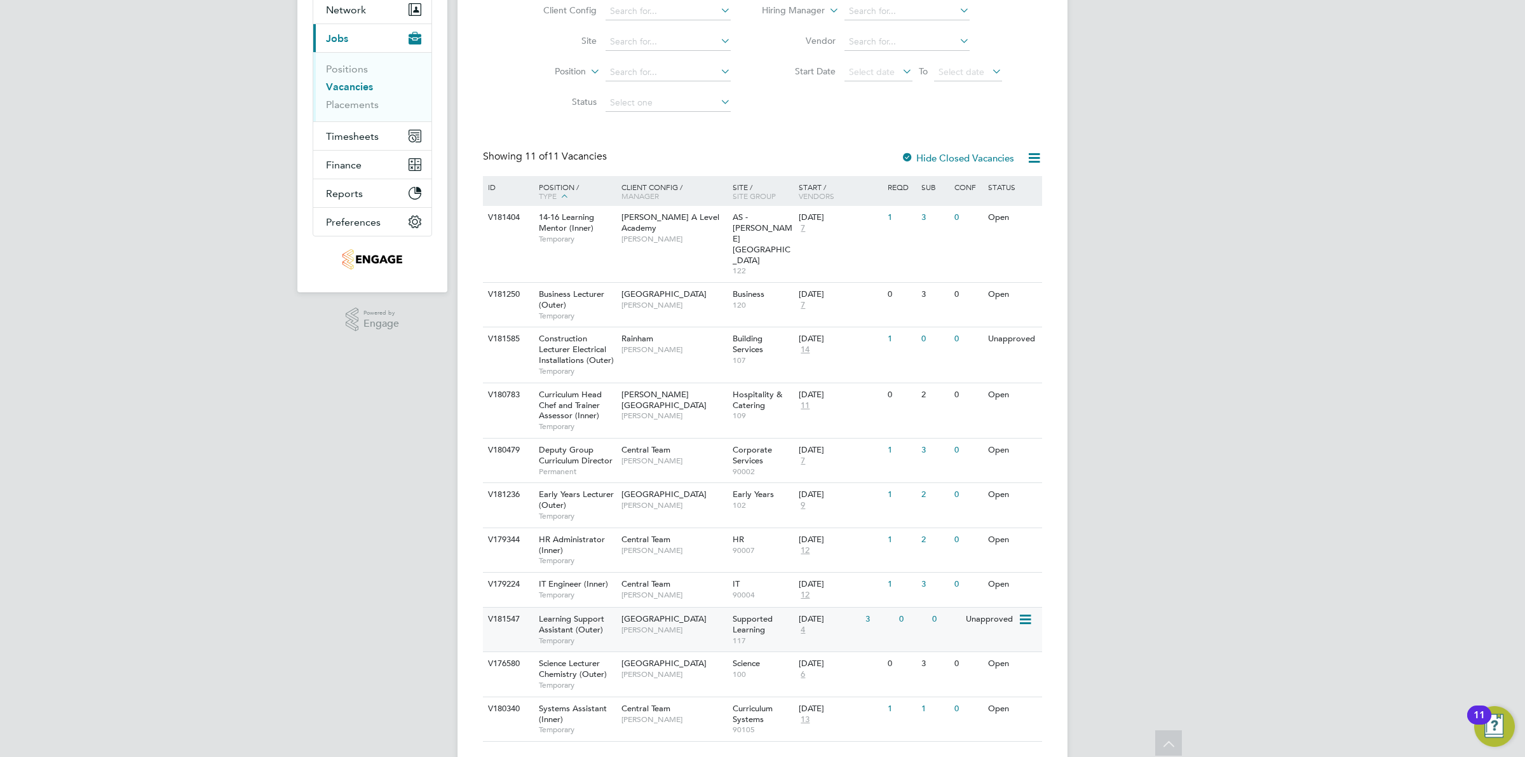
click at [975, 607] on div "Unapproved" at bounding box center [989, 619] width 55 height 24
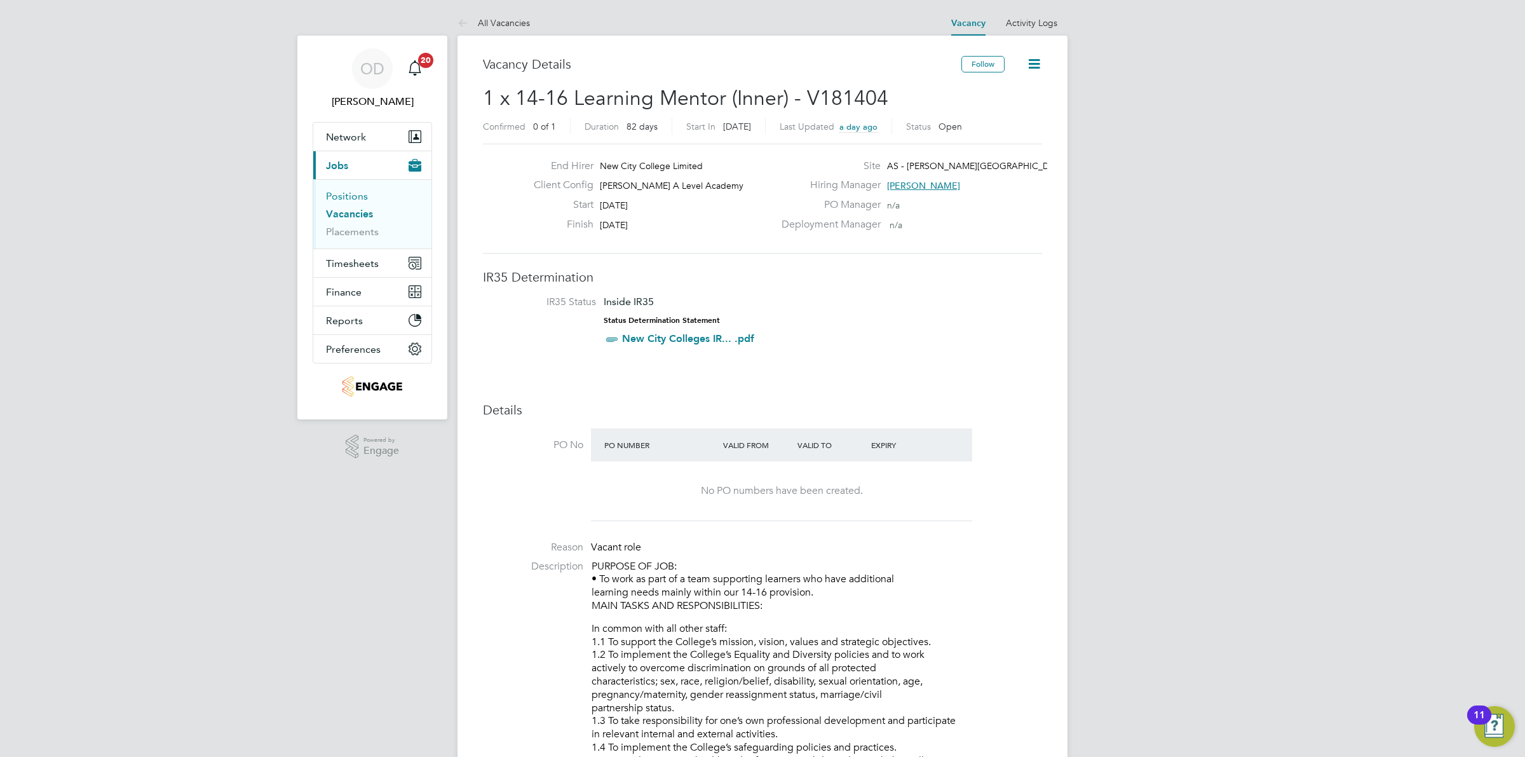
click at [347, 195] on link "Positions" at bounding box center [347, 196] width 42 height 12
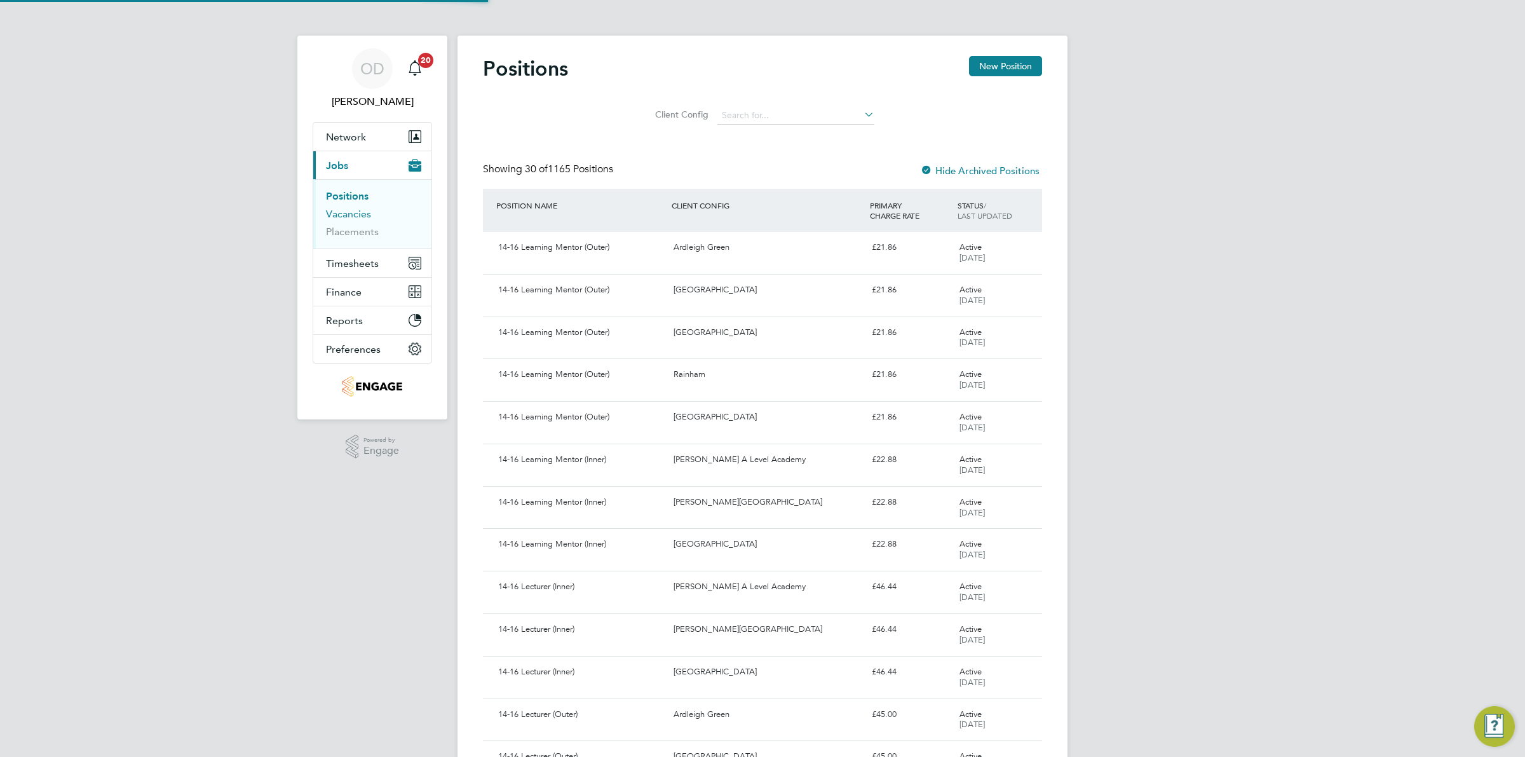
click at [347, 210] on link "Vacancies" at bounding box center [348, 214] width 45 height 12
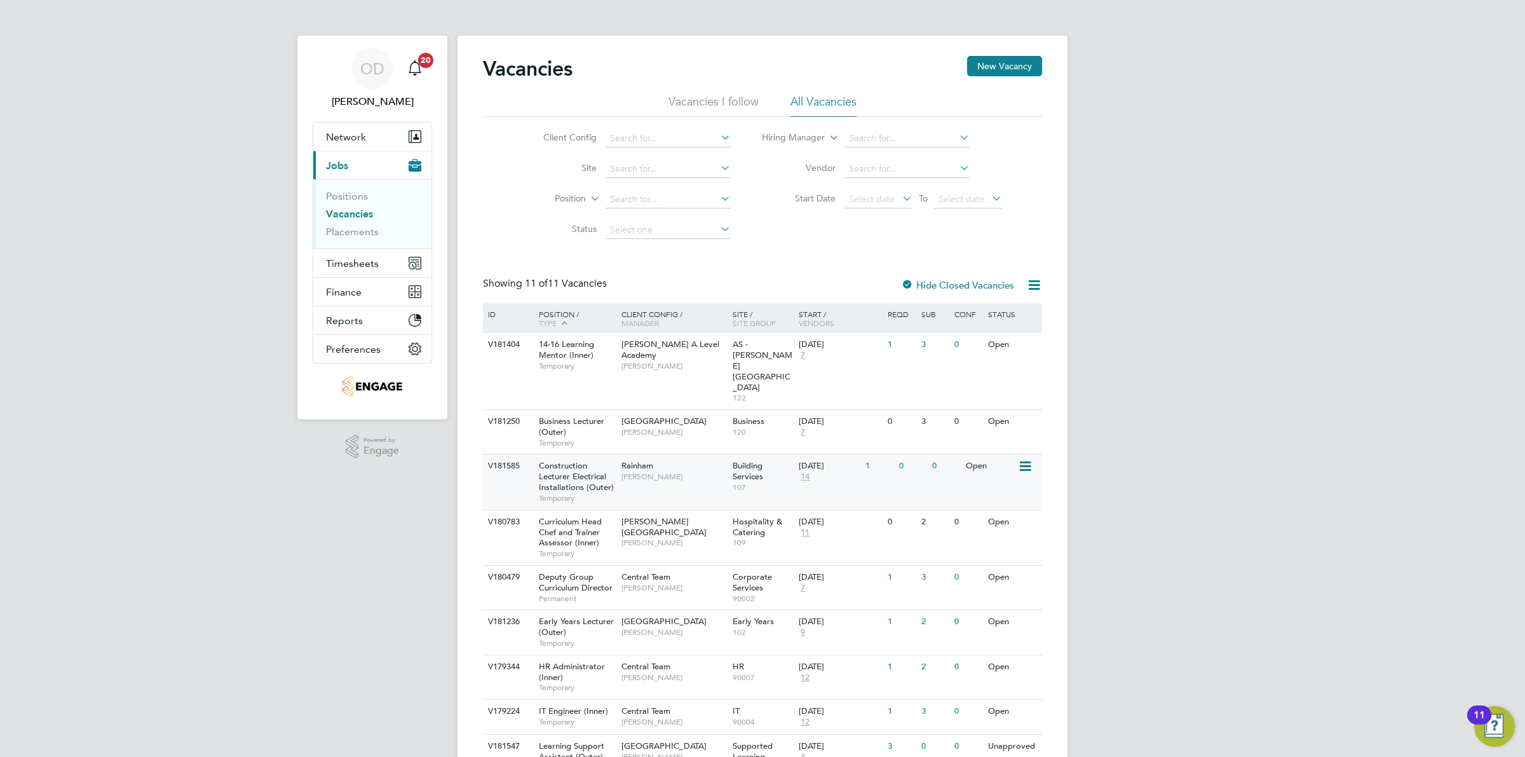
scroll to position [127, 0]
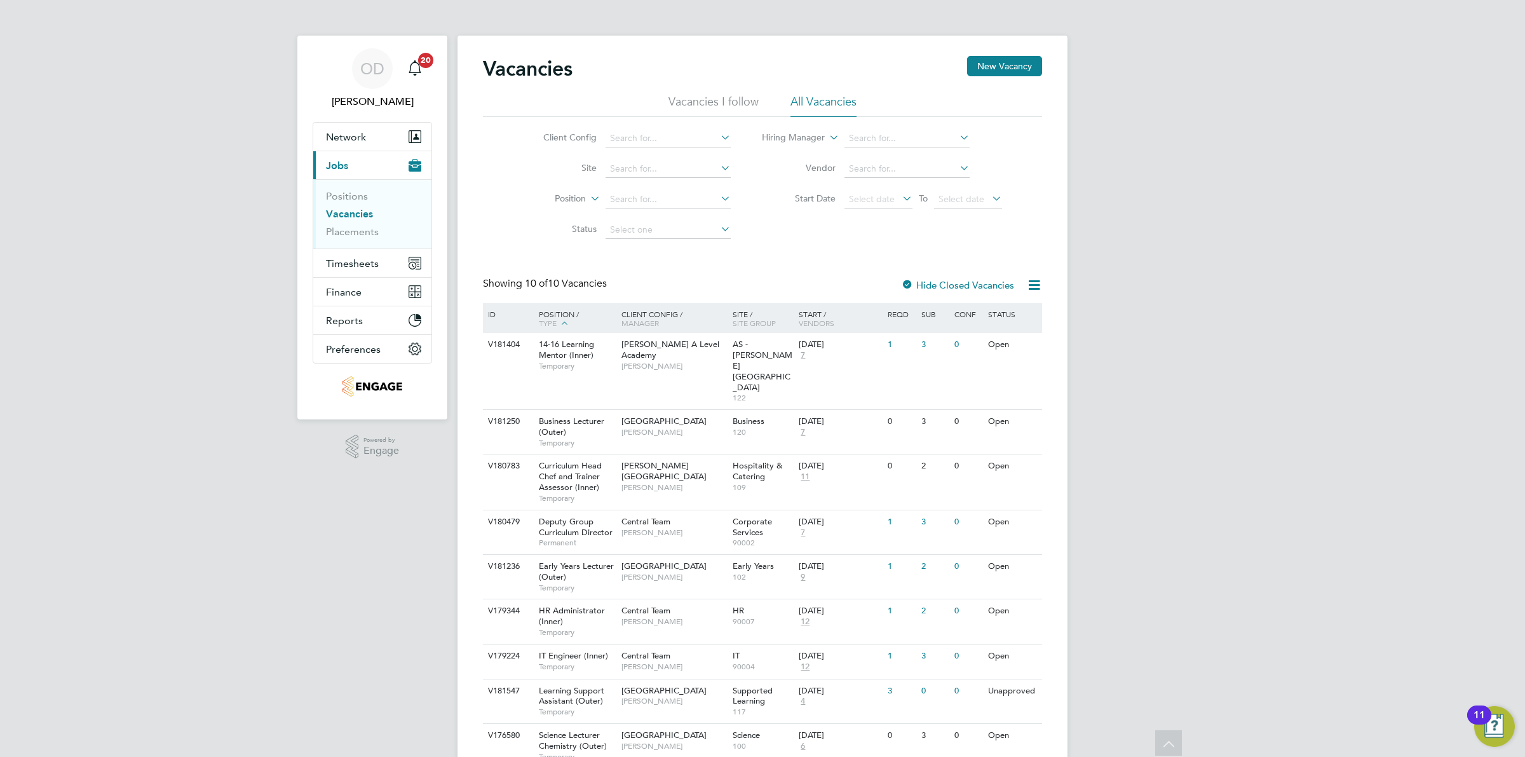
scroll to position [71, 0]
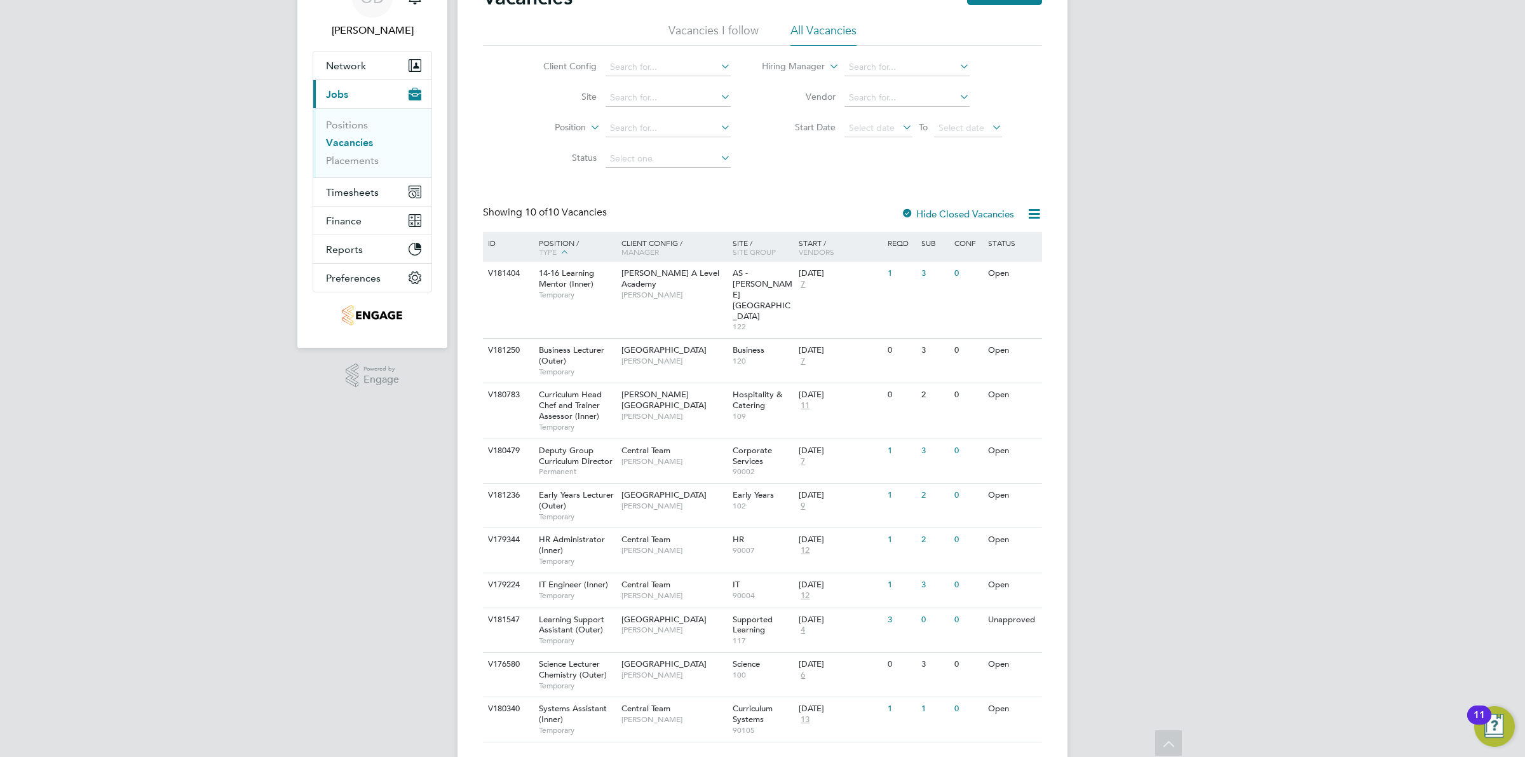
click at [347, 153] on li "Vacancies" at bounding box center [373, 146] width 95 height 18
click at [347, 147] on link "Vacancies" at bounding box center [349, 143] width 47 height 12
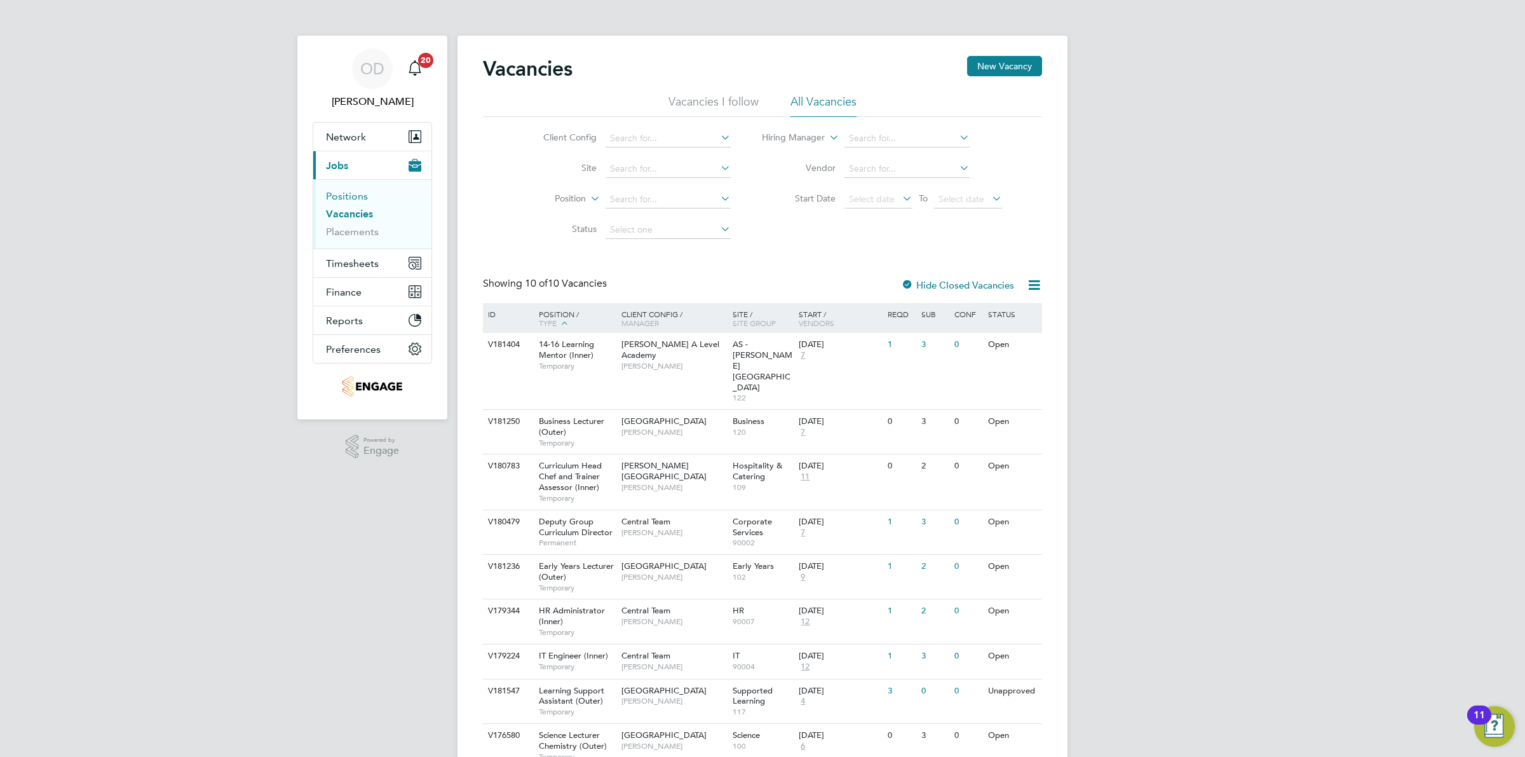
click at [341, 198] on link "Positions" at bounding box center [347, 196] width 42 height 12
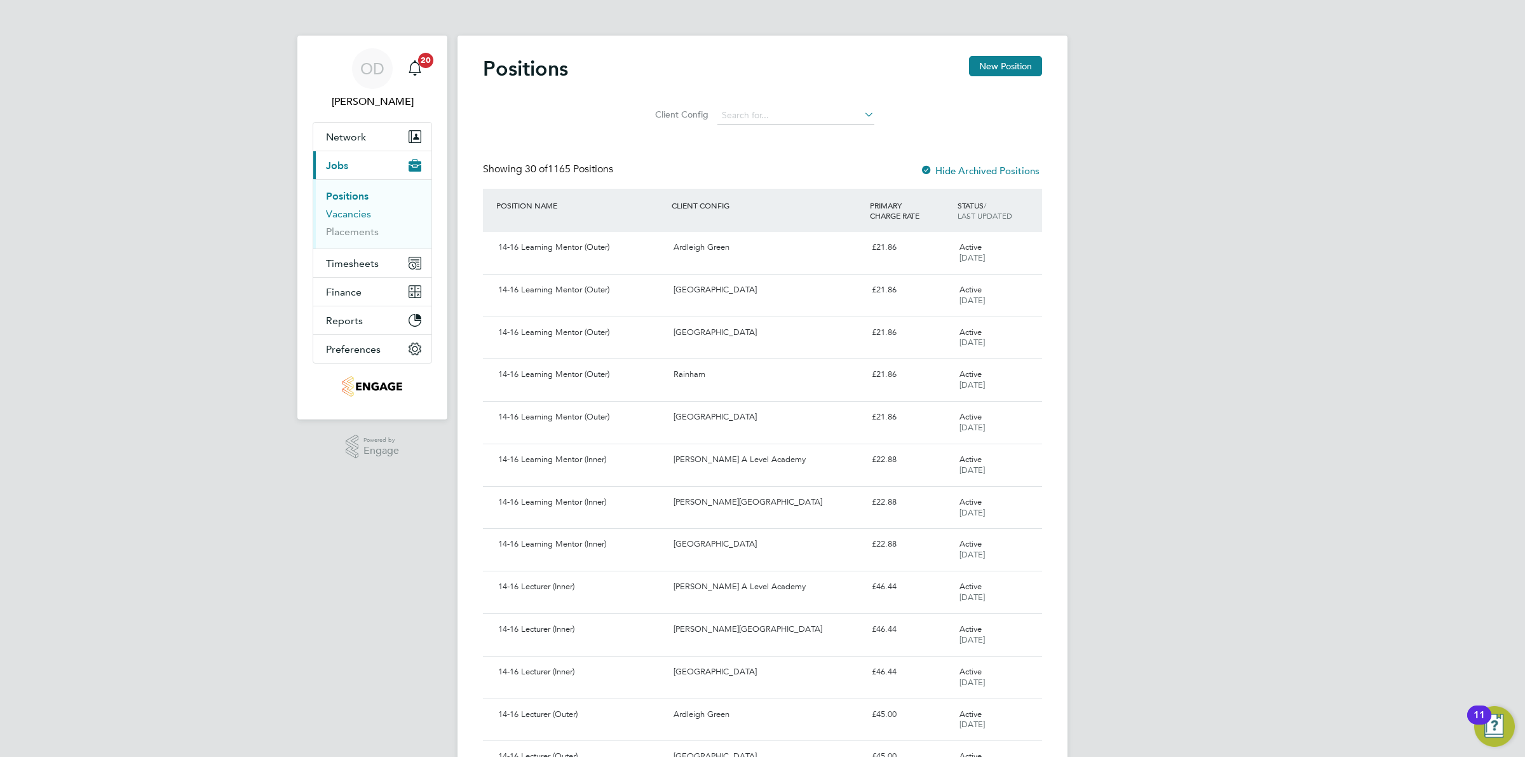
click at [343, 210] on link "Vacancies" at bounding box center [348, 214] width 45 height 12
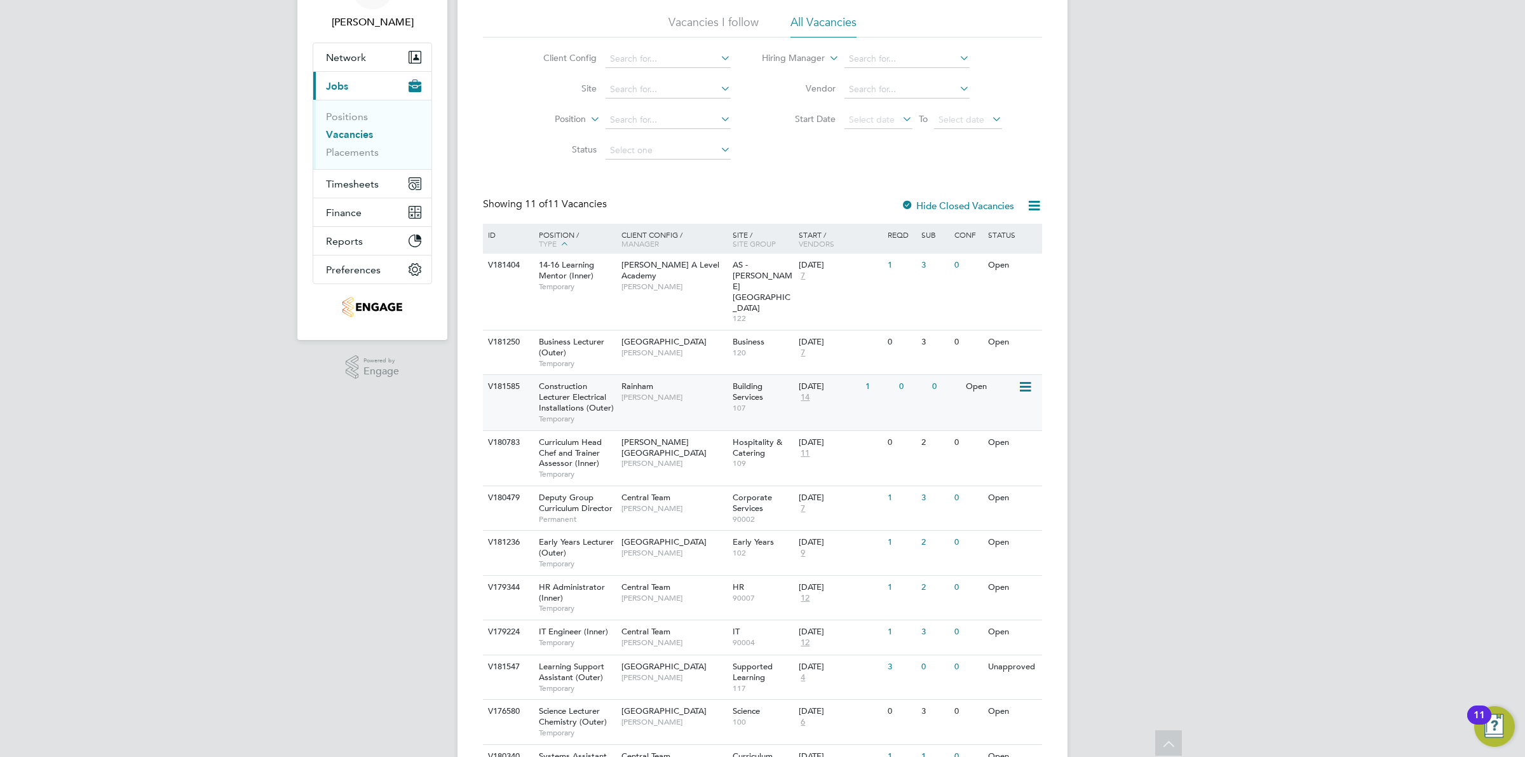
scroll to position [127, 0]
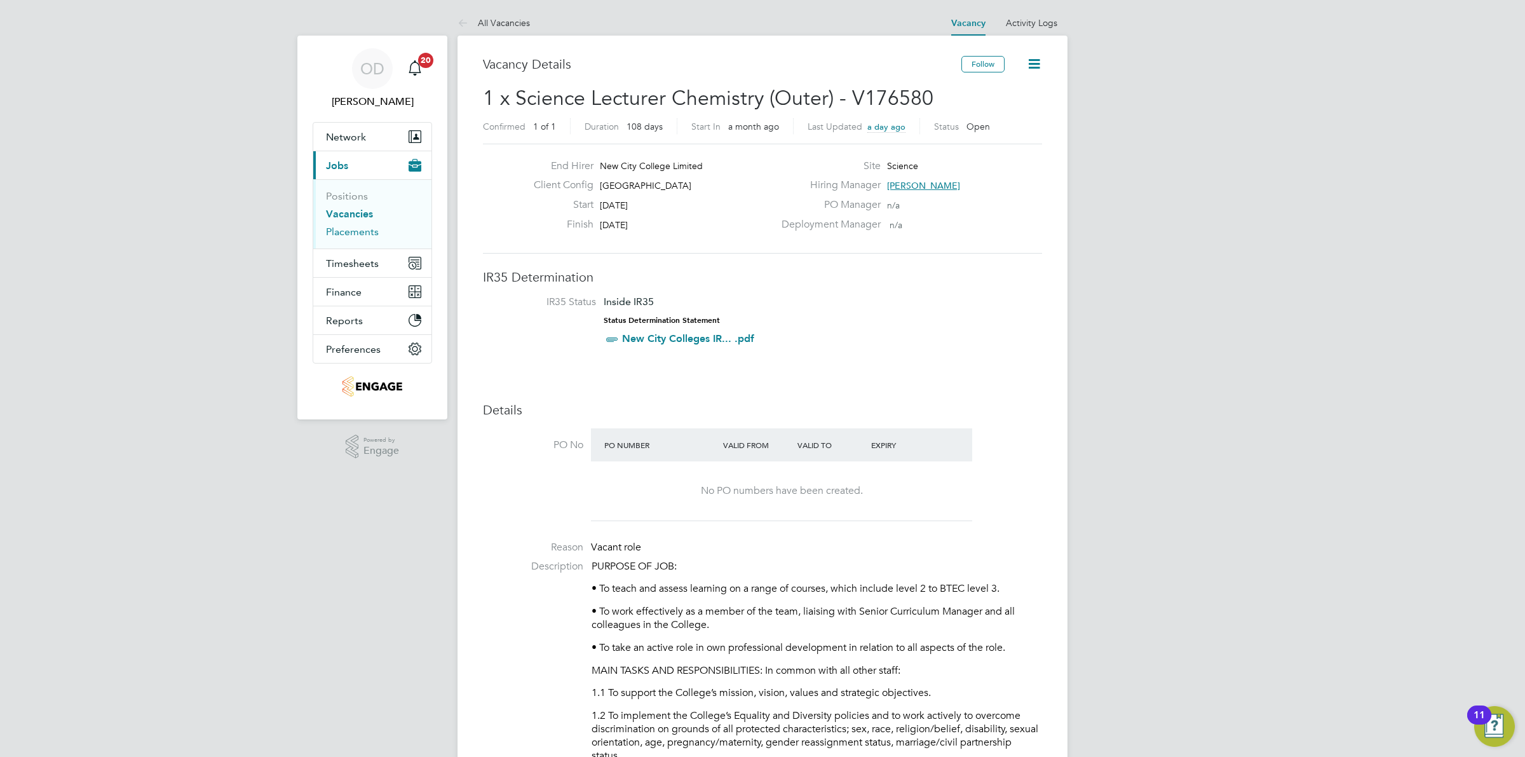
click at [361, 227] on link "Placements" at bounding box center [352, 232] width 53 height 12
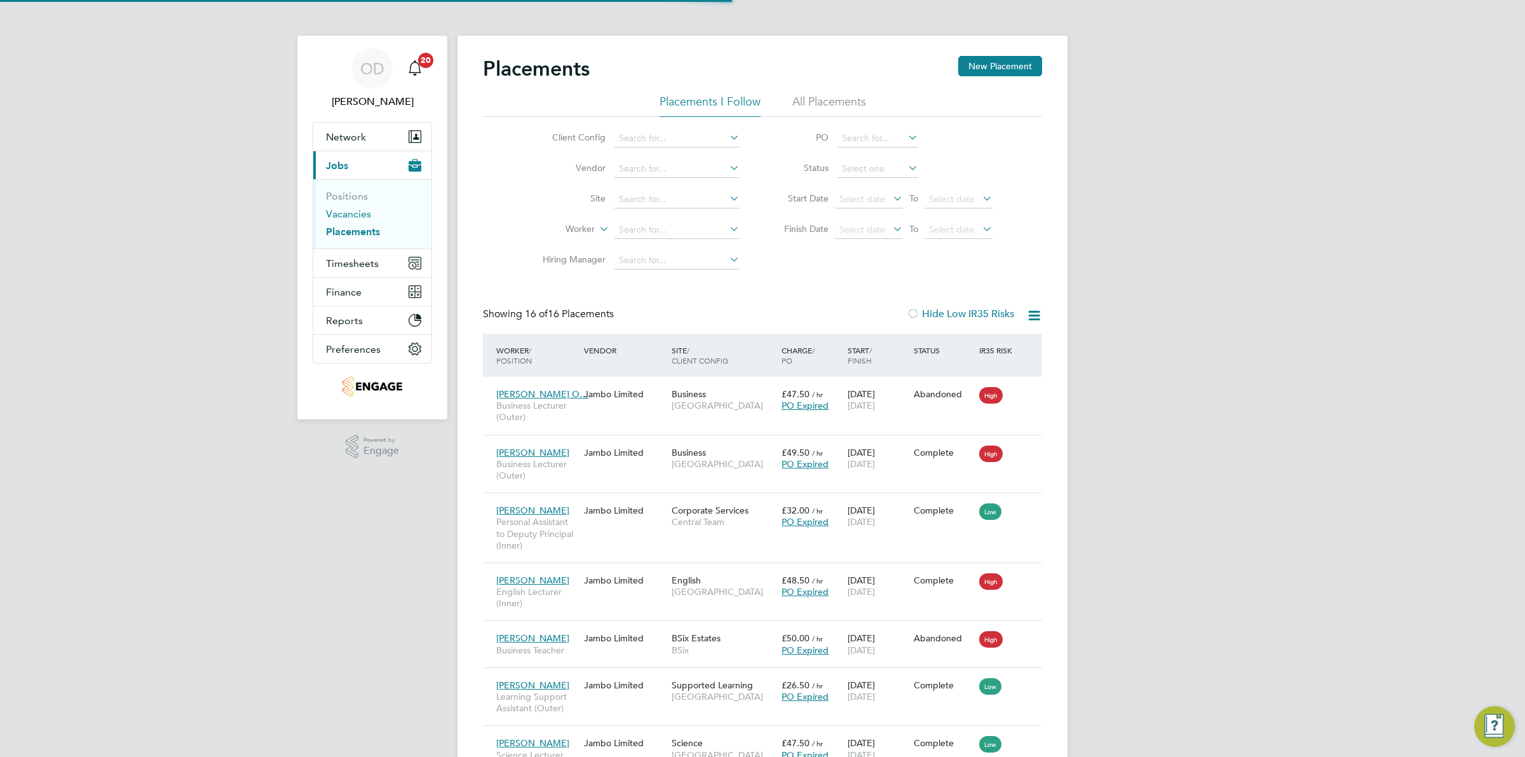
scroll to position [7, 6]
click at [357, 216] on link "Vacancies" at bounding box center [348, 214] width 45 height 12
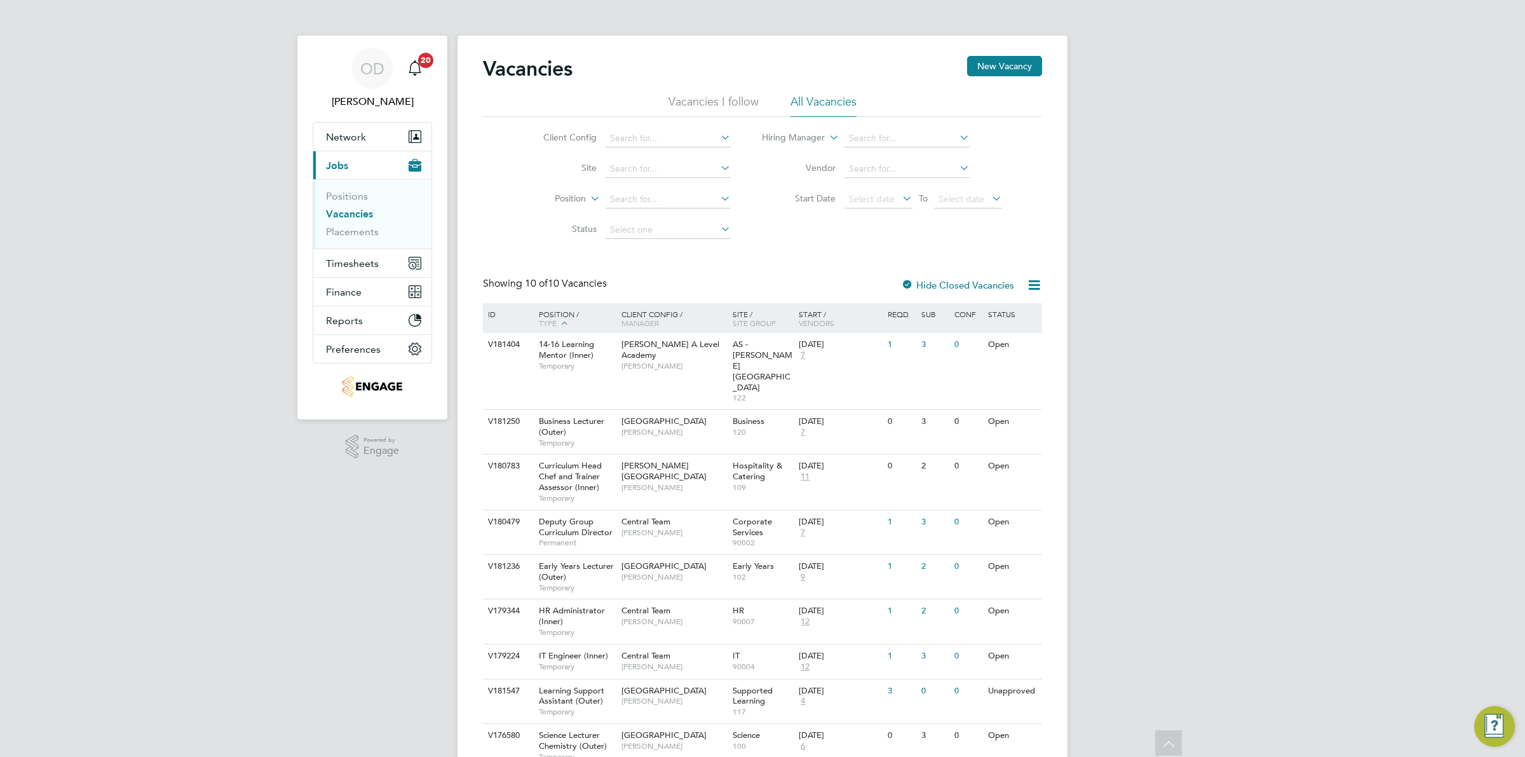
scroll to position [71, 0]
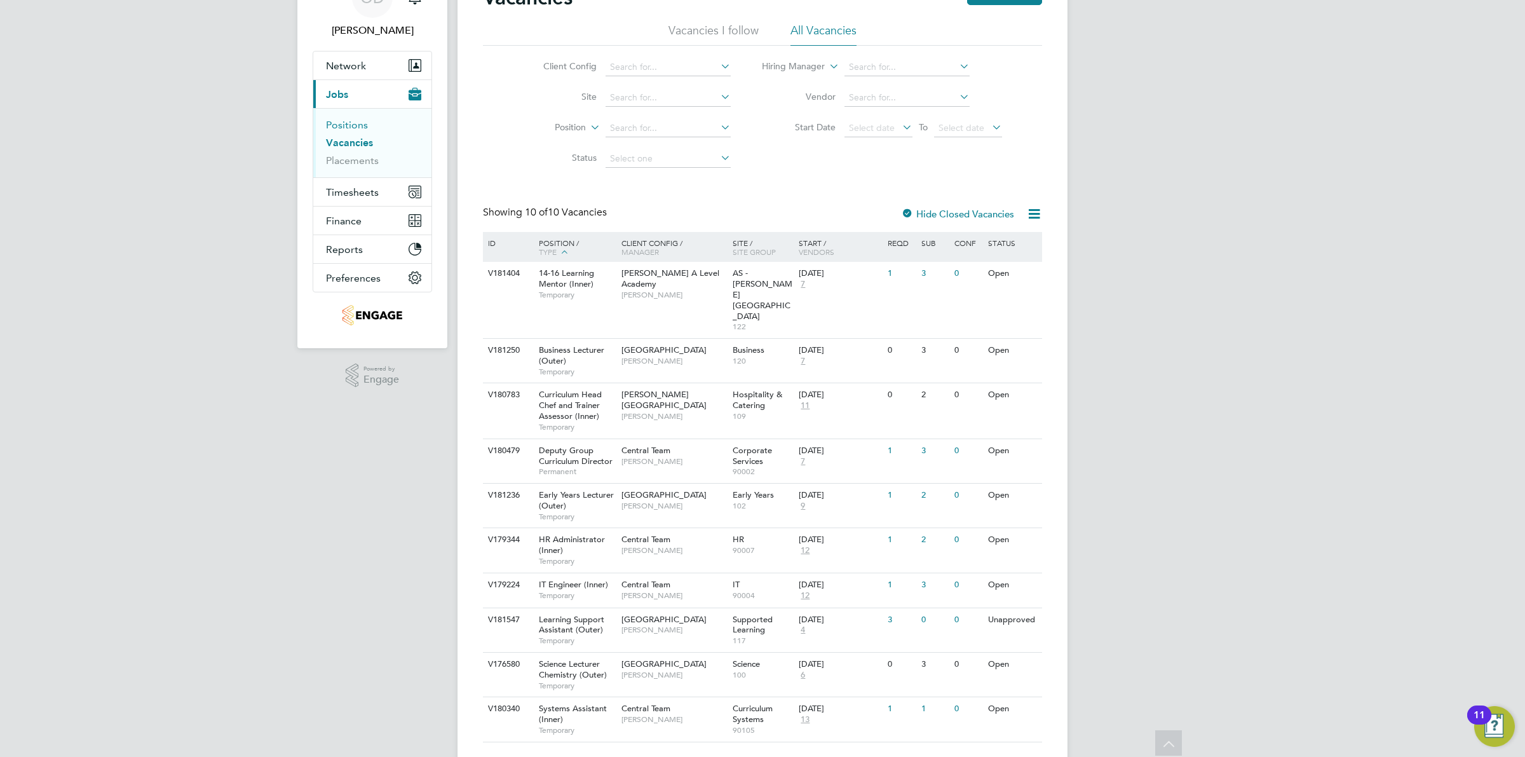
click at [351, 121] on link "Positions" at bounding box center [347, 125] width 42 height 12
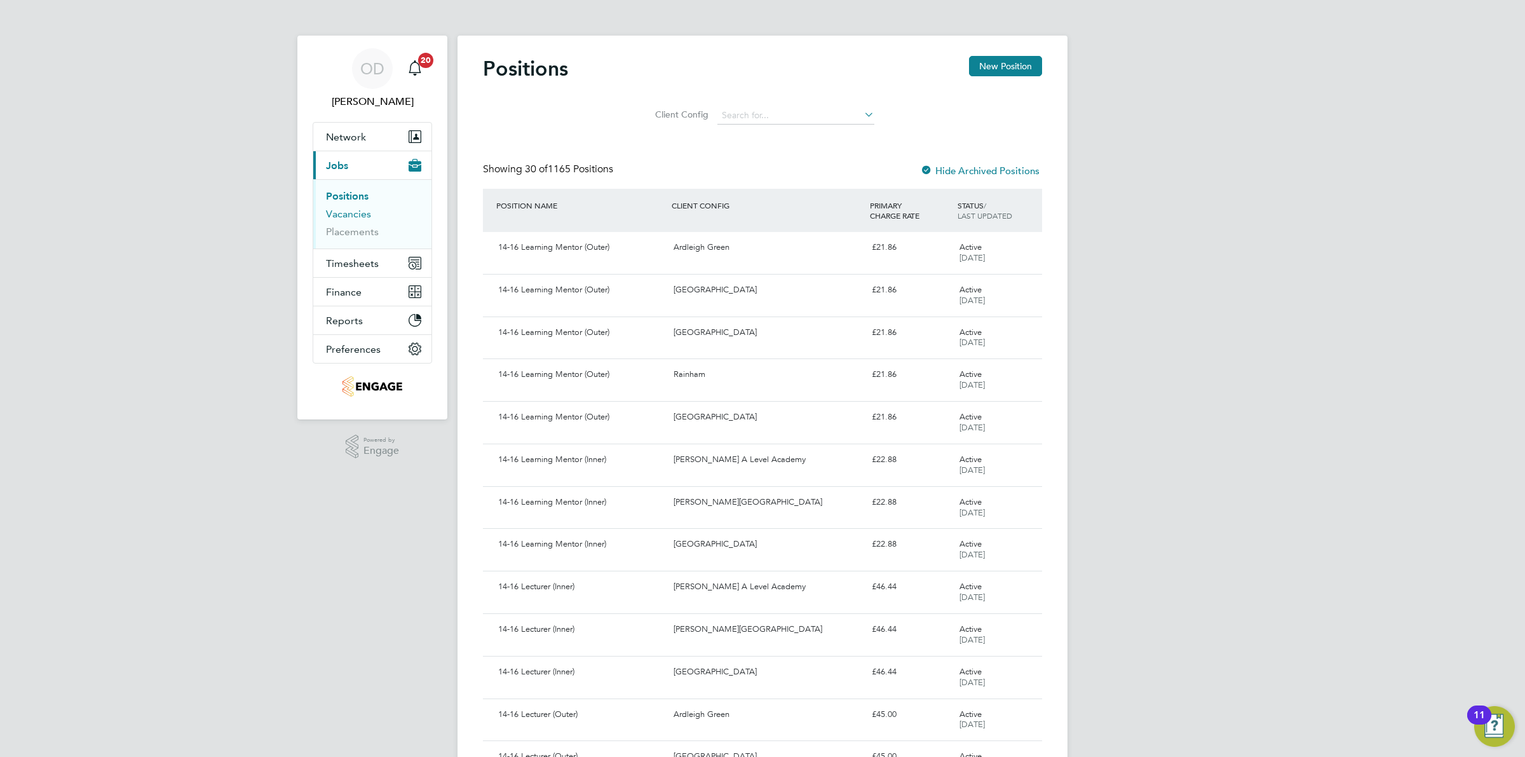
click at [340, 217] on link "Vacancies" at bounding box center [348, 214] width 45 height 12
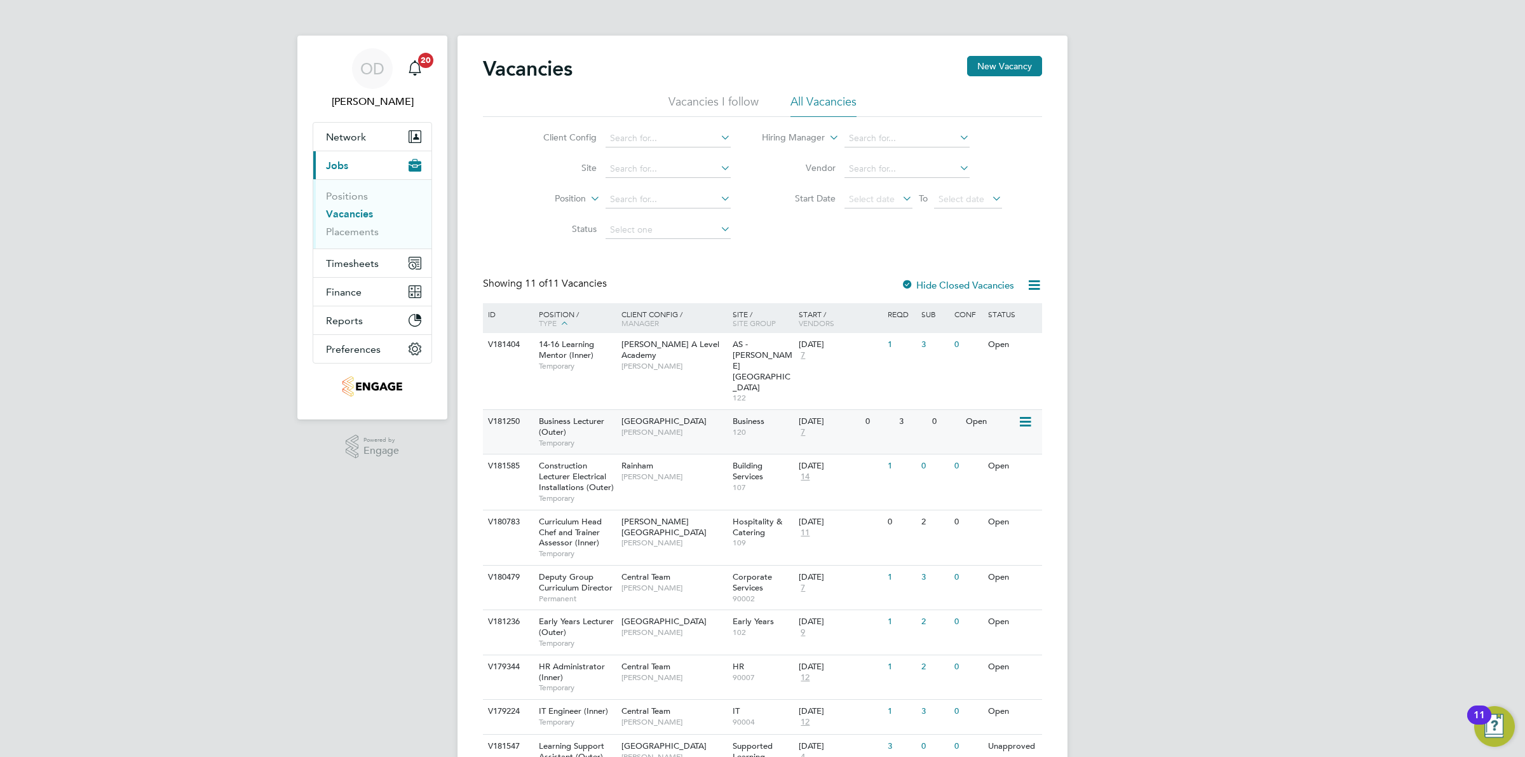
scroll to position [127, 0]
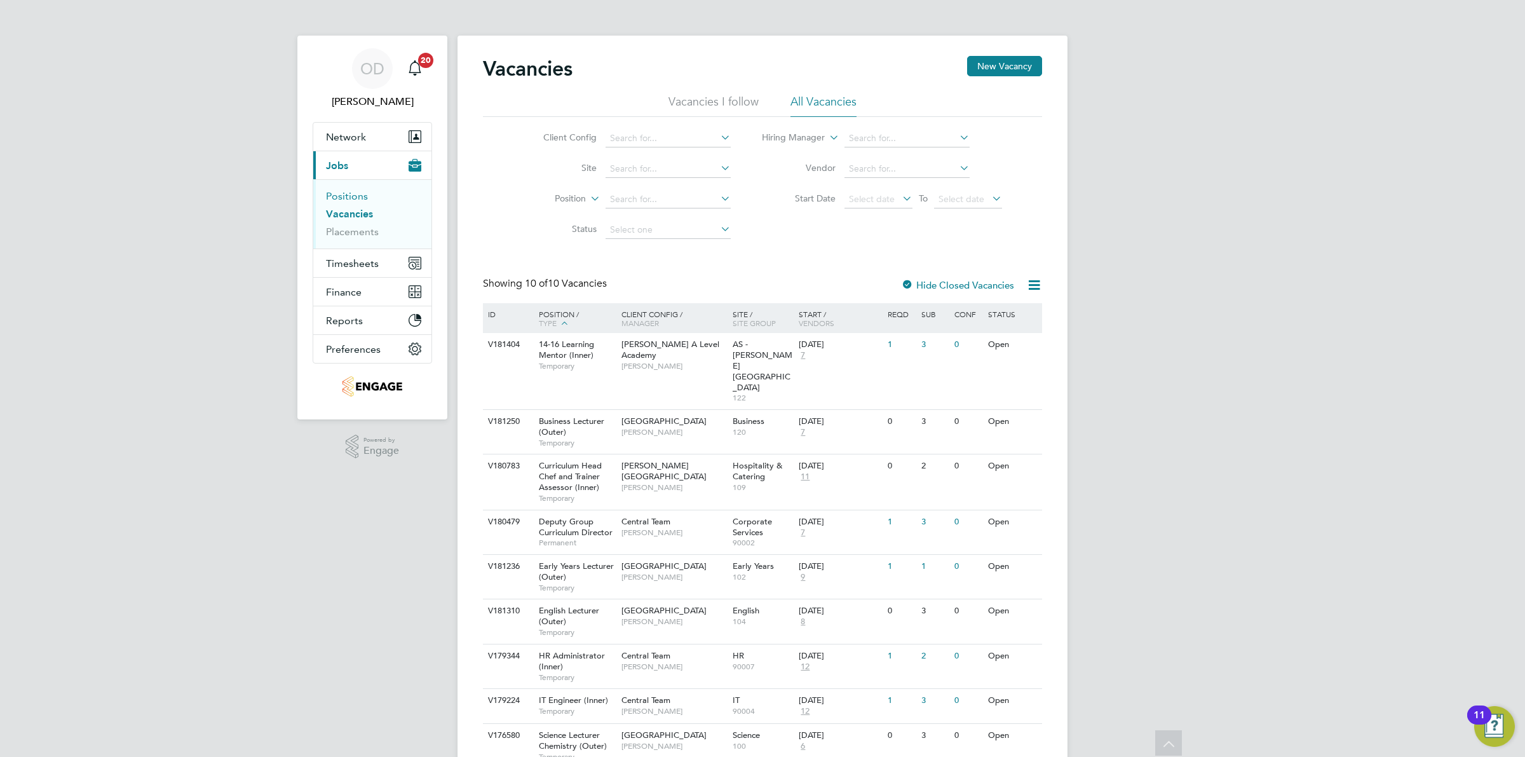
scroll to position [71, 0]
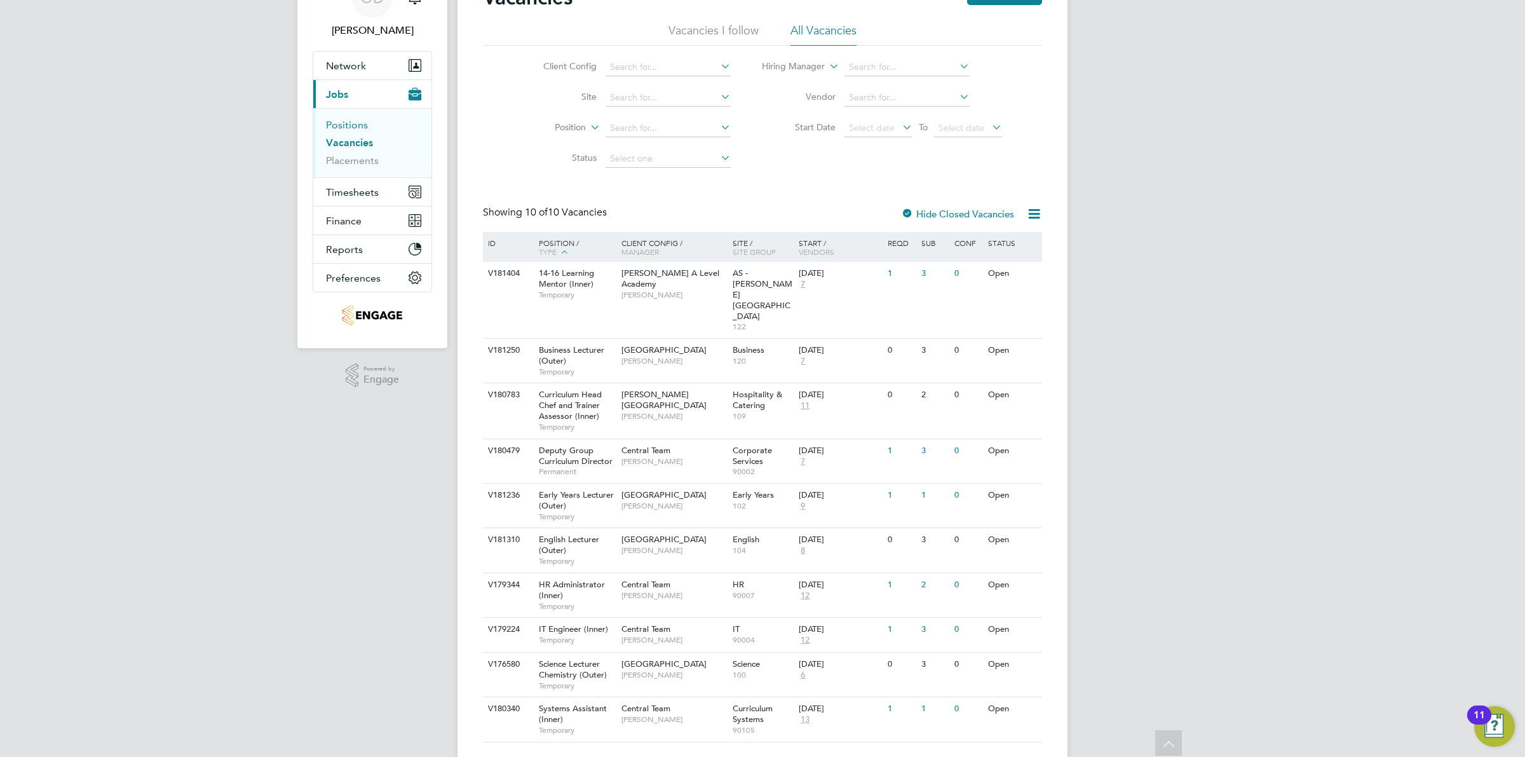
click at [328, 126] on link "Positions" at bounding box center [347, 125] width 42 height 12
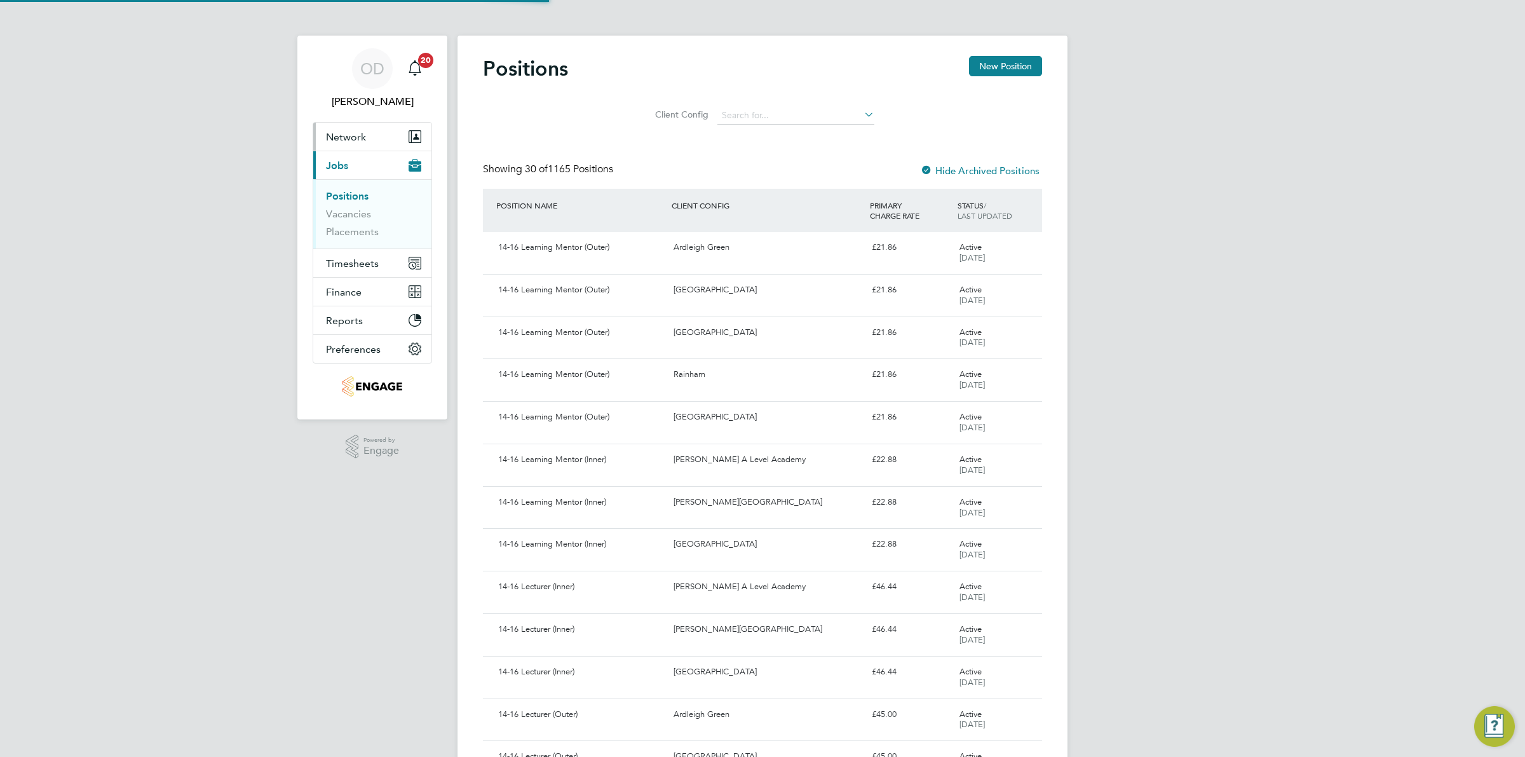
click at [345, 138] on span "Network" at bounding box center [346, 137] width 40 height 12
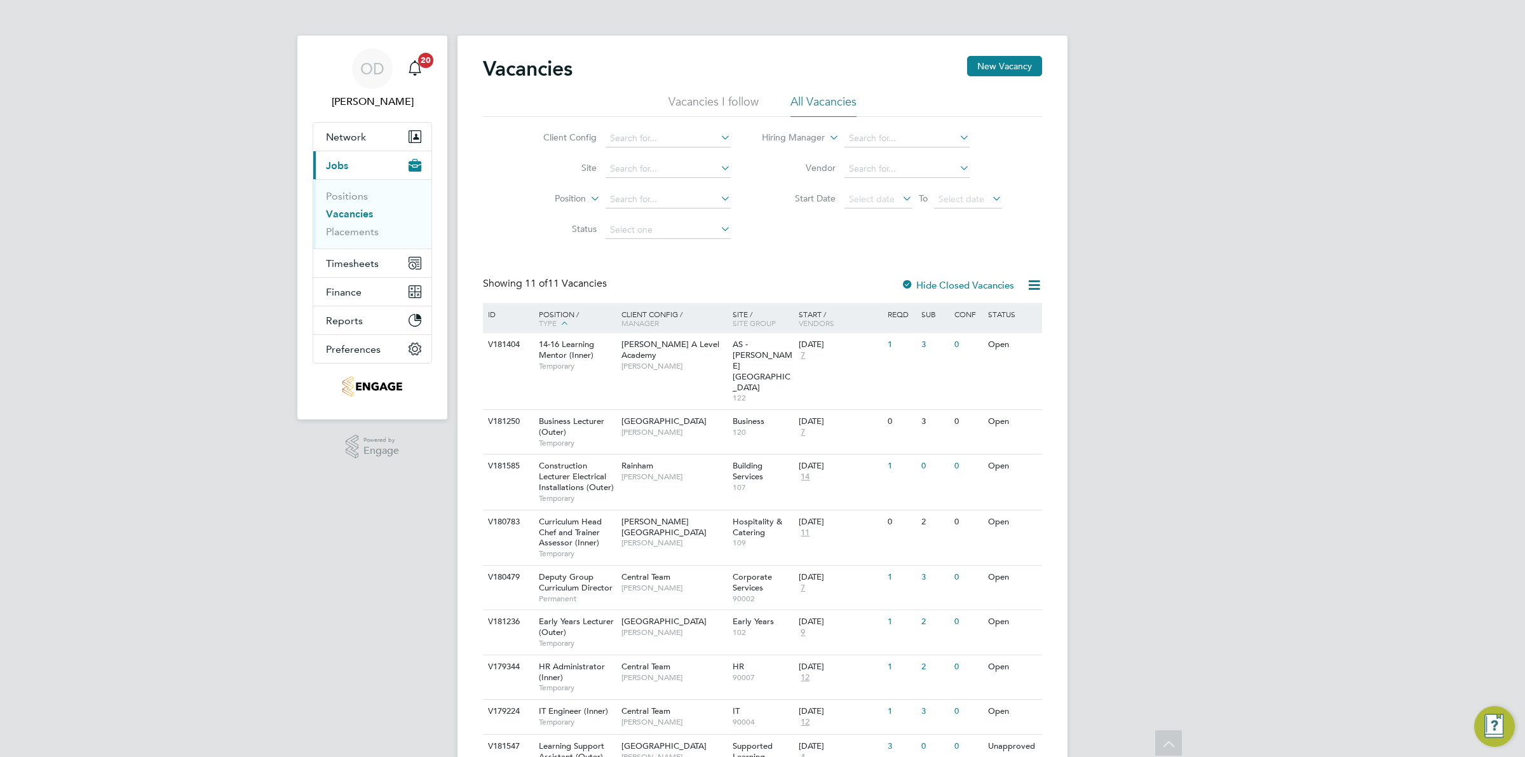
scroll to position [127, 0]
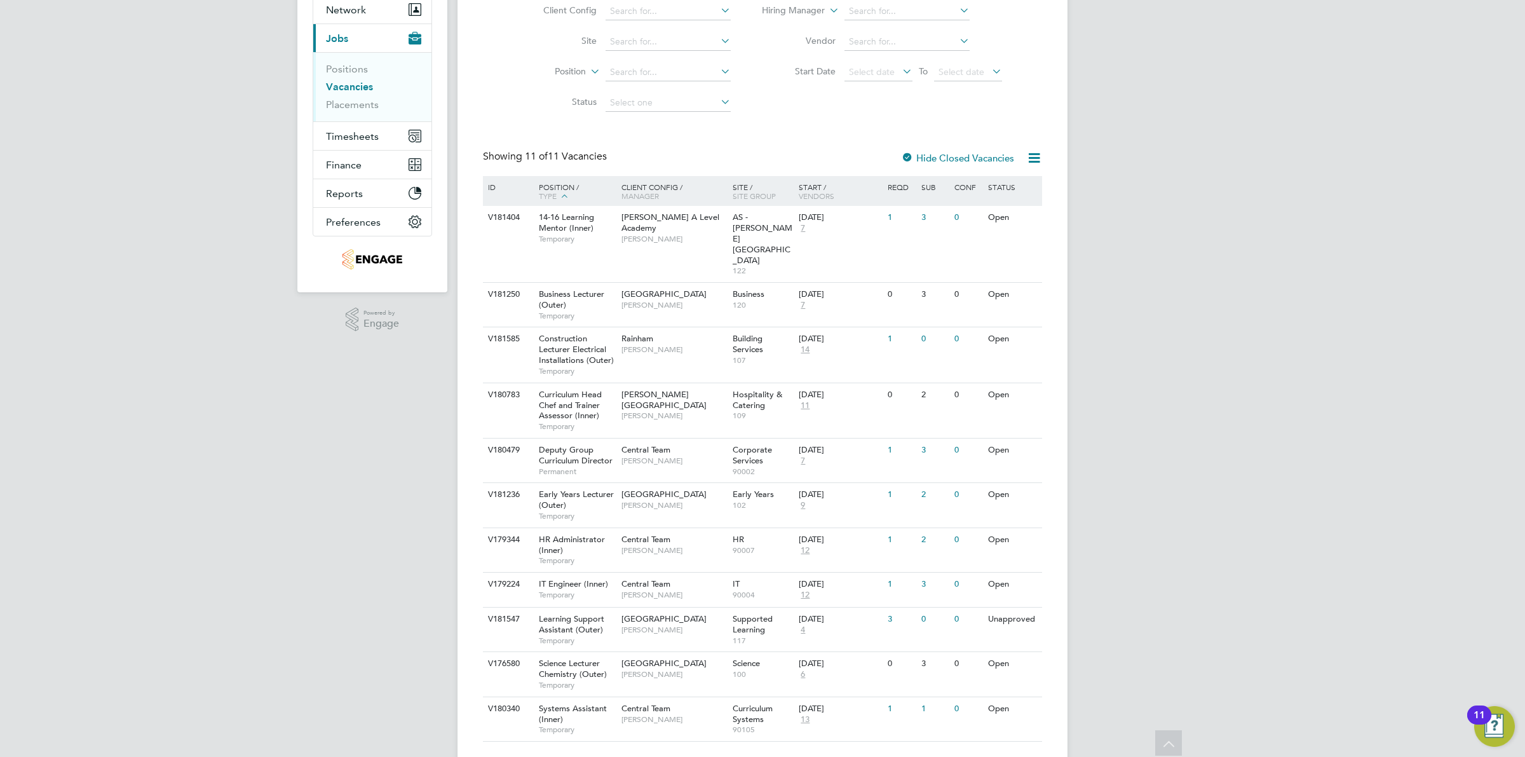
click at [372, 64] on li "Positions" at bounding box center [373, 72] width 95 height 18
click at [358, 67] on link "Positions" at bounding box center [347, 69] width 42 height 12
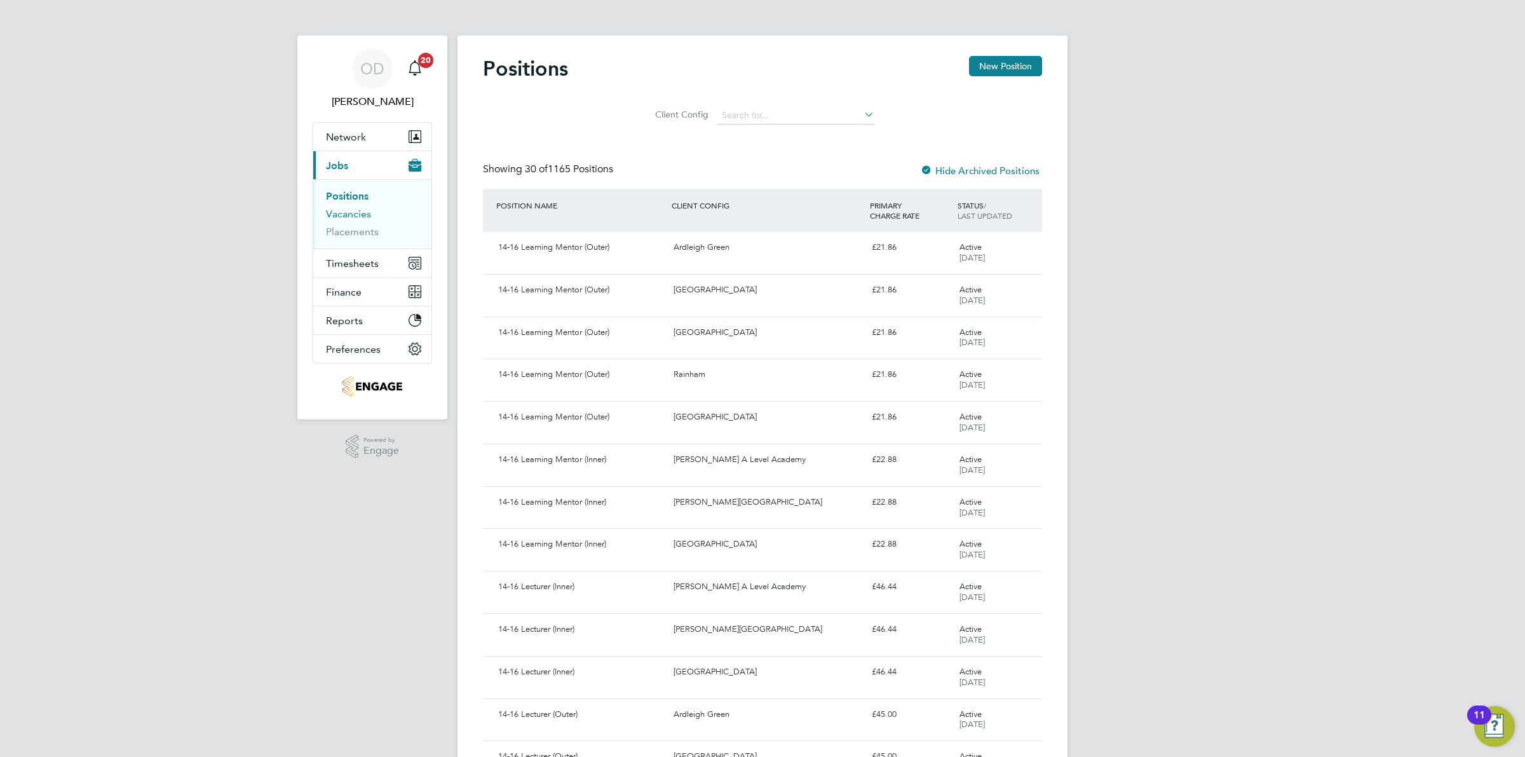
click at [335, 220] on link "Vacancies" at bounding box center [348, 214] width 45 height 12
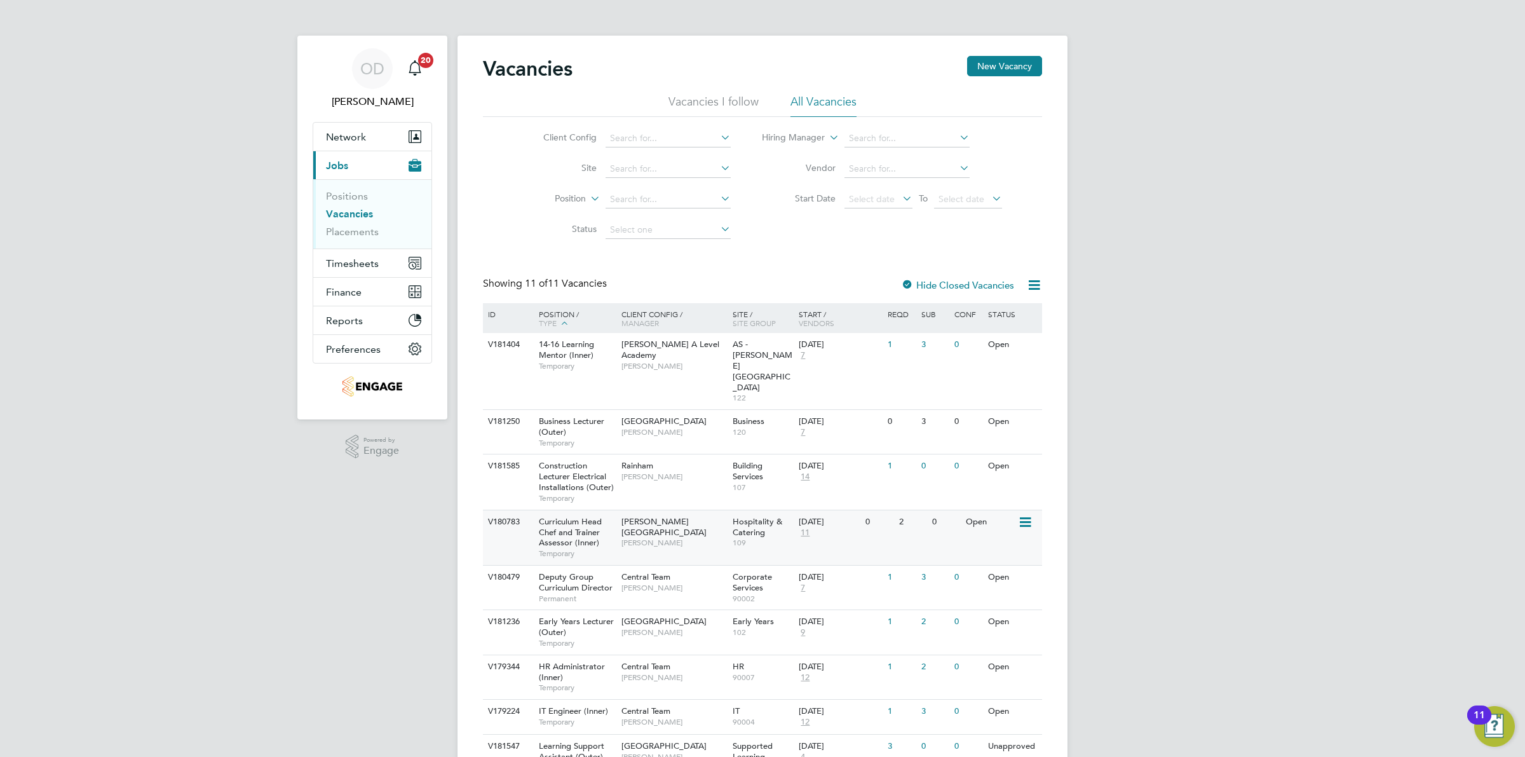
scroll to position [127, 0]
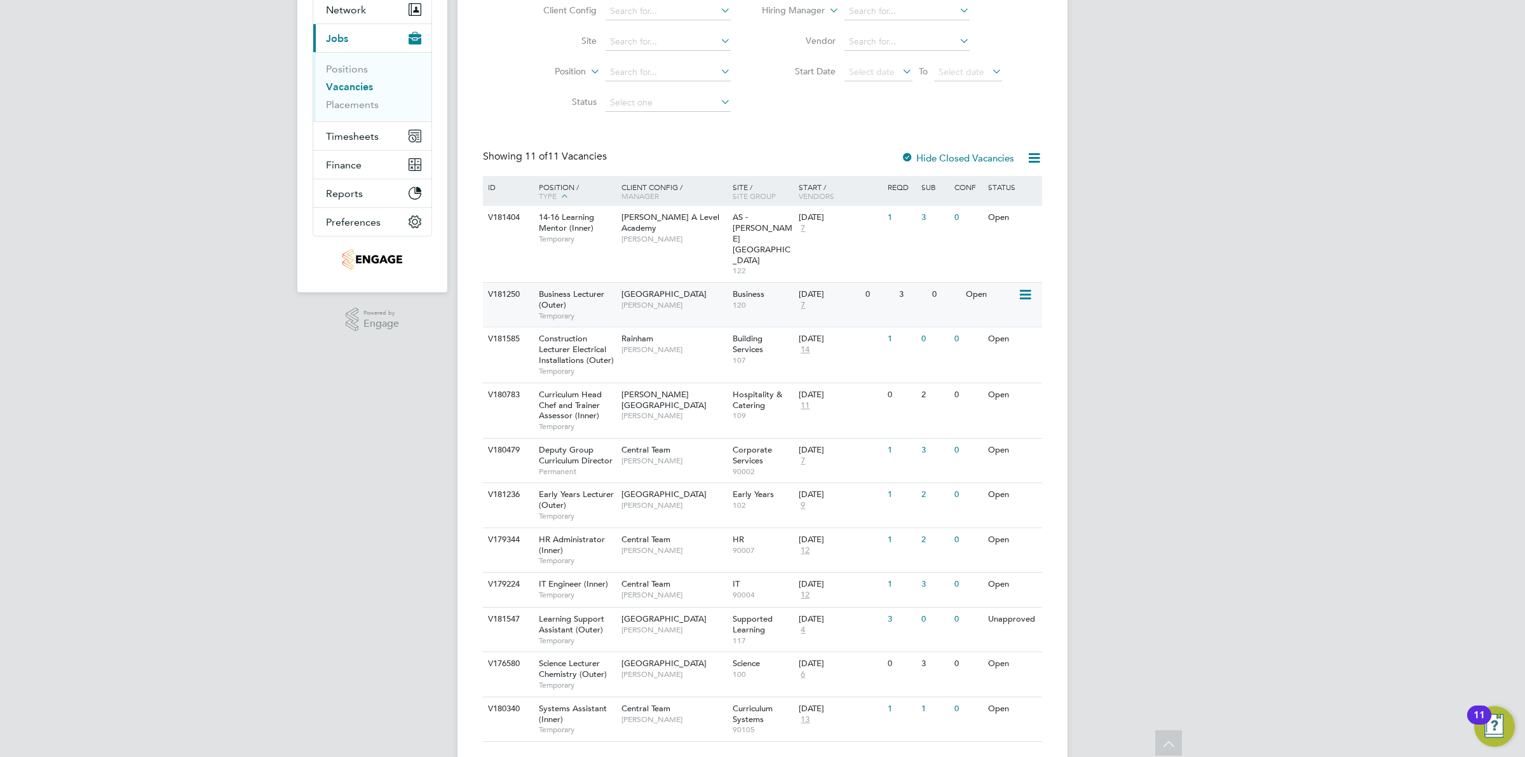
click at [840, 289] on div "[DATE]" at bounding box center [829, 294] width 60 height 11
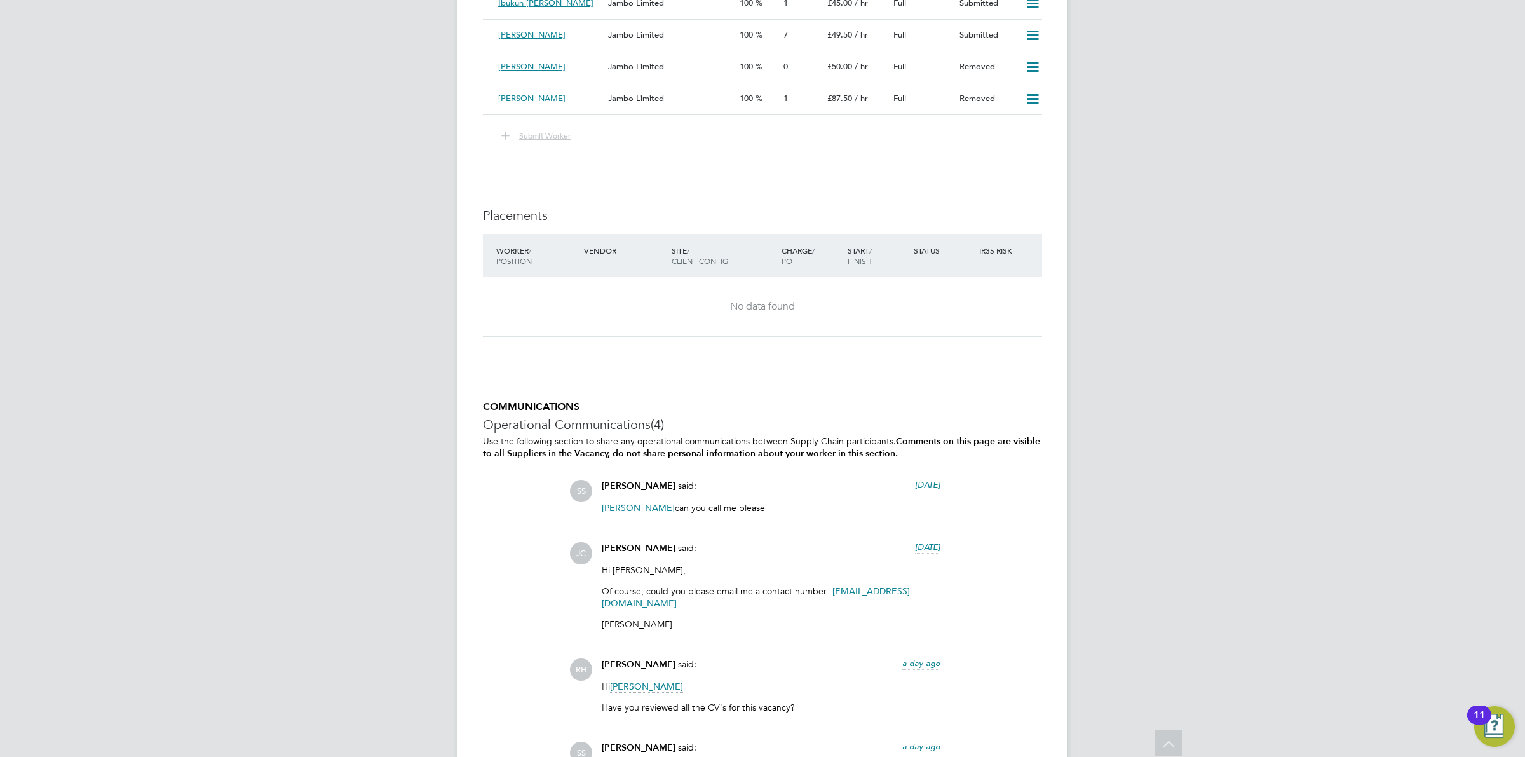
click at [645, 741] on div "SS [PERSON_NAME] said: [DATE] [PERSON_NAME] can you call me please Show more [P…" at bounding box center [805, 633] width 473 height 306
click at [644, 748] on span "[PERSON_NAME]" at bounding box center [639, 747] width 74 height 11
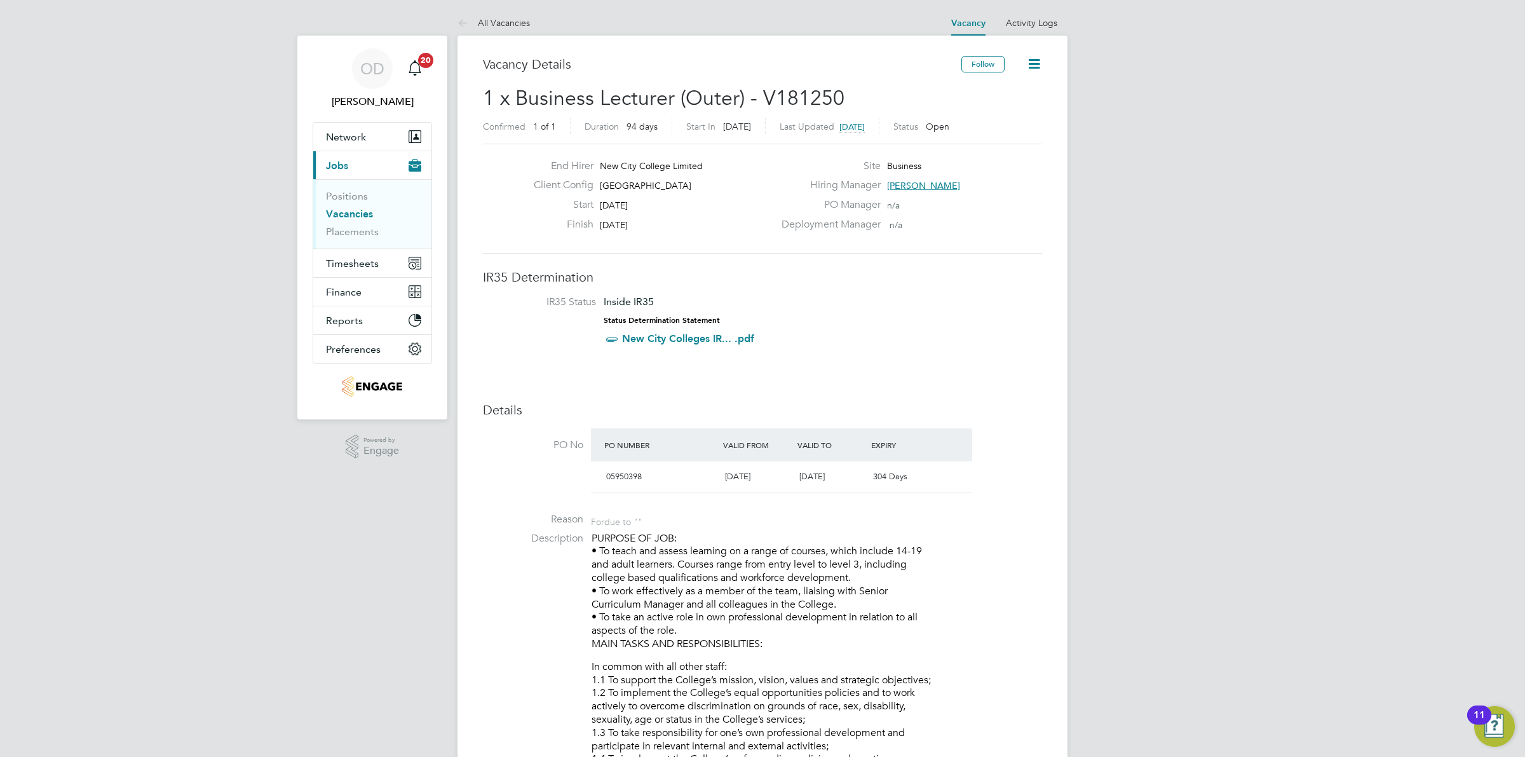
click at [374, 212] on li "Vacancies" at bounding box center [373, 217] width 95 height 18
click at [367, 213] on link "Vacancies" at bounding box center [349, 214] width 47 height 12
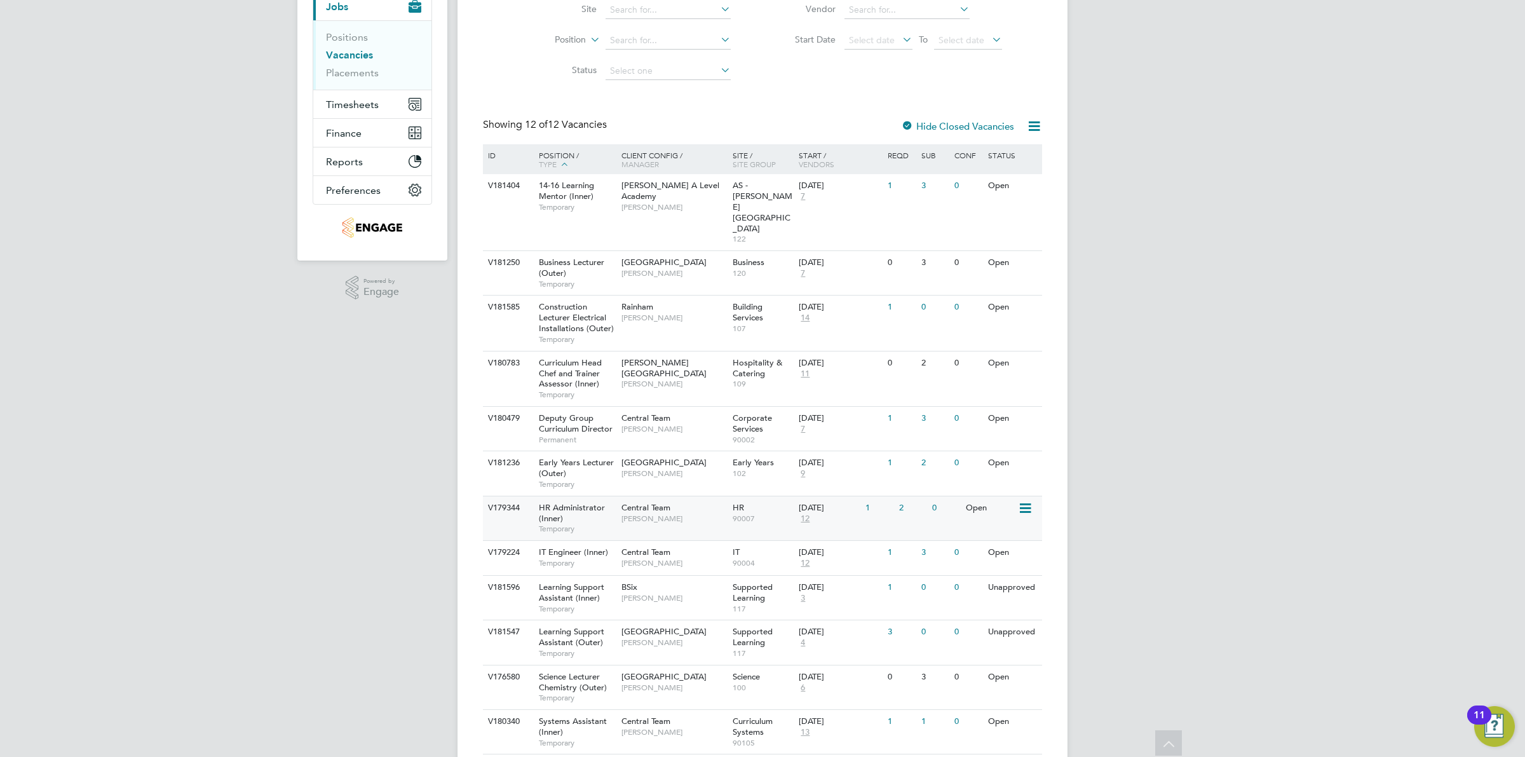
scroll to position [172, 0]
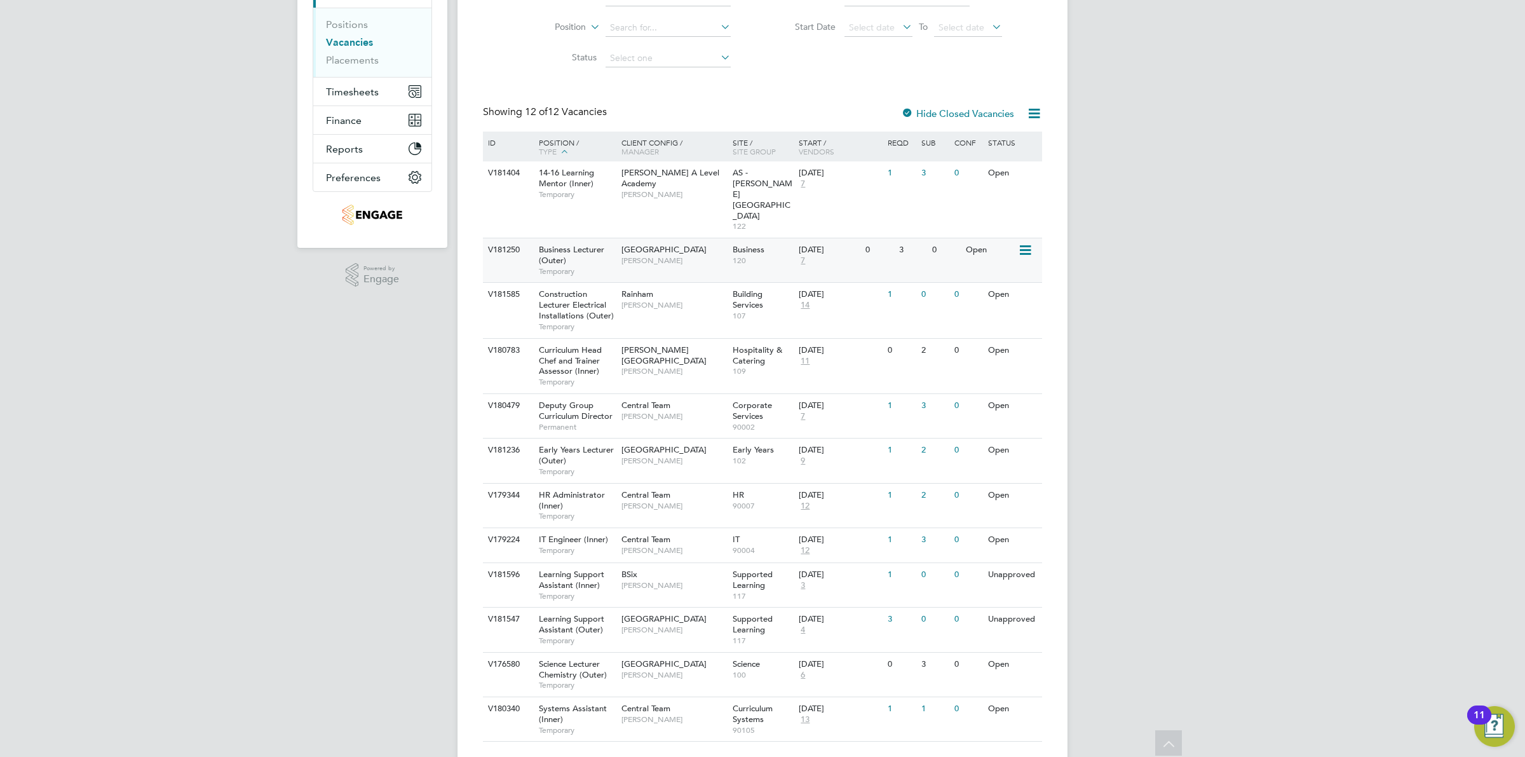
click at [753, 238] on div "Business 120" at bounding box center [762, 254] width 67 height 33
click at [364, 57] on link "Placements" at bounding box center [352, 60] width 53 height 12
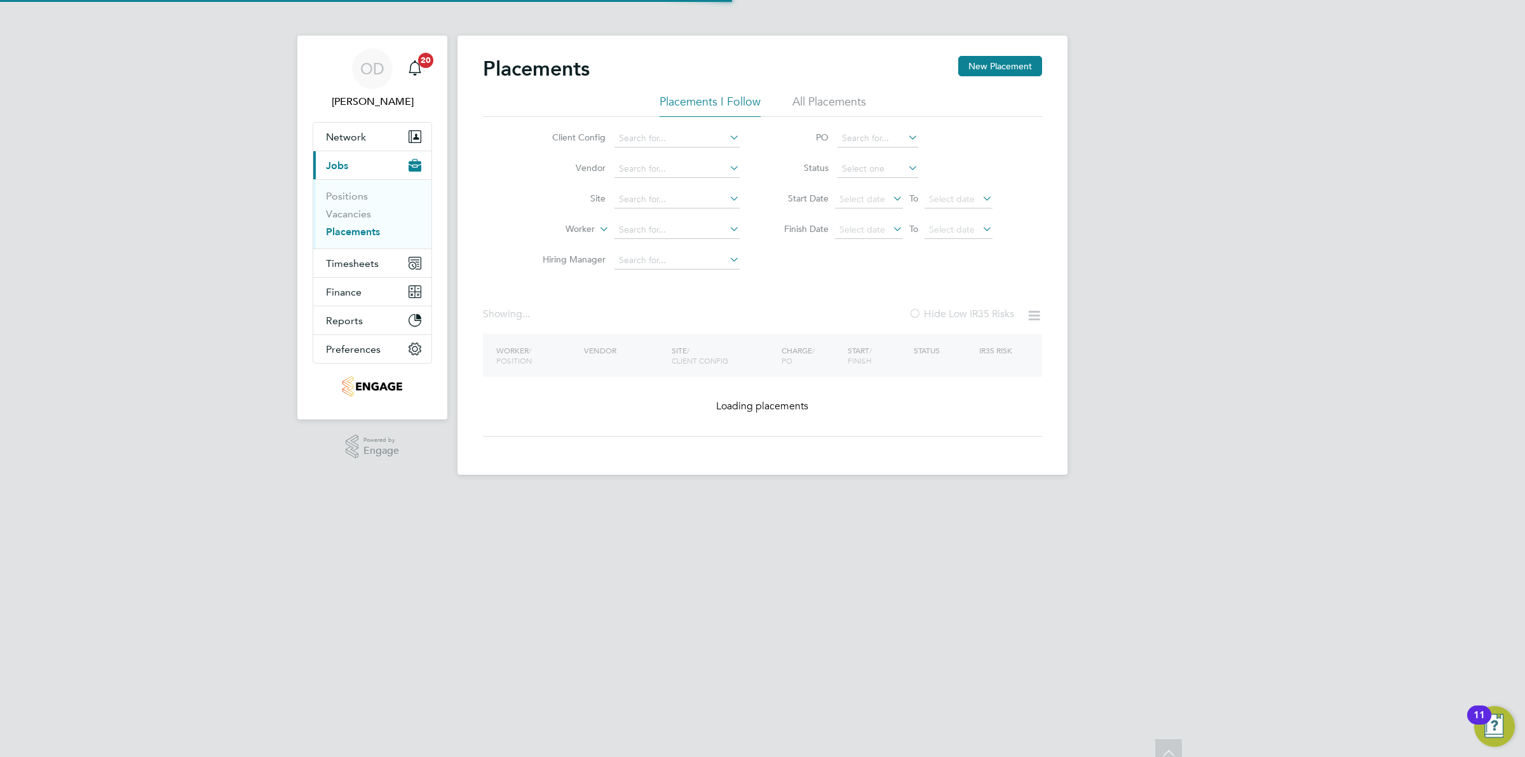
click at [362, 39] on app-nav-user-info "OD [PERSON_NAME] Notifications 20" at bounding box center [372, 79] width 119 height 86
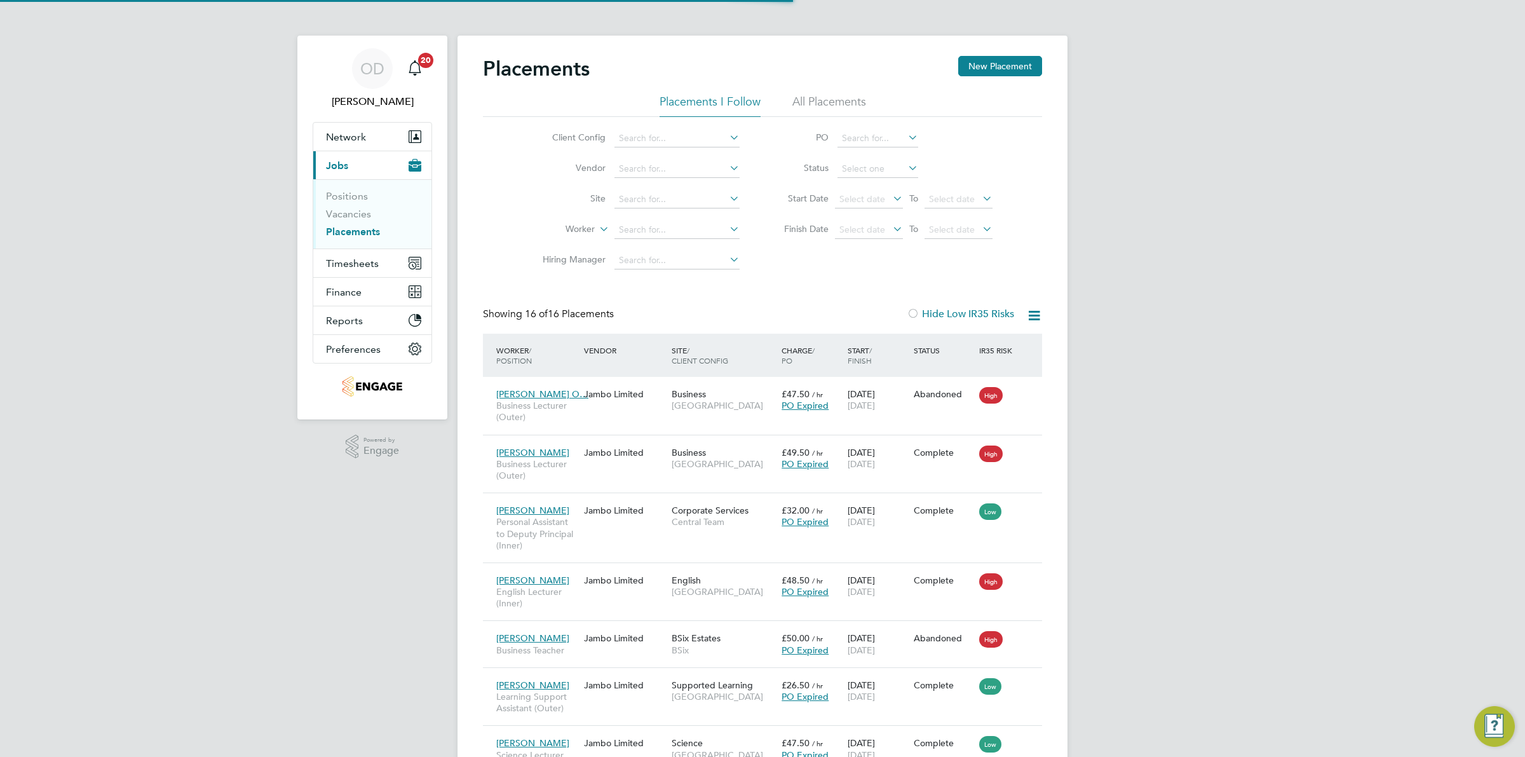
scroll to position [7, 6]
click at [353, 208] on link "Vacancies" at bounding box center [348, 214] width 45 height 12
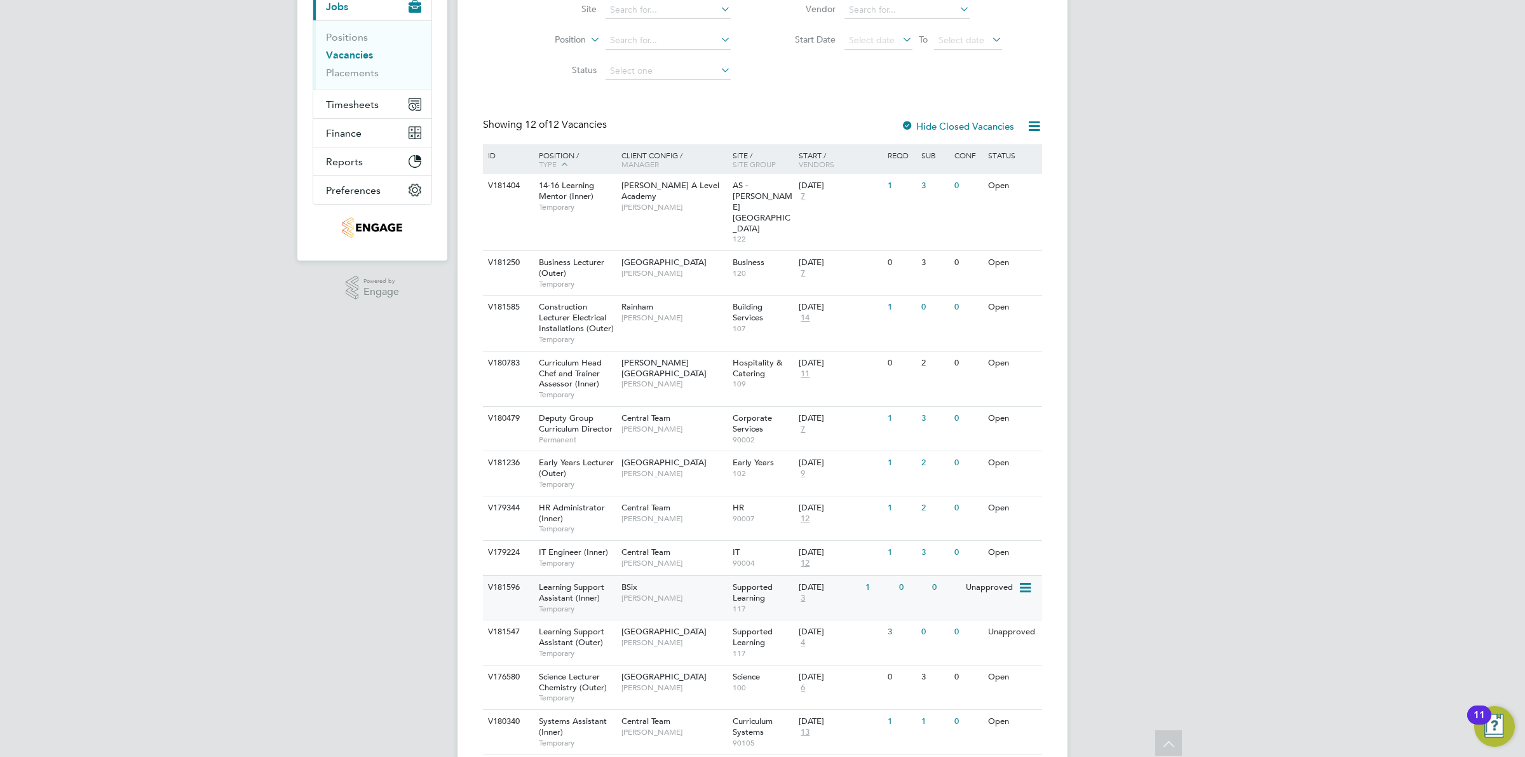
click at [919, 576] on div "0" at bounding box center [912, 588] width 33 height 24
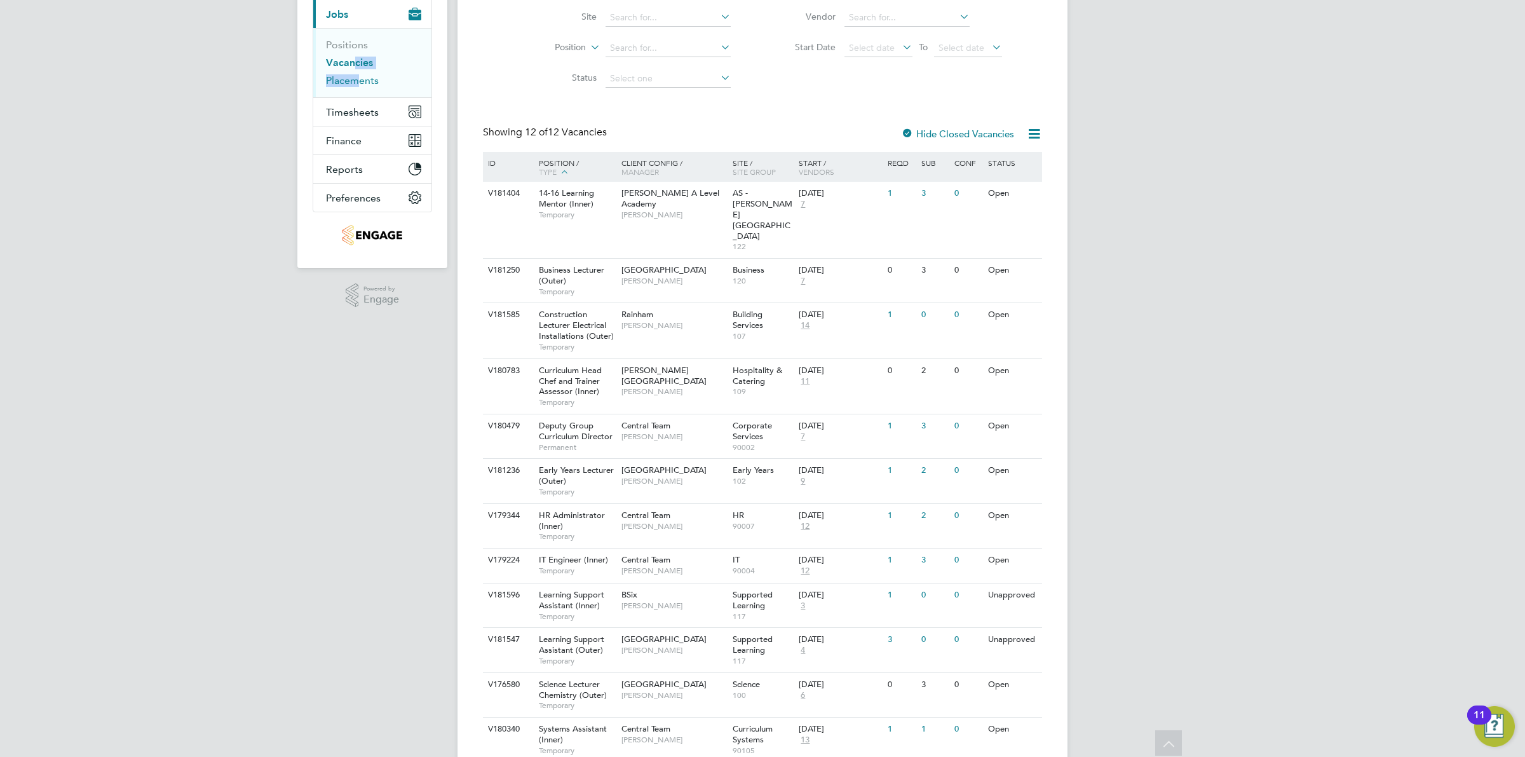
click at [349, 74] on ul "Positions Vacancies Placements" at bounding box center [372, 62] width 118 height 69
click at [351, 64] on link "Vacancies" at bounding box center [349, 63] width 47 height 12
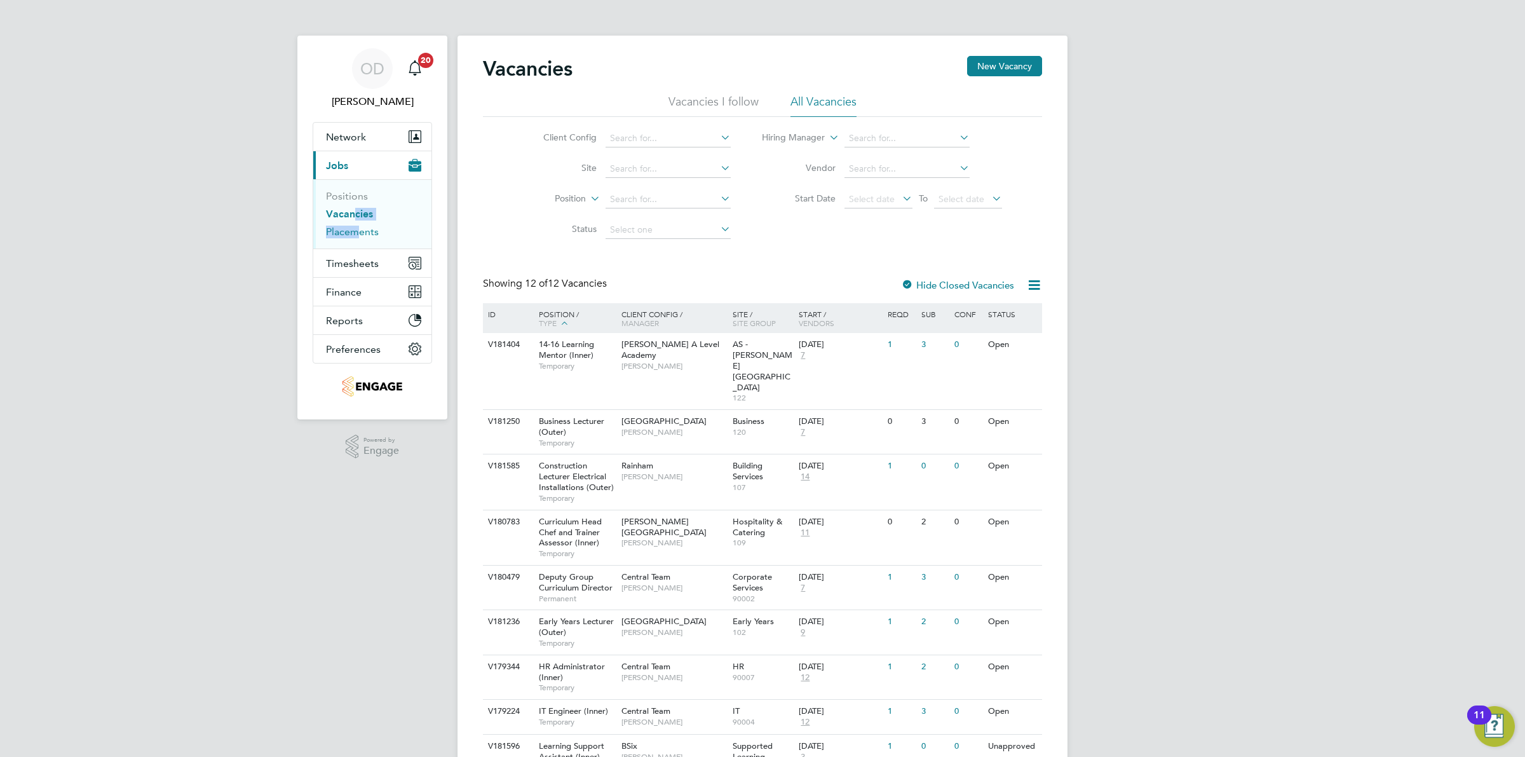
click at [351, 232] on link "Placements" at bounding box center [352, 232] width 53 height 12
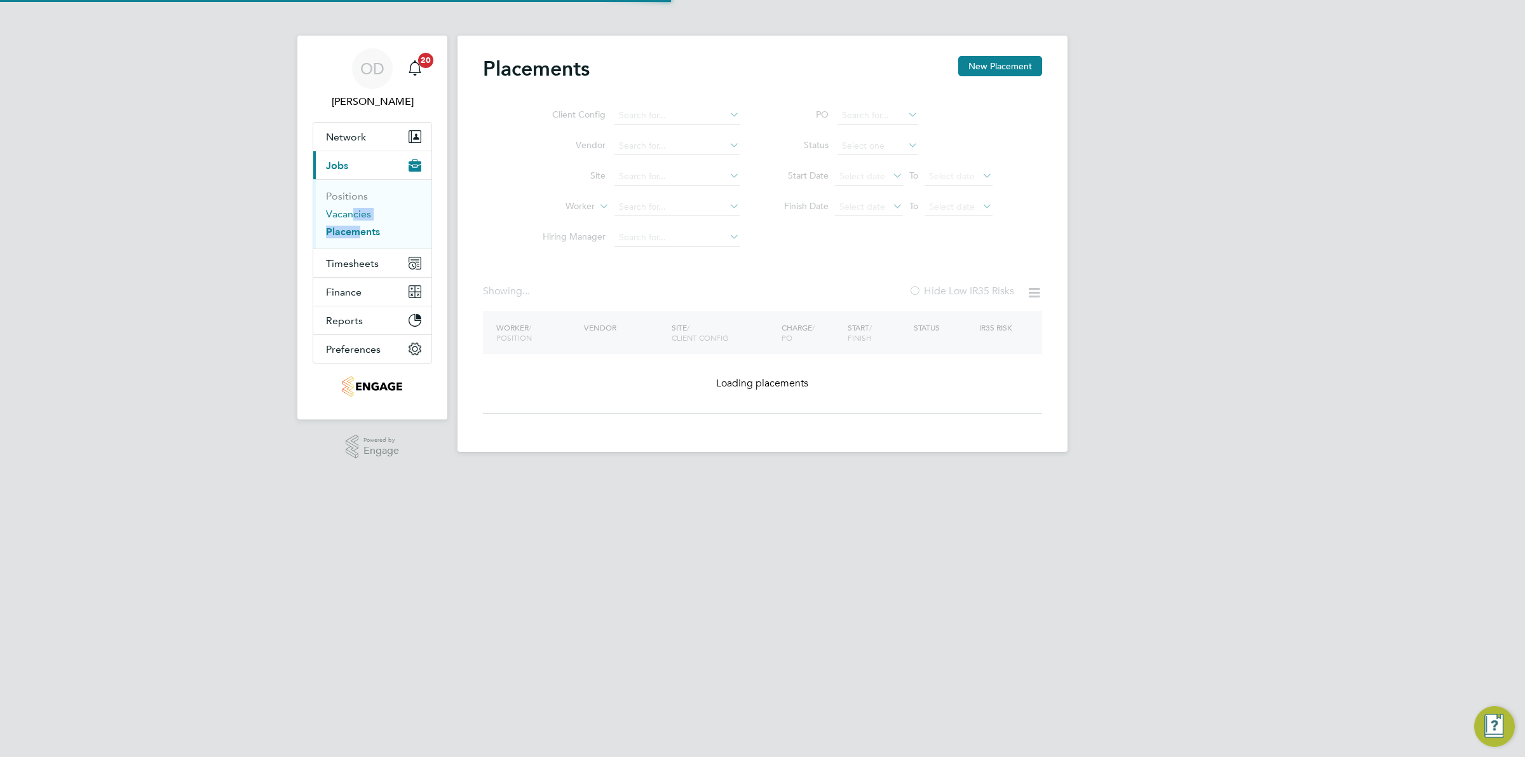
click at [353, 213] on link "Vacancies" at bounding box center [348, 214] width 45 height 12
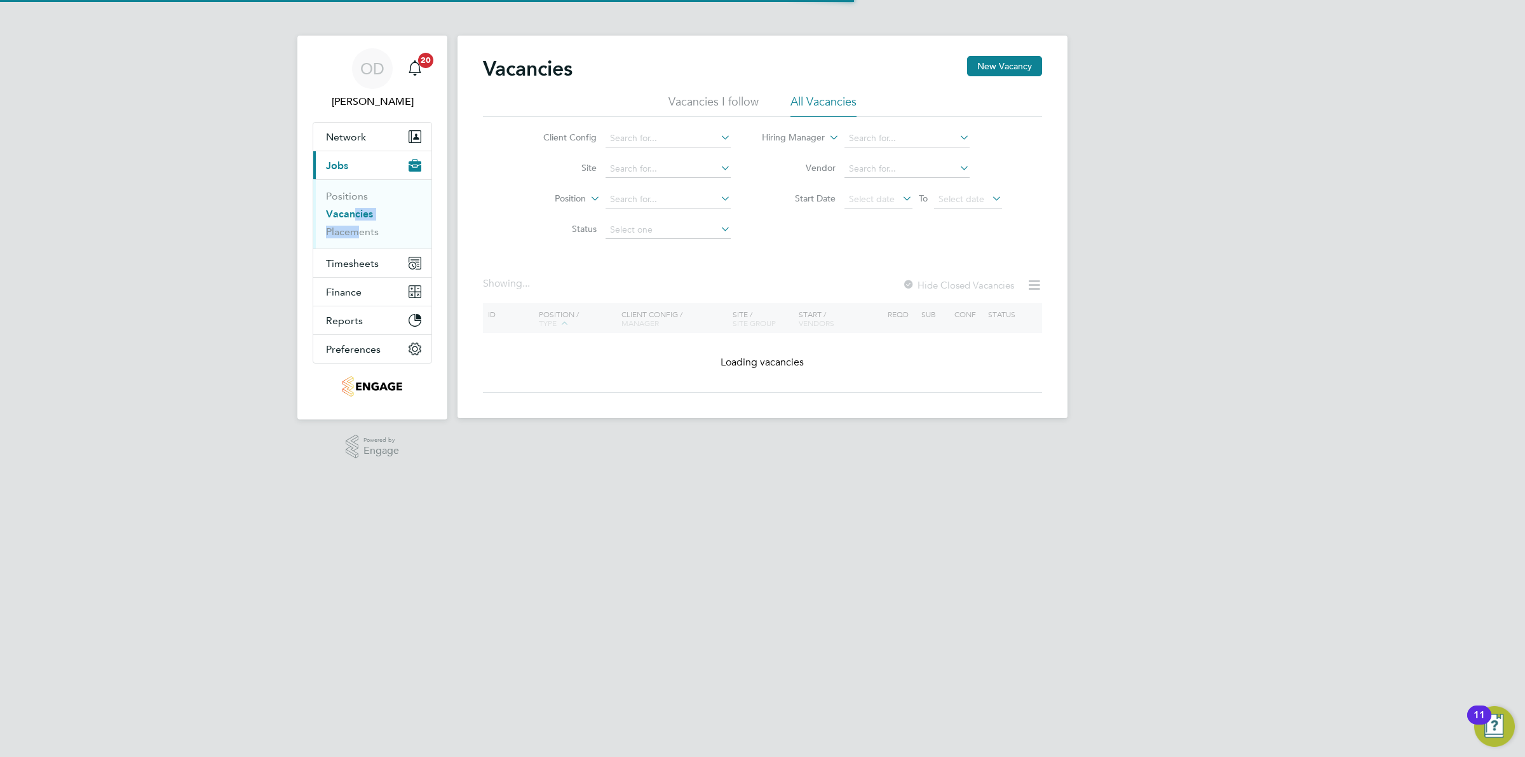
click at [358, 213] on link "Vacancies" at bounding box center [349, 214] width 47 height 12
click at [116, 192] on div "OD Ollie Dart Notifications 20 Applications: Network Team Members Businesses Si…" at bounding box center [762, 219] width 1525 height 438
click at [356, 227] on link "Placements" at bounding box center [352, 232] width 53 height 12
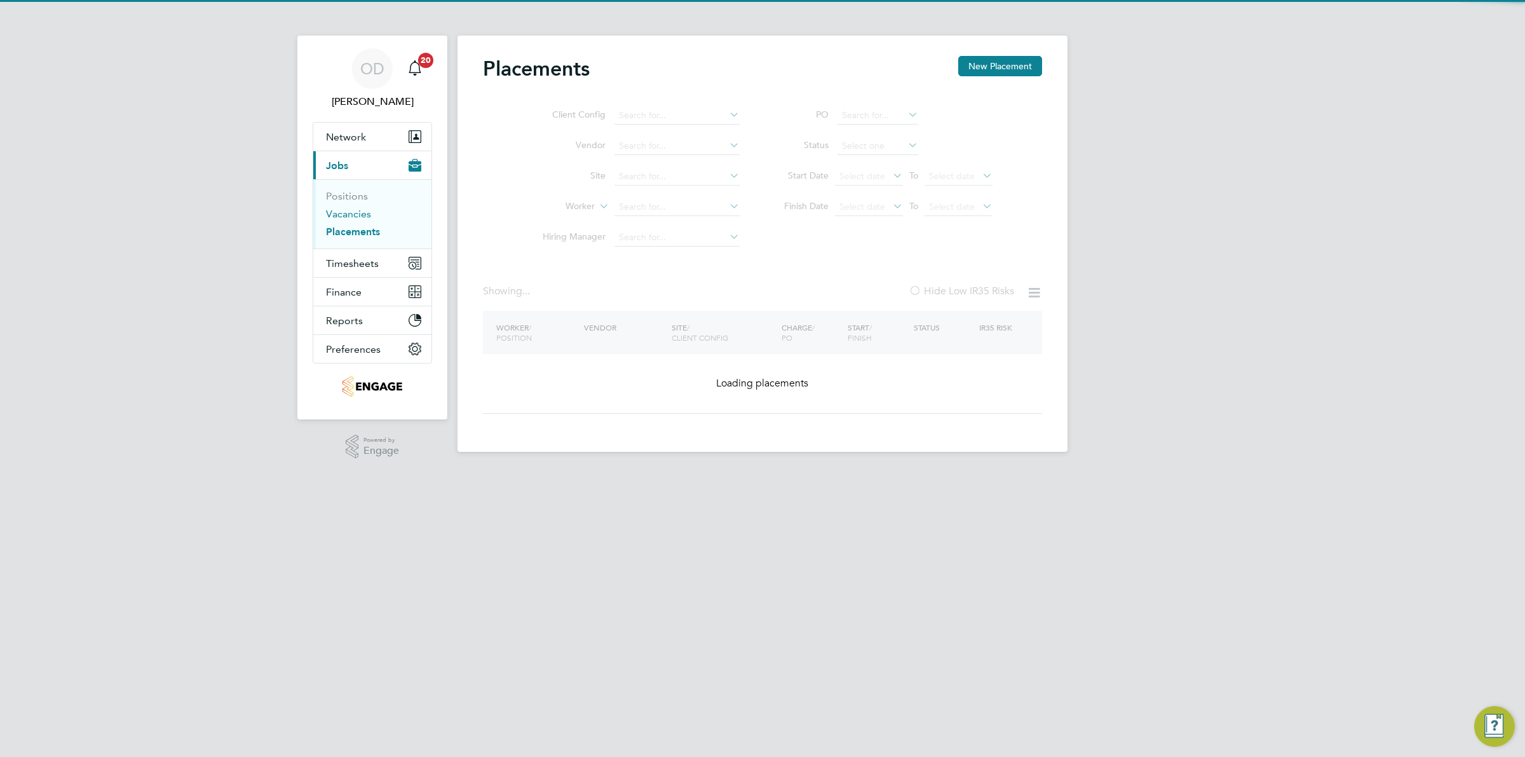
click at [349, 217] on link "Vacancies" at bounding box center [348, 214] width 45 height 12
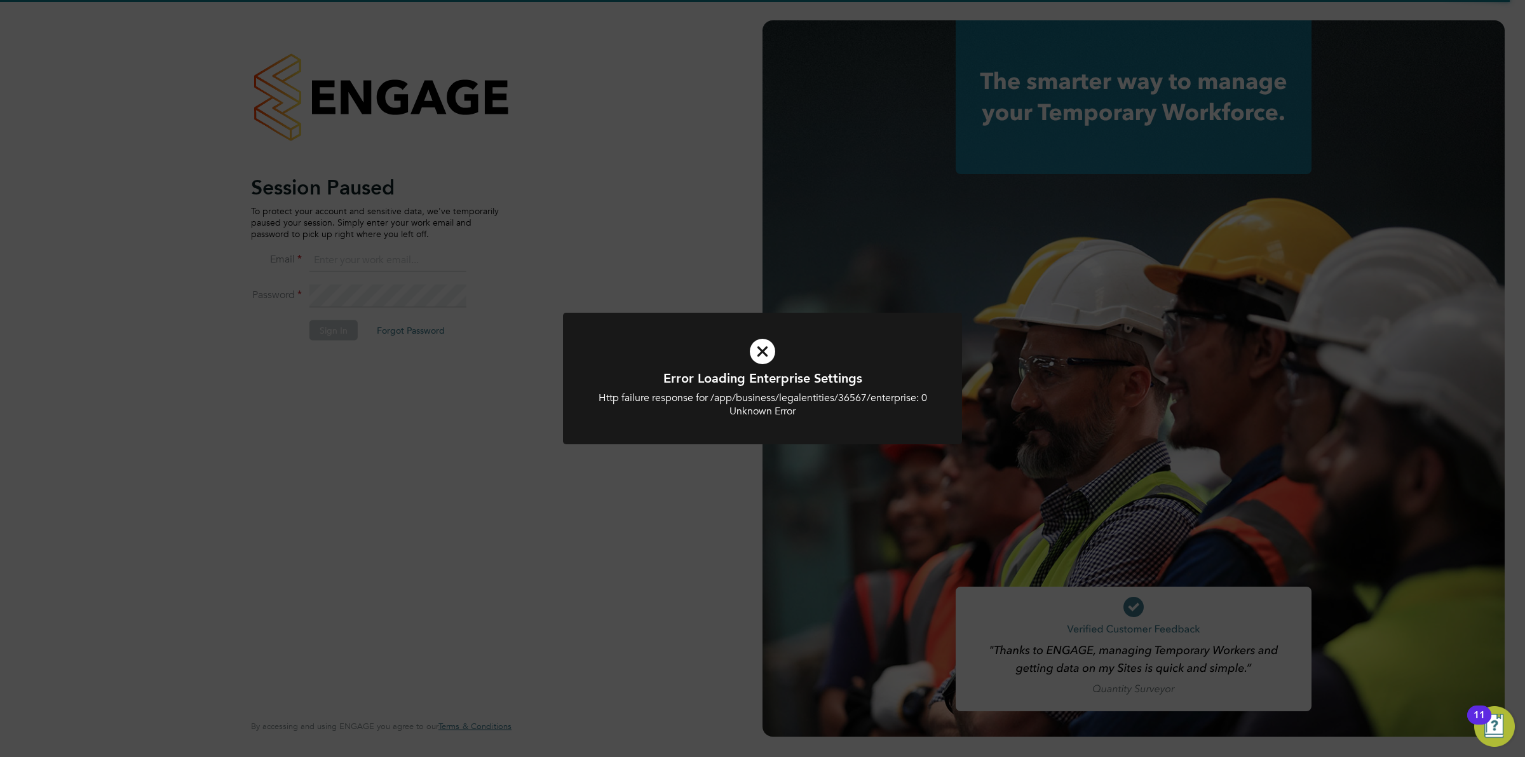
type input "ollie.dart@novaeducation.net"
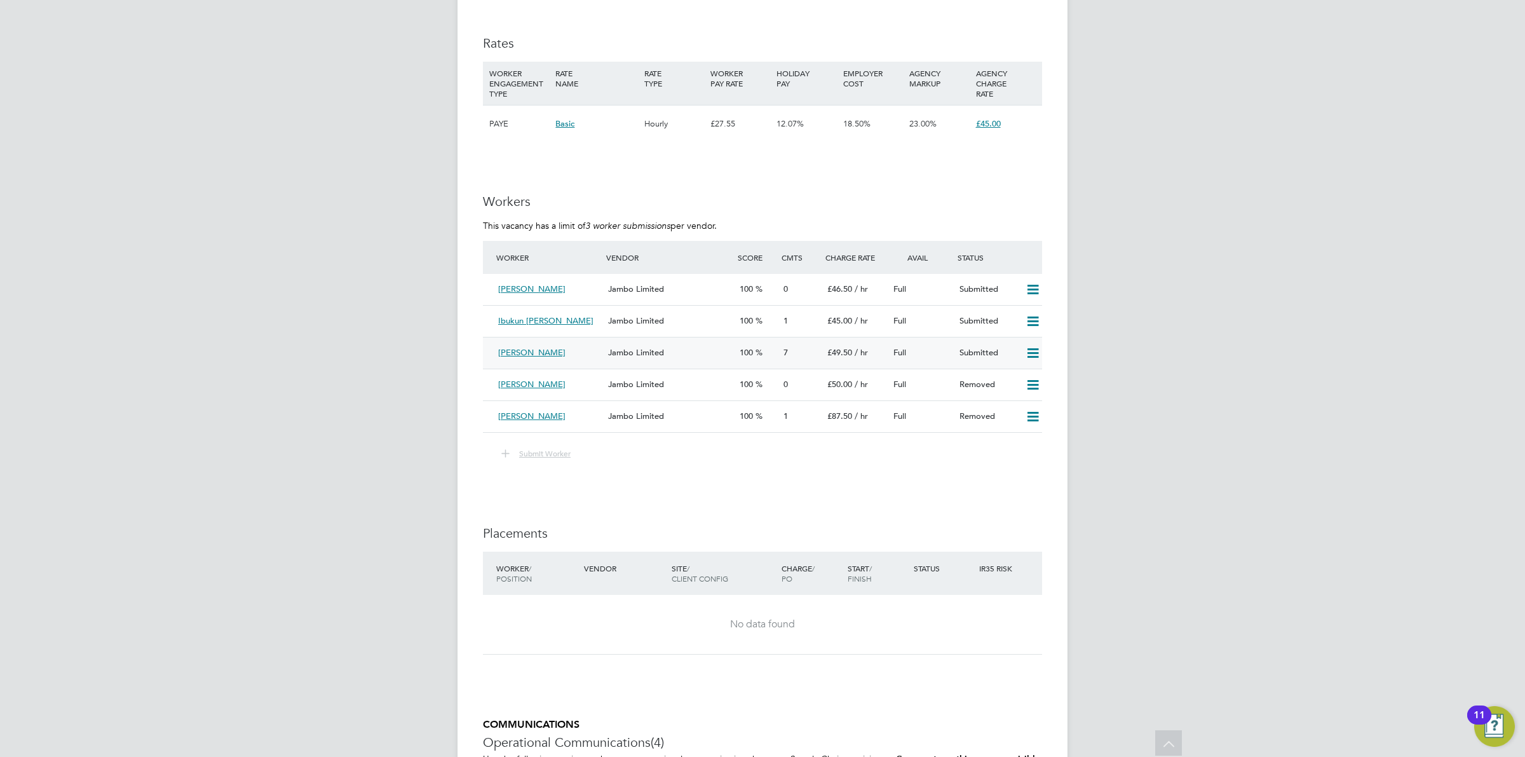
click at [642, 356] on div "Jambo Limited" at bounding box center [668, 352] width 131 height 21
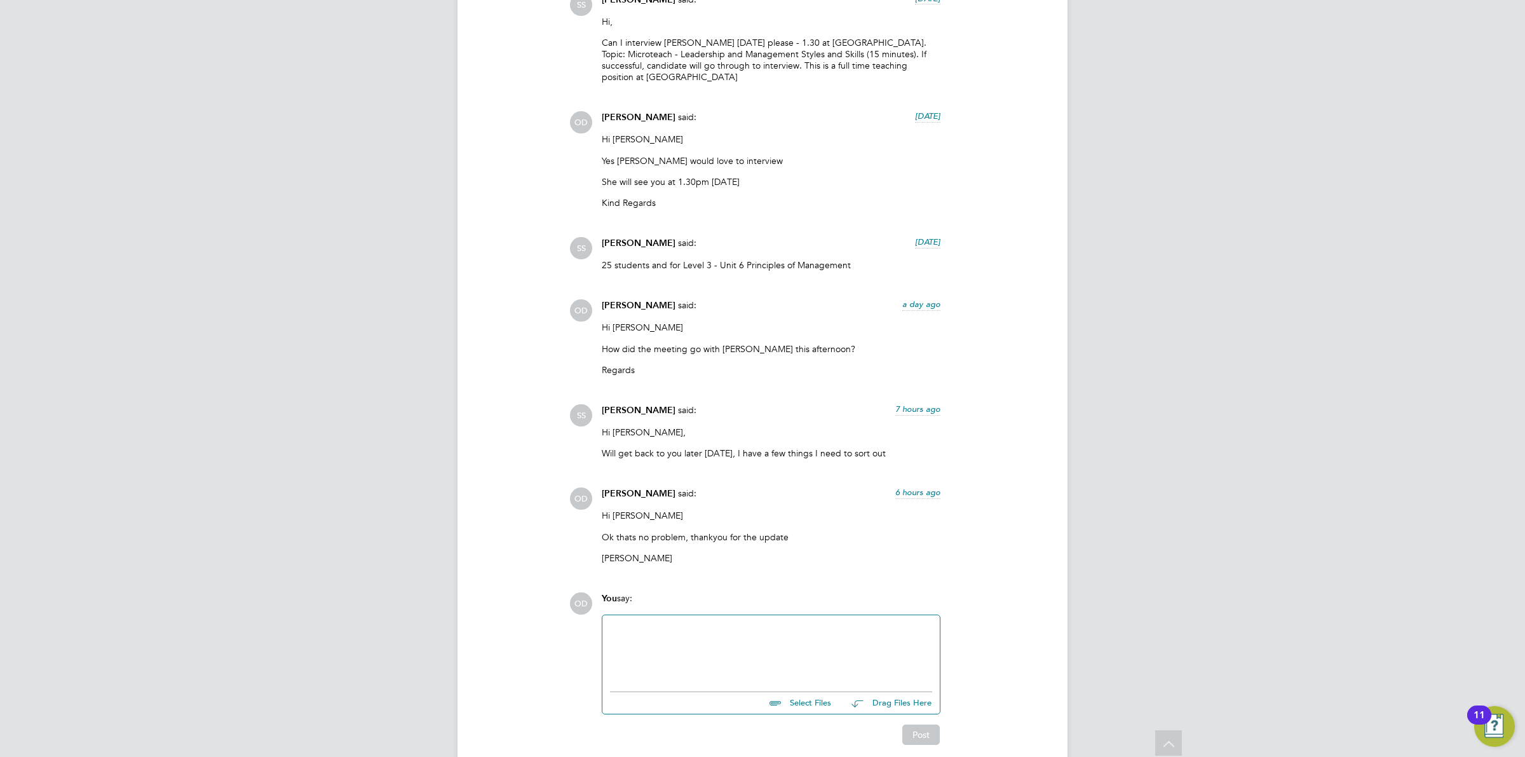
click at [717, 642] on div at bounding box center [771, 650] width 322 height 55
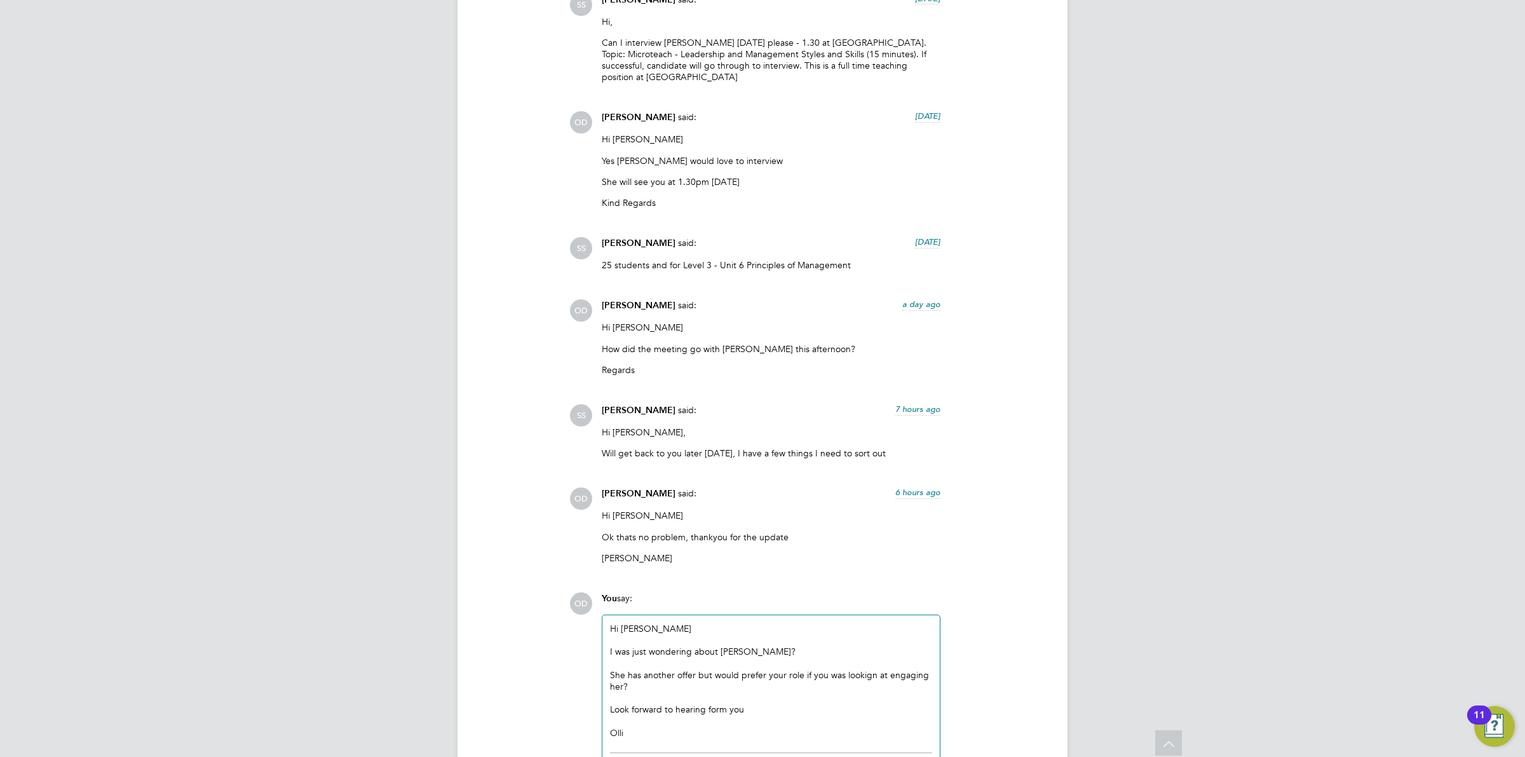
drag, startPoint x: 734, startPoint y: 706, endPoint x: 711, endPoint y: 710, distance: 22.5
click at [711, 710] on div "Look forward to hearing form you" at bounding box center [771, 708] width 322 height 11
click at [667, 729] on div "Olli" at bounding box center [771, 732] width 322 height 11
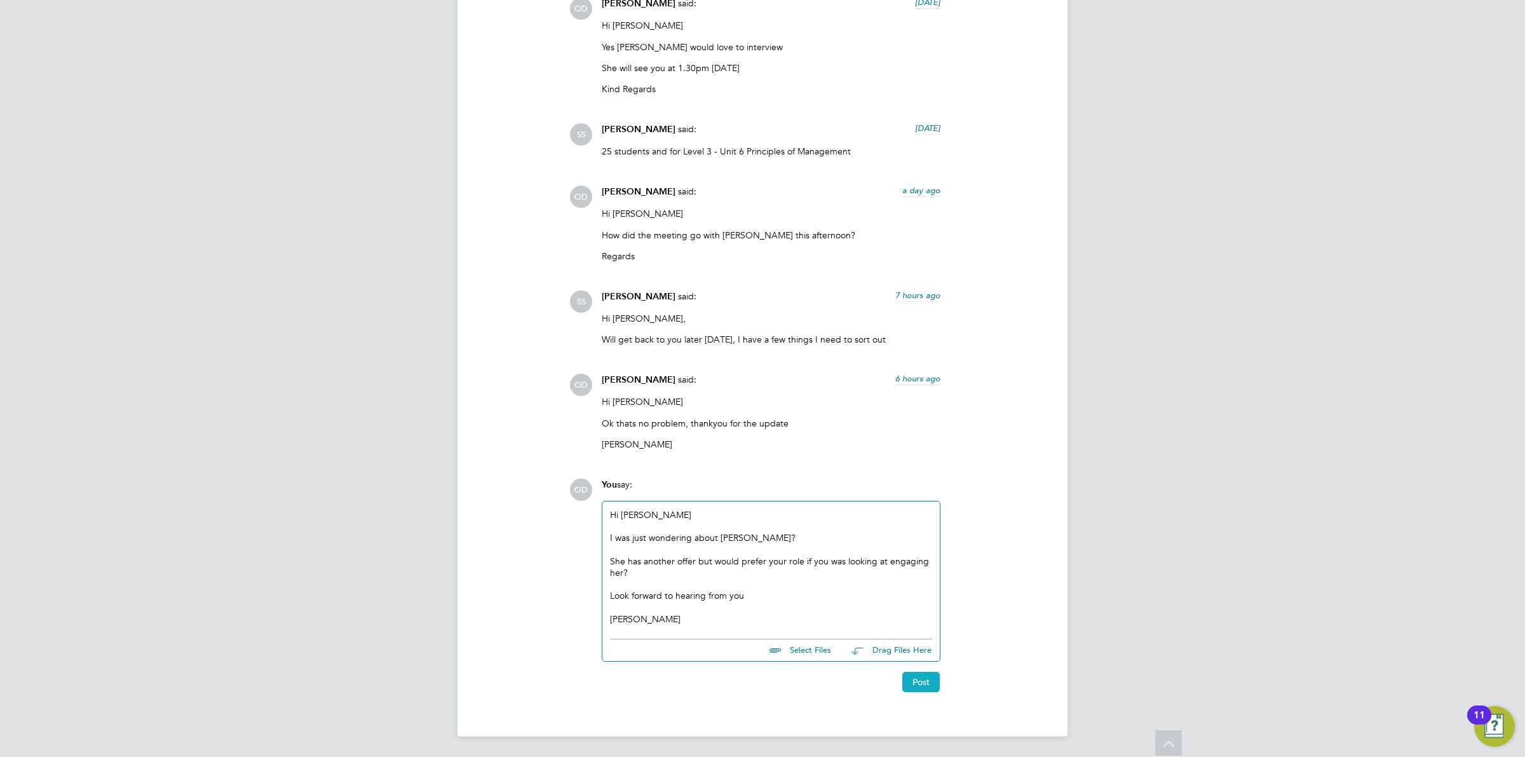
drag, startPoint x: 924, startPoint y: 678, endPoint x: 926, endPoint y: 684, distance: 6.5
click at [926, 684] on button "Post" at bounding box center [920, 681] width 37 height 20
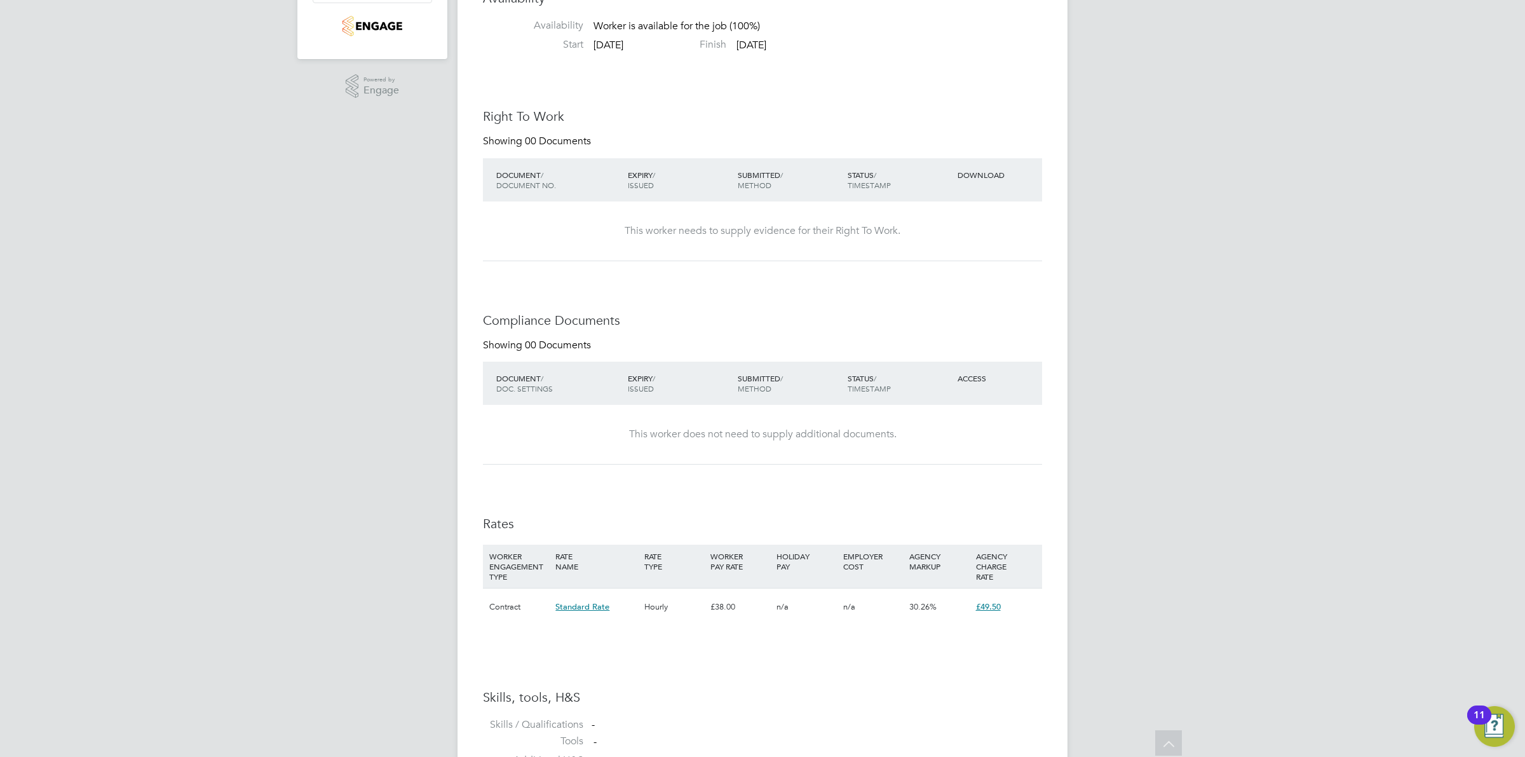
scroll to position [0, 0]
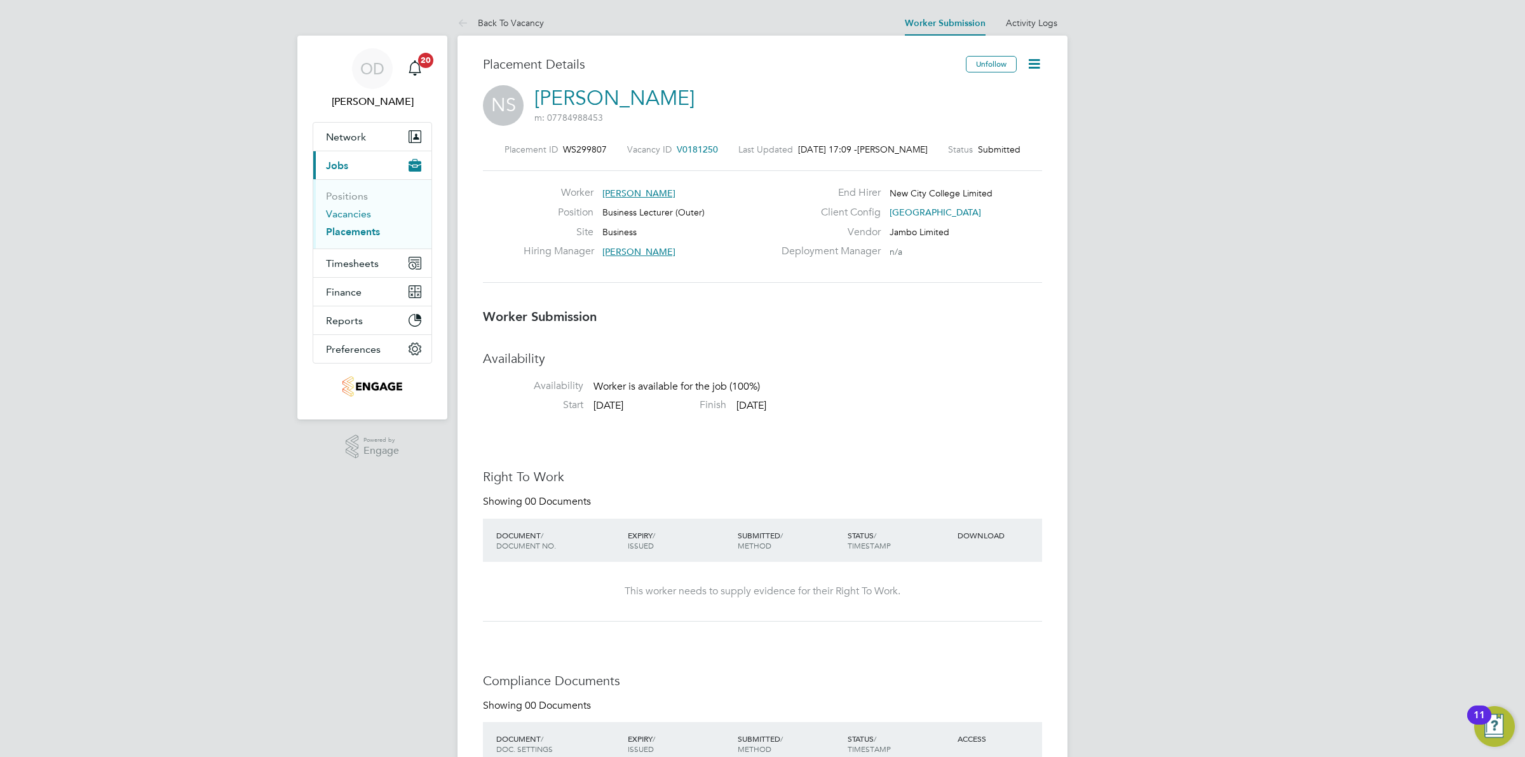
click at [328, 213] on link "Vacancies" at bounding box center [348, 214] width 45 height 12
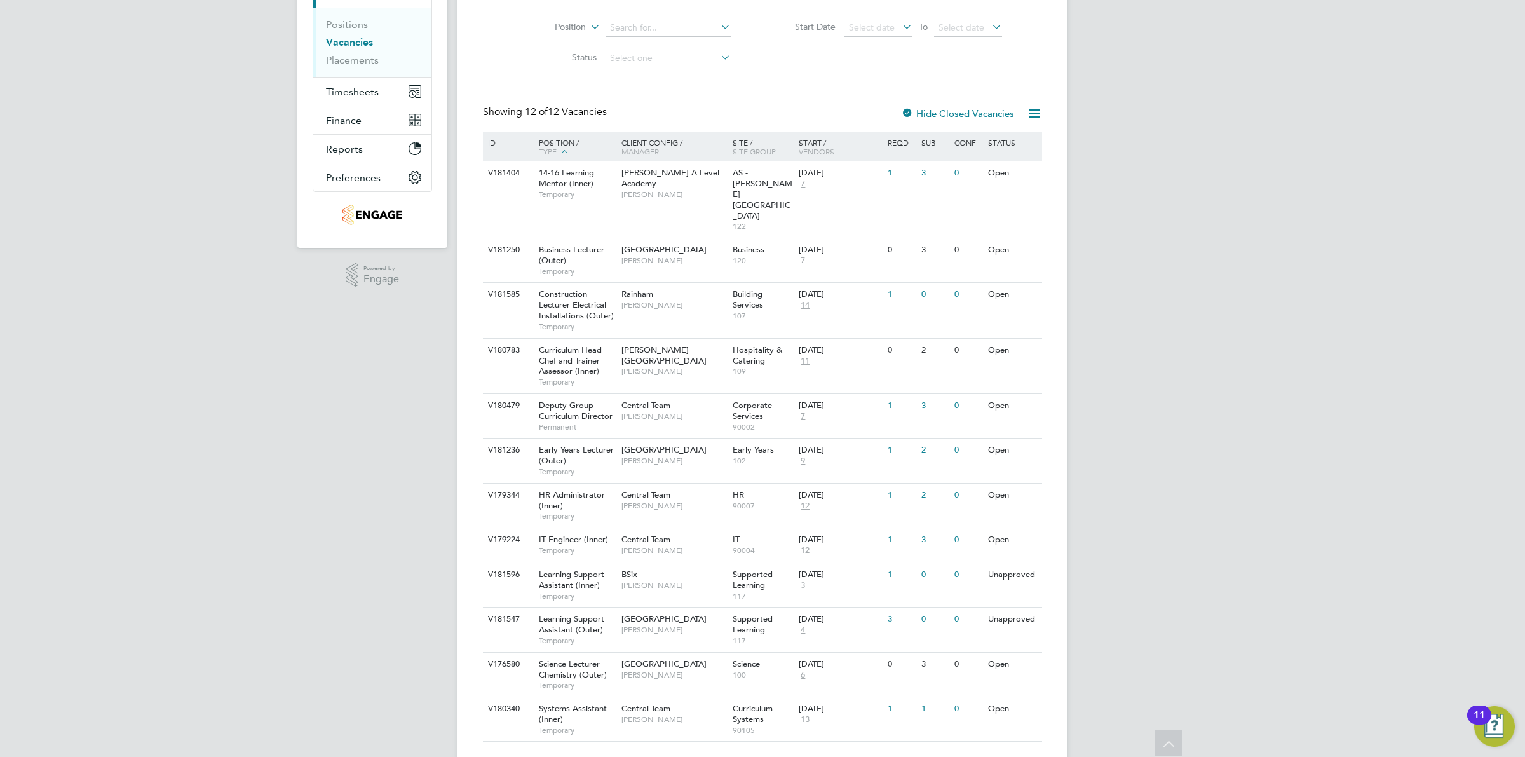
scroll to position [151, 0]
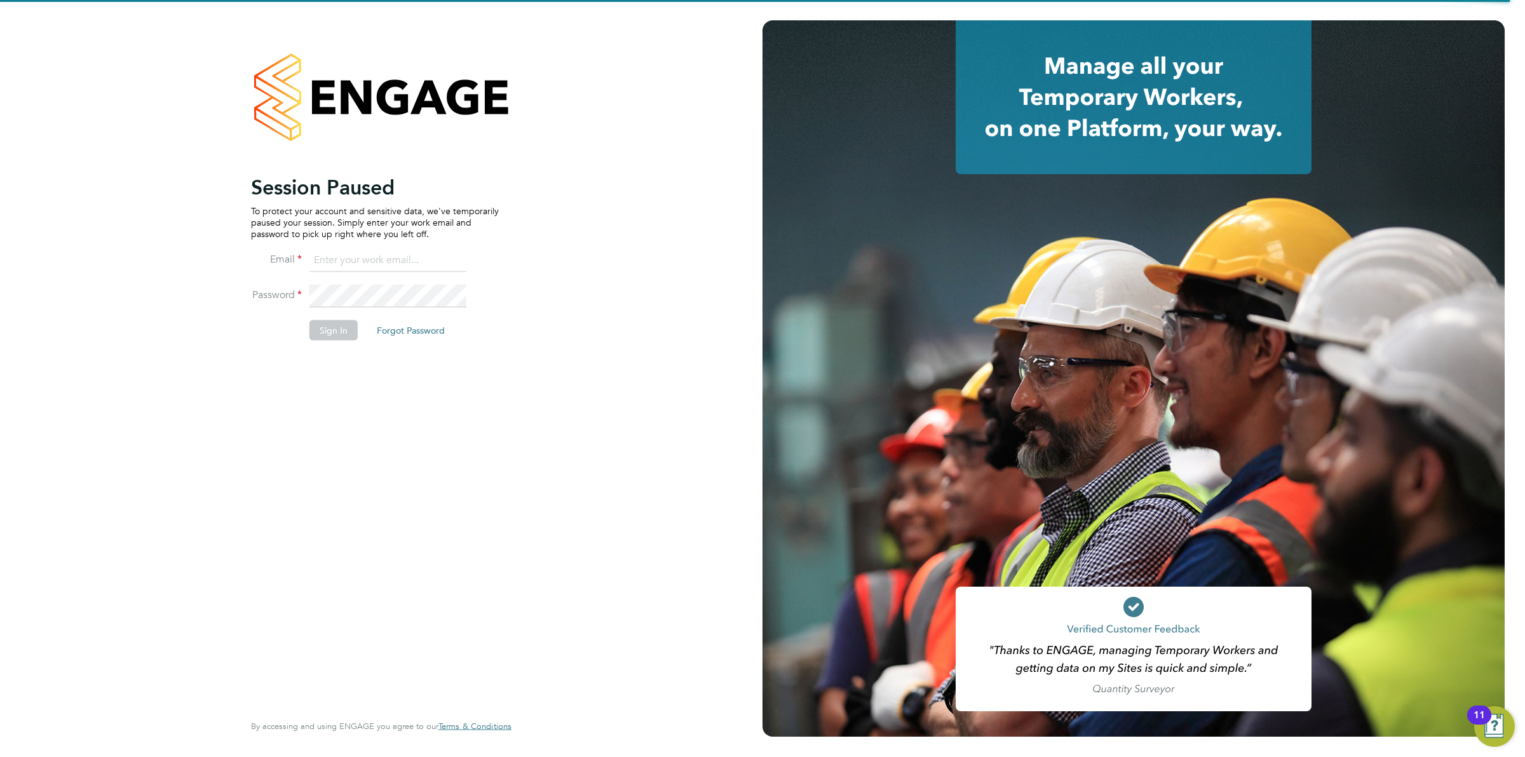
type input "[PERSON_NAME][EMAIL_ADDRESS][DOMAIN_NAME]"
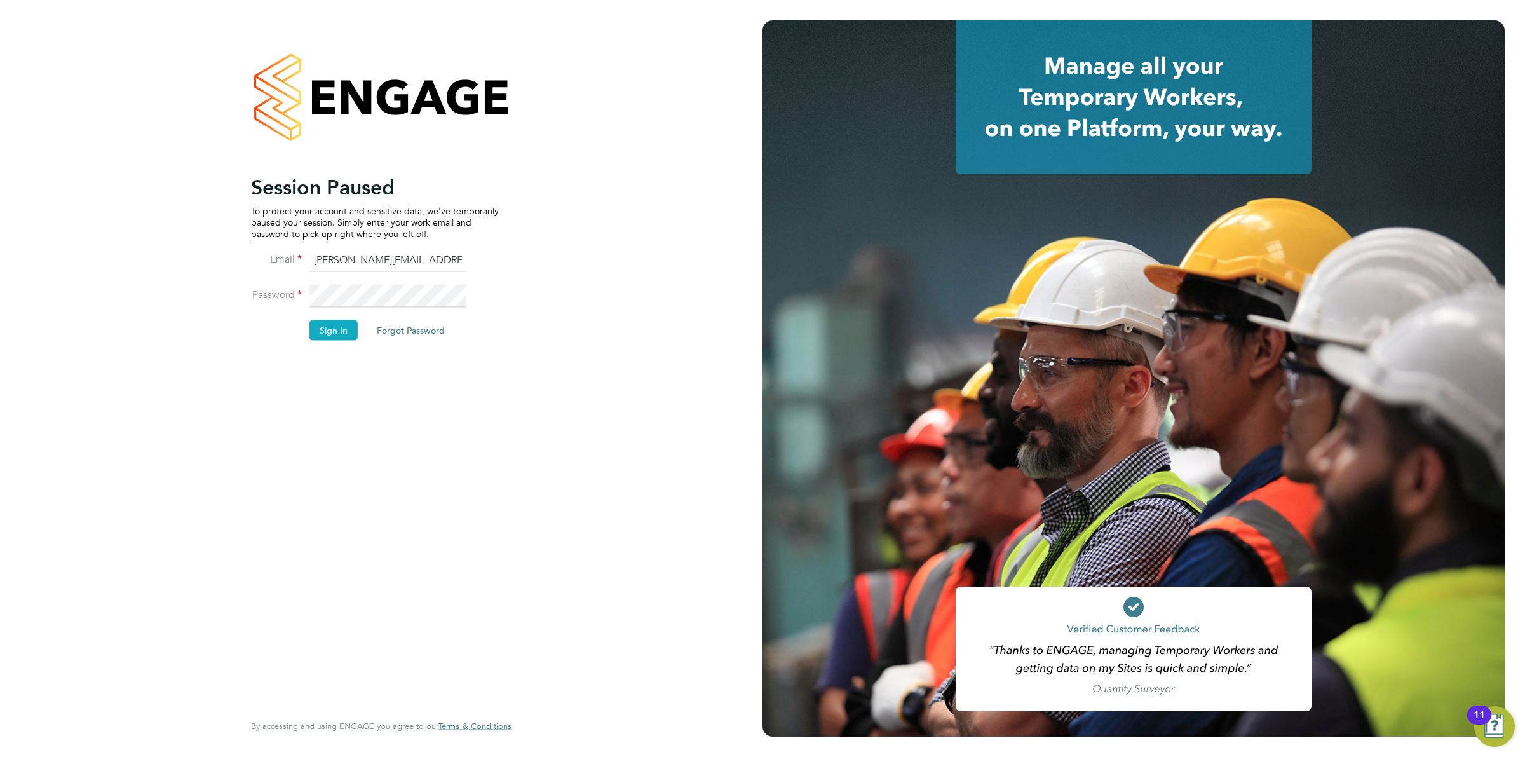
click at [337, 337] on button "Sign In" at bounding box center [333, 330] width 48 height 20
click at [344, 328] on button "Sign In" at bounding box center [333, 330] width 48 height 20
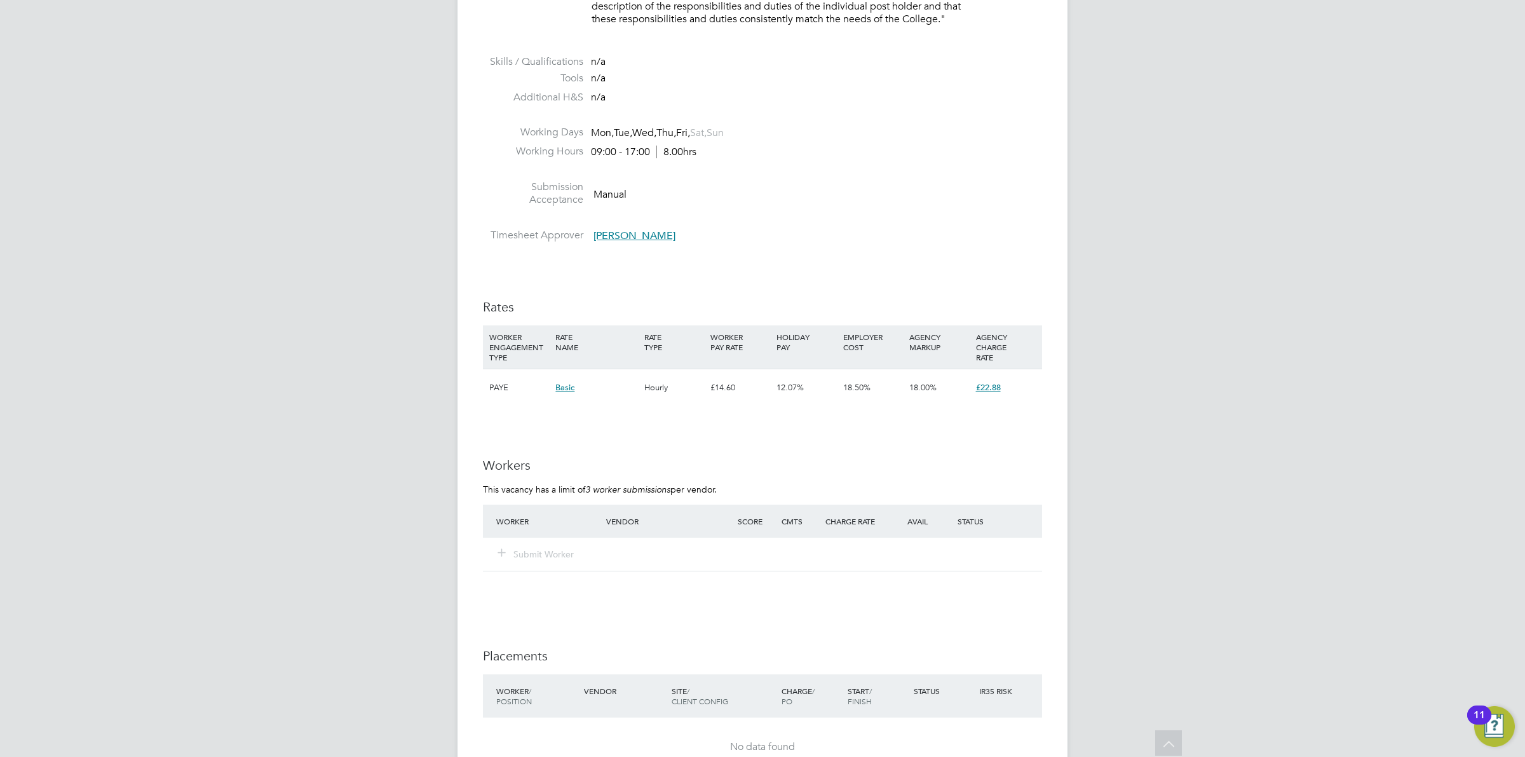
scroll to position [2144, 0]
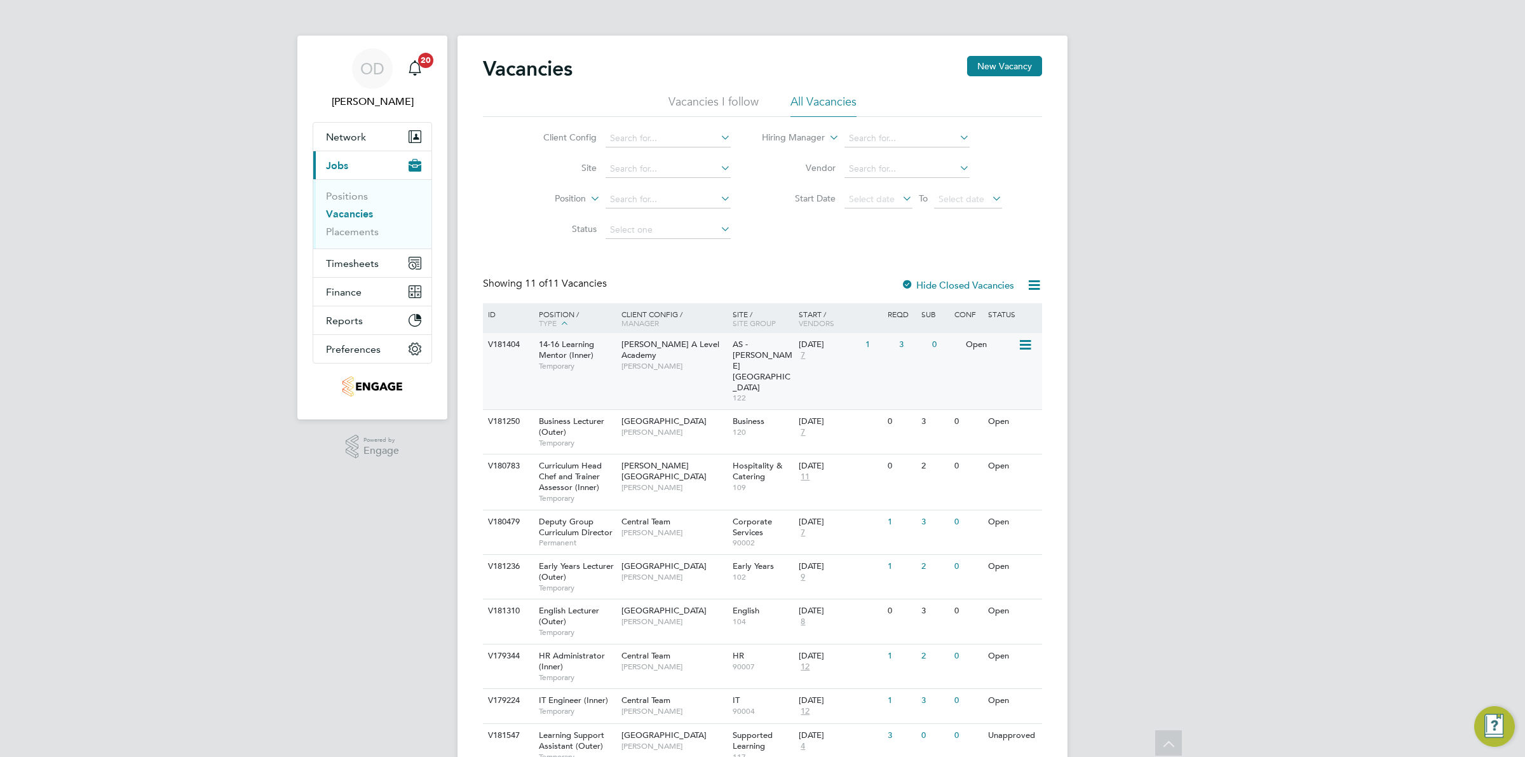
scroll to position [116, 0]
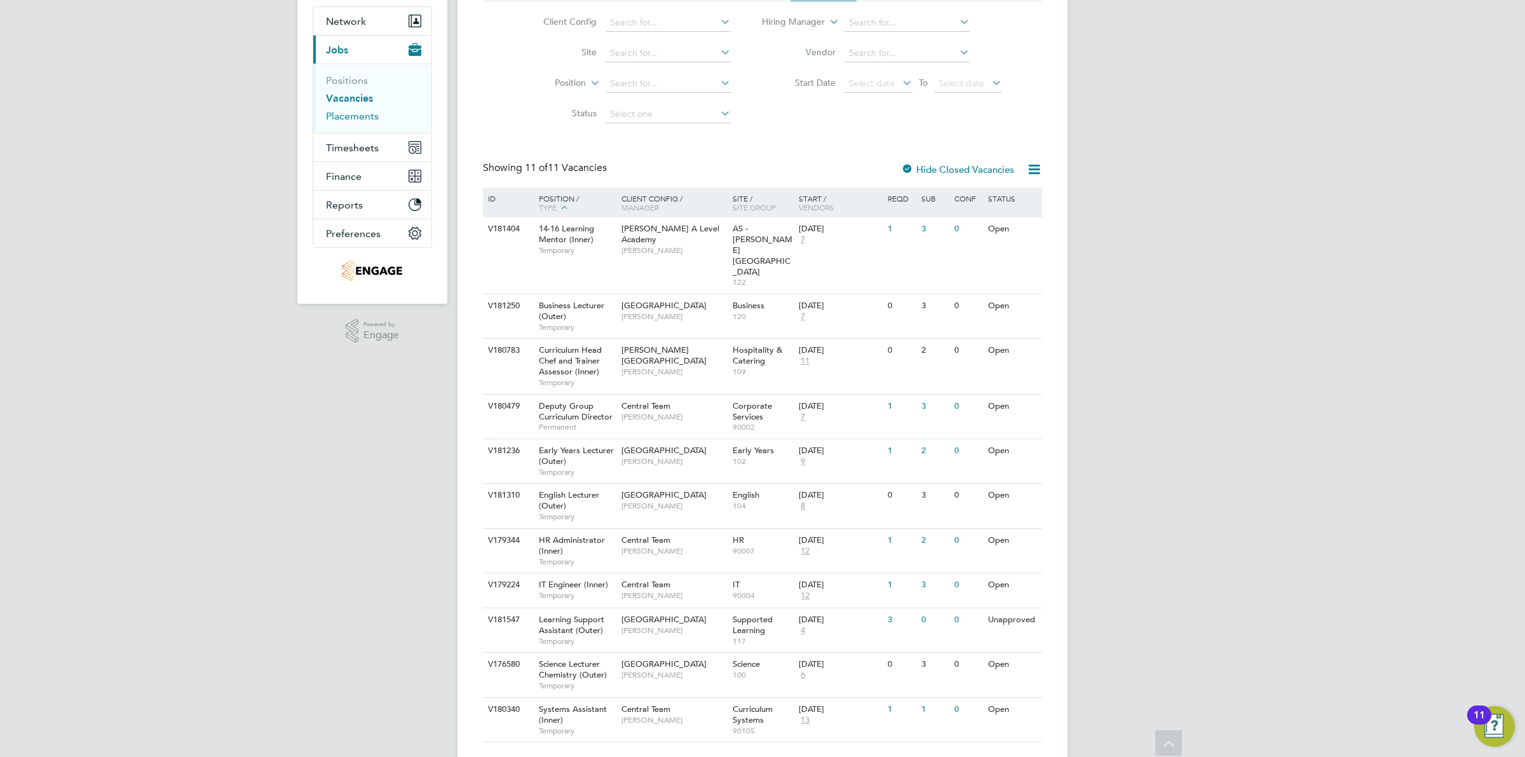
click at [348, 114] on link "Placements" at bounding box center [352, 116] width 53 height 12
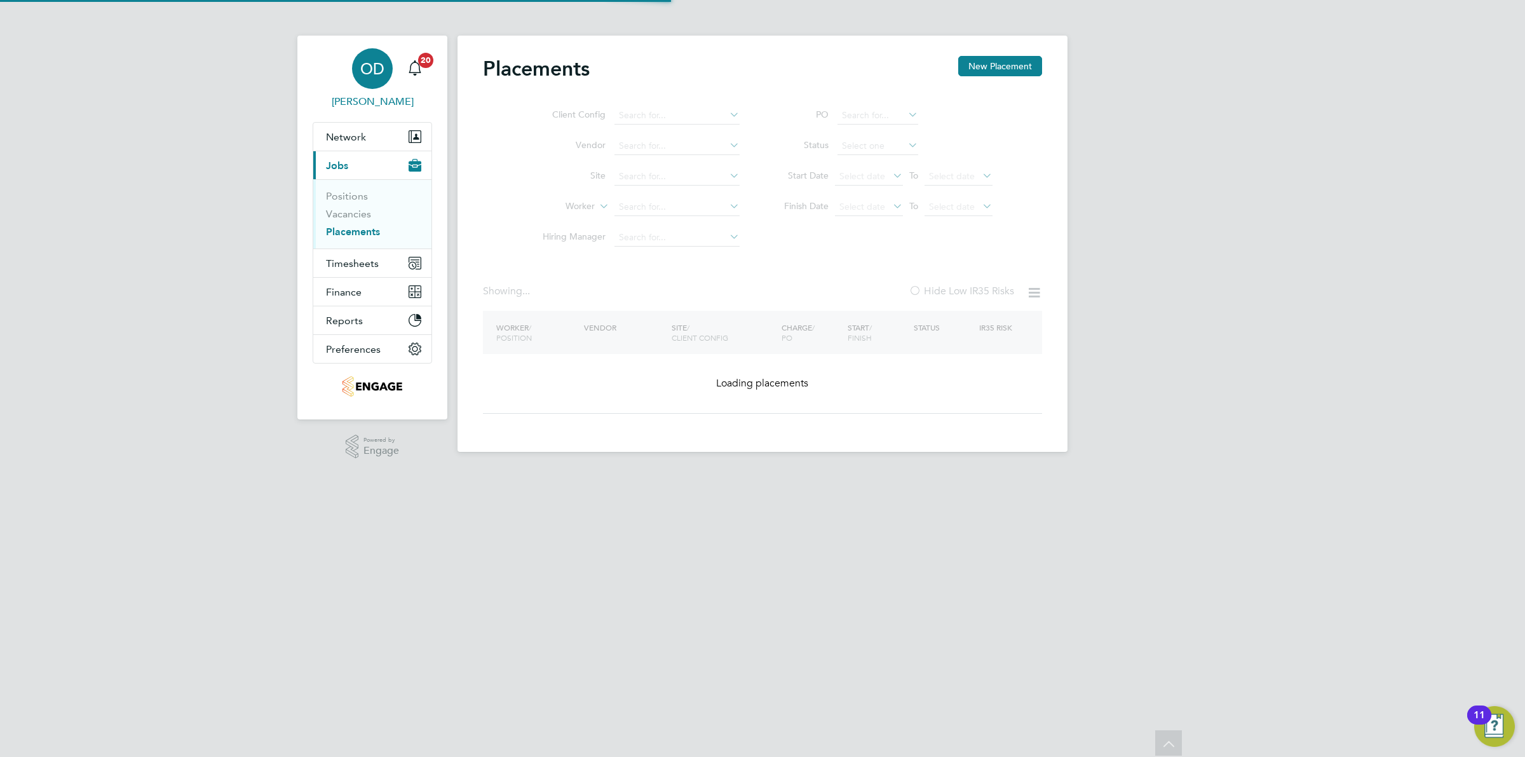
click at [349, 96] on span "[PERSON_NAME]" at bounding box center [372, 101] width 119 height 15
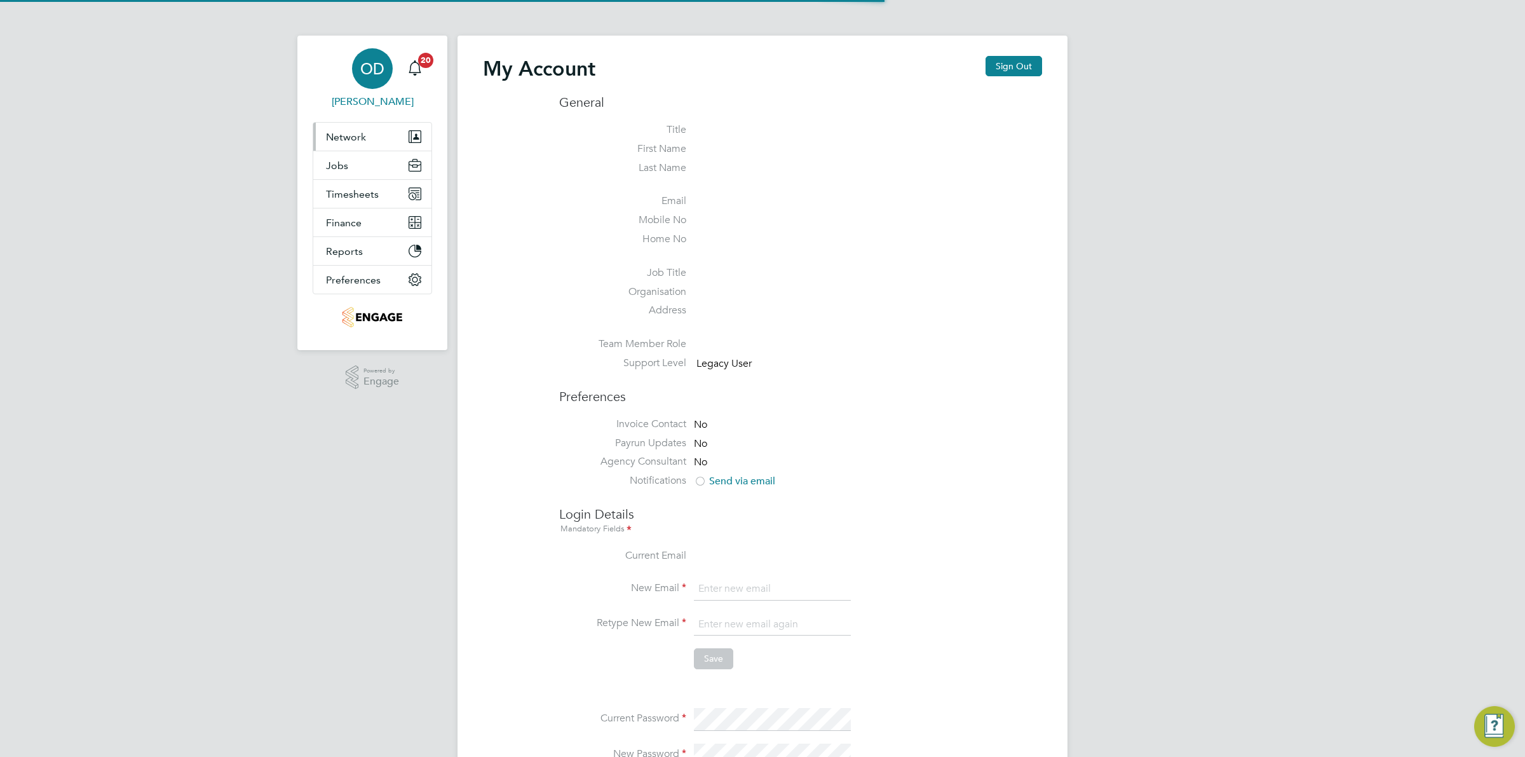
type input "[PERSON_NAME][EMAIL_ADDRESS][DOMAIN_NAME]"
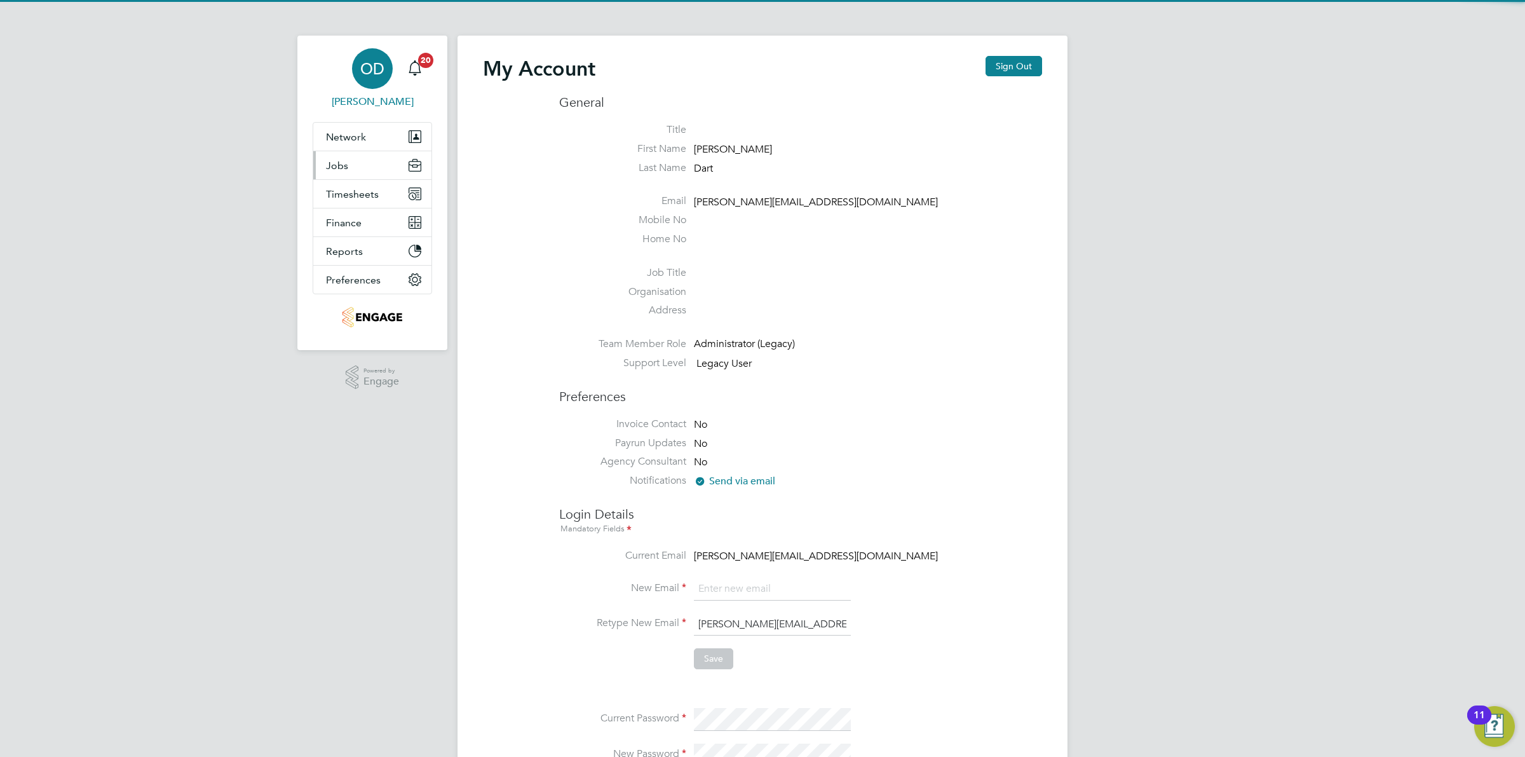
click at [348, 156] on button "Jobs" at bounding box center [372, 165] width 118 height 28
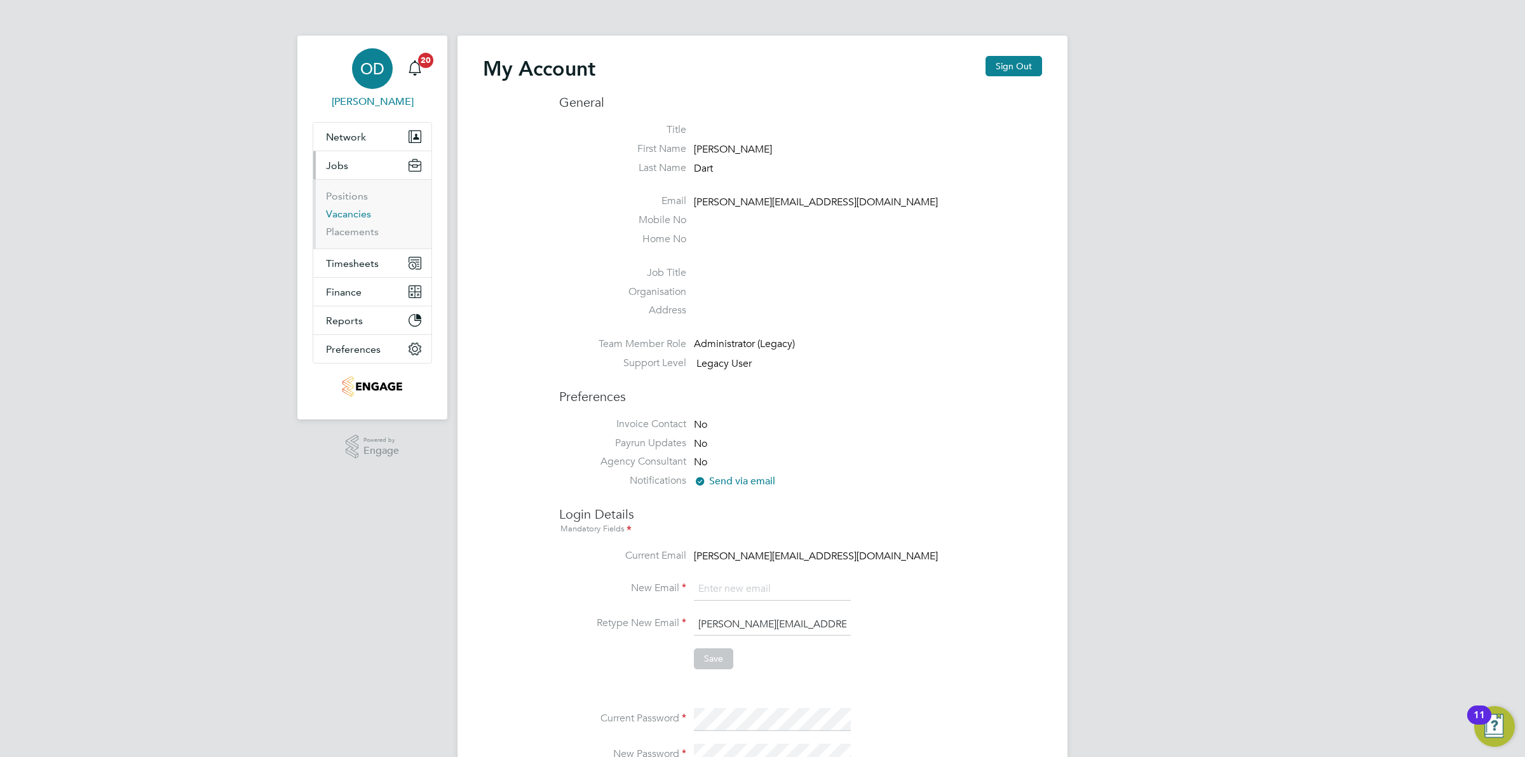
click at [346, 216] on link "Vacancies" at bounding box center [348, 214] width 45 height 12
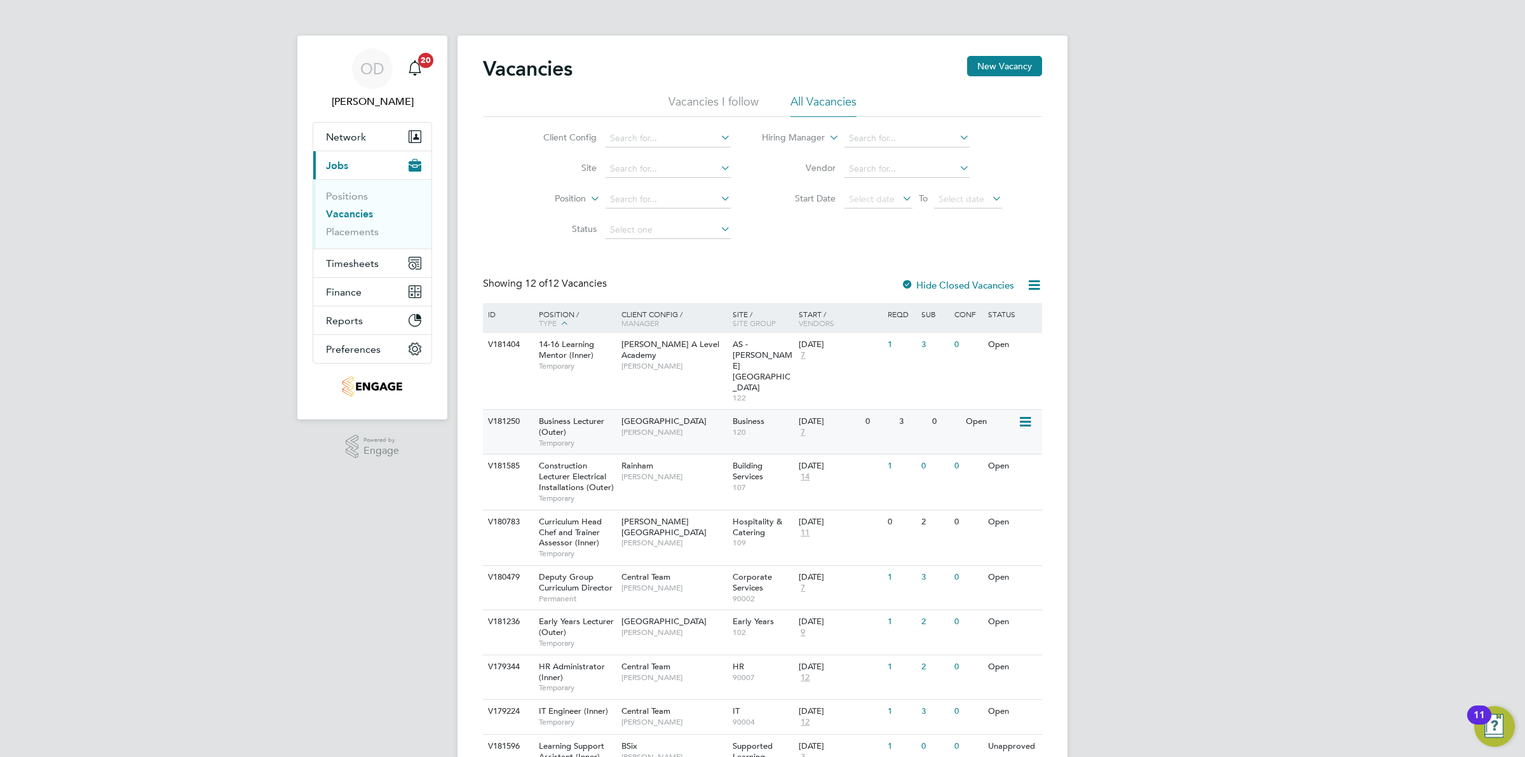
click at [674, 410] on div "[GEOGRAPHIC_DATA] [PERSON_NAME]" at bounding box center [673, 426] width 111 height 33
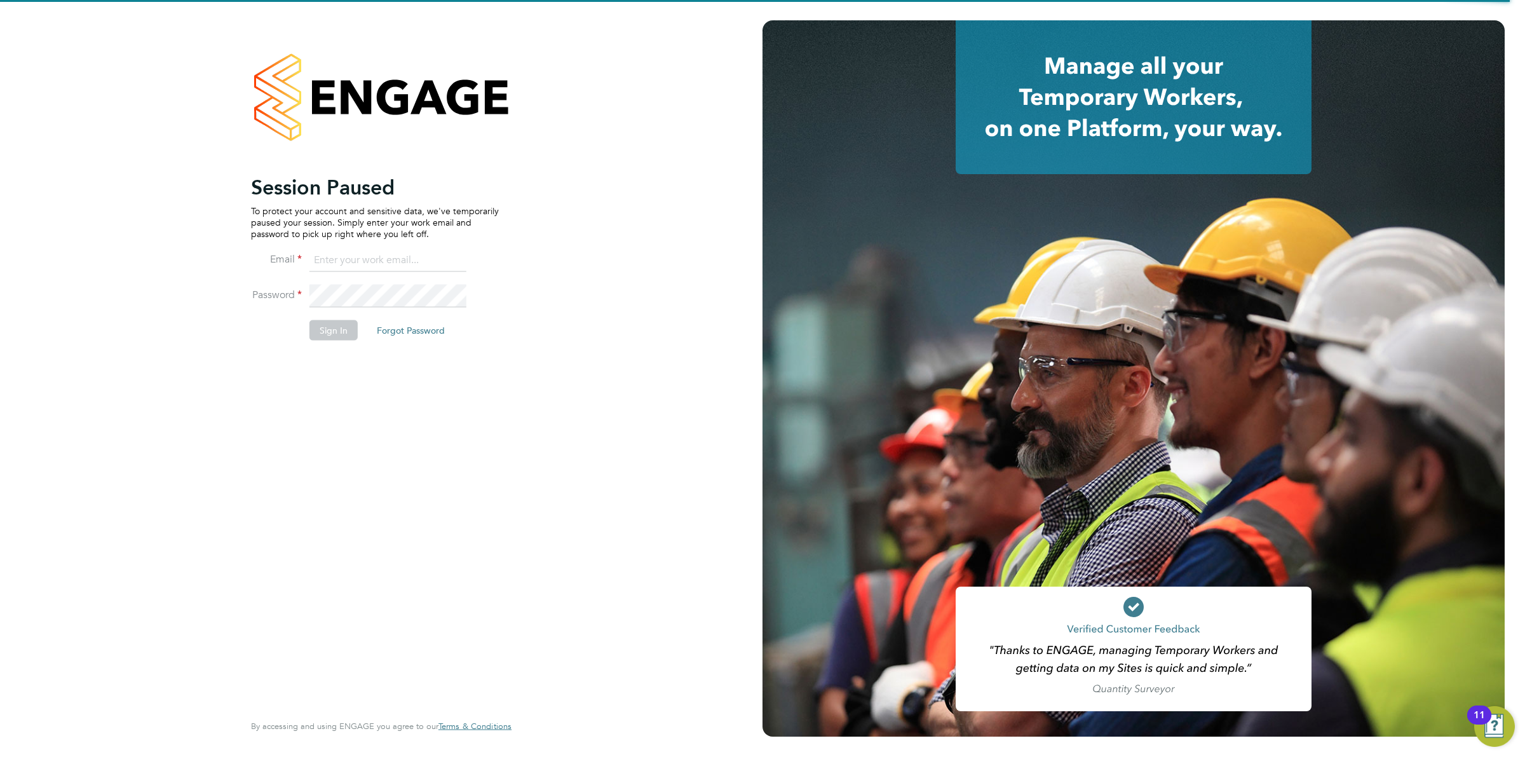
type input "[PERSON_NAME][EMAIL_ADDRESS][DOMAIN_NAME]"
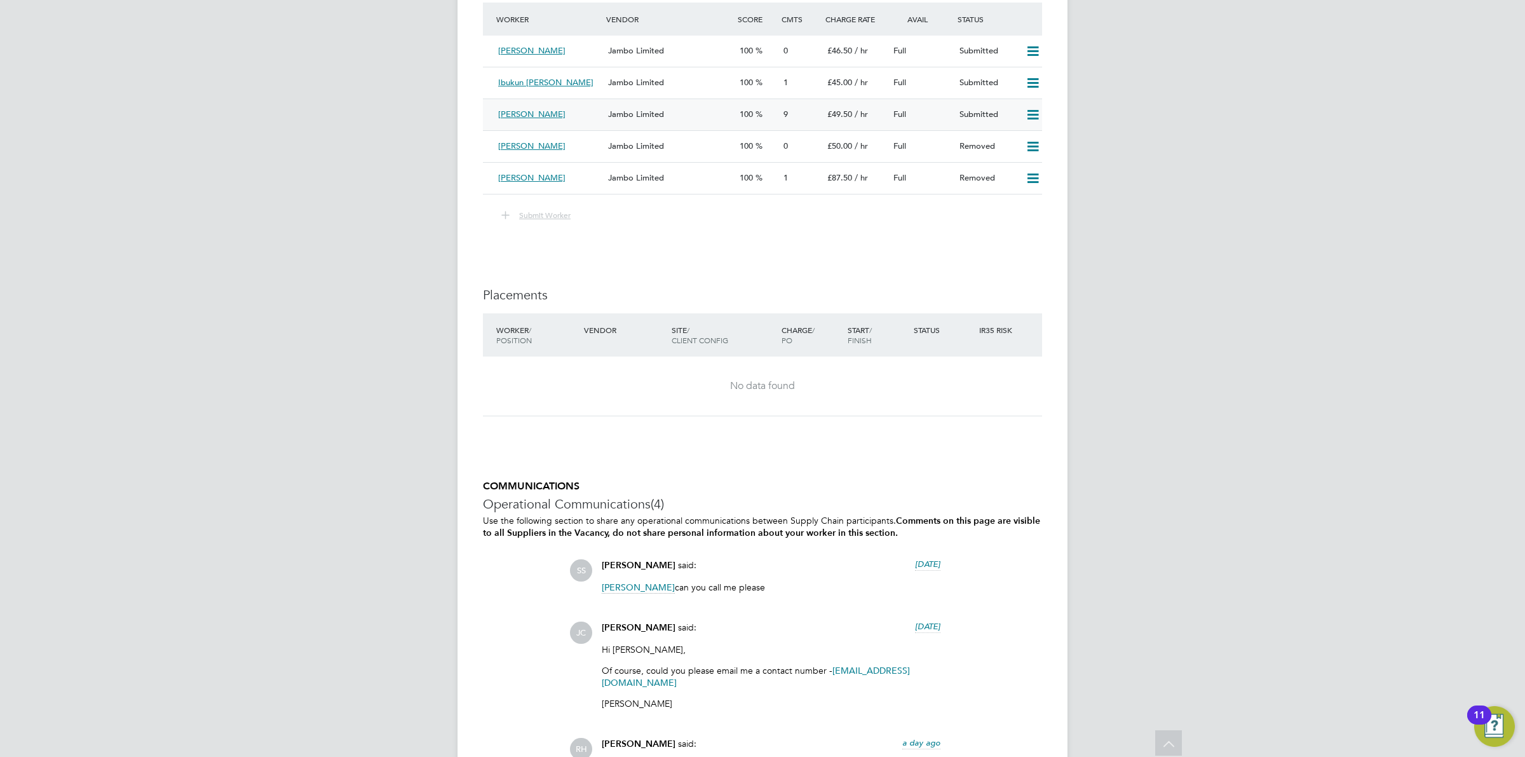
click at [577, 118] on div "[PERSON_NAME]" at bounding box center [548, 114] width 110 height 21
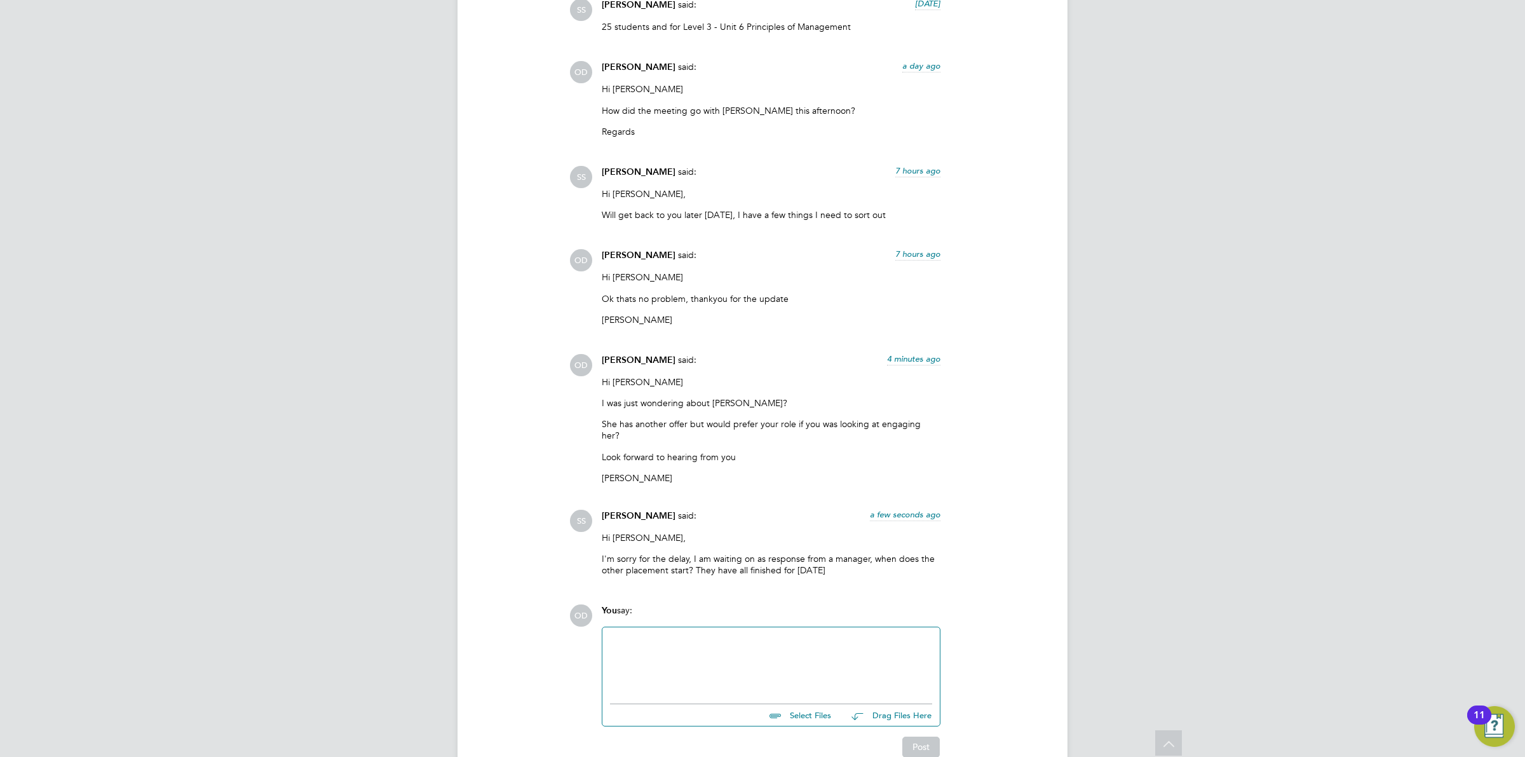
click at [753, 642] on div at bounding box center [771, 662] width 322 height 55
drag, startPoint x: 677, startPoint y: 644, endPoint x: 636, endPoint y: 652, distance: 42.2
click at [636, 652] on div "Hi [PERSON_NAME] It starts [DATE] but" at bounding box center [771, 662] width 322 height 55
click at [624, 658] on div "It starts [DATE] but" at bounding box center [771, 663] width 322 height 11
drag, startPoint x: 621, startPoint y: 656, endPoint x: 741, endPoint y: 656, distance: 120.7
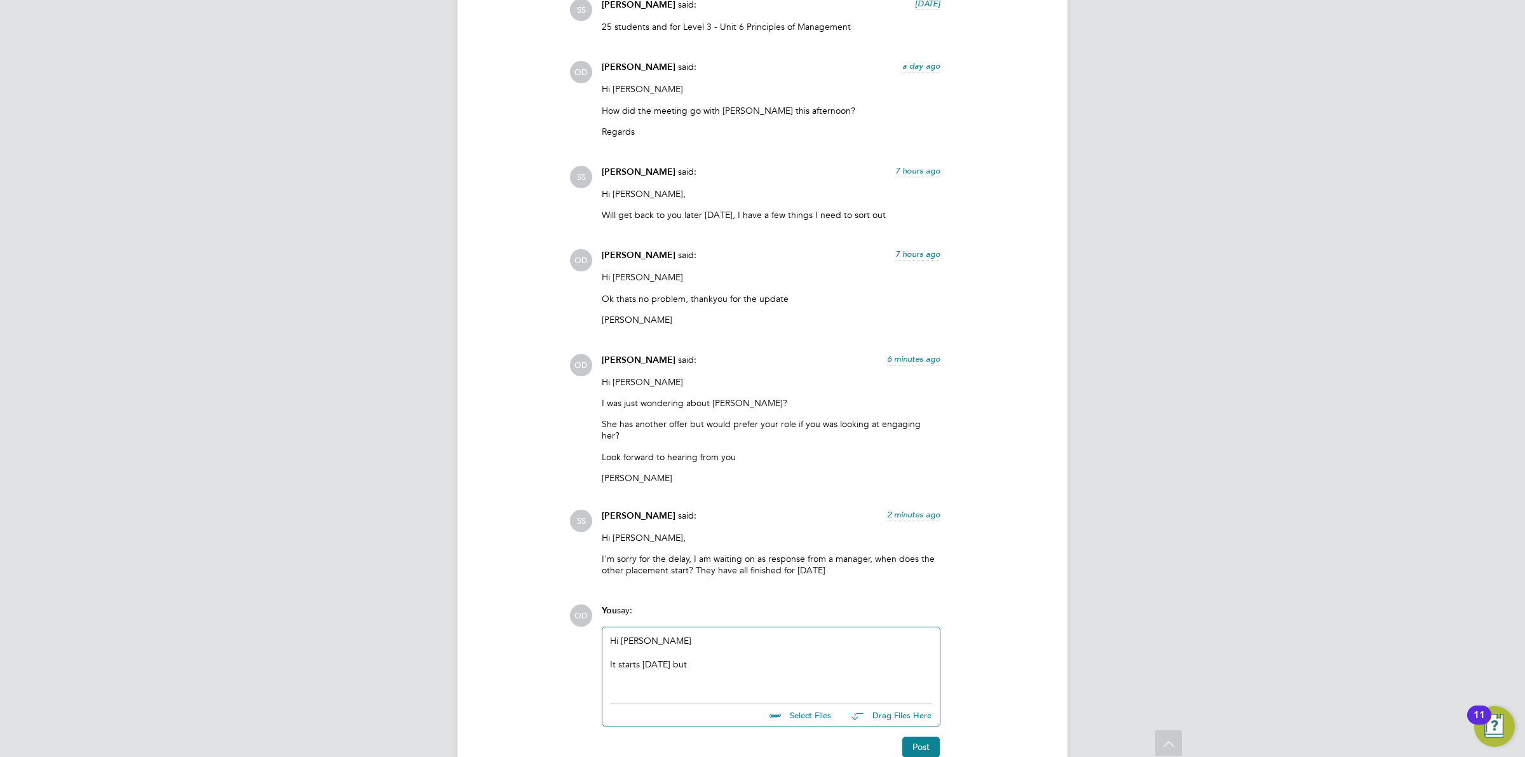
click at [741, 658] on div "It starts [DATE] but" at bounding box center [771, 663] width 322 height 11
drag, startPoint x: 631, startPoint y: 680, endPoint x: 715, endPoint y: 651, distance: 88.6
click at [715, 651] on div "Hi [PERSON_NAME] It would start [DATE] She is happy to wait for this one to sta…" at bounding box center [771, 664] width 322 height 58
click at [715, 658] on div "It would start [DATE]" at bounding box center [771, 663] width 322 height 11
drag, startPoint x: 640, startPoint y: 678, endPoint x: 710, endPoint y: 655, distance: 73.5
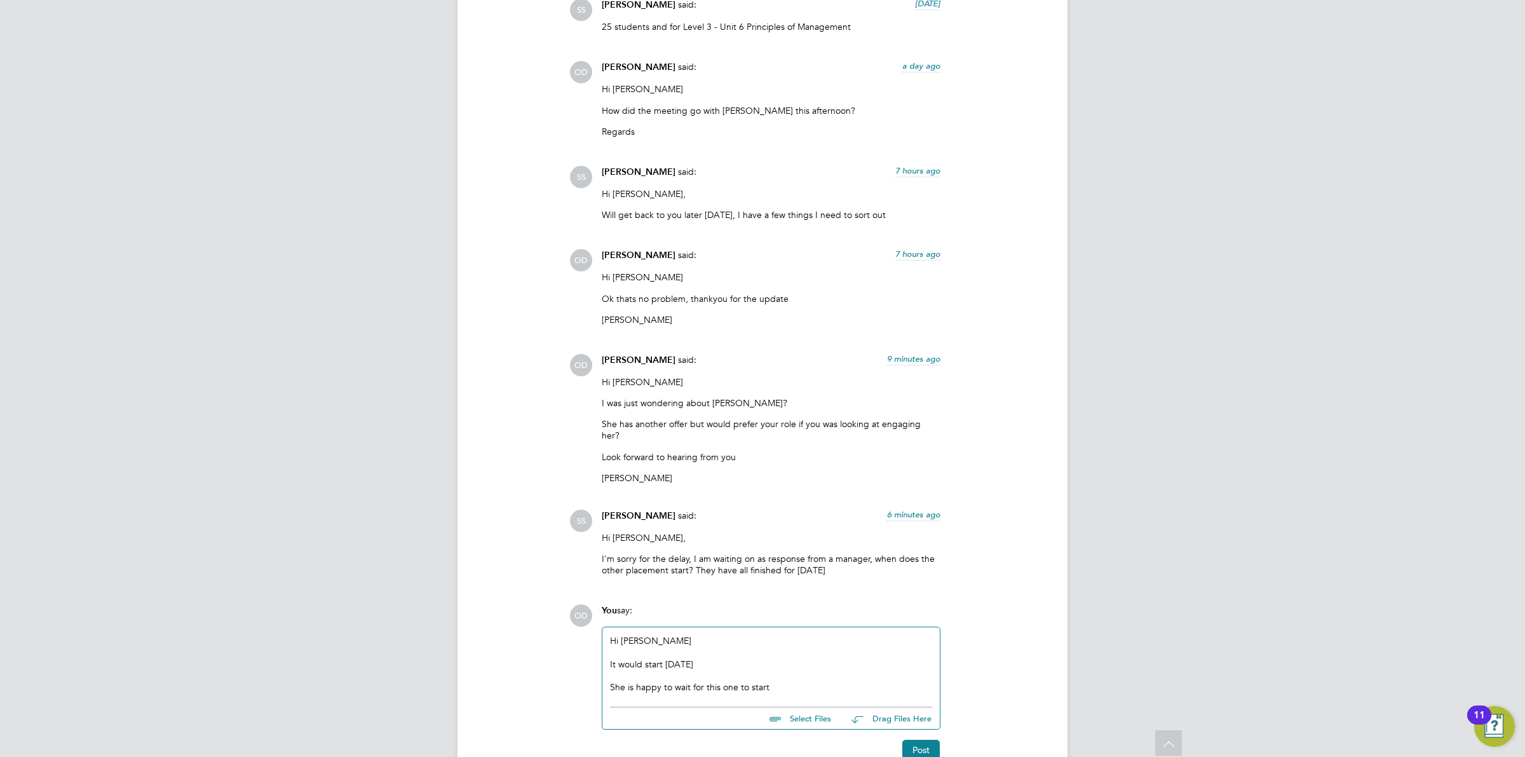
click at [710, 655] on div "Hi [PERSON_NAME] It would start [DATE] She is happy to wait for this one to sta…" at bounding box center [771, 664] width 322 height 58
drag, startPoint x: 646, startPoint y: 654, endPoint x: 623, endPoint y: 656, distance: 22.9
click at [623, 658] on div "It would start on Mondaappy to wait for this one to start" at bounding box center [771, 663] width 322 height 11
click at [717, 658] on div "It is due to start on Mondaappy to wait for this one to start" at bounding box center [771, 663] width 322 height 11
click at [903, 658] on div "It is due to start on Monday however is happy to wait for this one to start" at bounding box center [771, 663] width 322 height 11
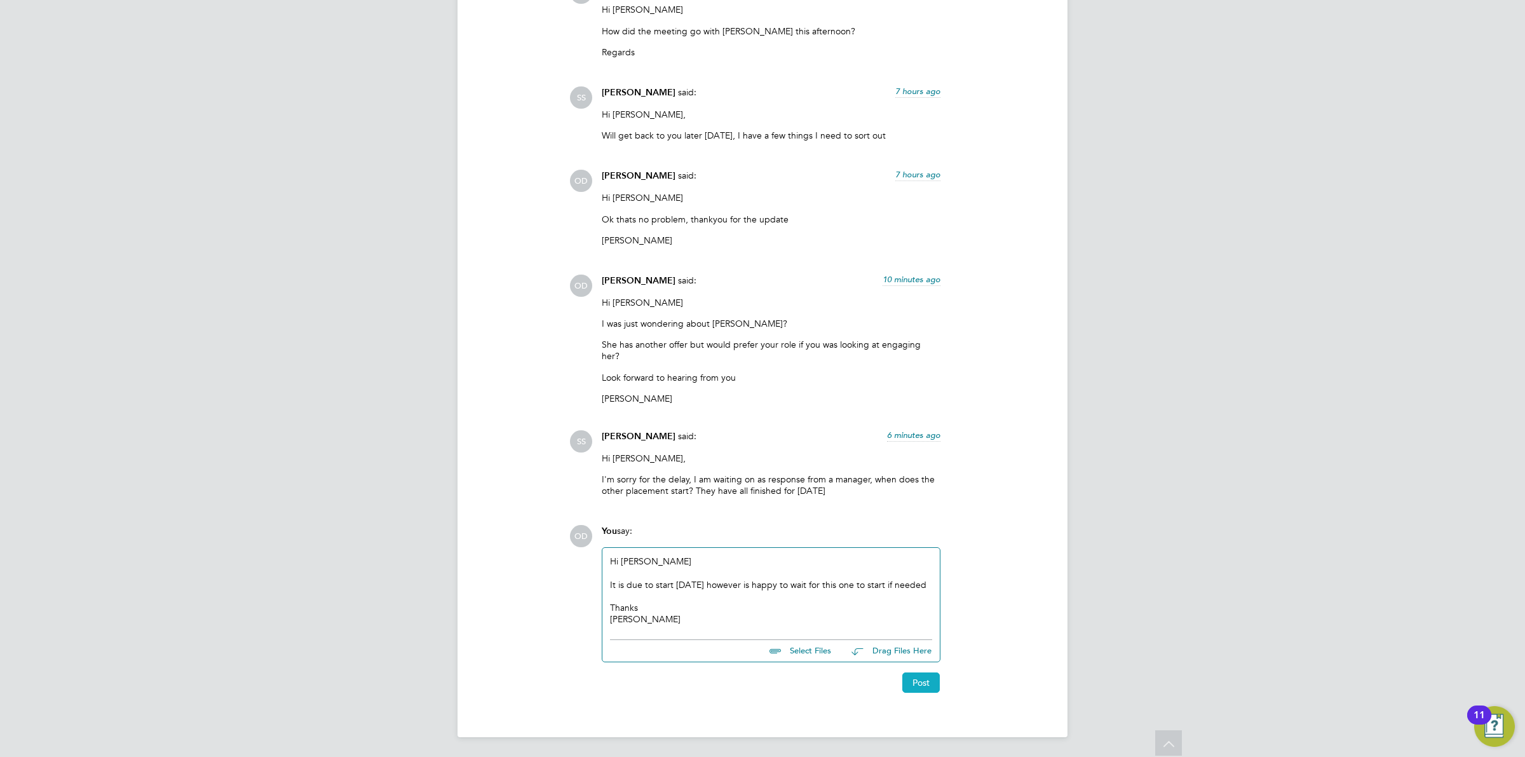
click at [907, 685] on button "Post" at bounding box center [920, 682] width 37 height 20
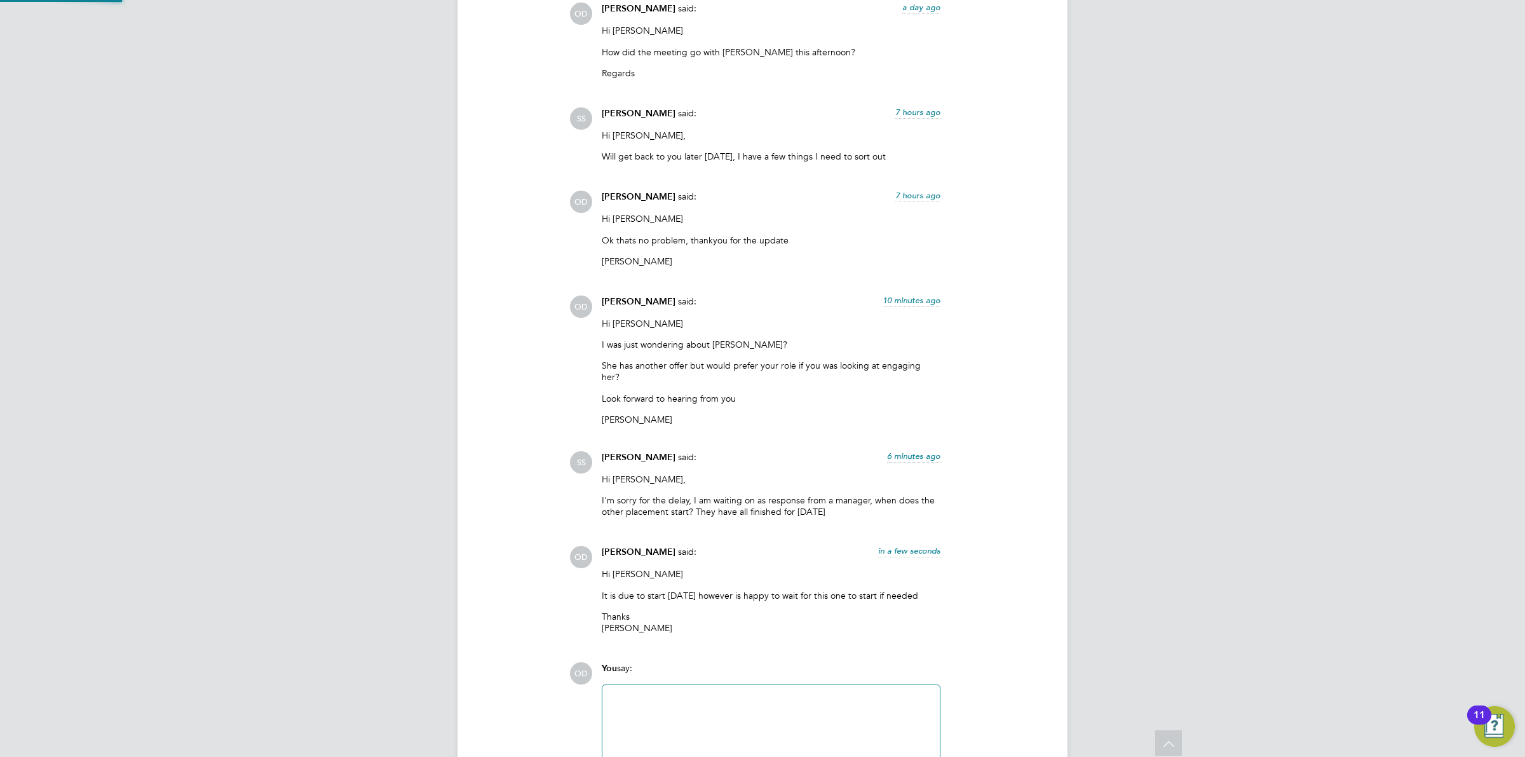
scroll to position [1763, 0]
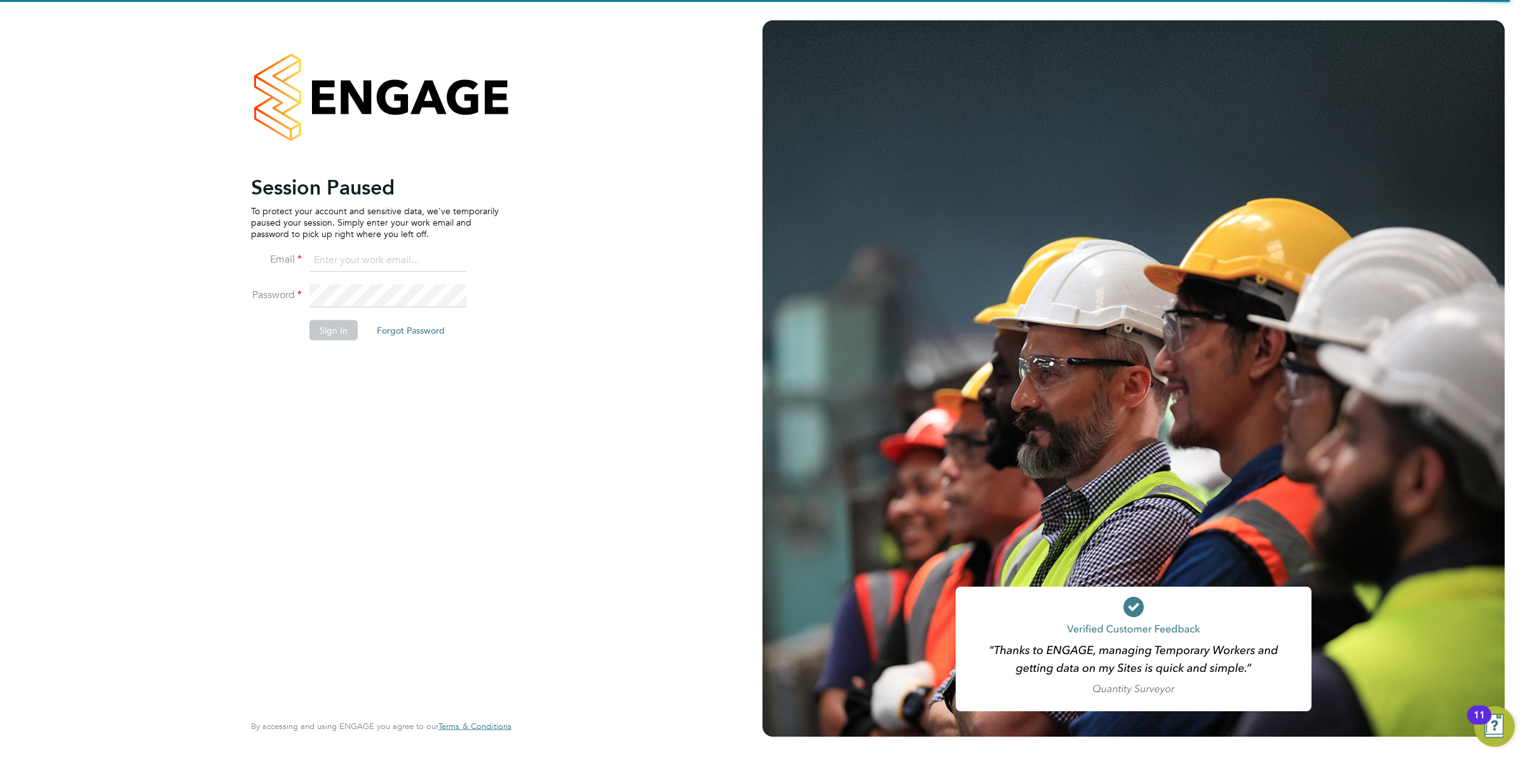
type input "[PERSON_NAME][EMAIL_ADDRESS][DOMAIN_NAME]"
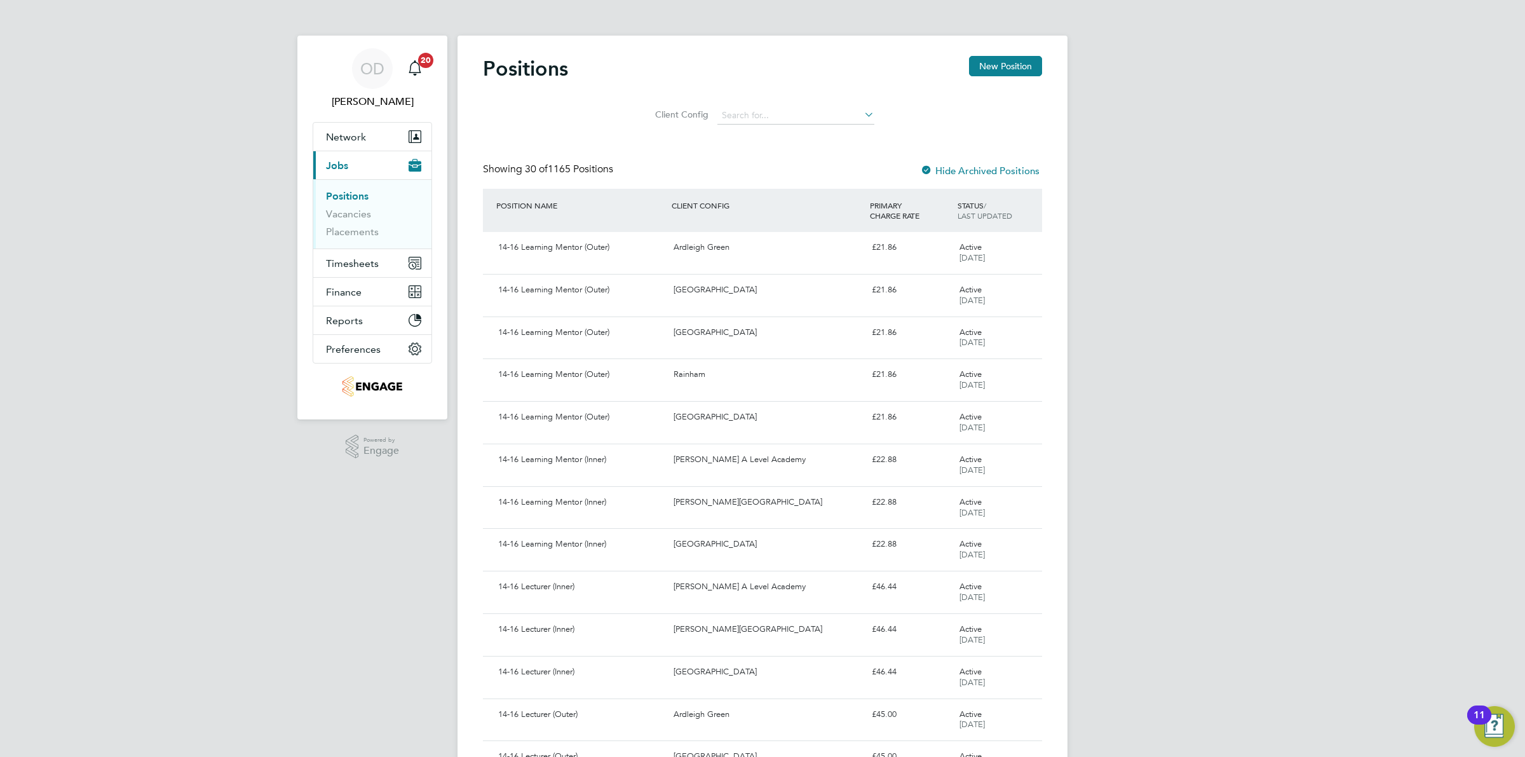
click at [370, 214] on li "Vacancies" at bounding box center [373, 217] width 95 height 18
click at [364, 217] on link "Vacancies" at bounding box center [348, 214] width 45 height 12
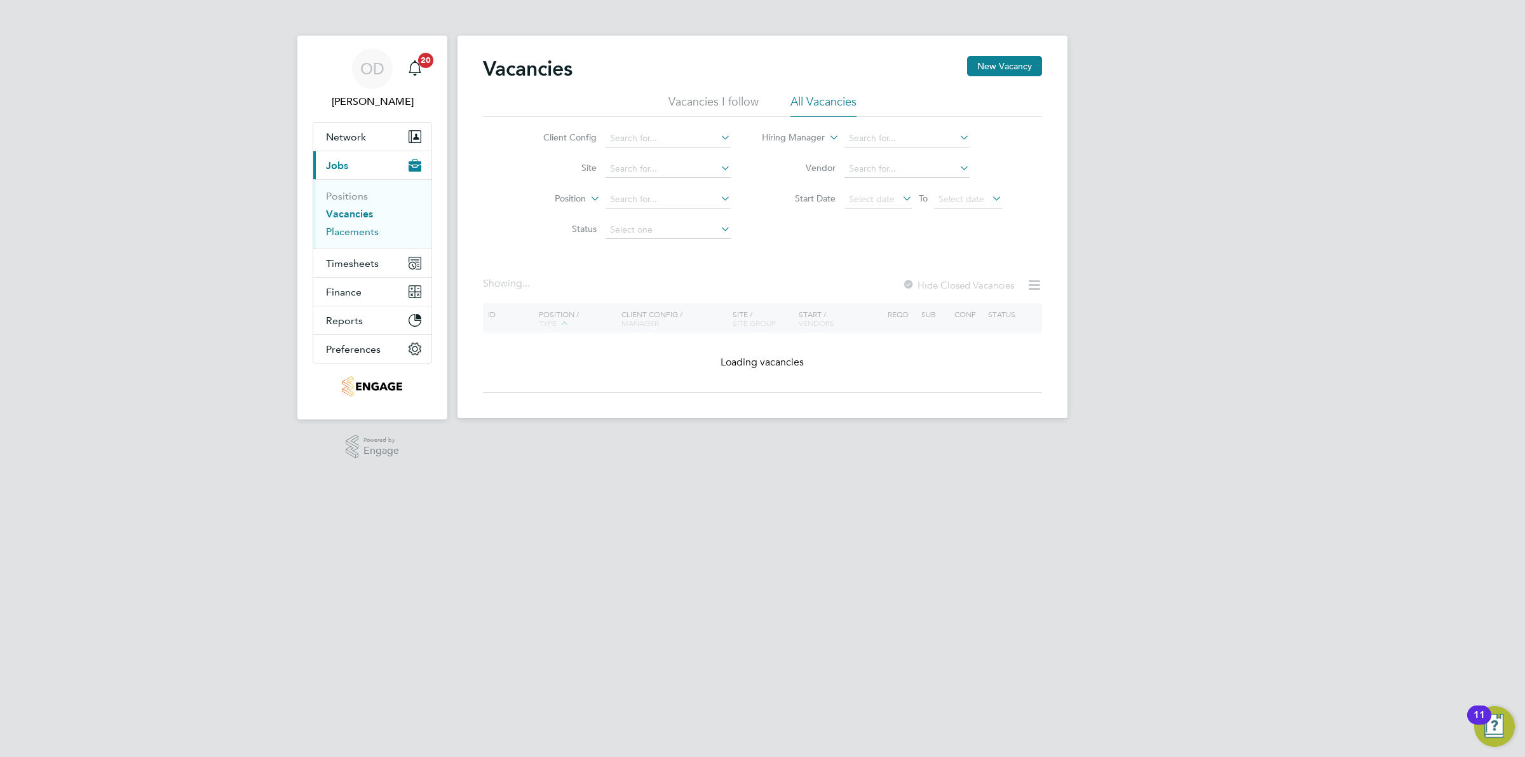
click at [337, 227] on link "Placements" at bounding box center [352, 232] width 53 height 12
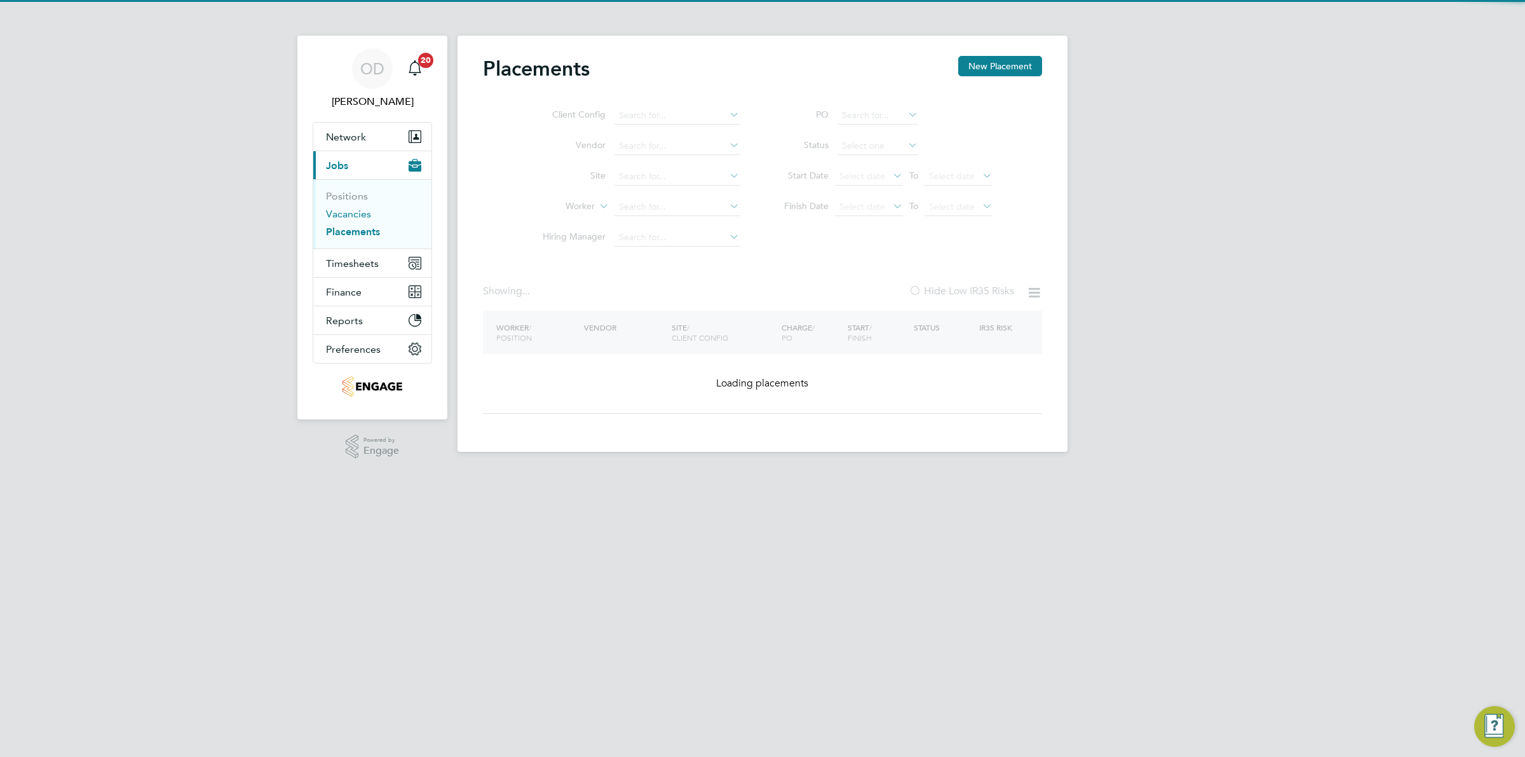
click at [347, 213] on link "Vacancies" at bounding box center [348, 214] width 45 height 12
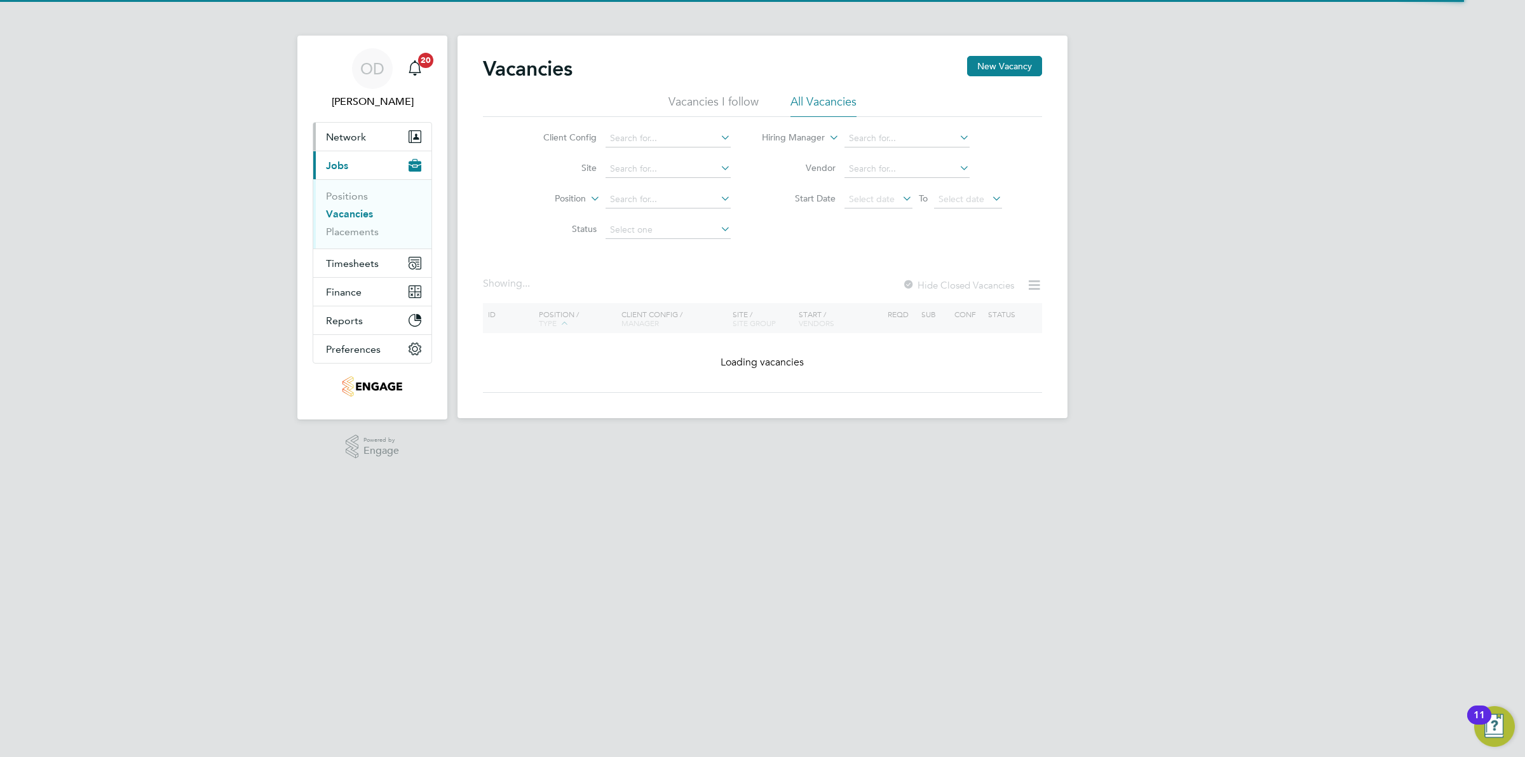
click at [337, 140] on span "Network" at bounding box center [346, 137] width 40 height 12
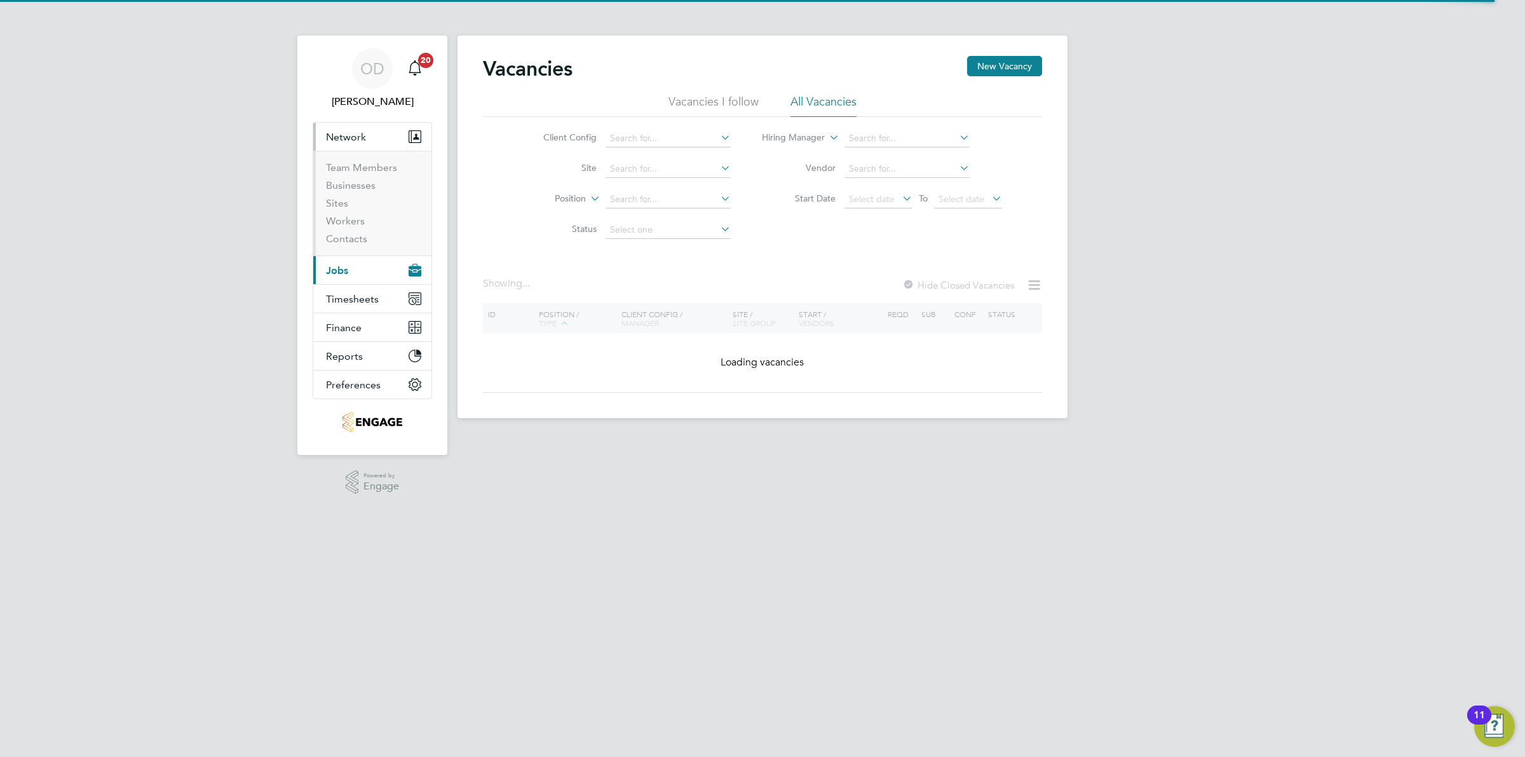
click at [348, 269] on button "Current page: Jobs" at bounding box center [372, 270] width 118 height 28
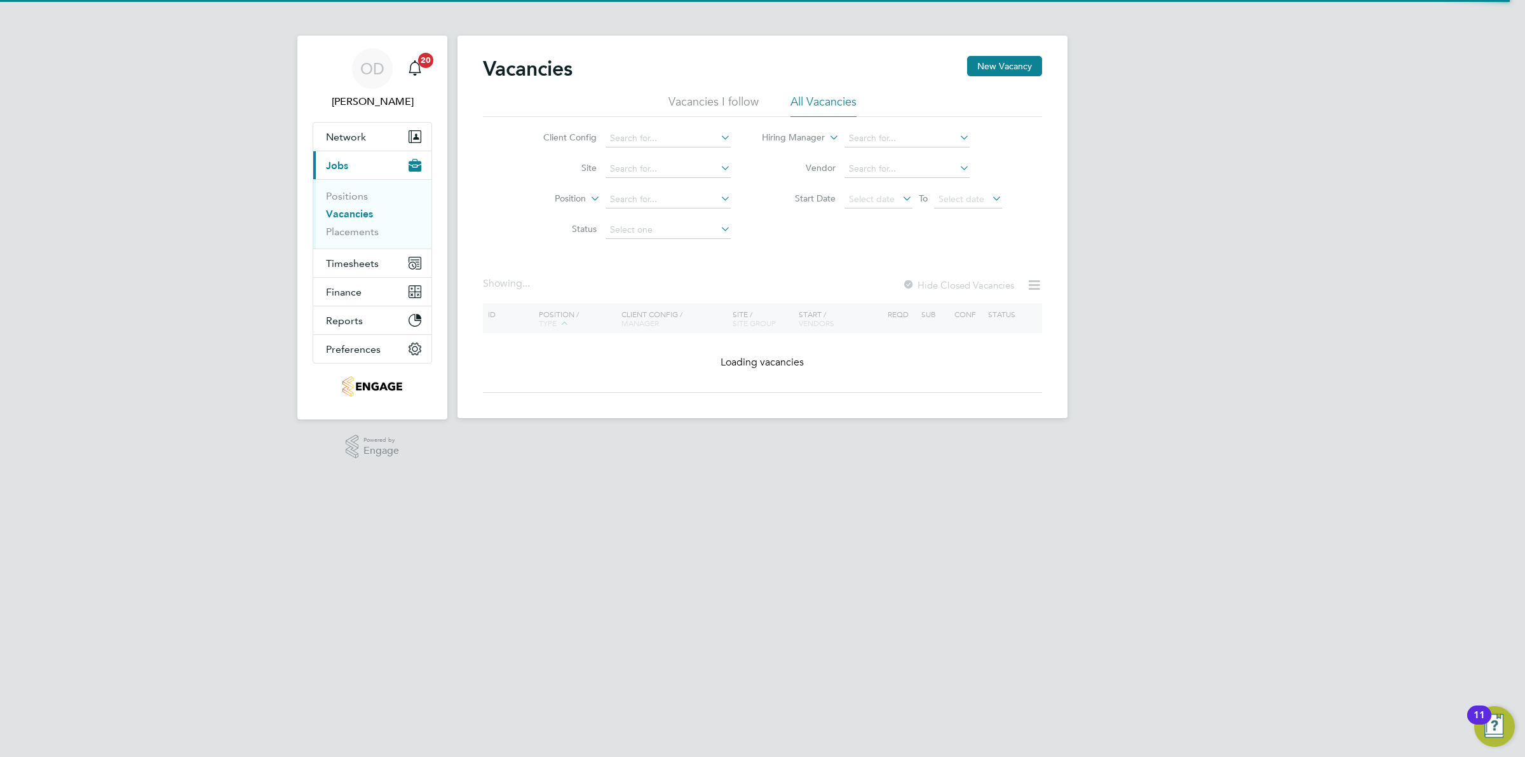
click at [360, 210] on link "Vacancies" at bounding box center [349, 214] width 47 height 12
click at [358, 231] on link "Placements" at bounding box center [352, 232] width 53 height 12
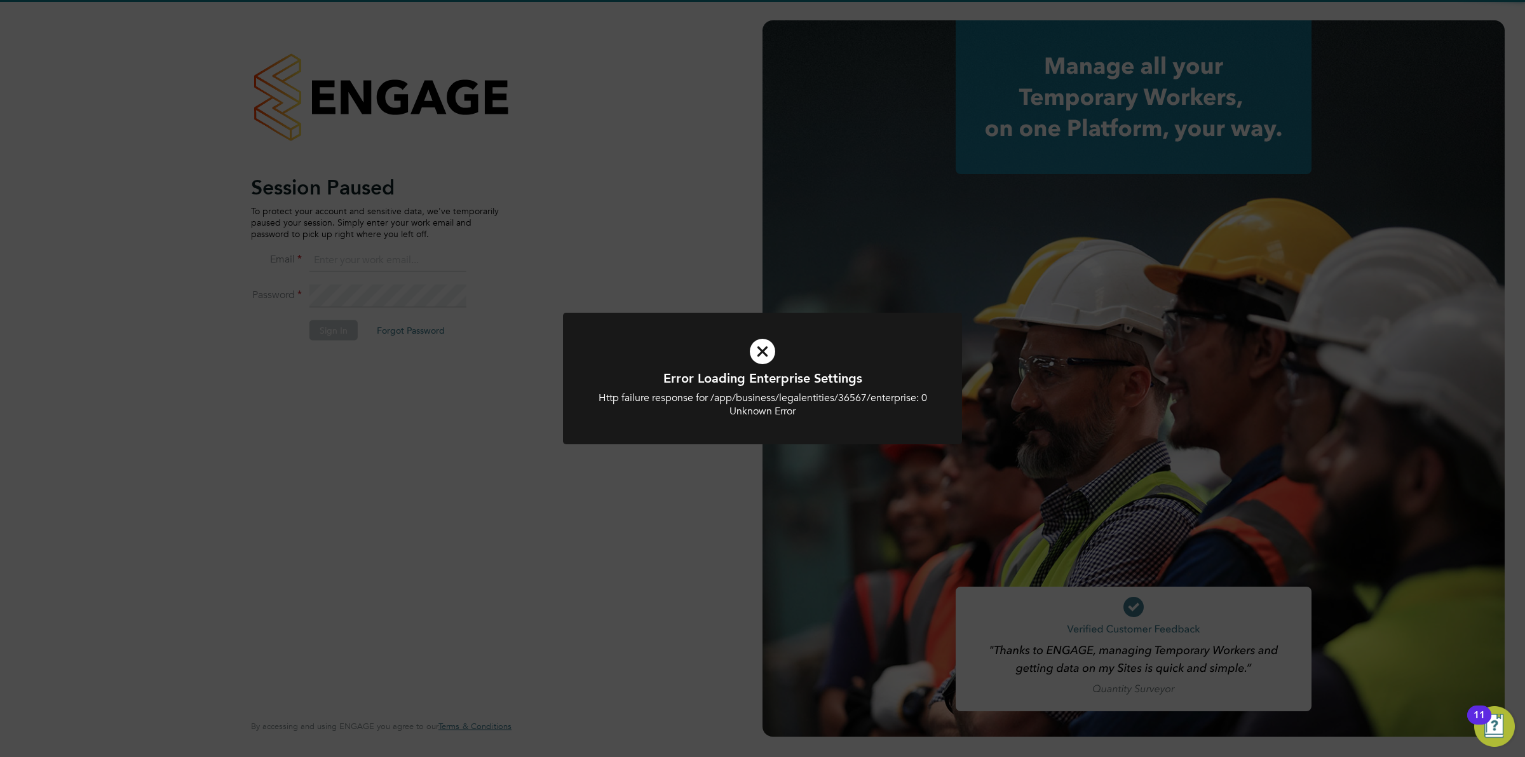
type input "ollie.dart@novaeducation.net"
click at [893, 341] on icon at bounding box center [762, 352] width 330 height 50
type input "ollie.dart@novaeducation.net"
click at [766, 354] on icon at bounding box center [762, 352] width 330 height 50
click at [741, 346] on icon at bounding box center [762, 352] width 330 height 50
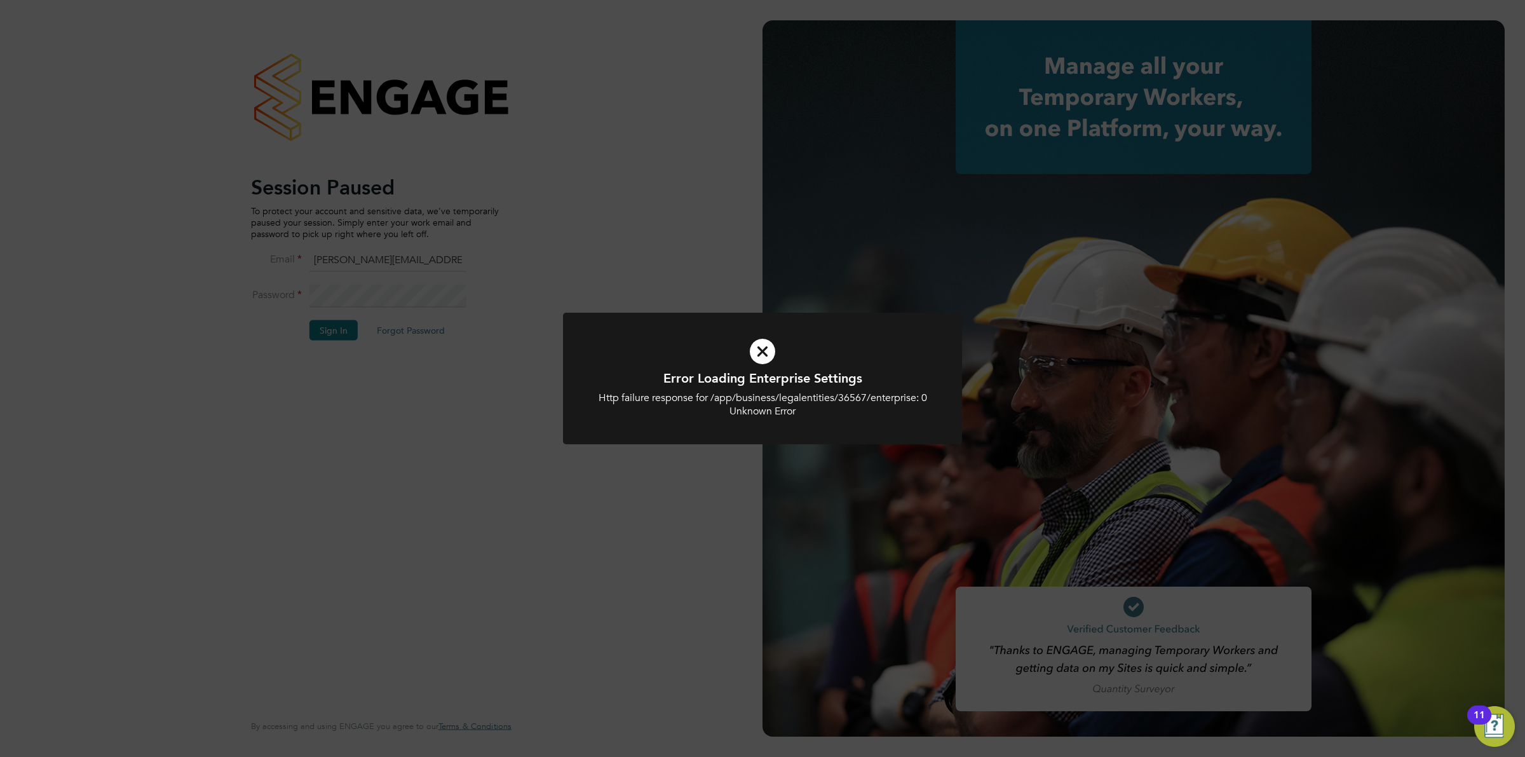
click at [760, 351] on icon at bounding box center [762, 352] width 330 height 50
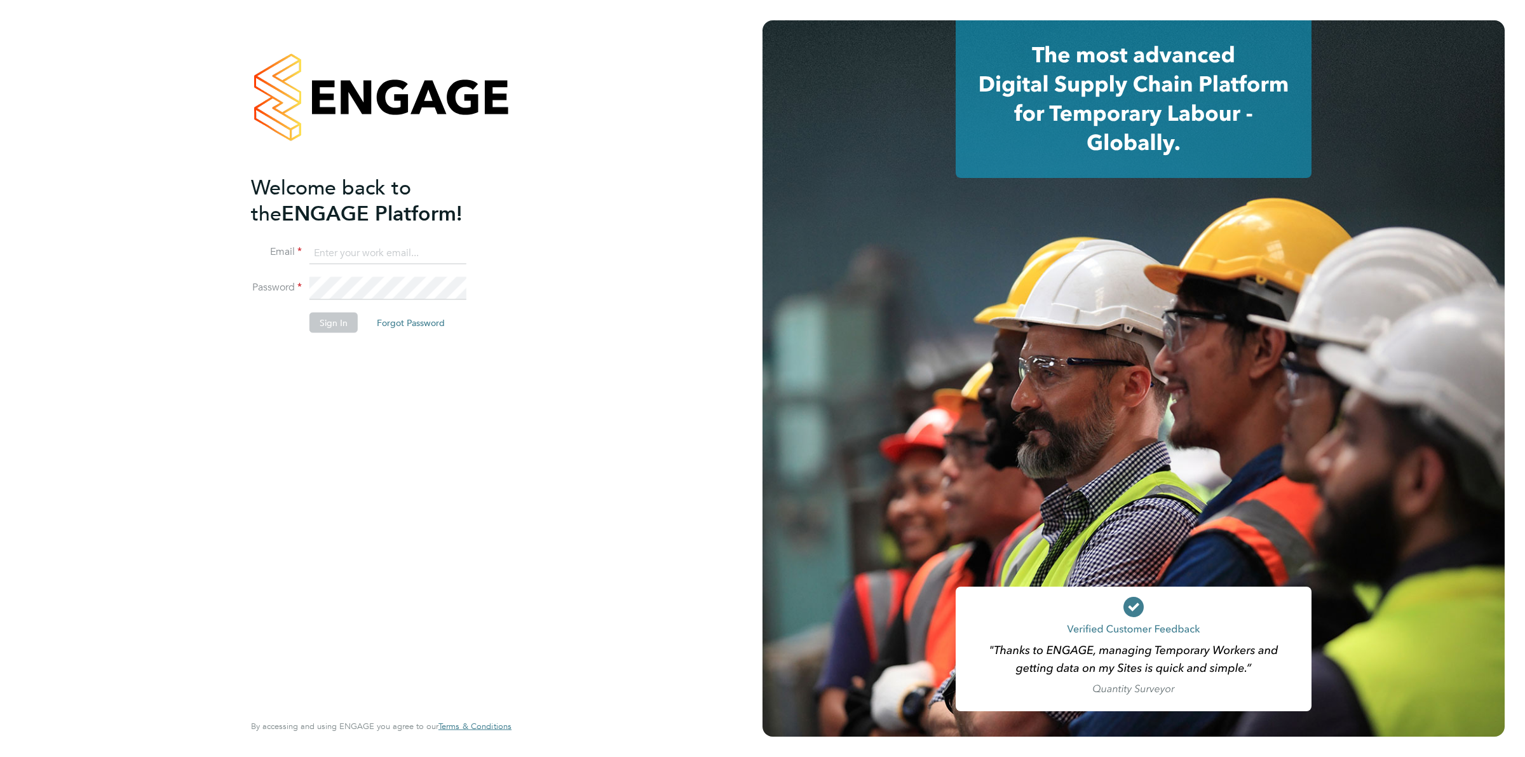
type input "[PERSON_NAME][EMAIL_ADDRESS][DOMAIN_NAME]"
click at [332, 316] on button "Sign In" at bounding box center [333, 323] width 48 height 20
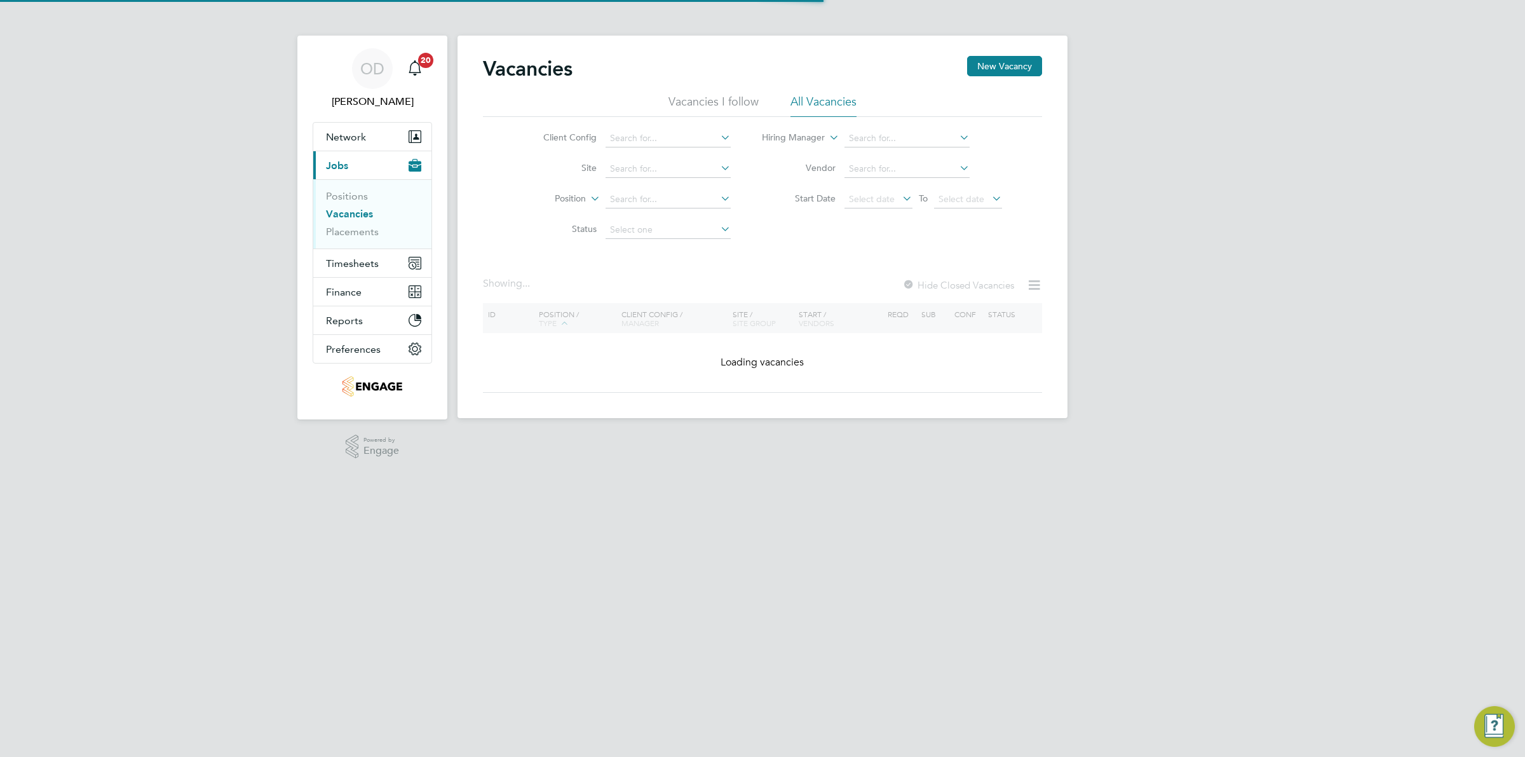
click at [357, 217] on link "Vacancies" at bounding box center [349, 214] width 47 height 12
click at [363, 231] on link "Placements" at bounding box center [352, 232] width 53 height 12
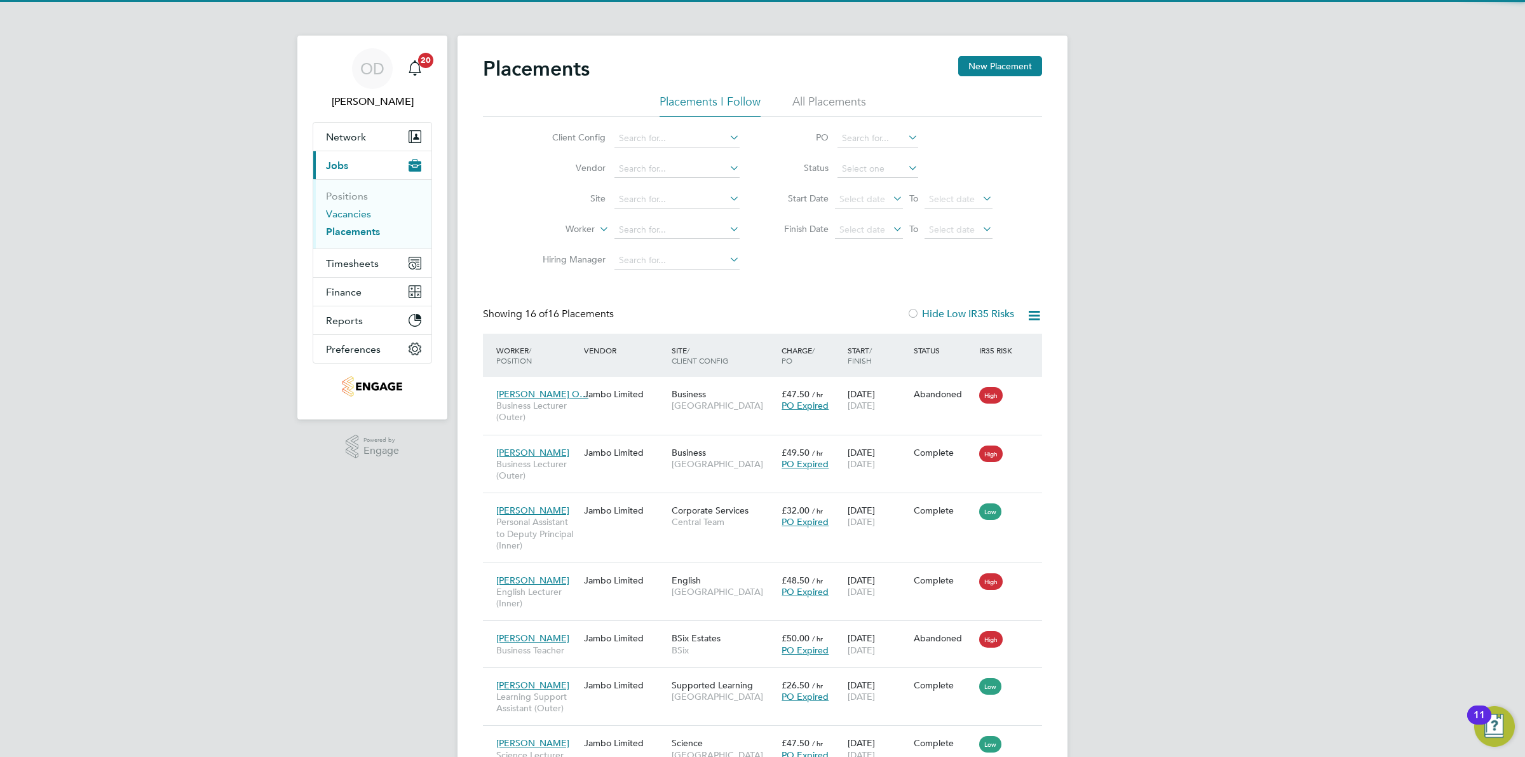
click at [363, 208] on link "Vacancies" at bounding box center [348, 214] width 45 height 12
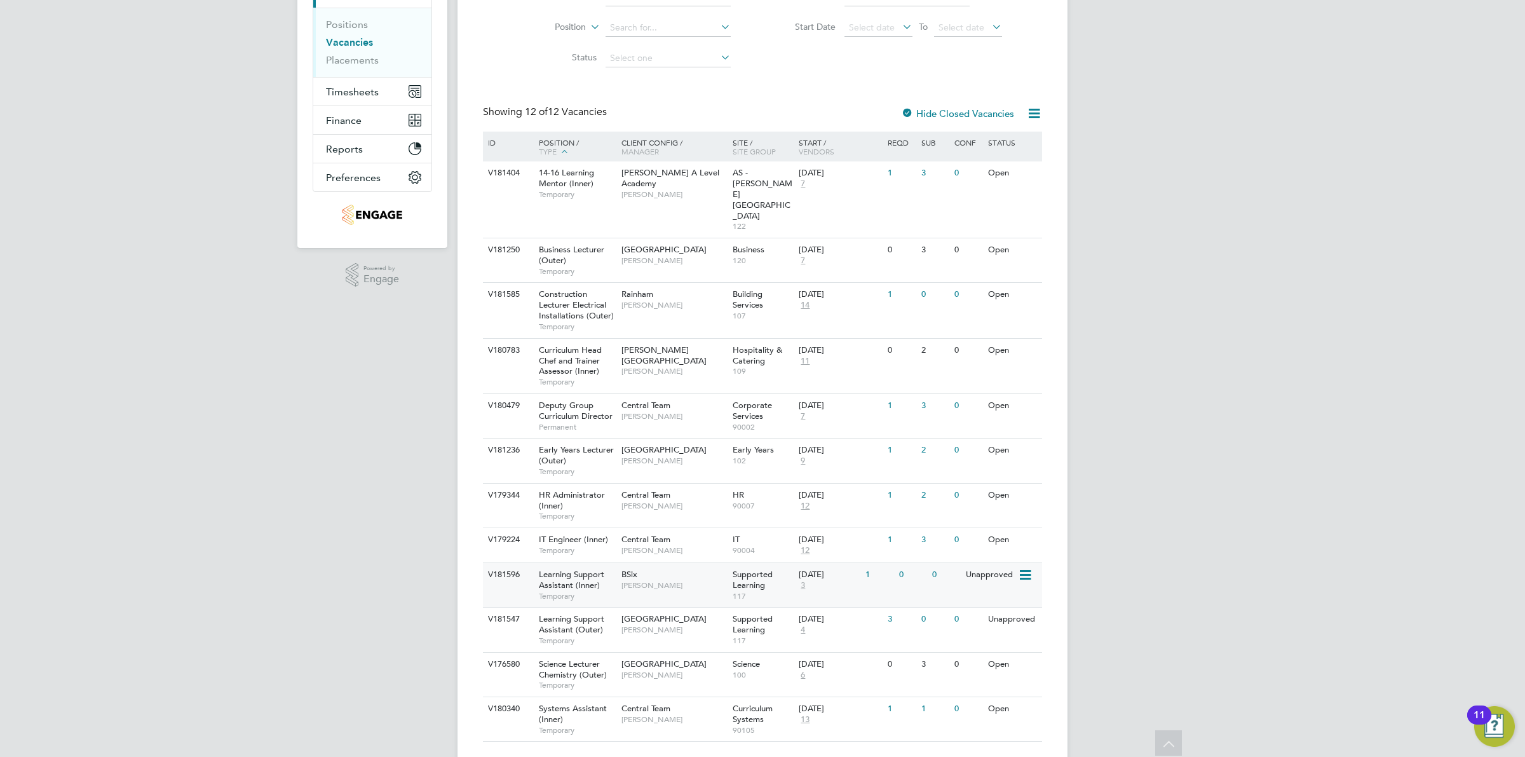
click at [842, 563] on div "06 Oct 2025 3" at bounding box center [828, 580] width 67 height 34
click at [360, 44] on link "Vacancies" at bounding box center [349, 42] width 47 height 12
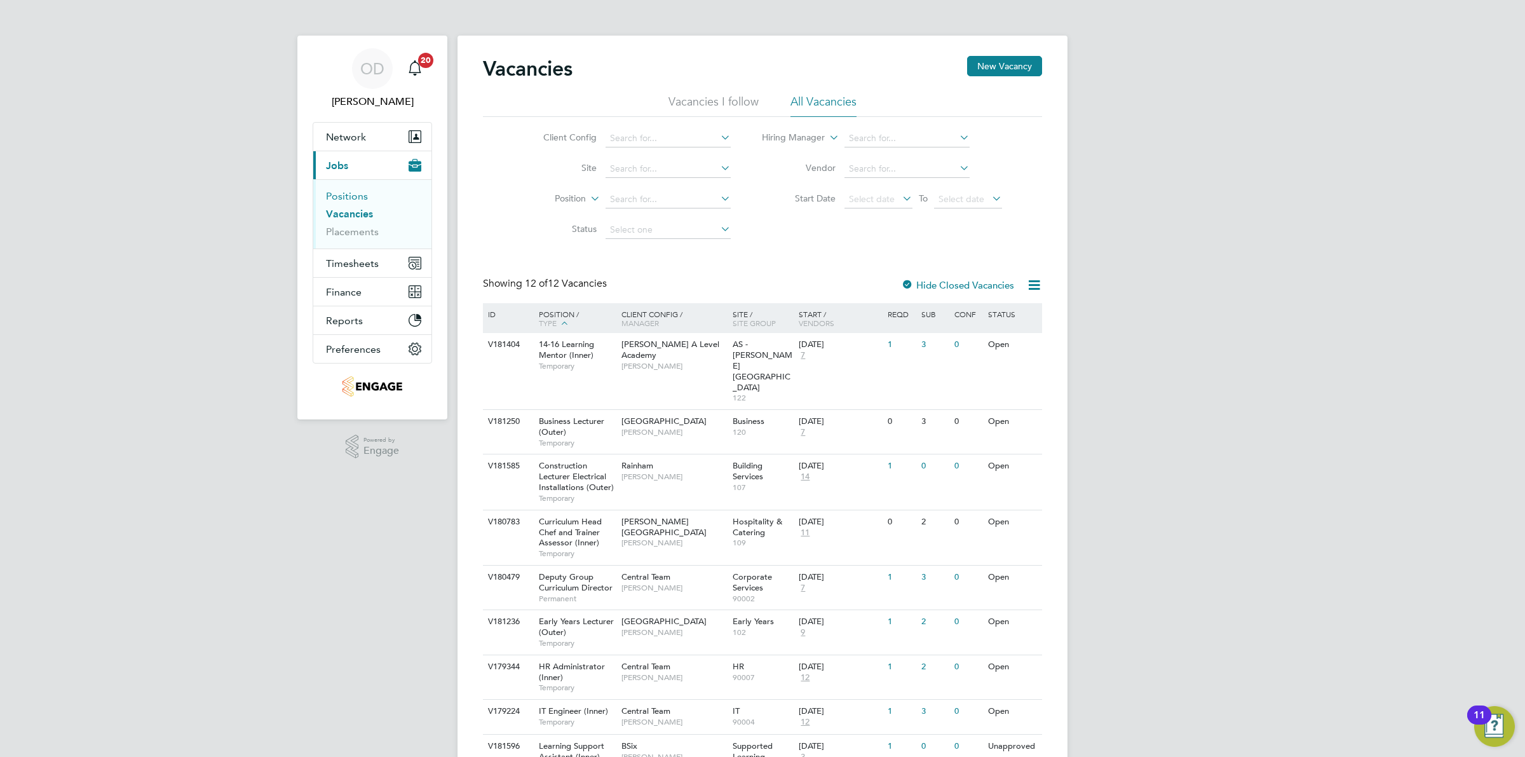
click at [349, 190] on link "Positions" at bounding box center [347, 196] width 42 height 12
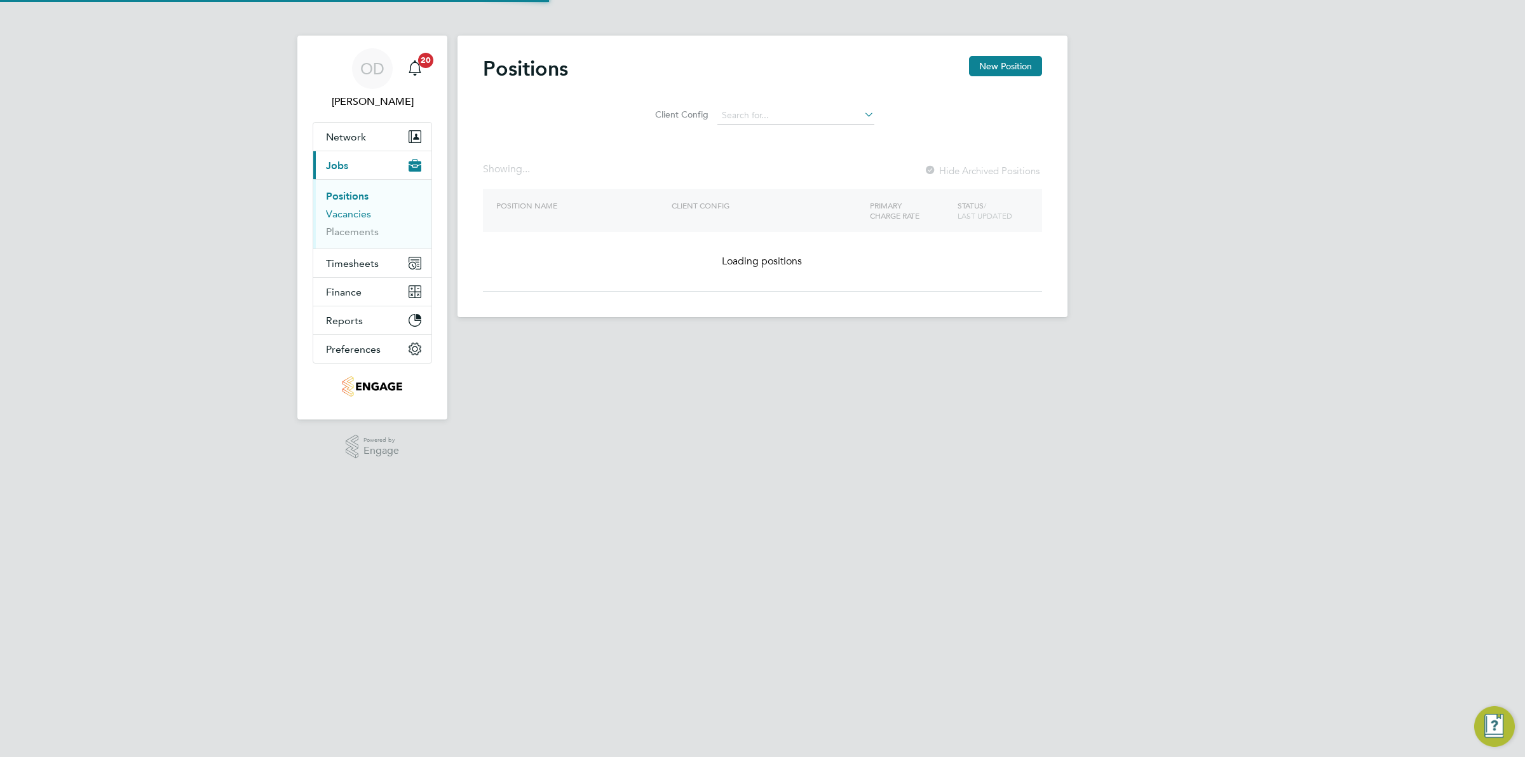
click at [347, 210] on link "Vacancies" at bounding box center [348, 214] width 45 height 12
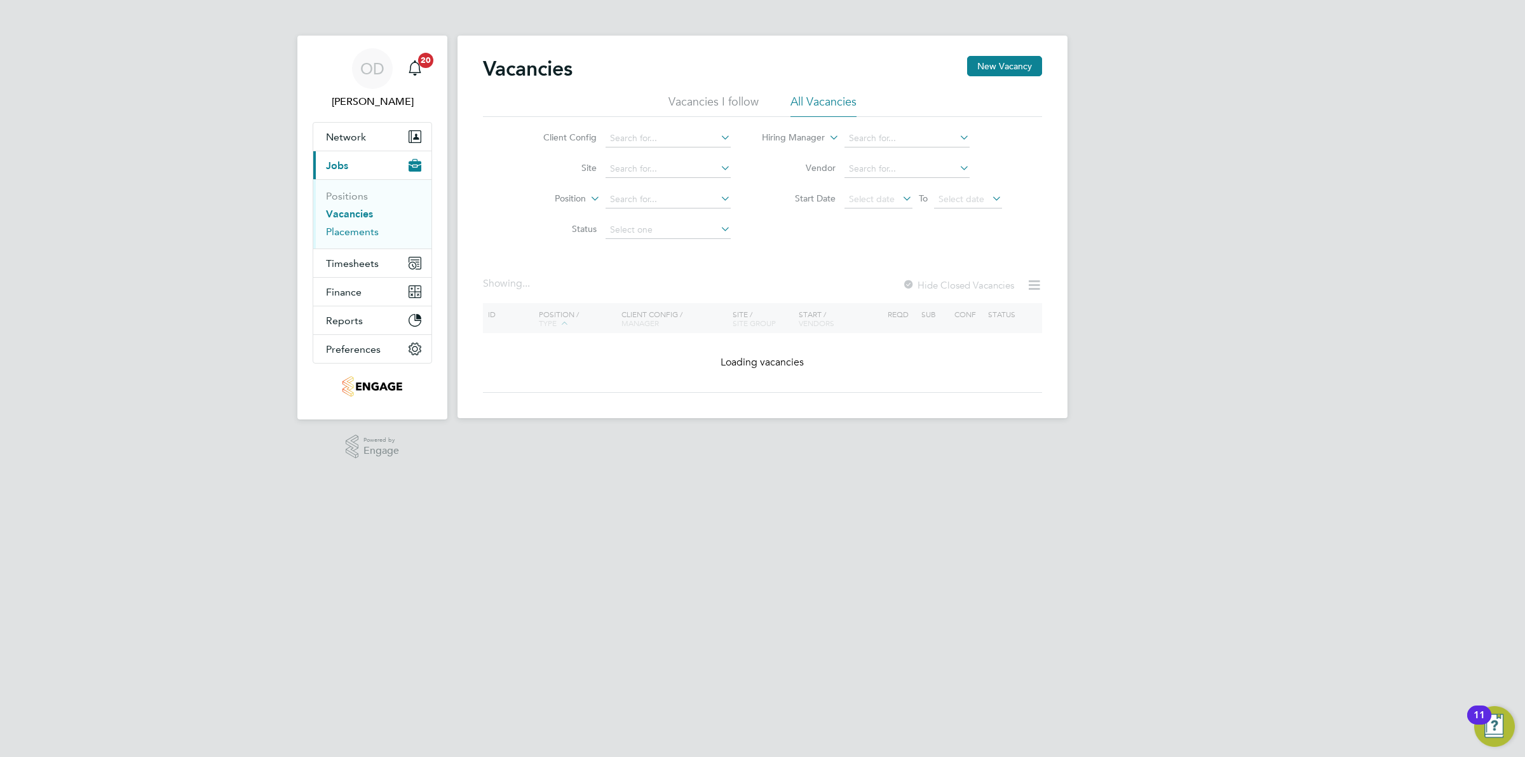
click at [350, 233] on link "Placements" at bounding box center [352, 232] width 53 height 12
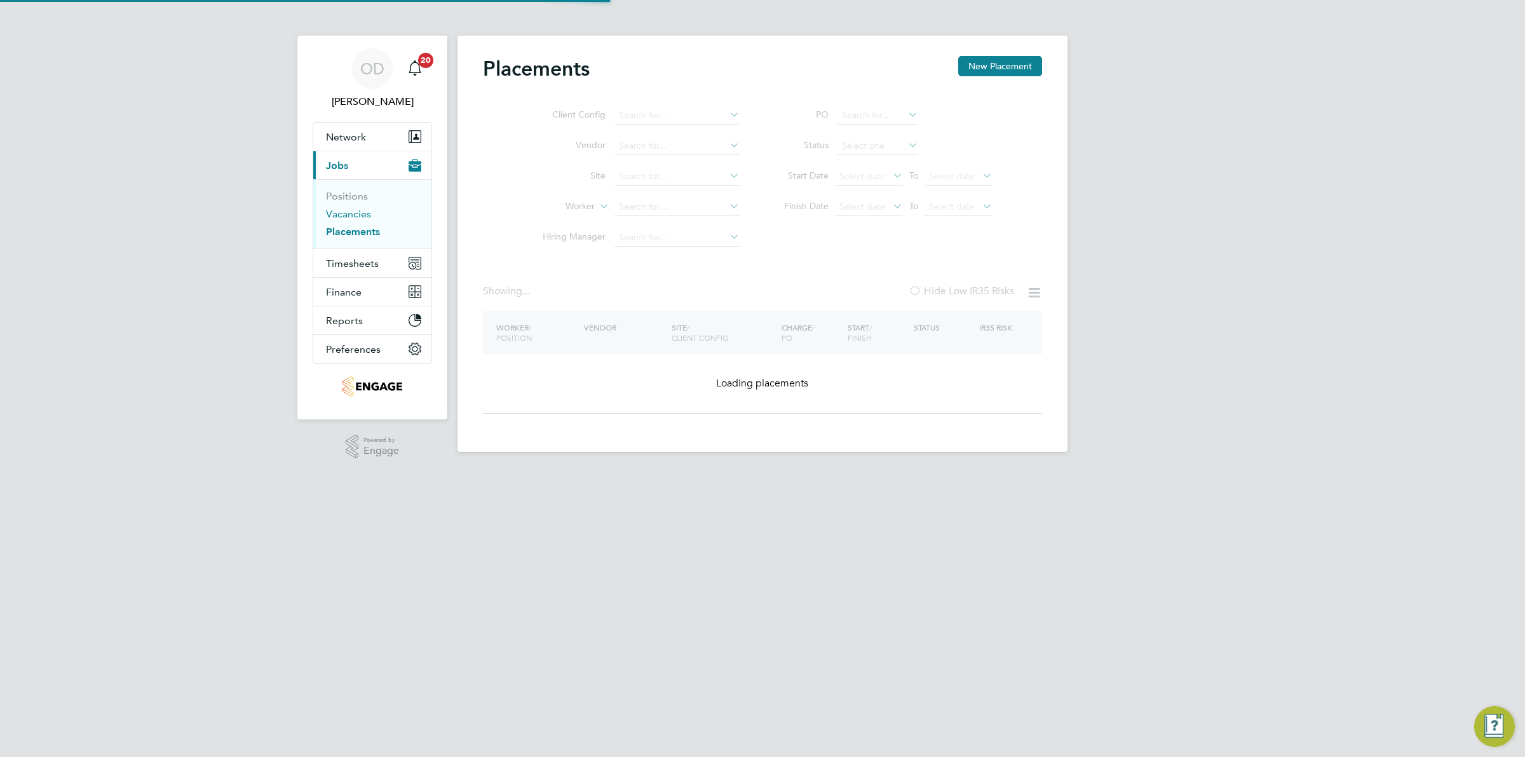
click at [350, 217] on link "Vacancies" at bounding box center [348, 214] width 45 height 12
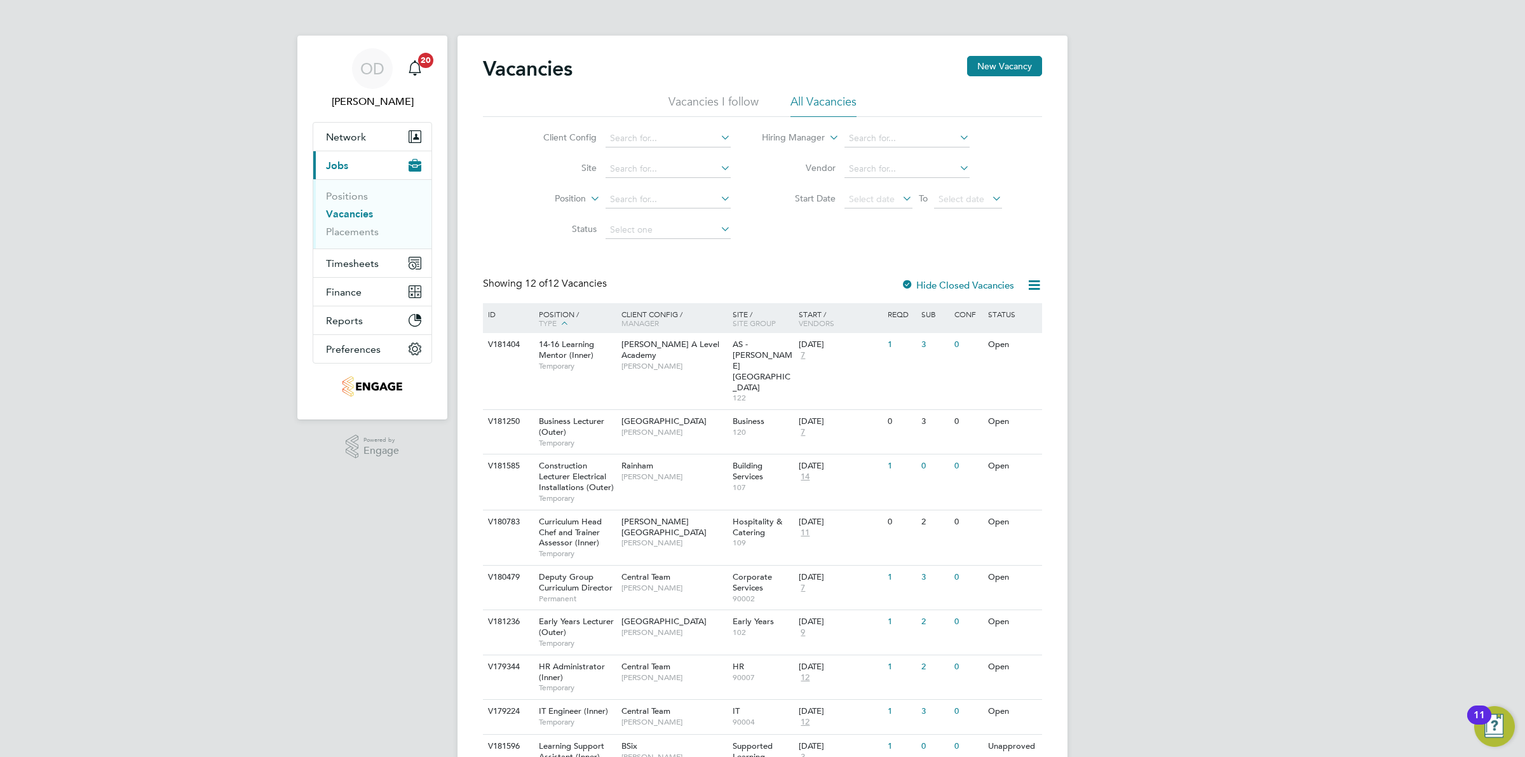
scroll to position [79, 0]
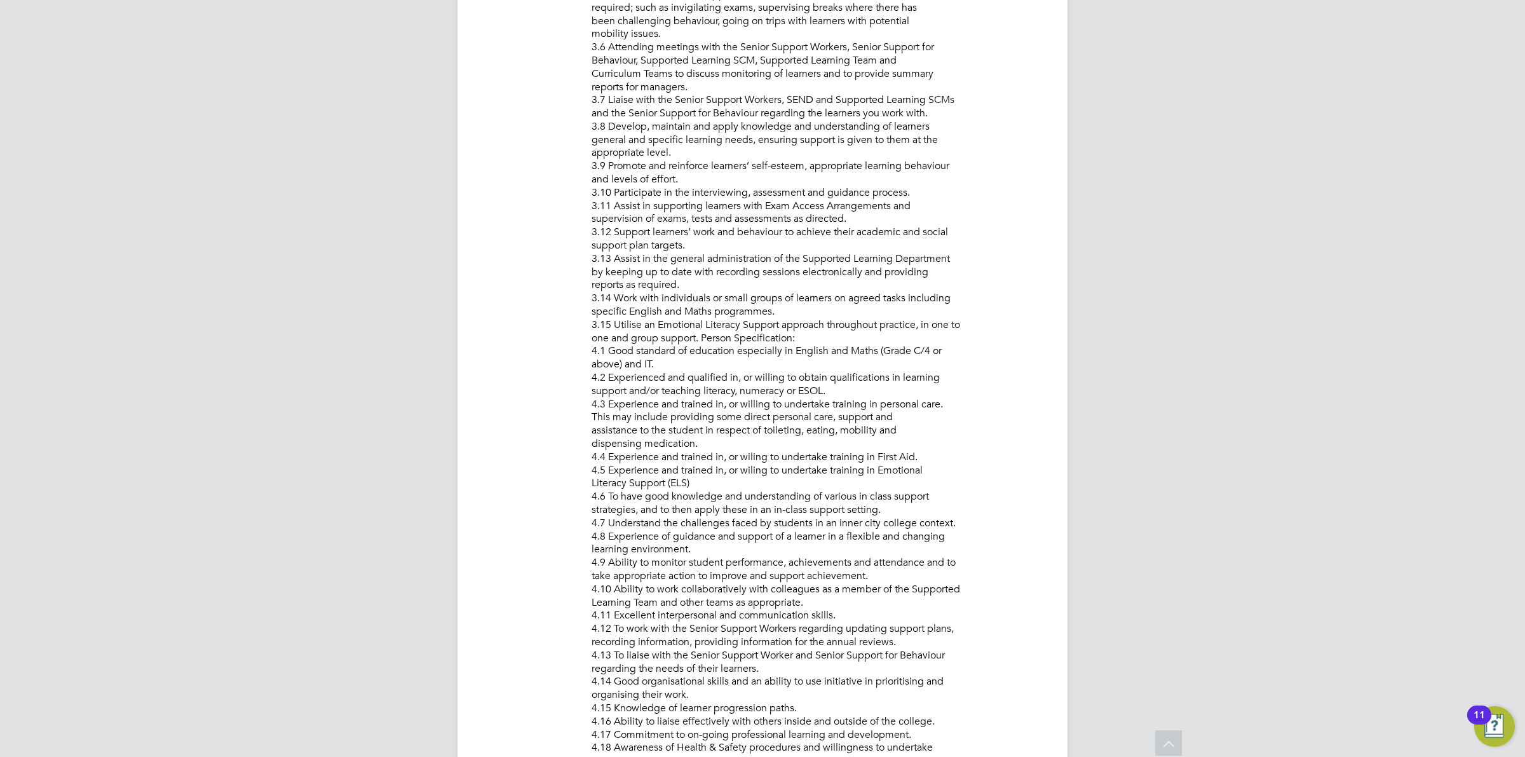
scroll to position [1668, 0]
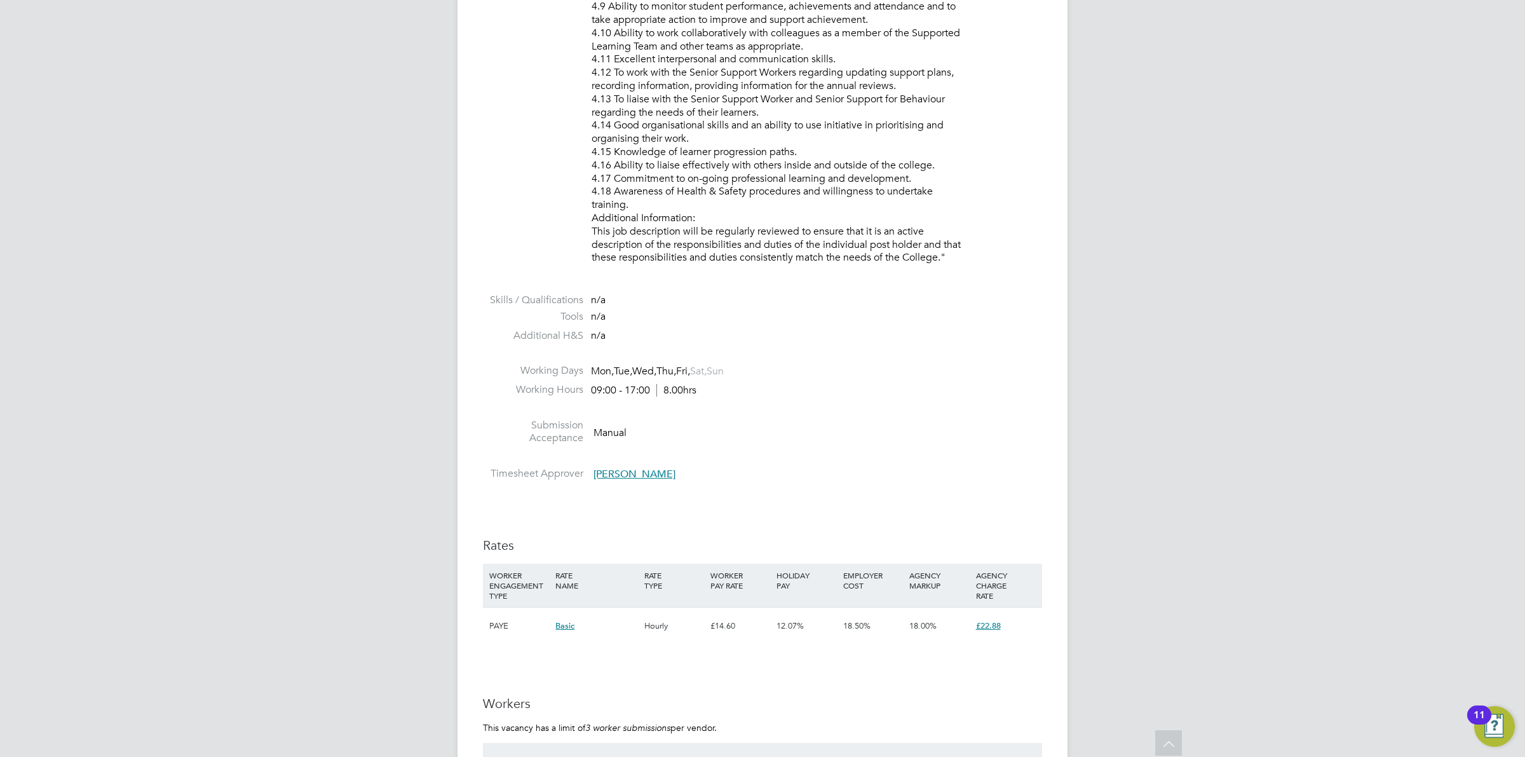
click at [644, 469] on span "[PERSON_NAME]" at bounding box center [634, 474] width 82 height 13
drag, startPoint x: 776, startPoint y: 538, endPoint x: 655, endPoint y: 538, distance: 120.7
click at [655, 538] on div "RJ Rachel Johnson Group Curriculum Director Supported Learning New City College…" at bounding box center [774, 521] width 301 height 48
copy span "rachel.johnson@ncclondon.ac.uk"
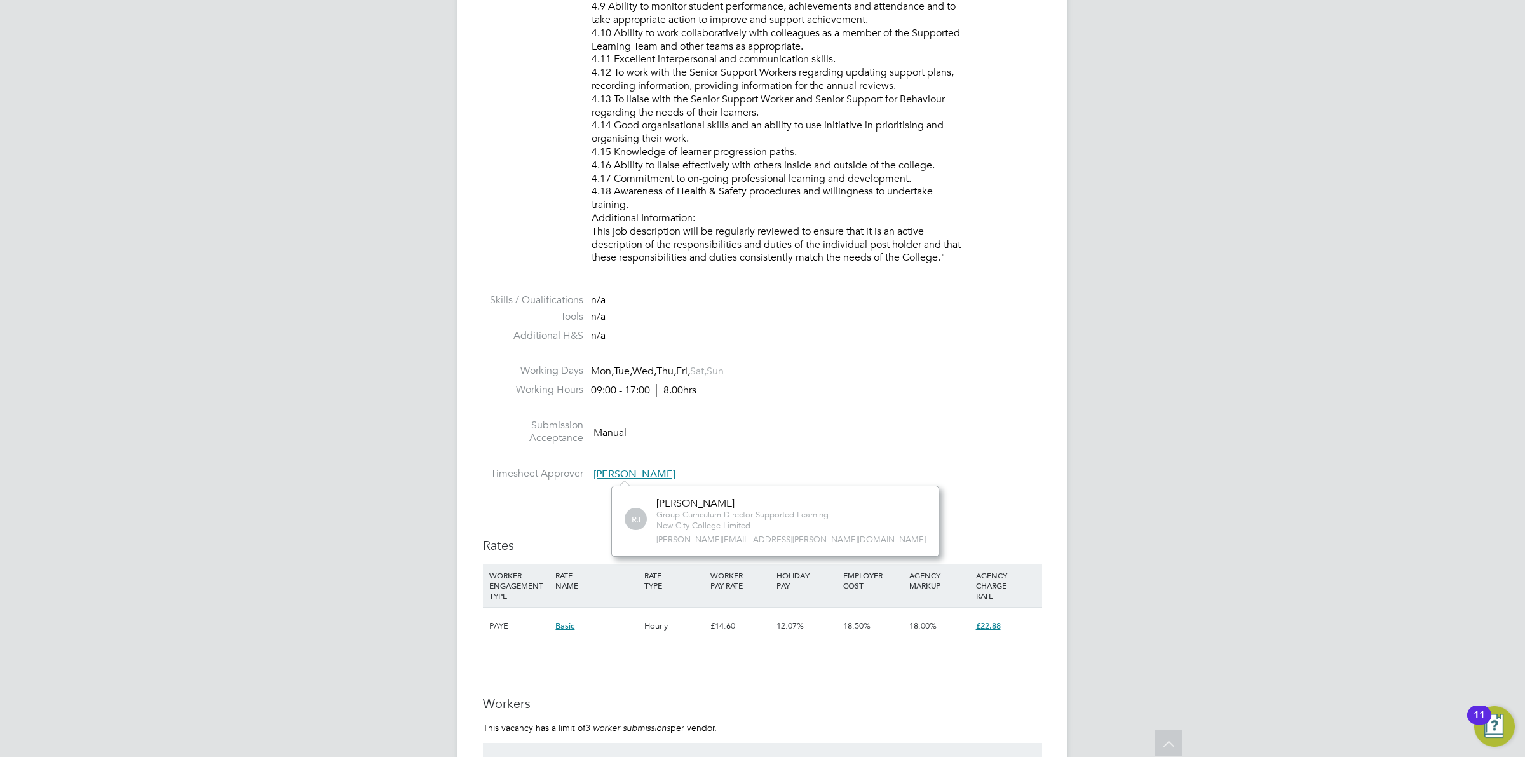
click at [907, 354] on li at bounding box center [762, 355] width 559 height 17
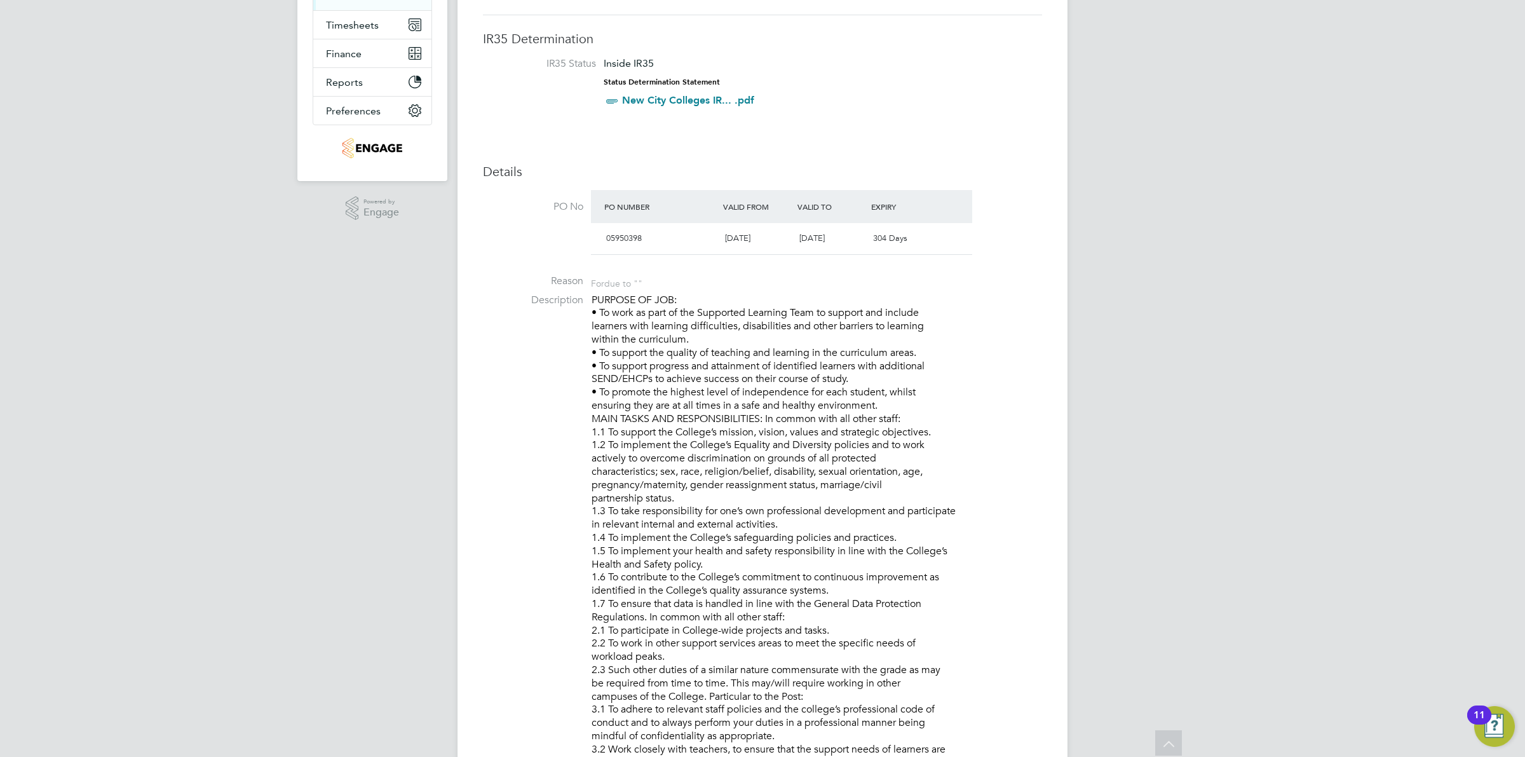
scroll to position [0, 0]
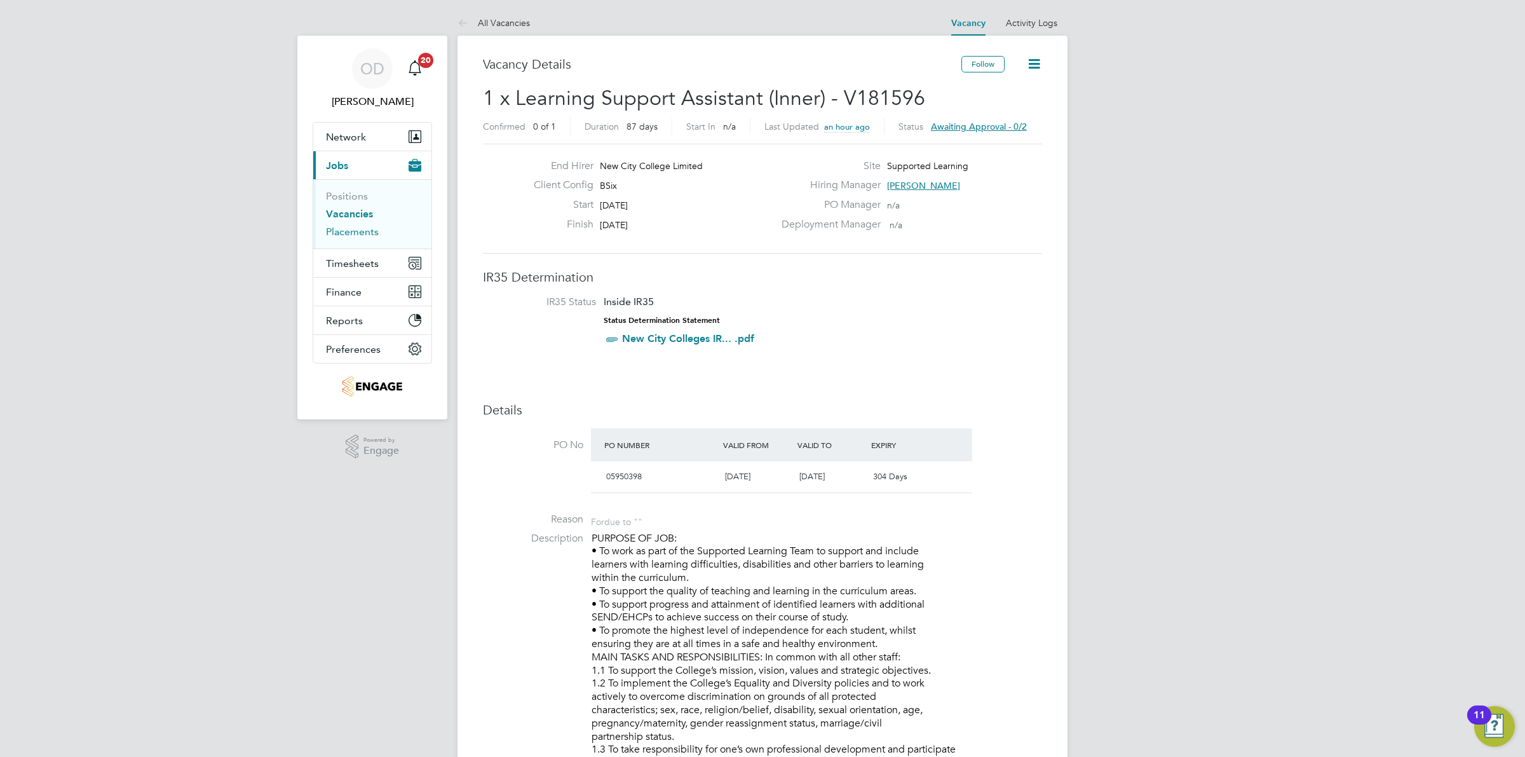
click at [361, 233] on link "Placements" at bounding box center [352, 232] width 53 height 12
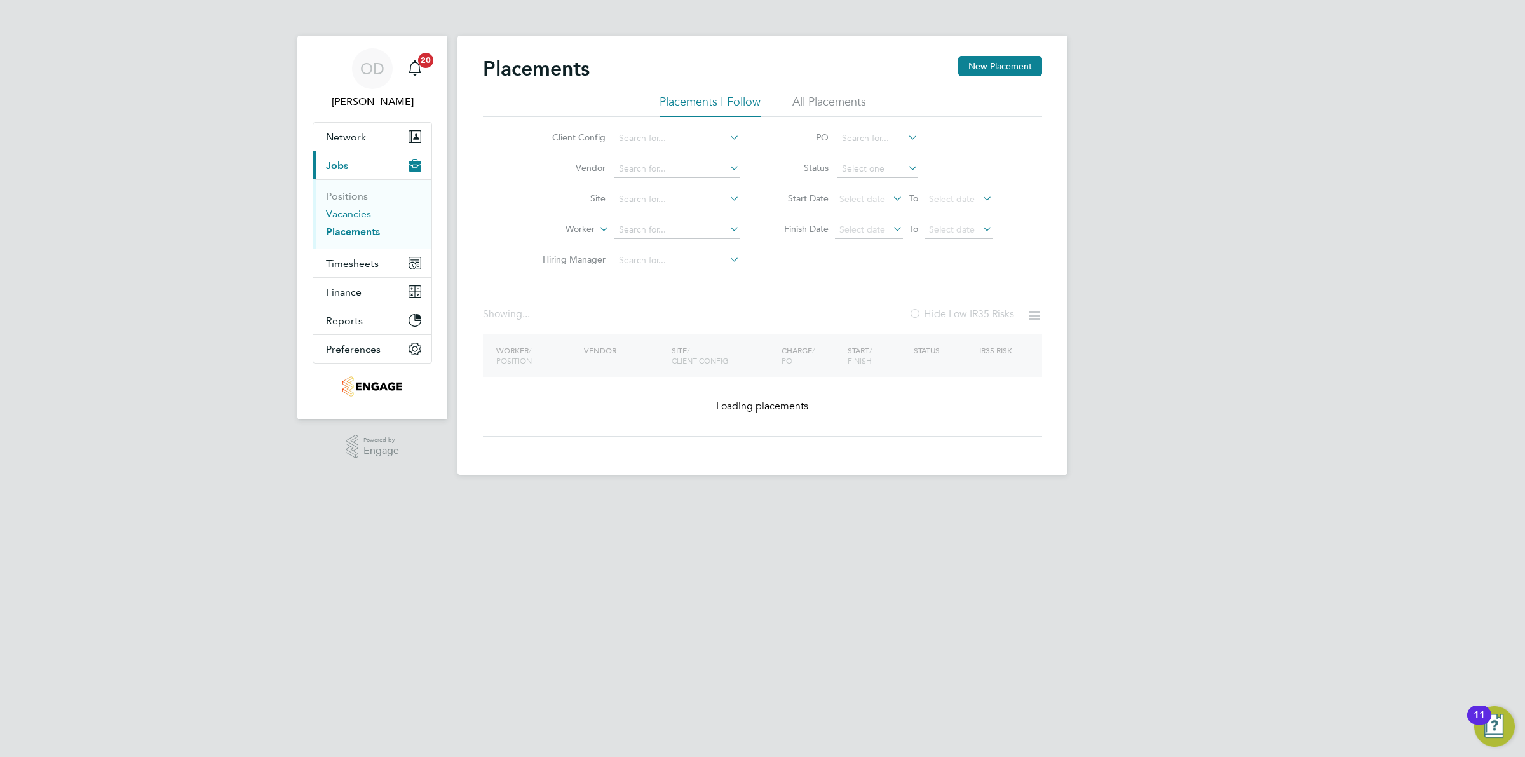
click at [357, 216] on link "Vacancies" at bounding box center [348, 214] width 45 height 12
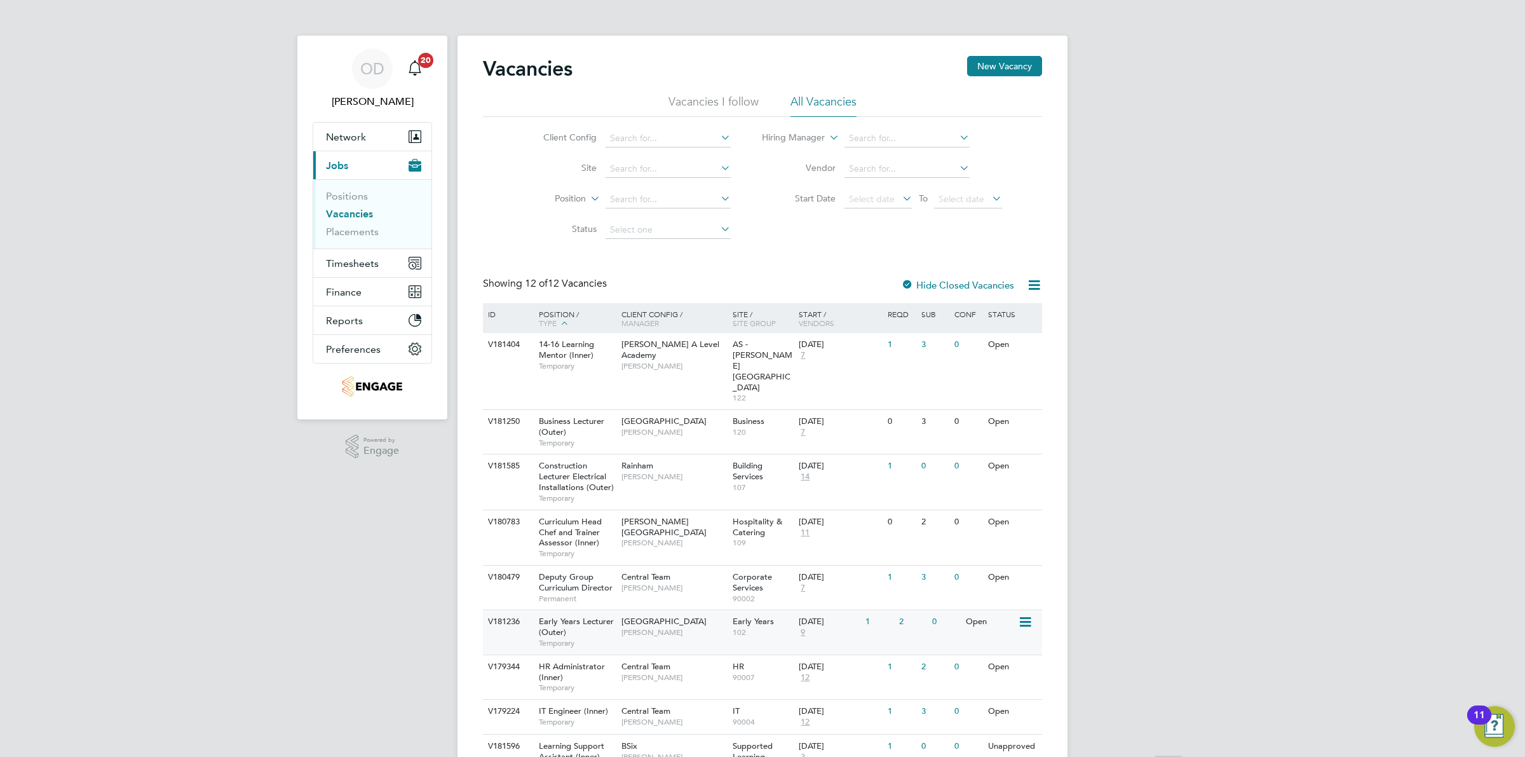
scroll to position [172, 0]
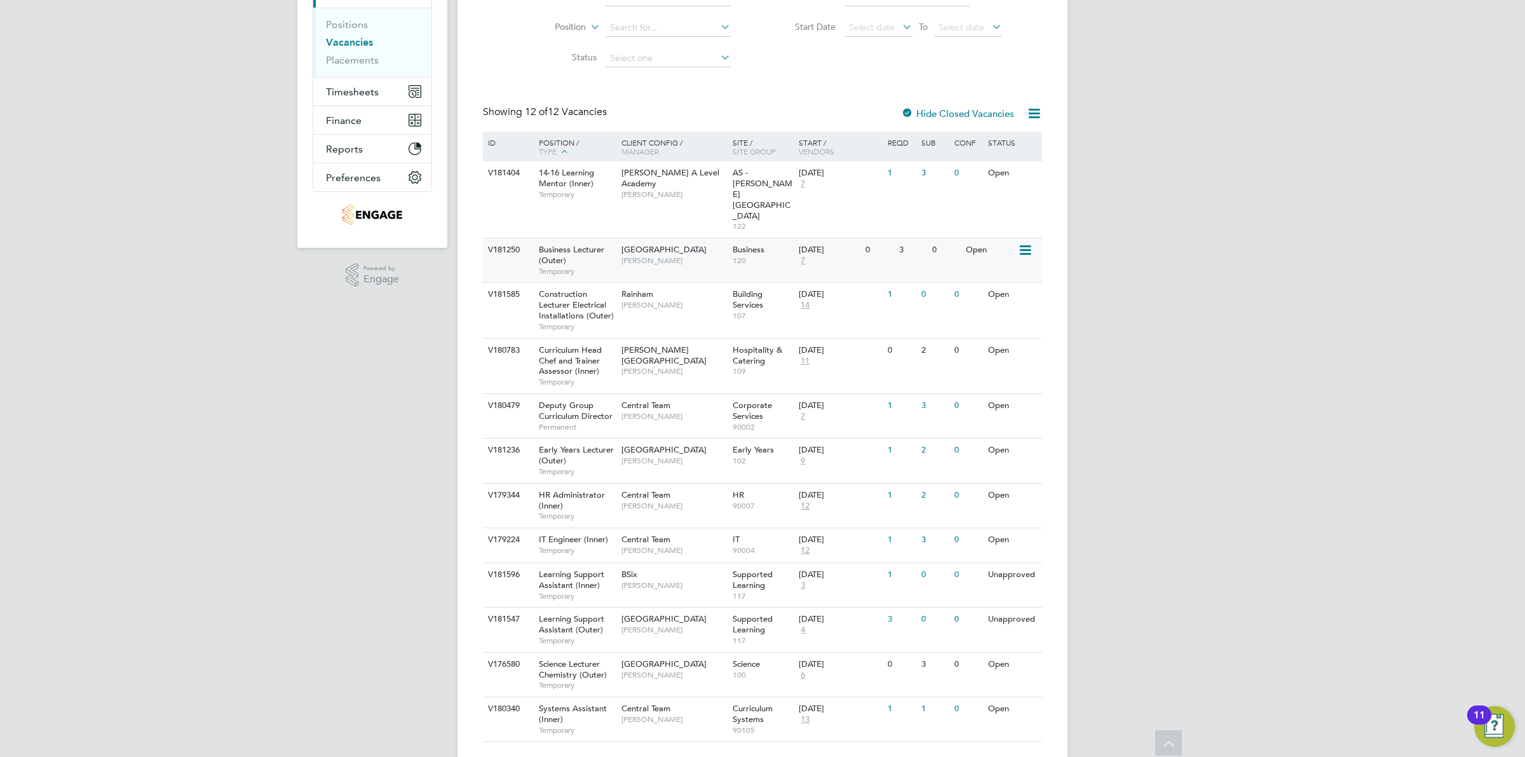
click at [643, 255] on span "[PERSON_NAME]" at bounding box center [673, 260] width 105 height 10
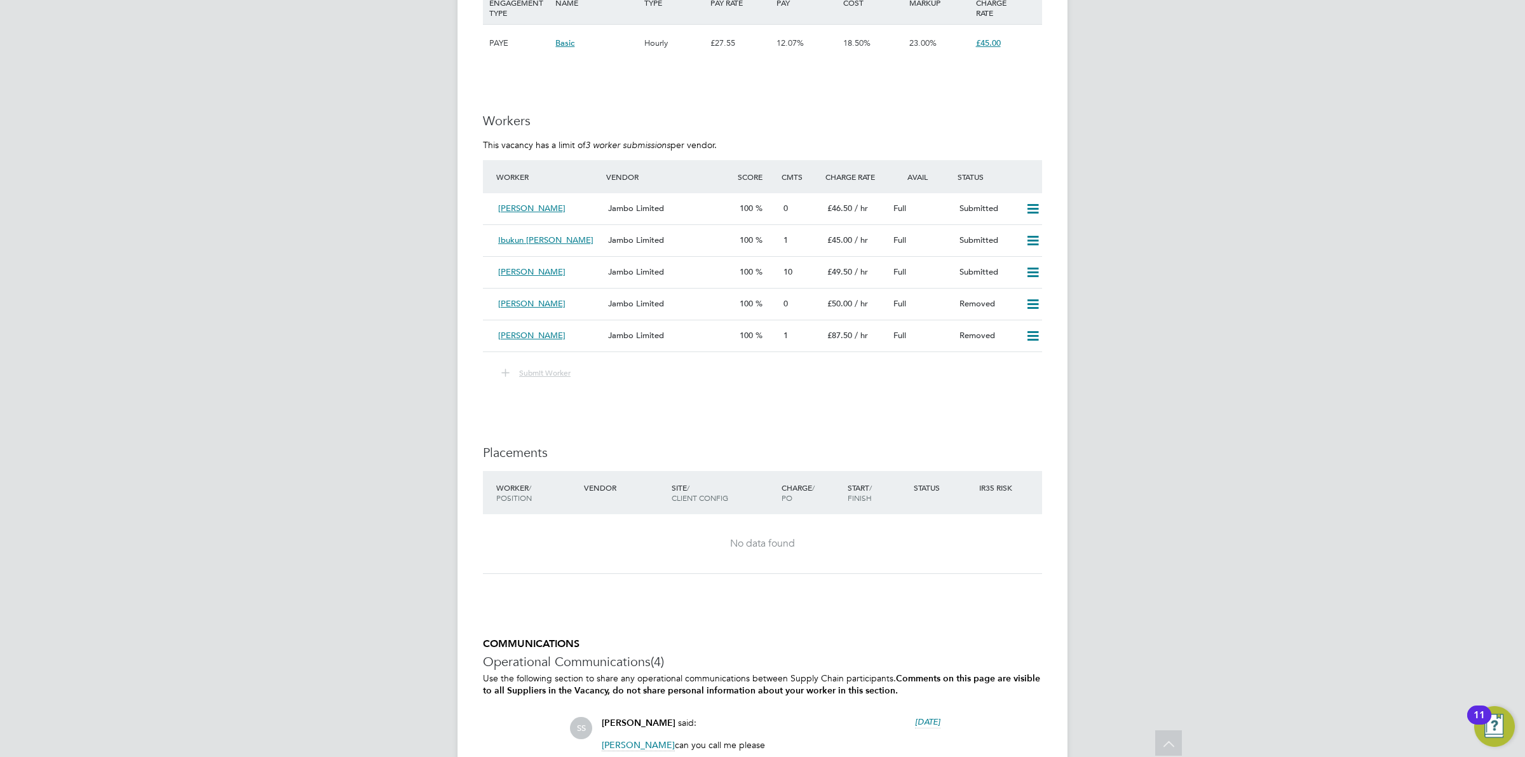
drag, startPoint x: 772, startPoint y: 262, endPoint x: 1376, endPoint y: 241, distance: 603.8
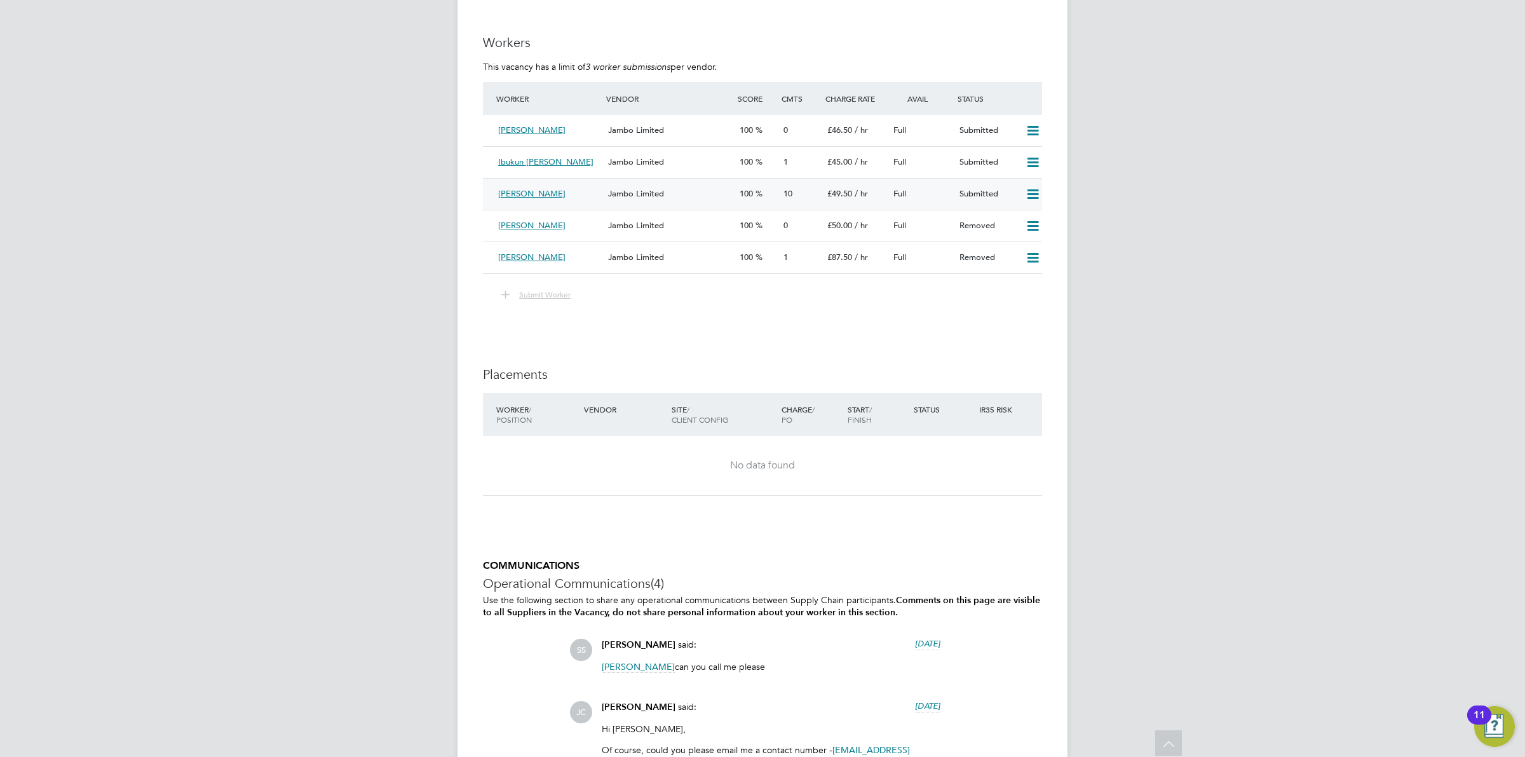
click at [598, 187] on div "[PERSON_NAME]" at bounding box center [548, 194] width 110 height 21
